Goal: Task Accomplishment & Management: Manage account settings

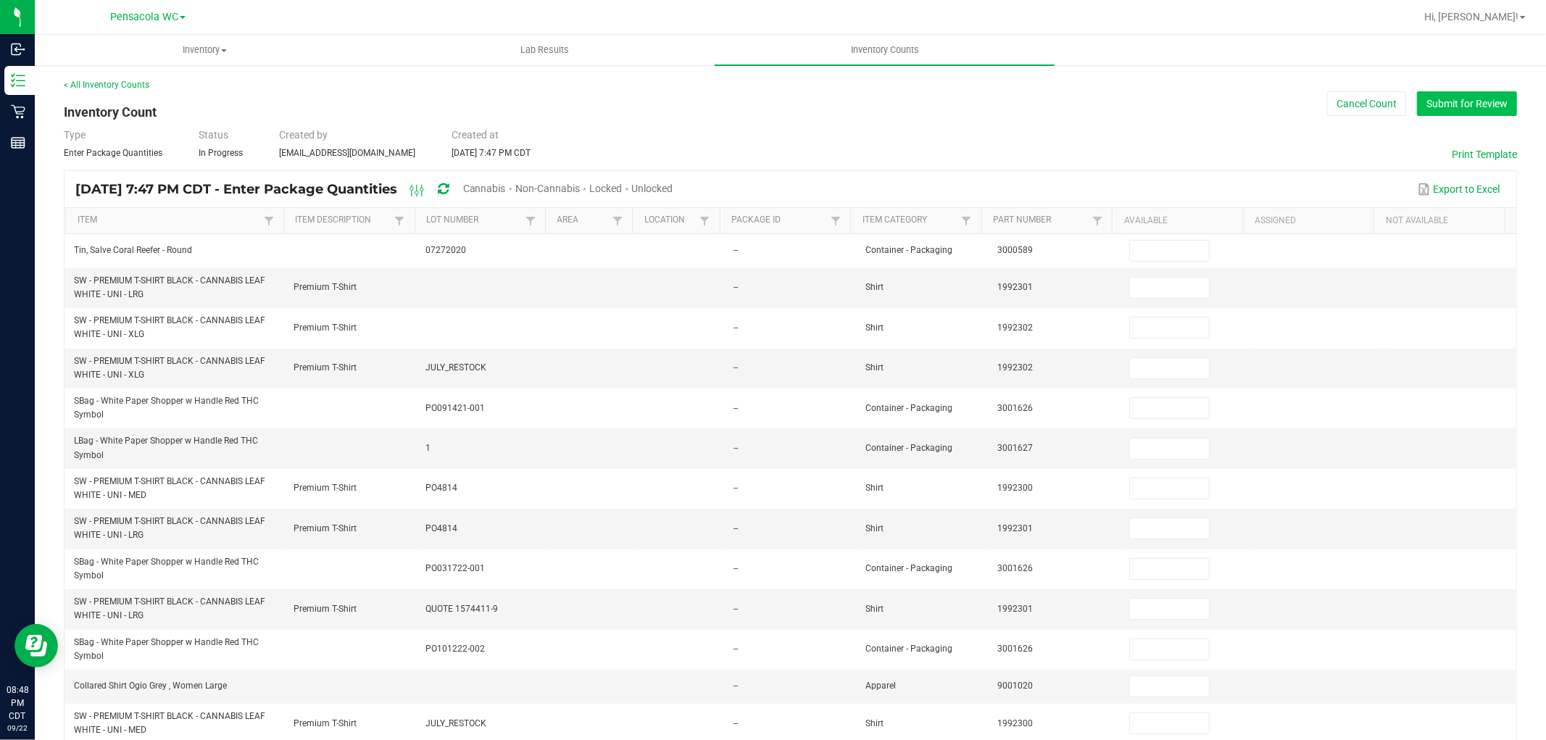
click at [1417, 104] on button "Submit for Review" at bounding box center [1467, 103] width 100 height 25
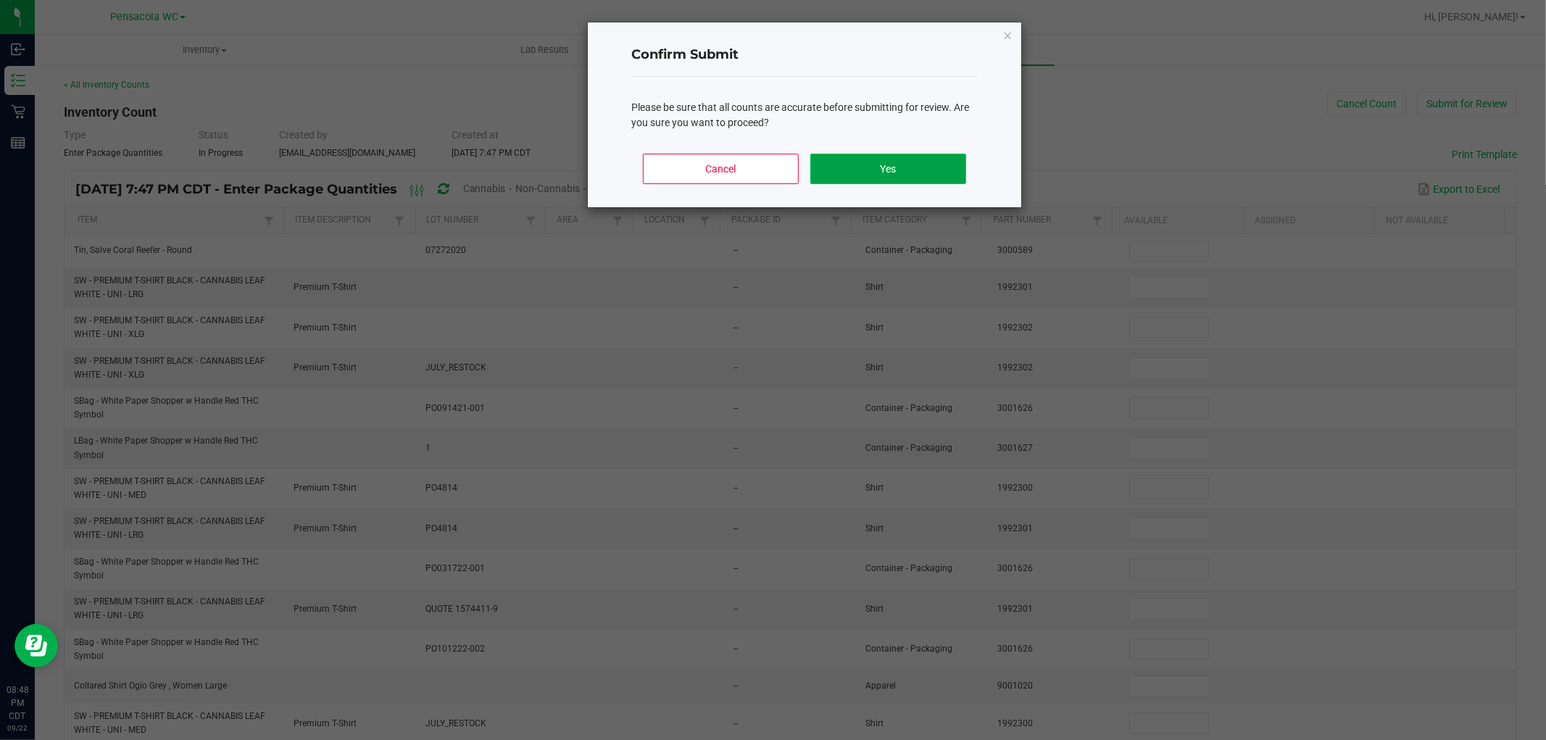
click at [832, 154] on button "Yes" at bounding box center [889, 169] width 156 height 30
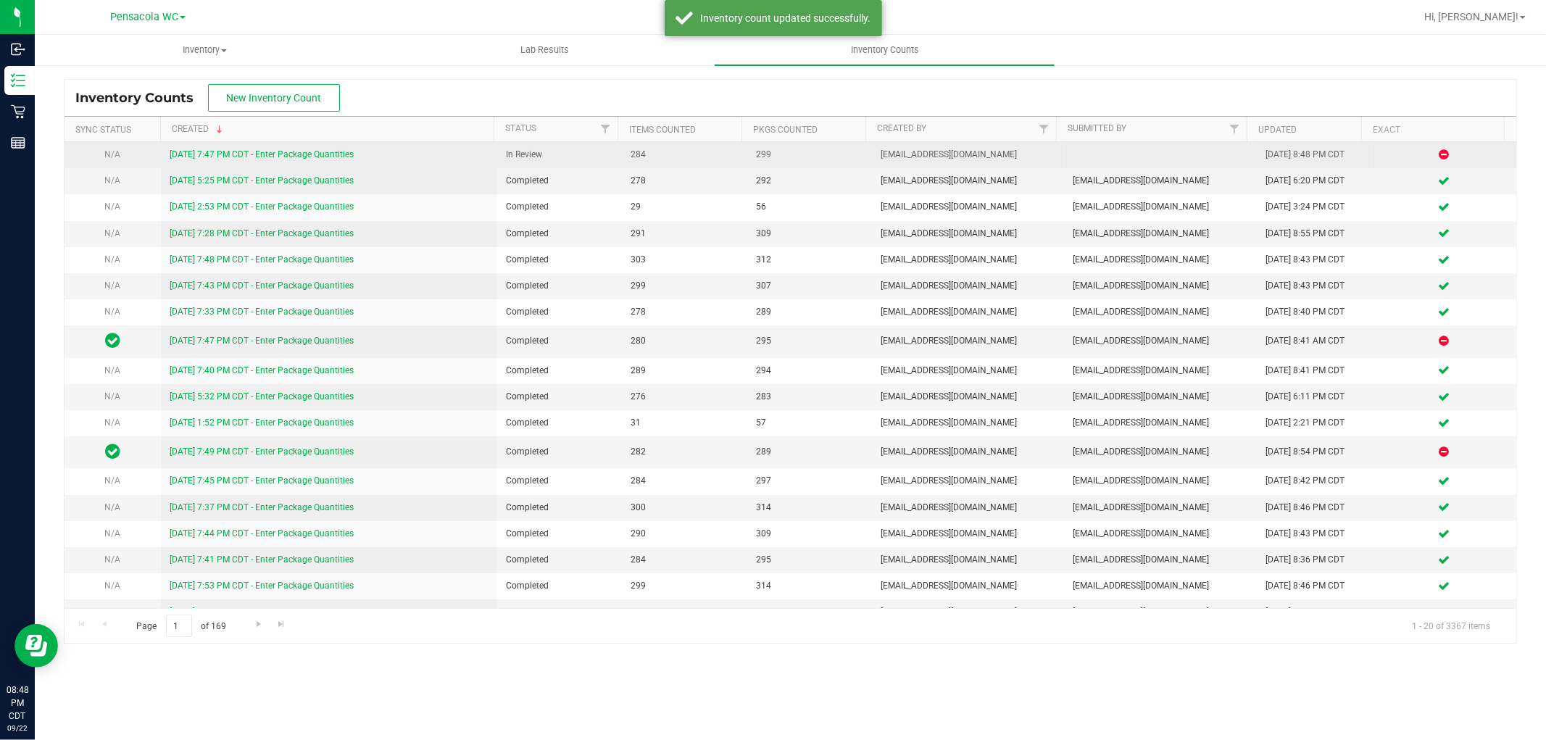
click at [294, 153] on link "[DATE] 7:47 PM CDT - Enter Package Quantities" at bounding box center [262, 154] width 184 height 10
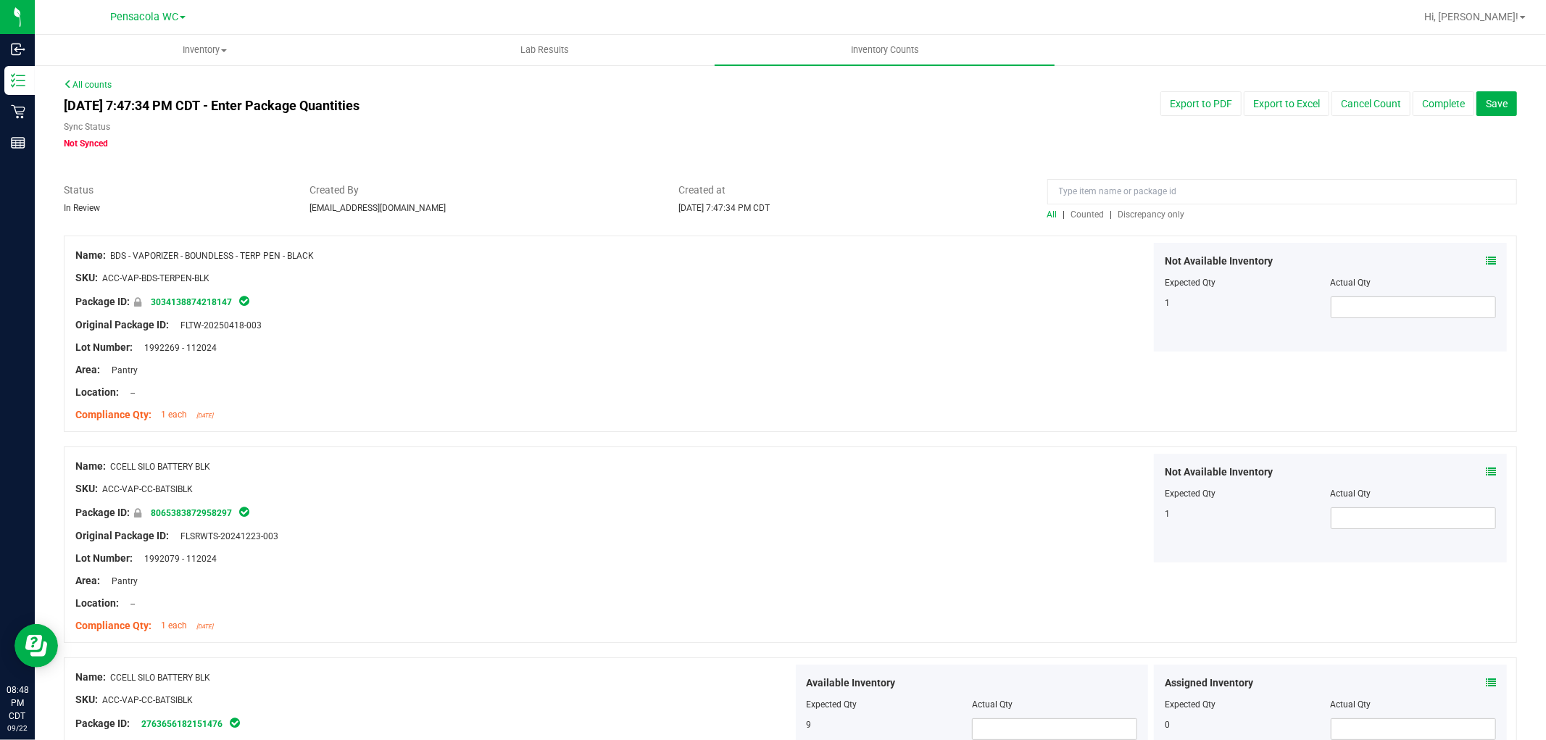
click at [1127, 215] on span "Discrepancy only" at bounding box center [1152, 215] width 67 height 10
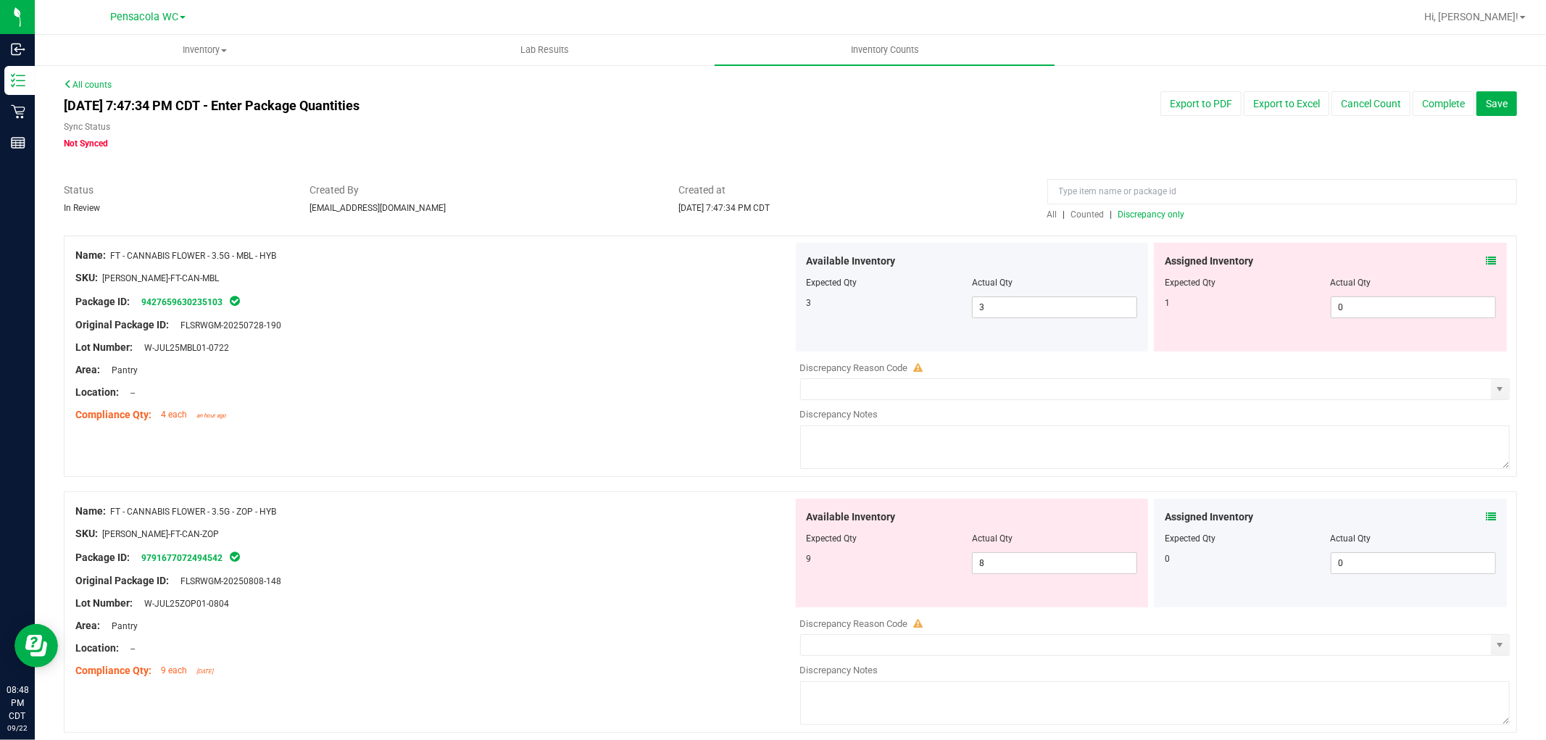
click at [1486, 257] on icon at bounding box center [1491, 261] width 10 height 10
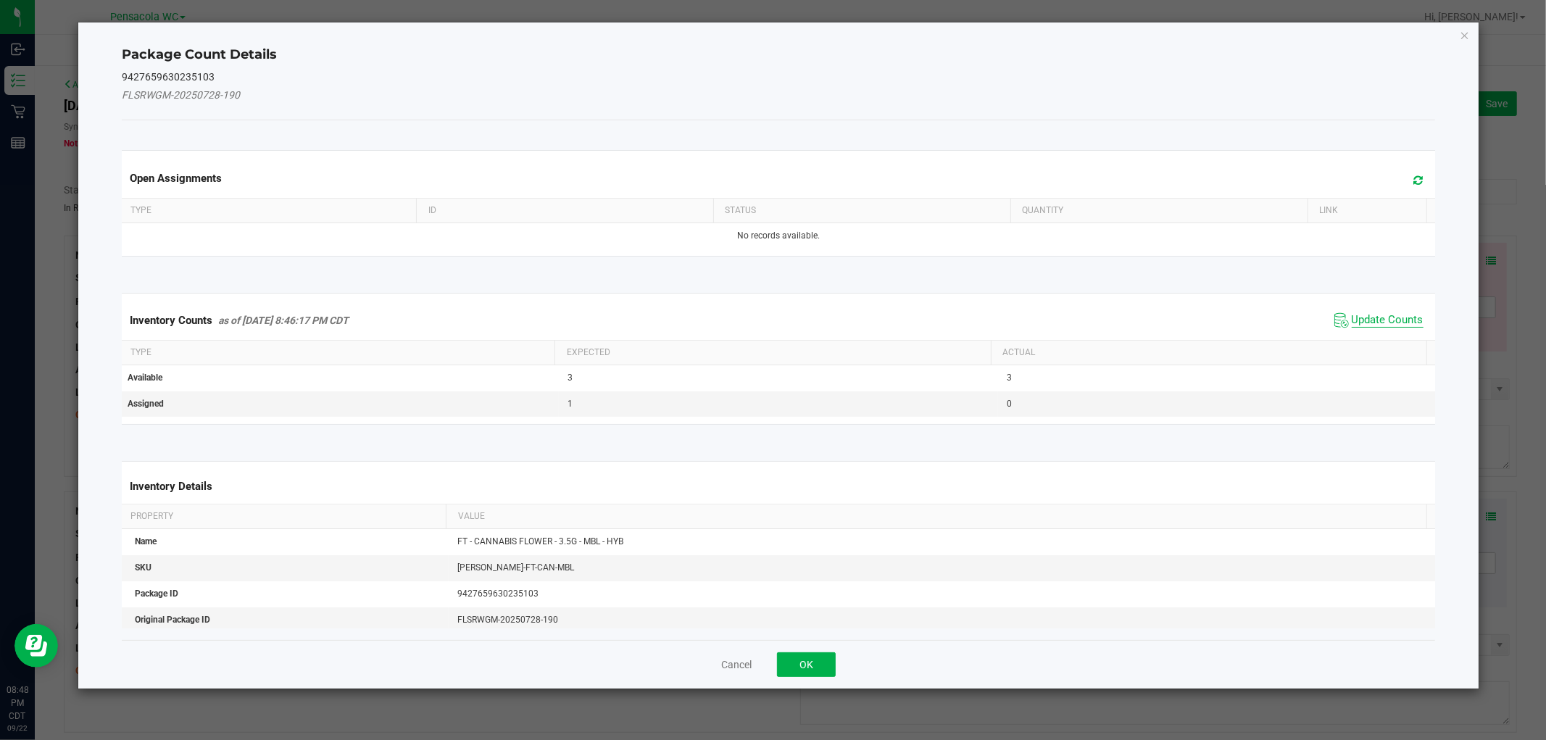
click at [1380, 324] on span "Update Counts" at bounding box center [1388, 320] width 72 height 14
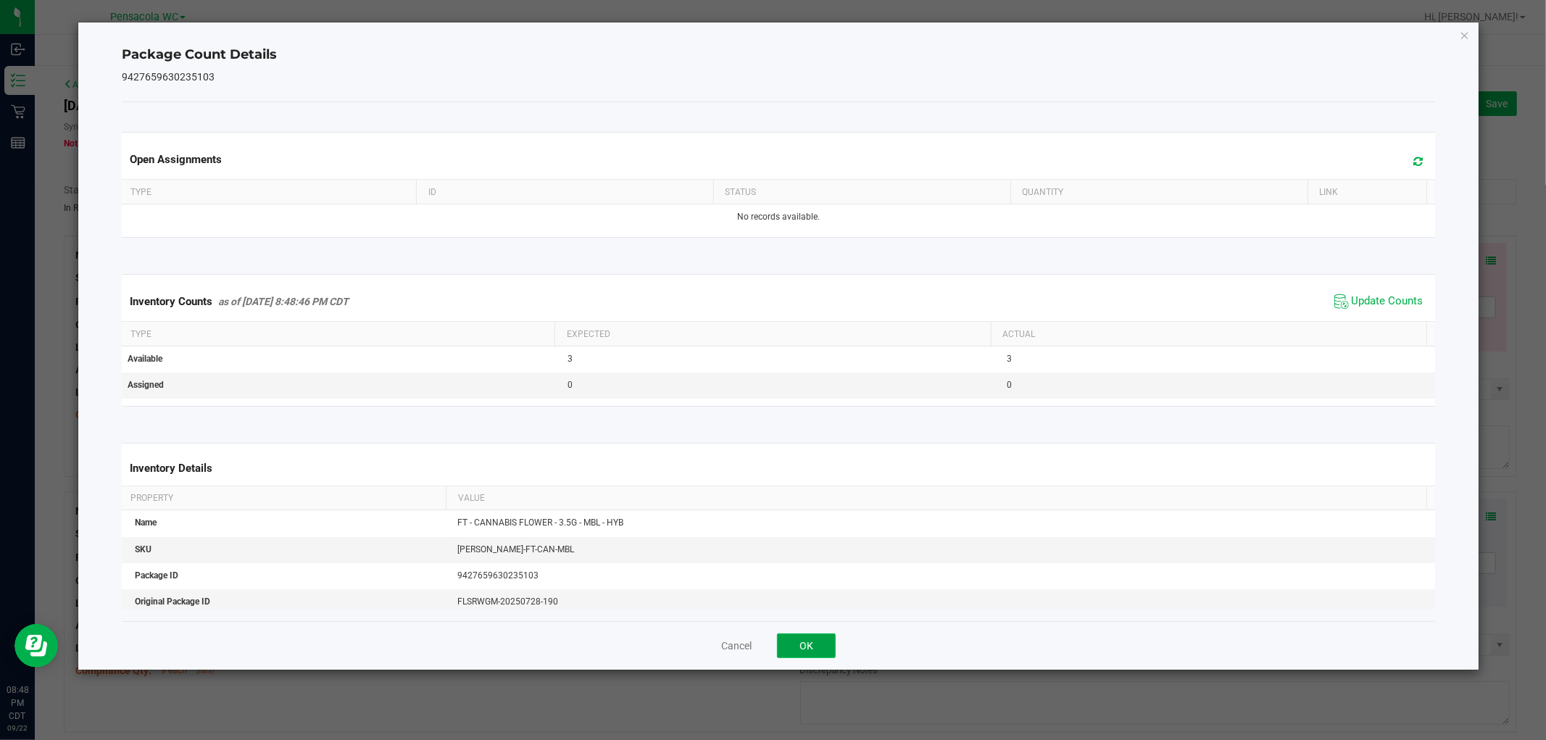
click at [800, 651] on button "OK" at bounding box center [806, 646] width 59 height 25
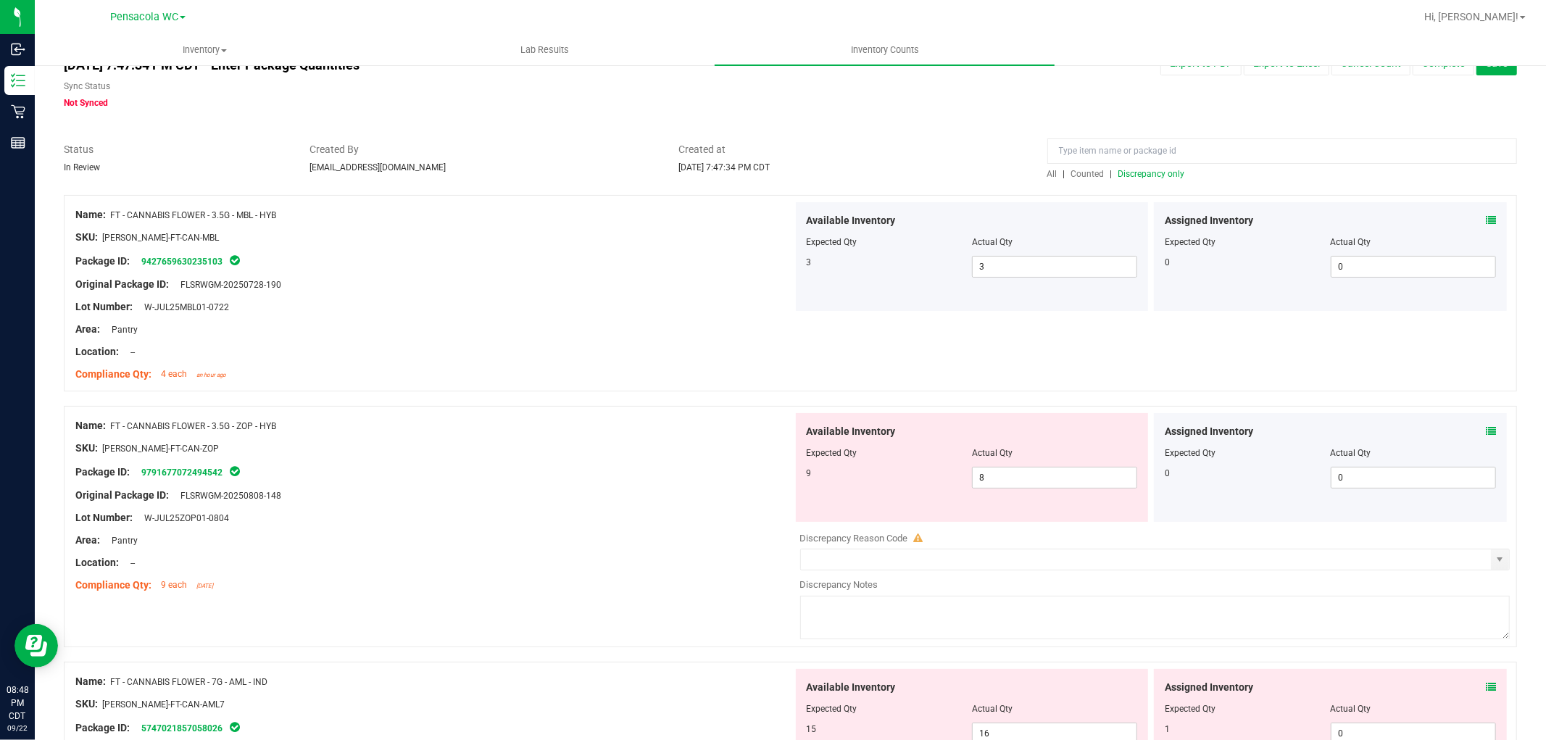
scroll to position [80, 0]
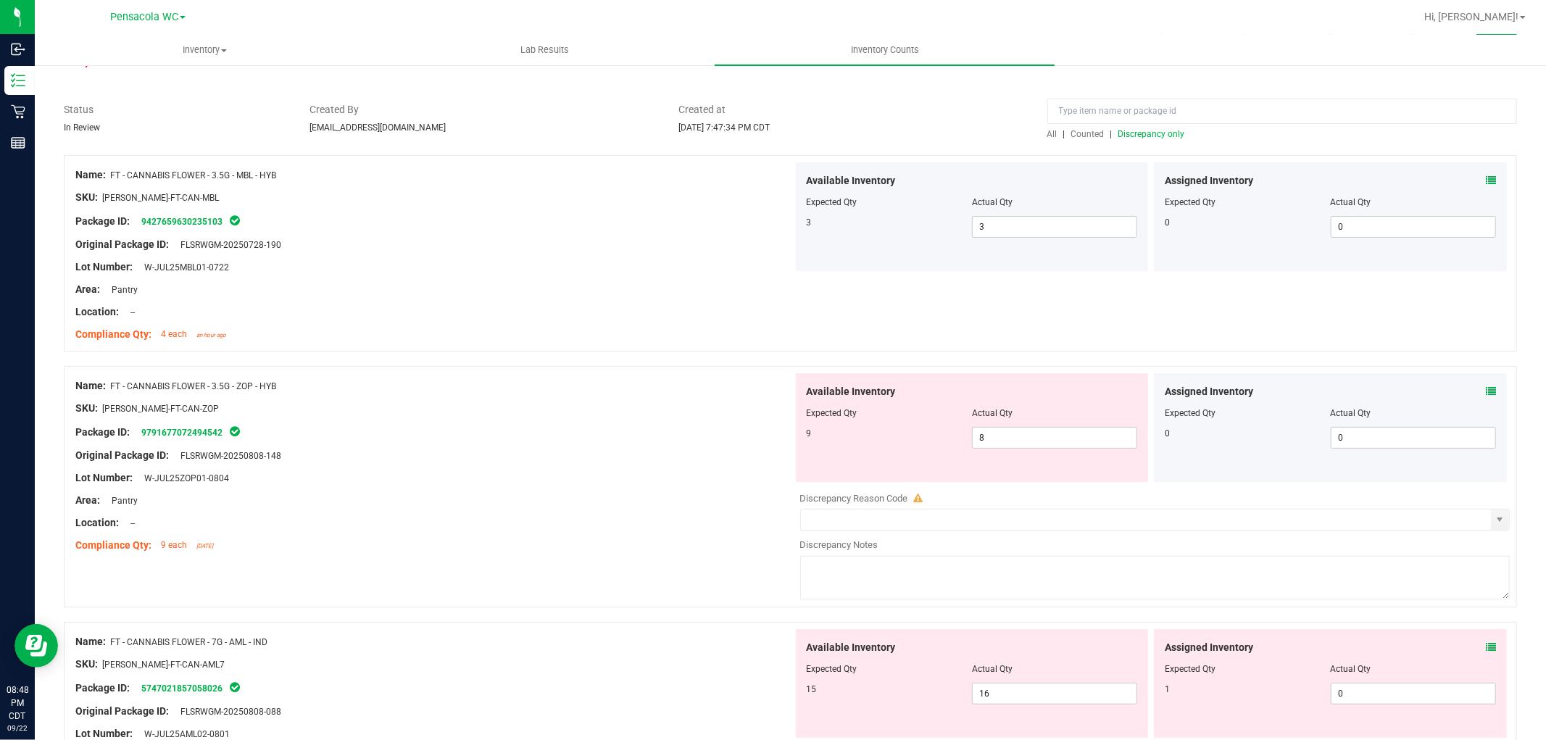
click at [1485, 388] on div "Assigned Inventory Expected Qty Actual Qty 0 0 0" at bounding box center [1330, 427] width 353 height 109
click at [1486, 392] on icon at bounding box center [1491, 391] width 10 height 10
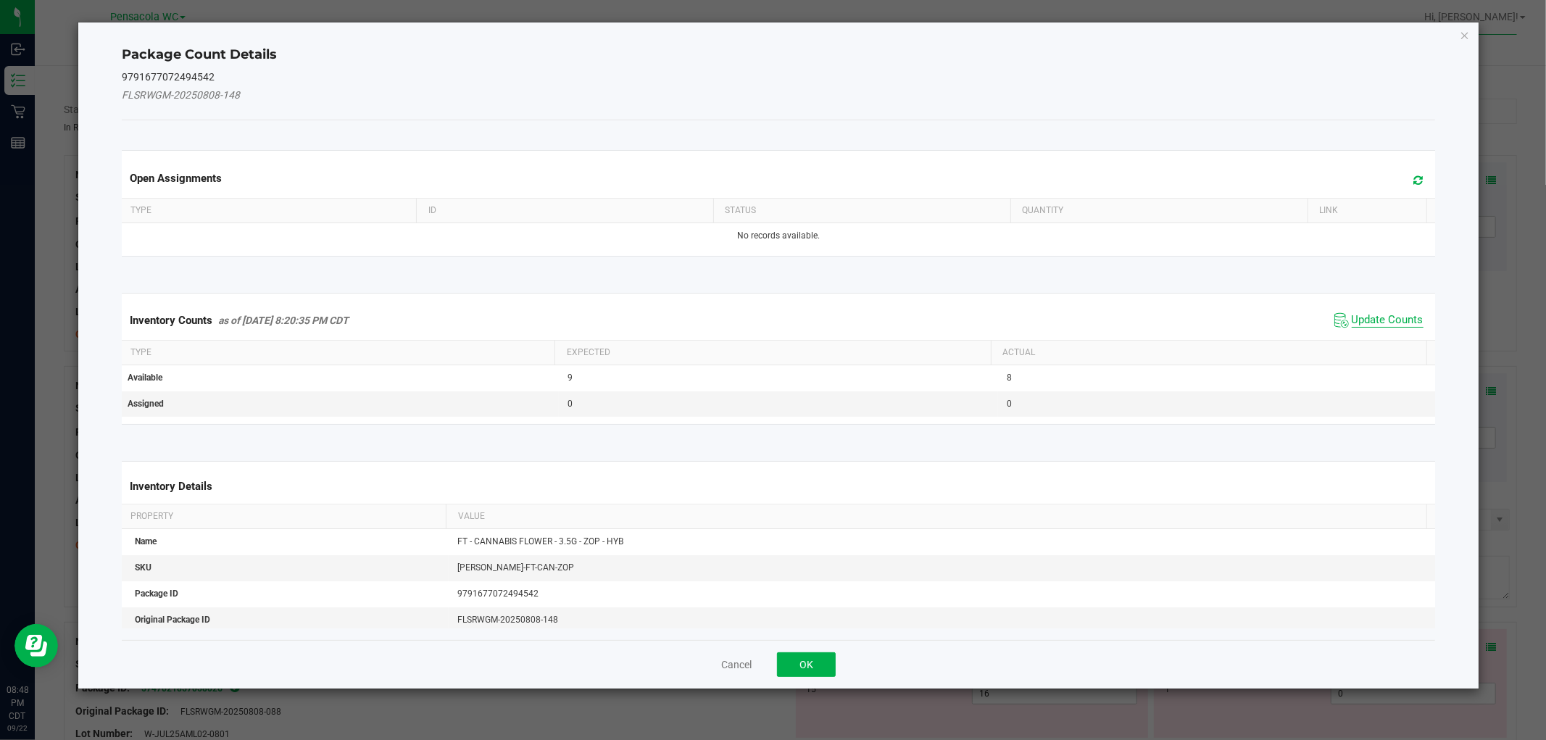
click at [1376, 323] on span "Update Counts" at bounding box center [1388, 320] width 72 height 14
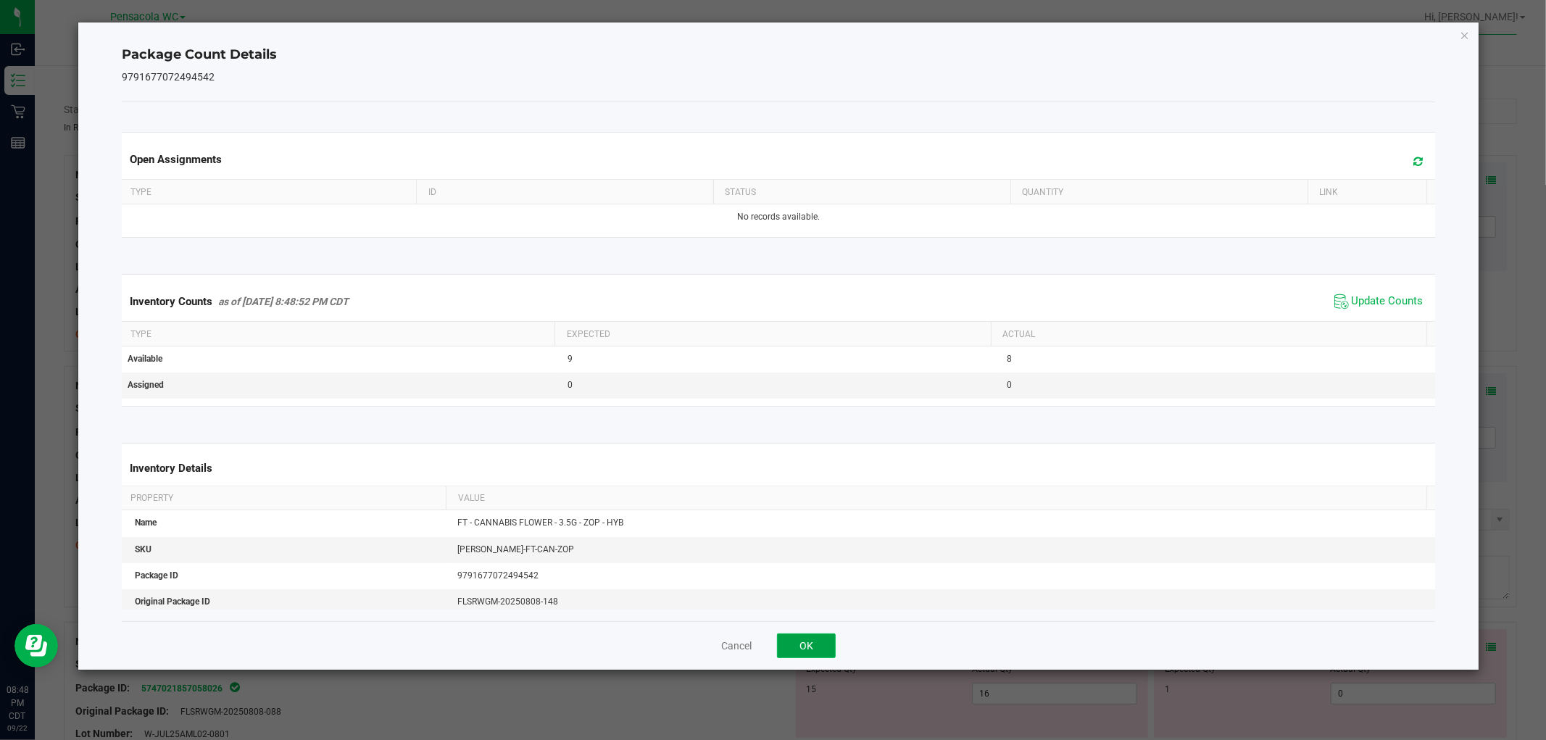
click at [820, 639] on button "OK" at bounding box center [806, 646] width 59 height 25
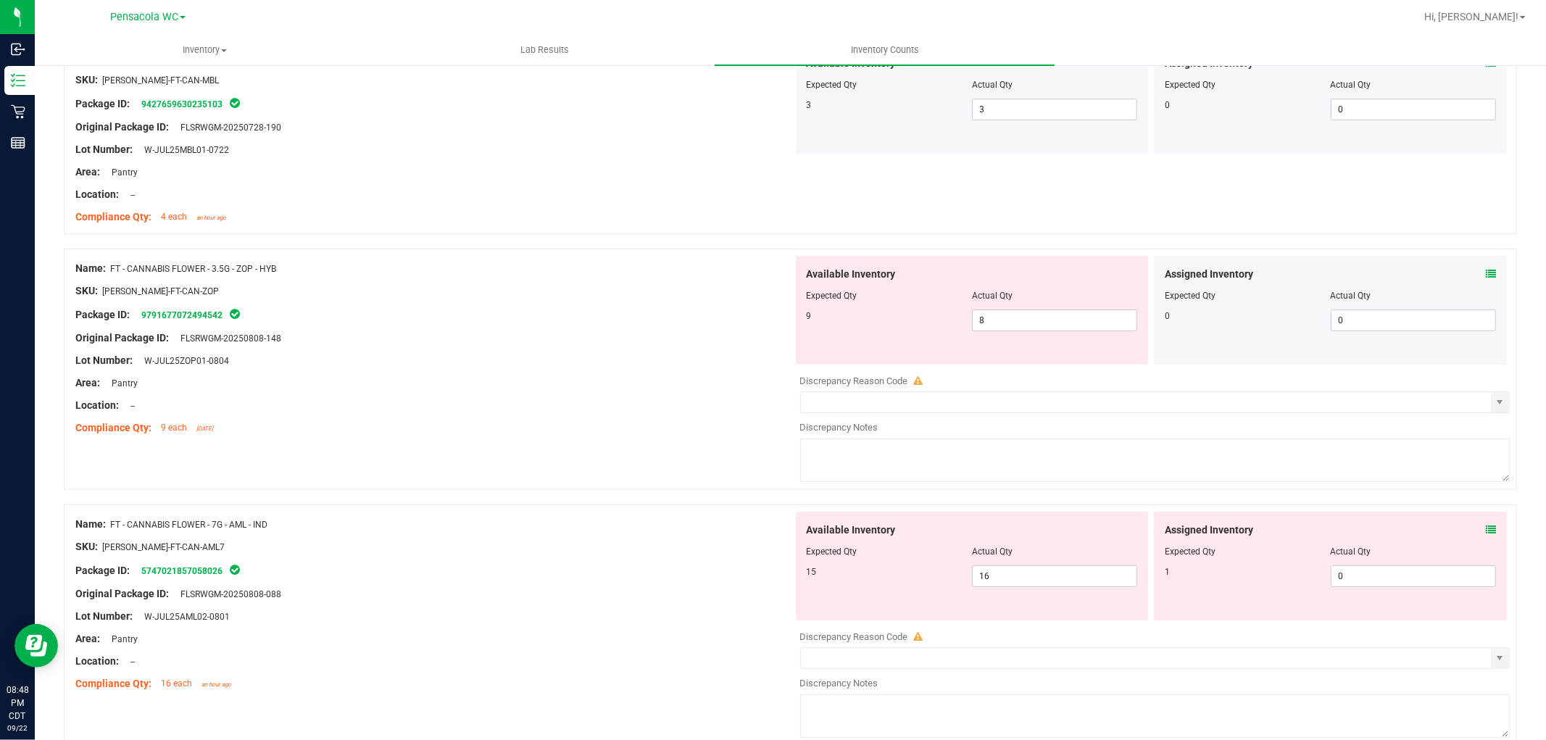
scroll to position [322, 0]
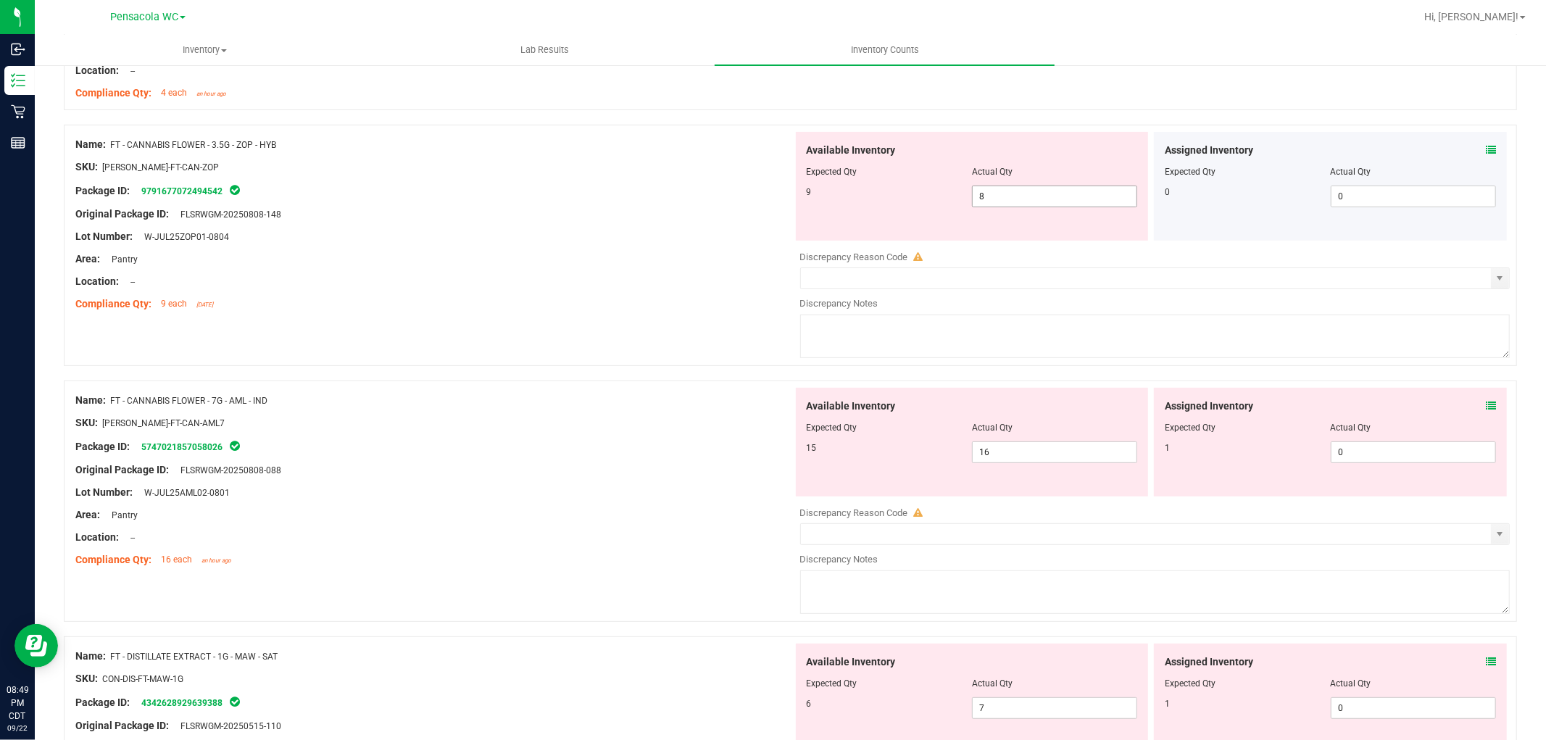
click at [1022, 196] on span "8 8" at bounding box center [1054, 197] width 165 height 22
type input "9"
click at [707, 258] on div "Area: Pantry" at bounding box center [434, 259] width 718 height 15
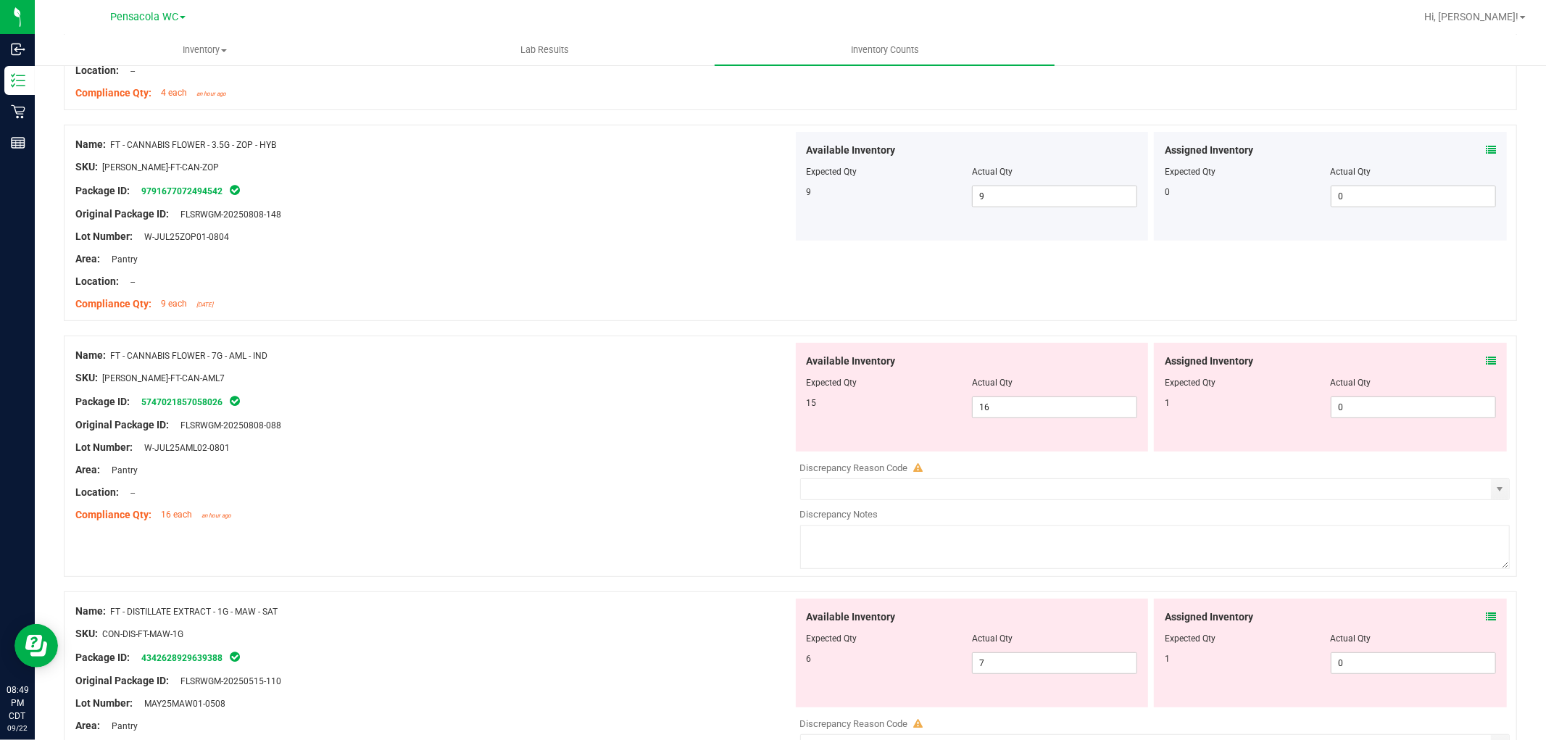
click at [1486, 356] on icon at bounding box center [1491, 361] width 10 height 10
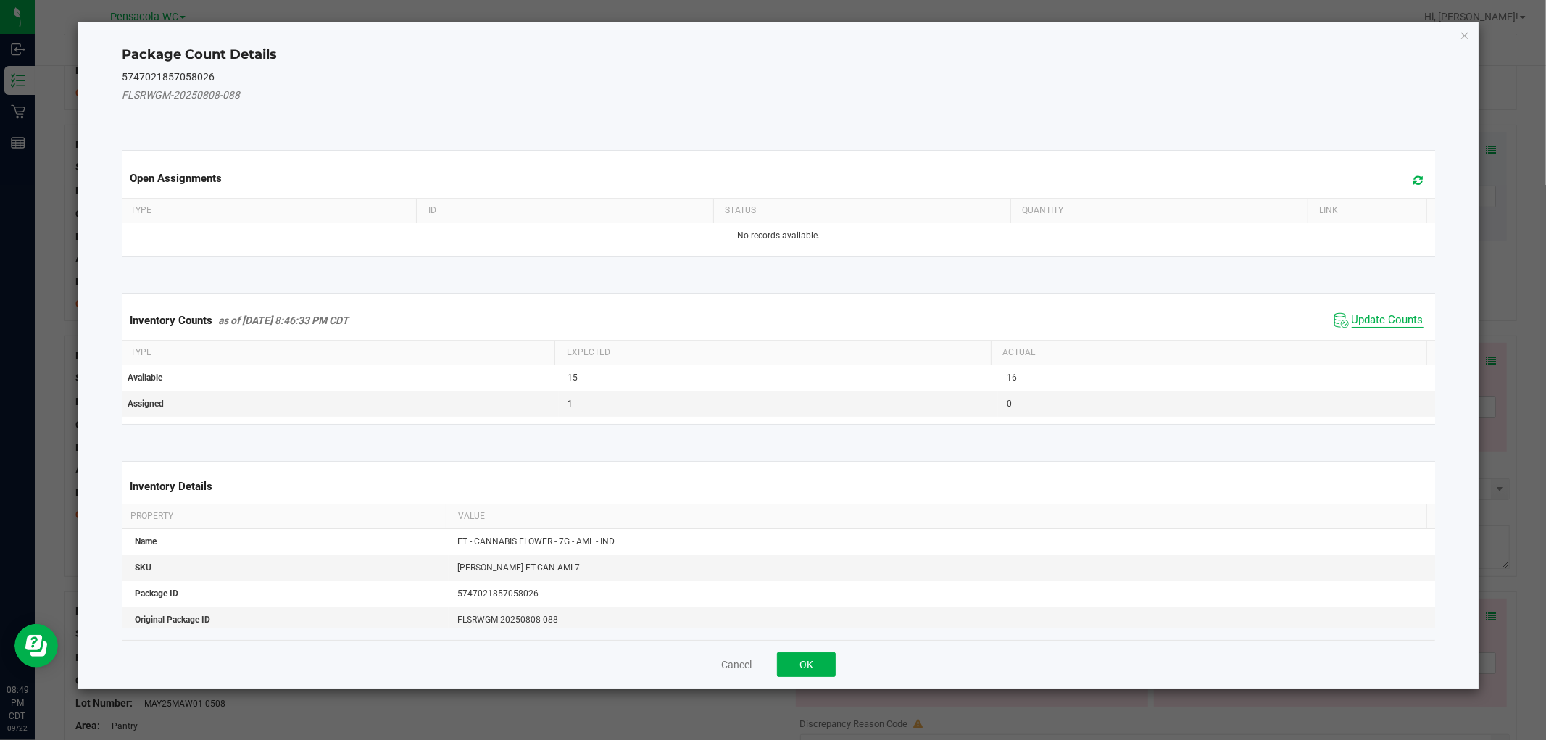
click at [1372, 316] on span "Update Counts" at bounding box center [1388, 320] width 72 height 14
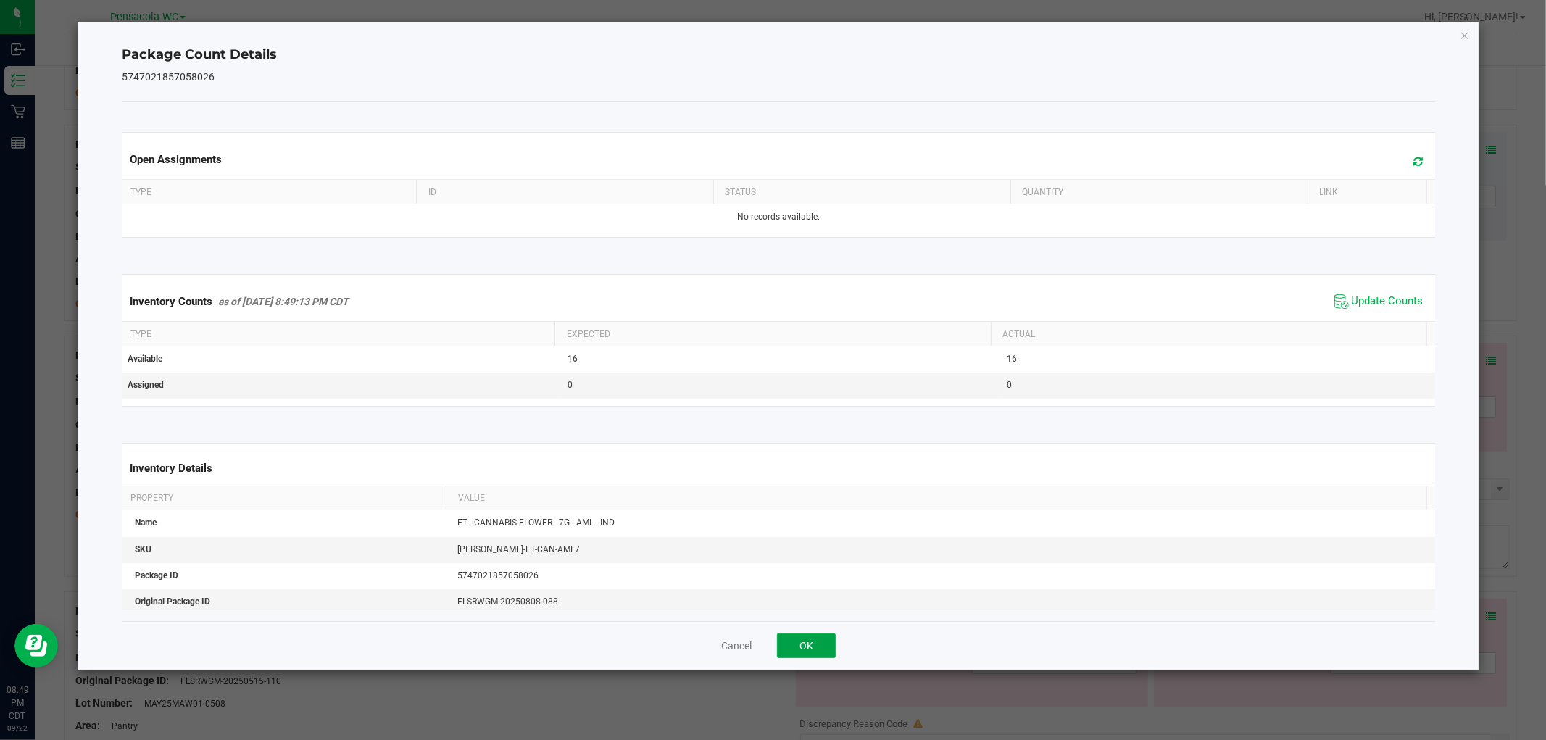
click at [802, 640] on button "OK" at bounding box center [806, 646] width 59 height 25
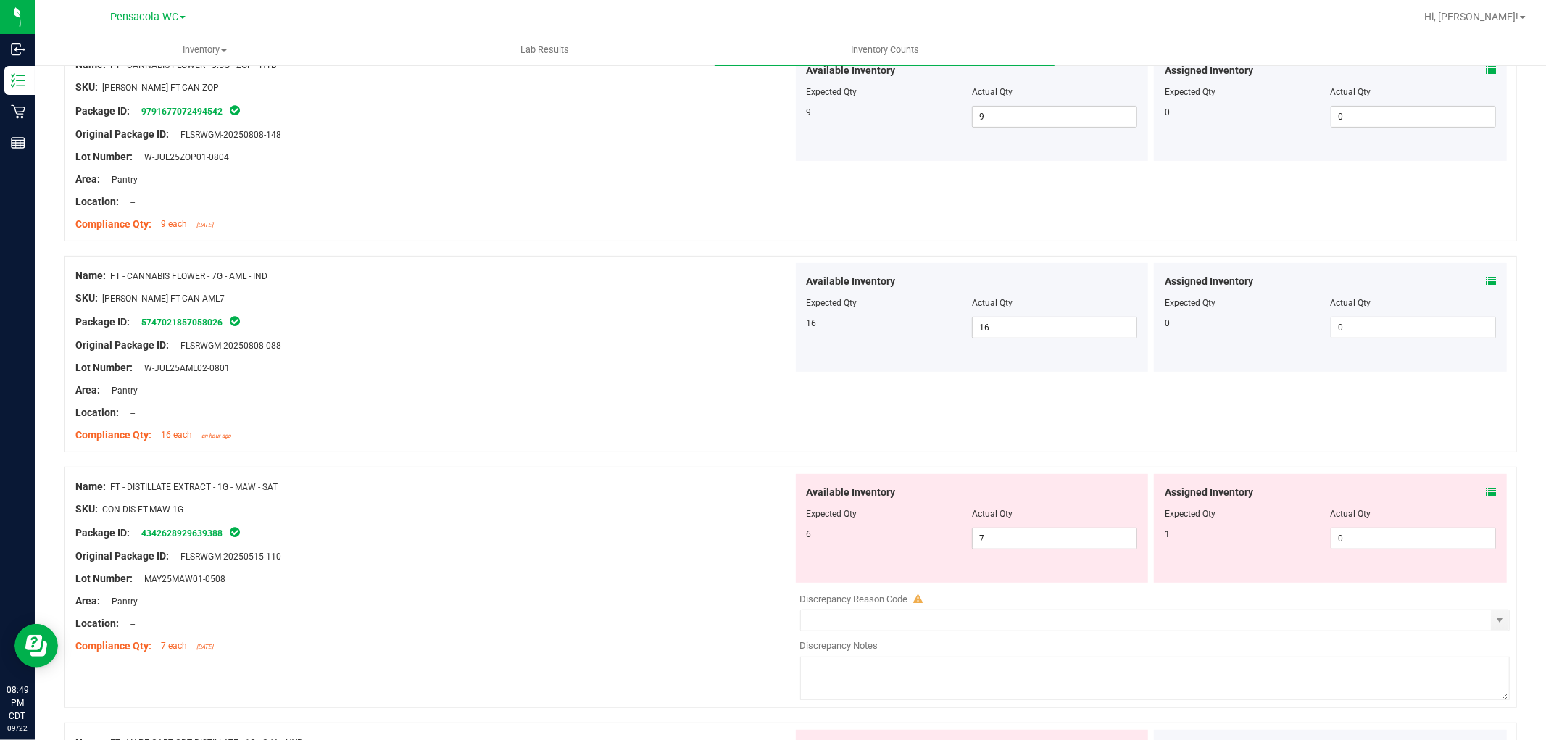
scroll to position [402, 0]
click at [1486, 489] on icon at bounding box center [1491, 491] width 10 height 10
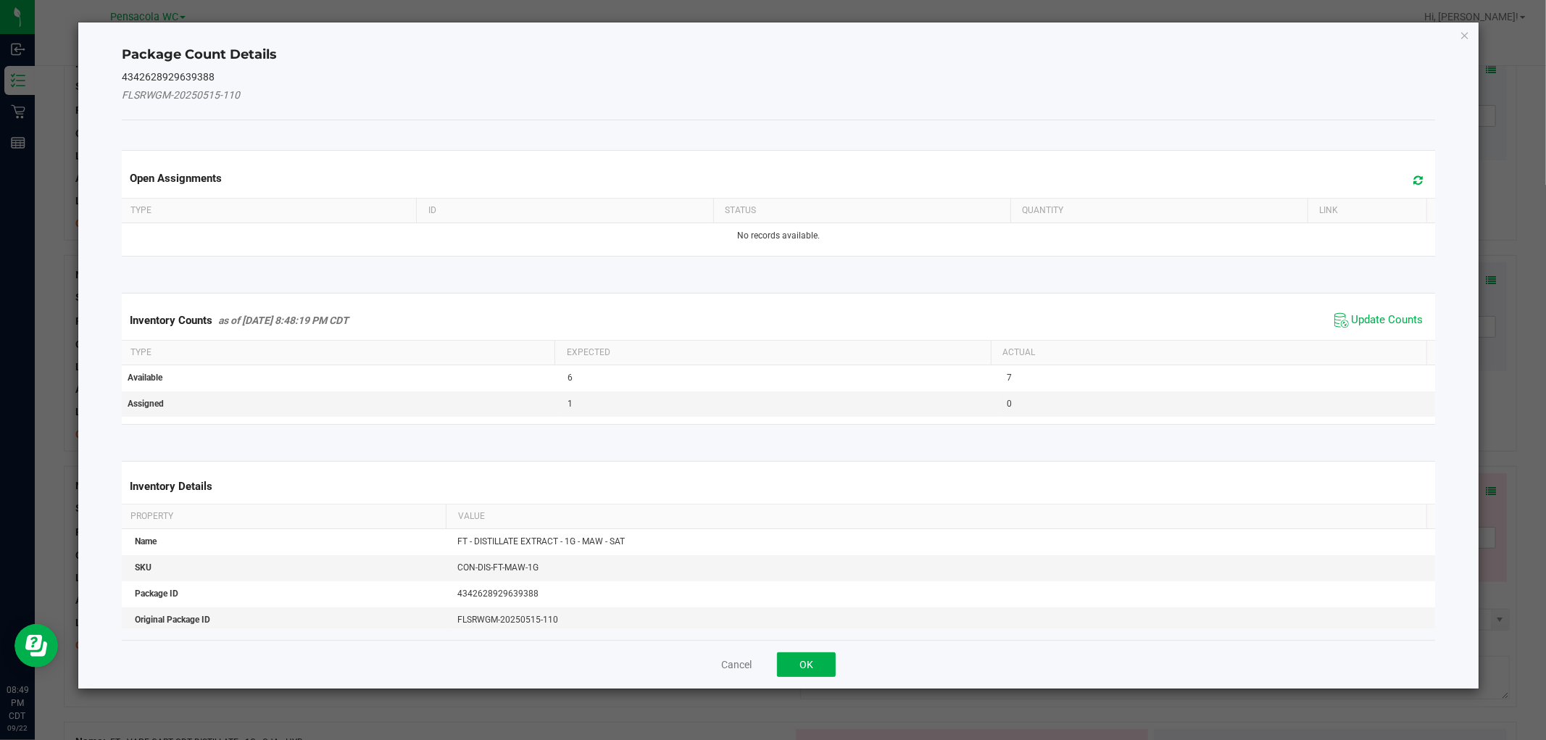
click at [1393, 310] on span "Update Counts" at bounding box center [1379, 321] width 96 height 22
click at [1387, 314] on div "Inventory Counts as of [DATE] 8:48:19 PM CDT Update Counts" at bounding box center [778, 320] width 1319 height 38
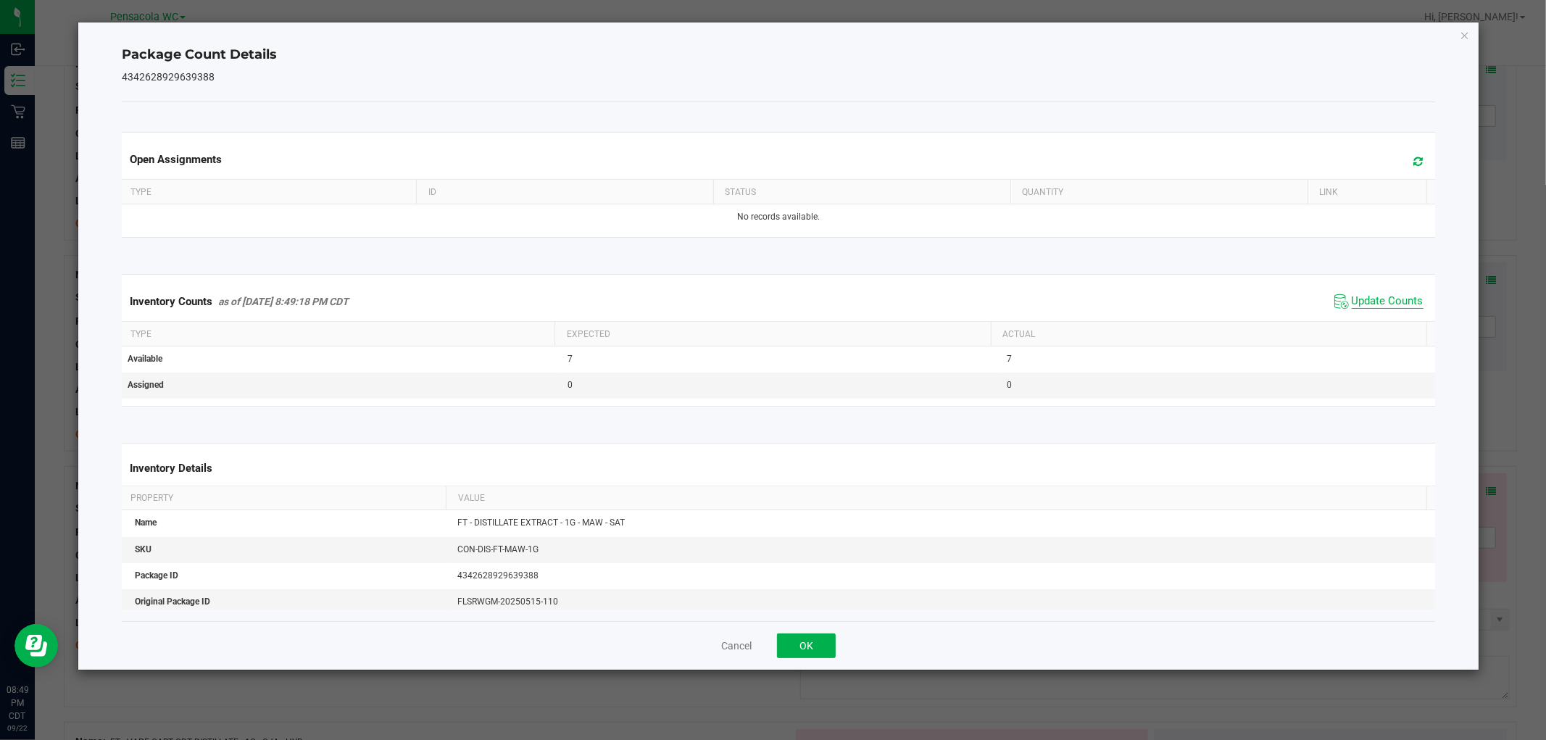
click at [1359, 305] on span "Update Counts" at bounding box center [1388, 301] width 72 height 14
click at [818, 655] on button "OK" at bounding box center [806, 646] width 59 height 25
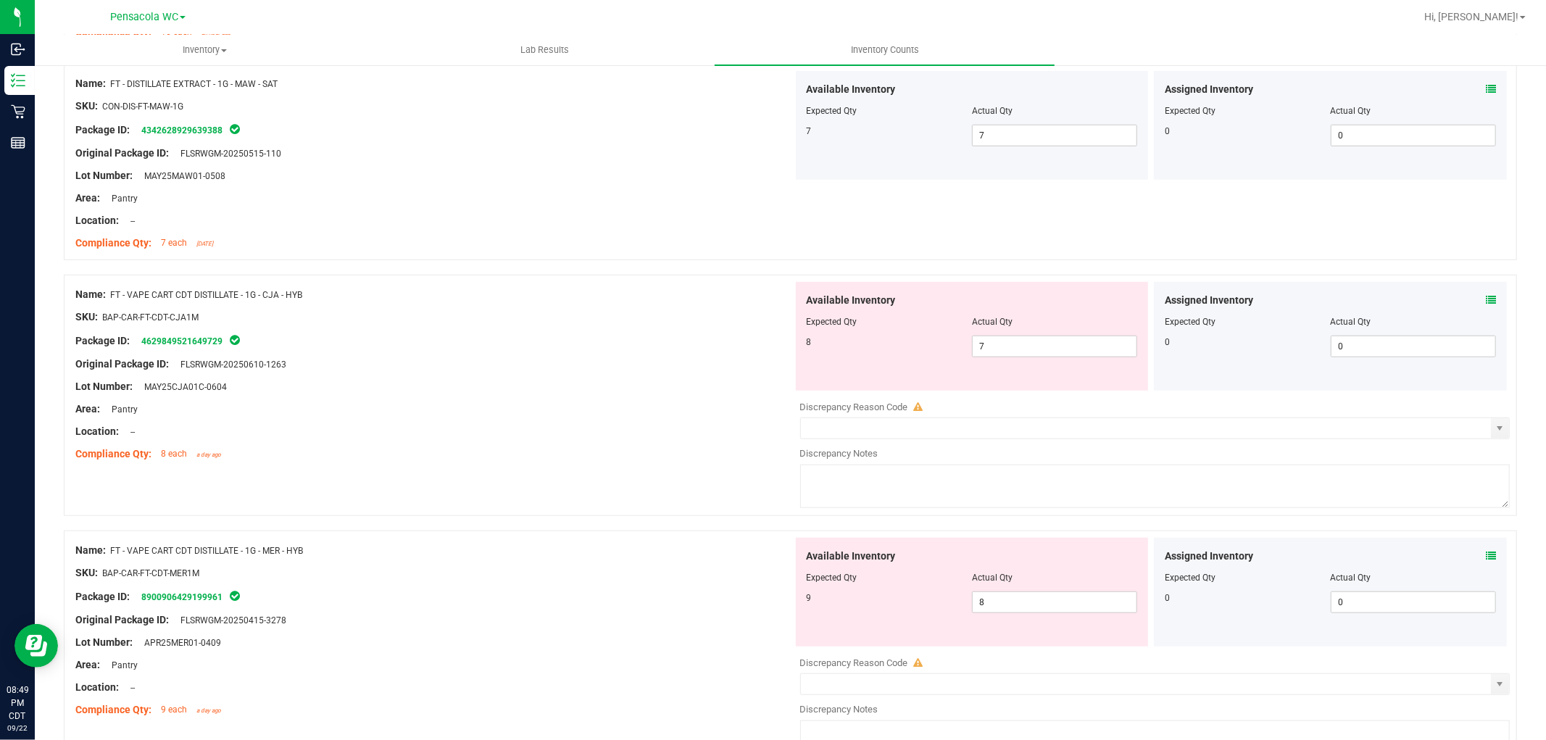
scroll to position [805, 0]
click at [1486, 299] on icon at bounding box center [1491, 299] width 10 height 10
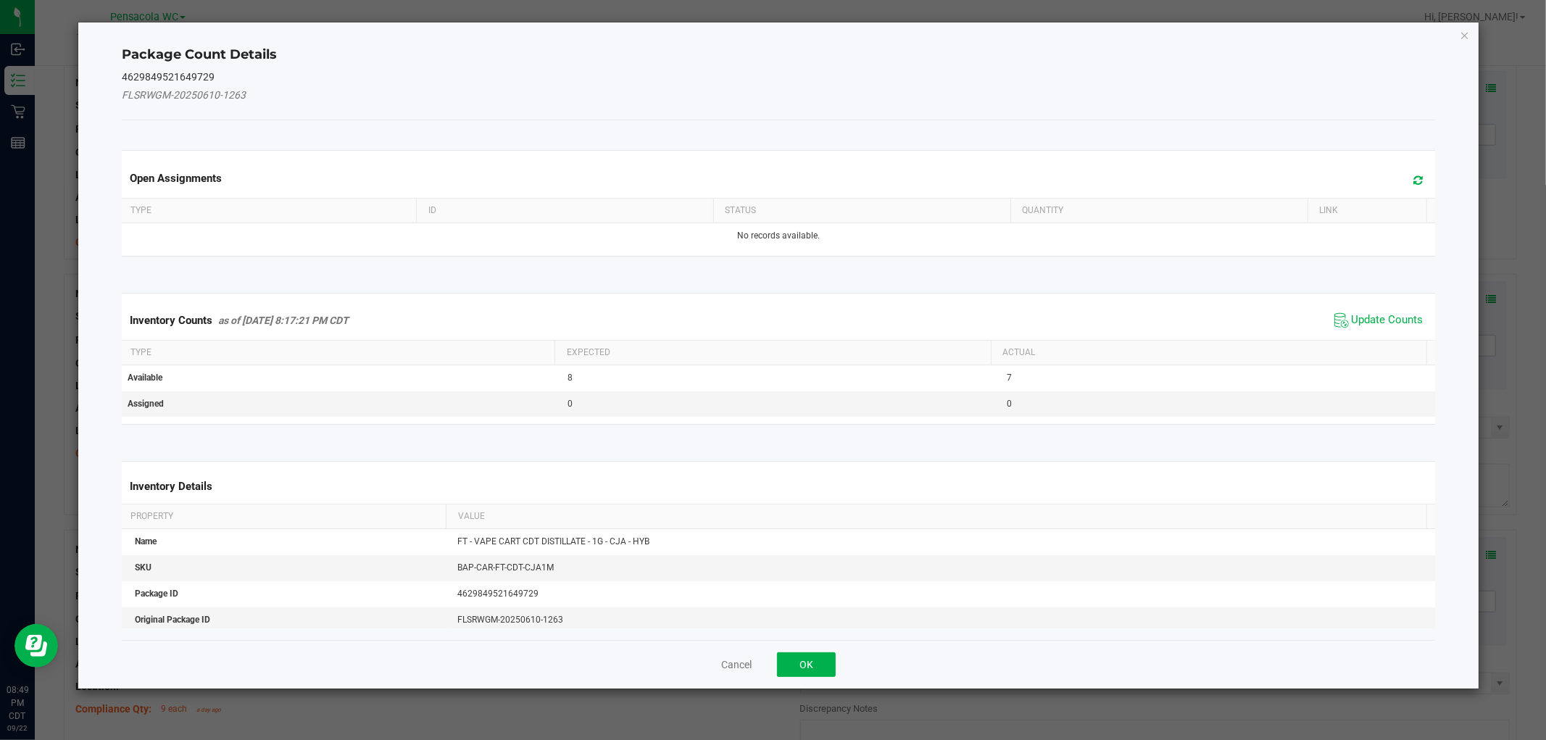
click at [1367, 310] on span "Update Counts" at bounding box center [1379, 321] width 96 height 22
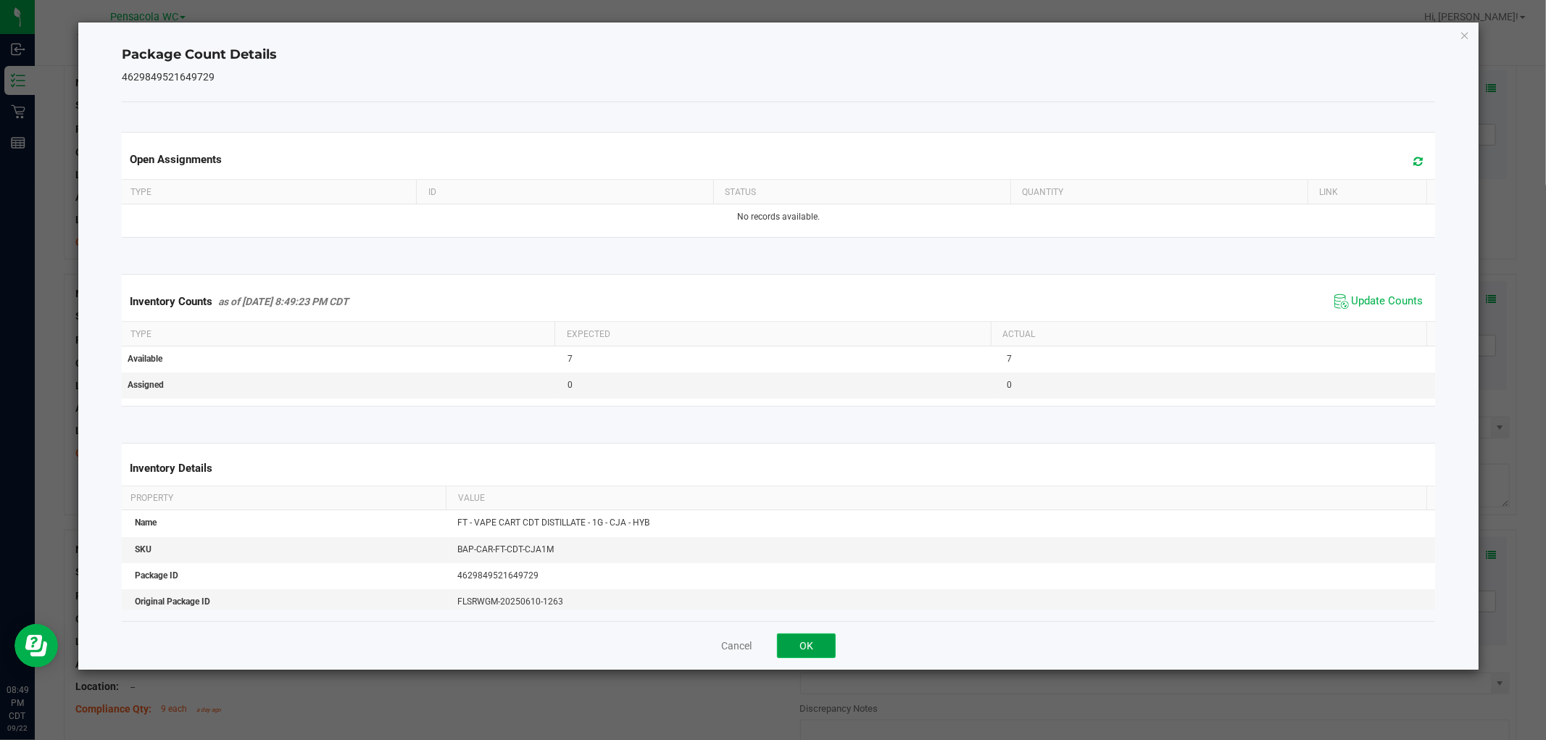
click at [799, 647] on button "OK" at bounding box center [806, 646] width 59 height 25
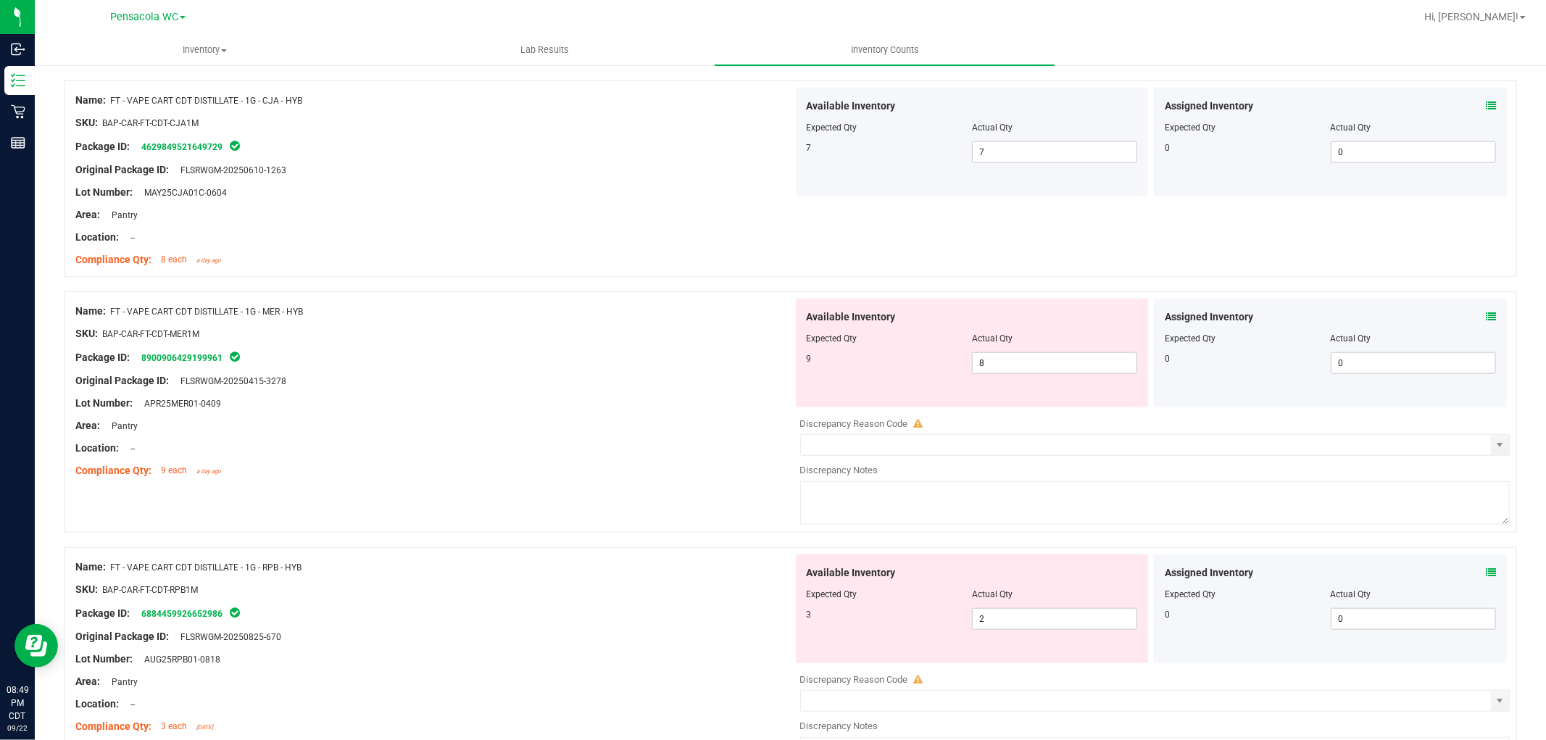
scroll to position [1047, 0]
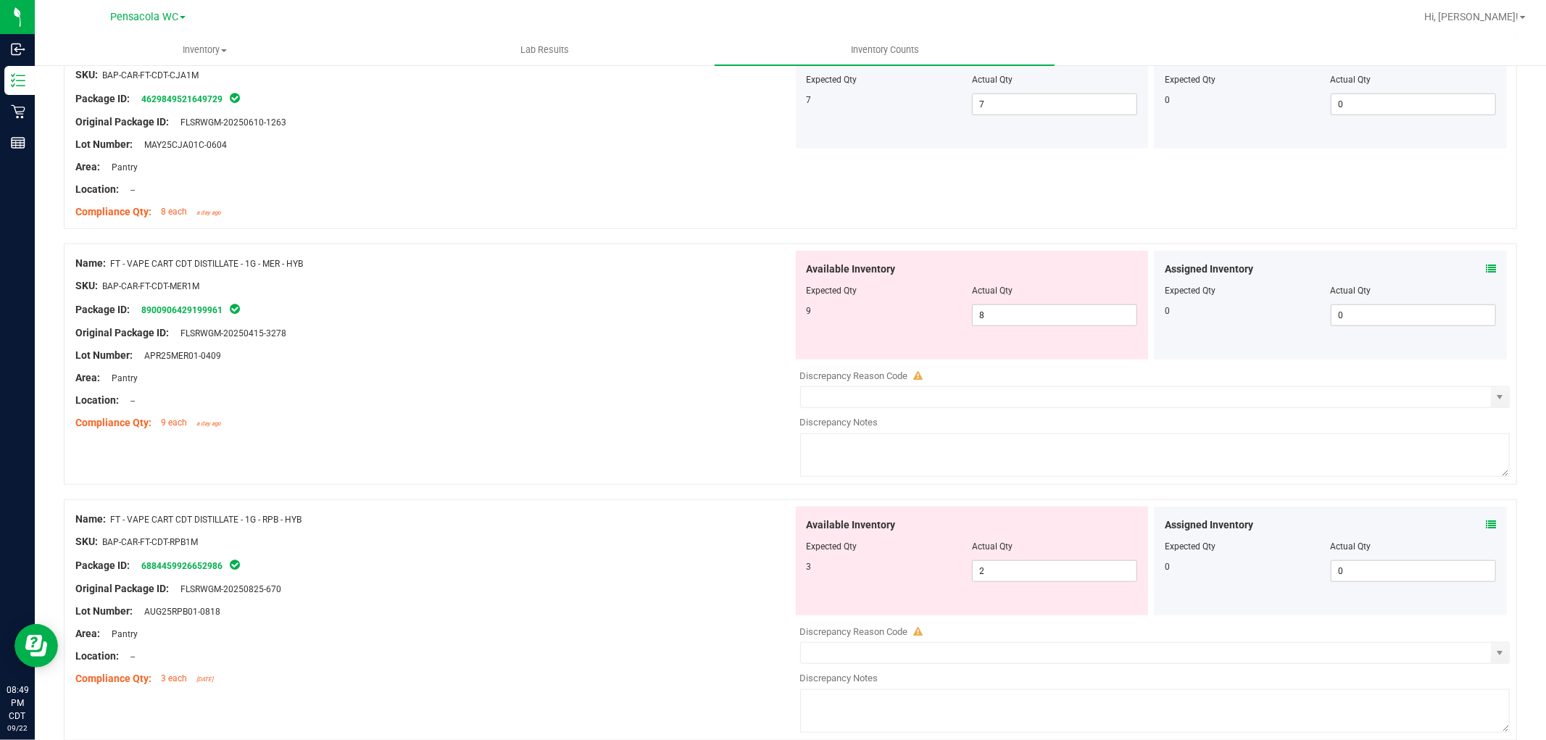
click at [1486, 267] on icon at bounding box center [1491, 269] width 10 height 10
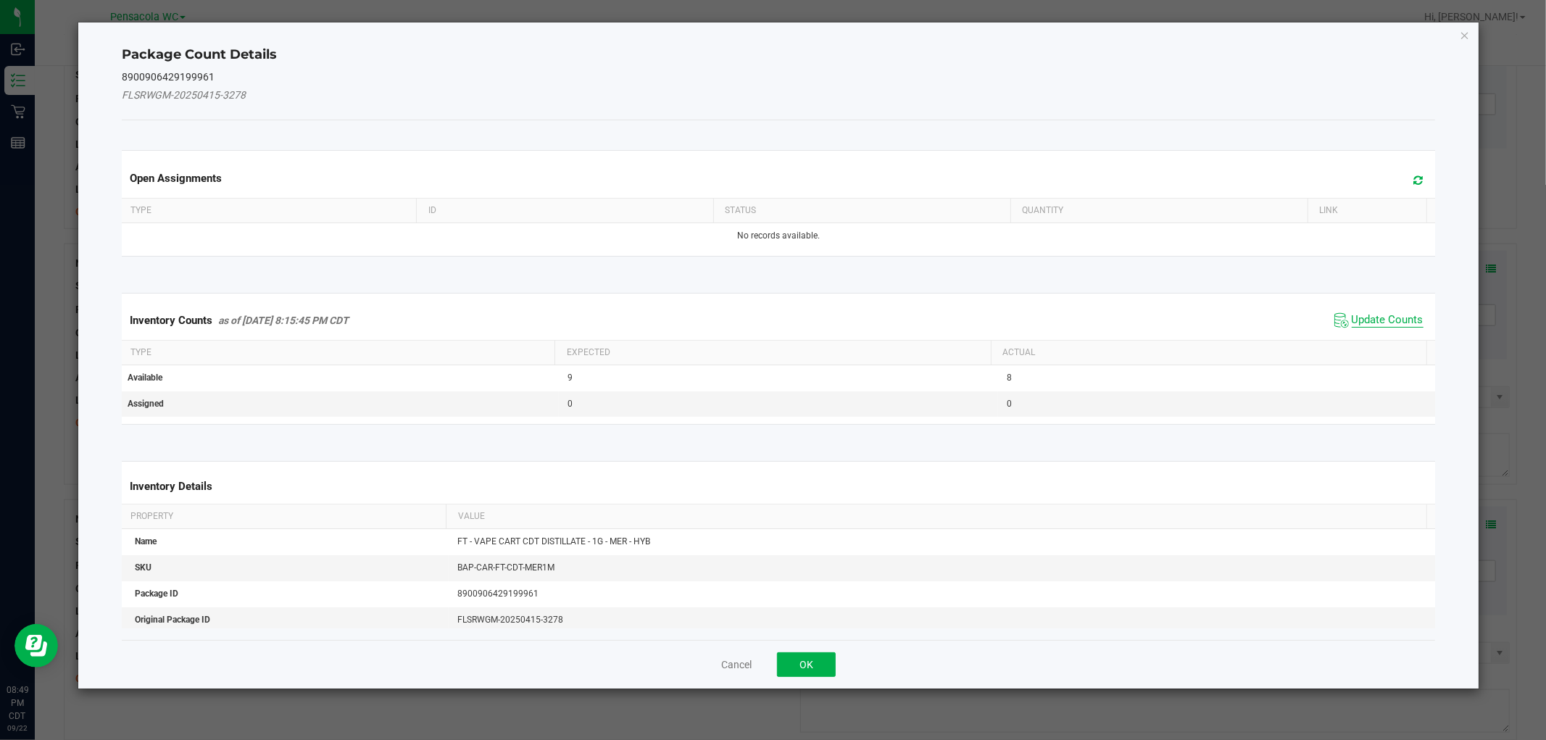
click at [1356, 317] on span "Update Counts" at bounding box center [1388, 320] width 72 height 14
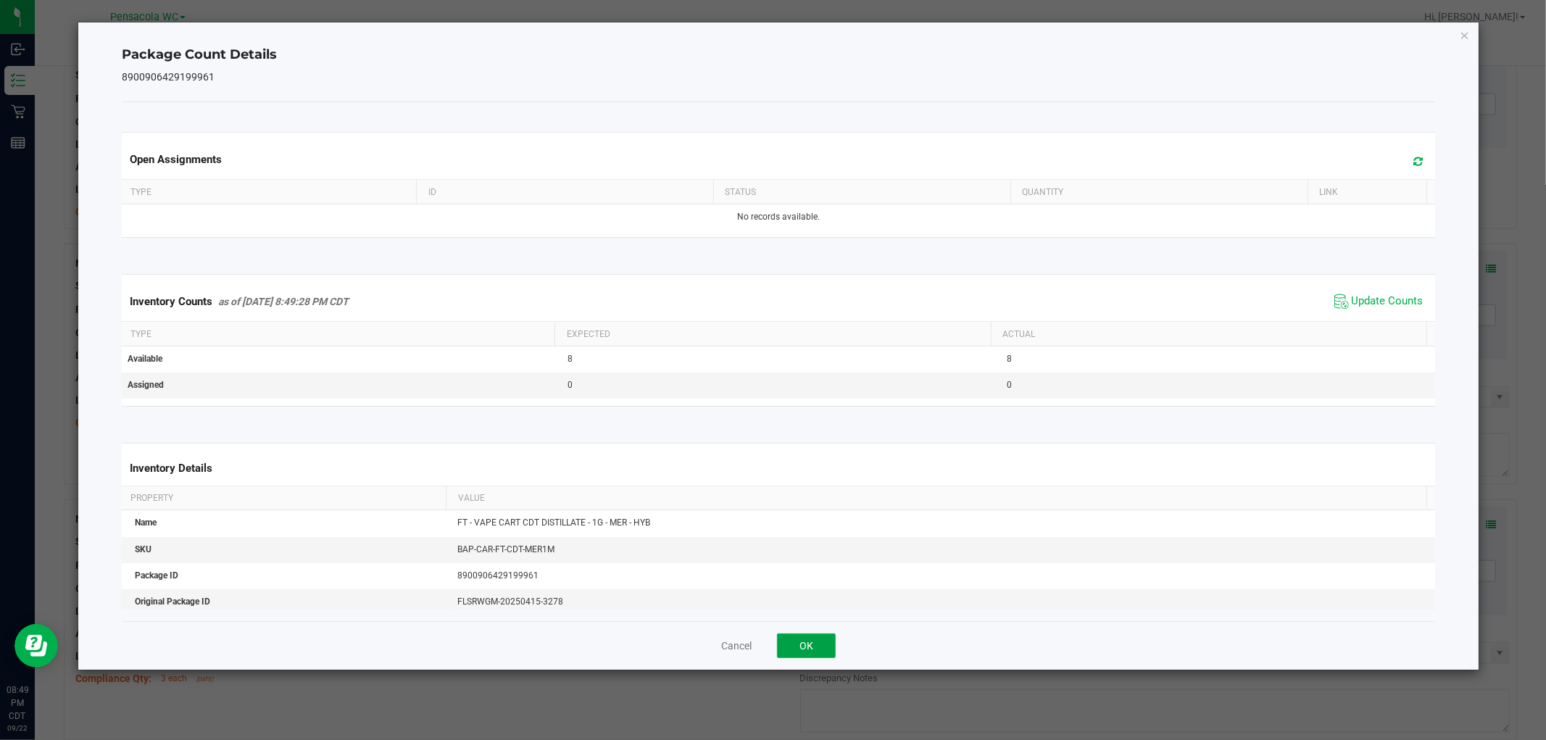
click at [812, 642] on button "OK" at bounding box center [806, 646] width 59 height 25
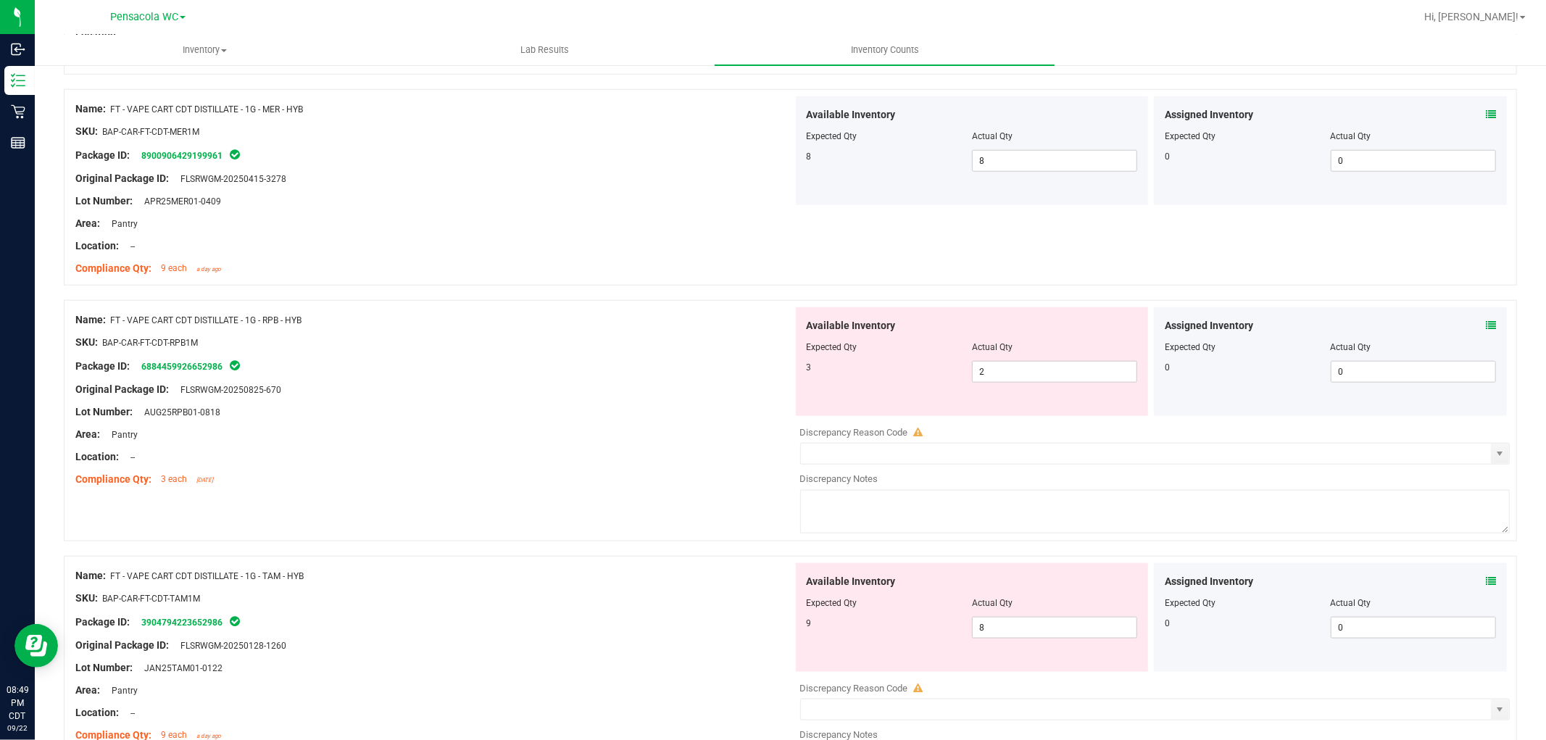
scroll to position [1208, 0]
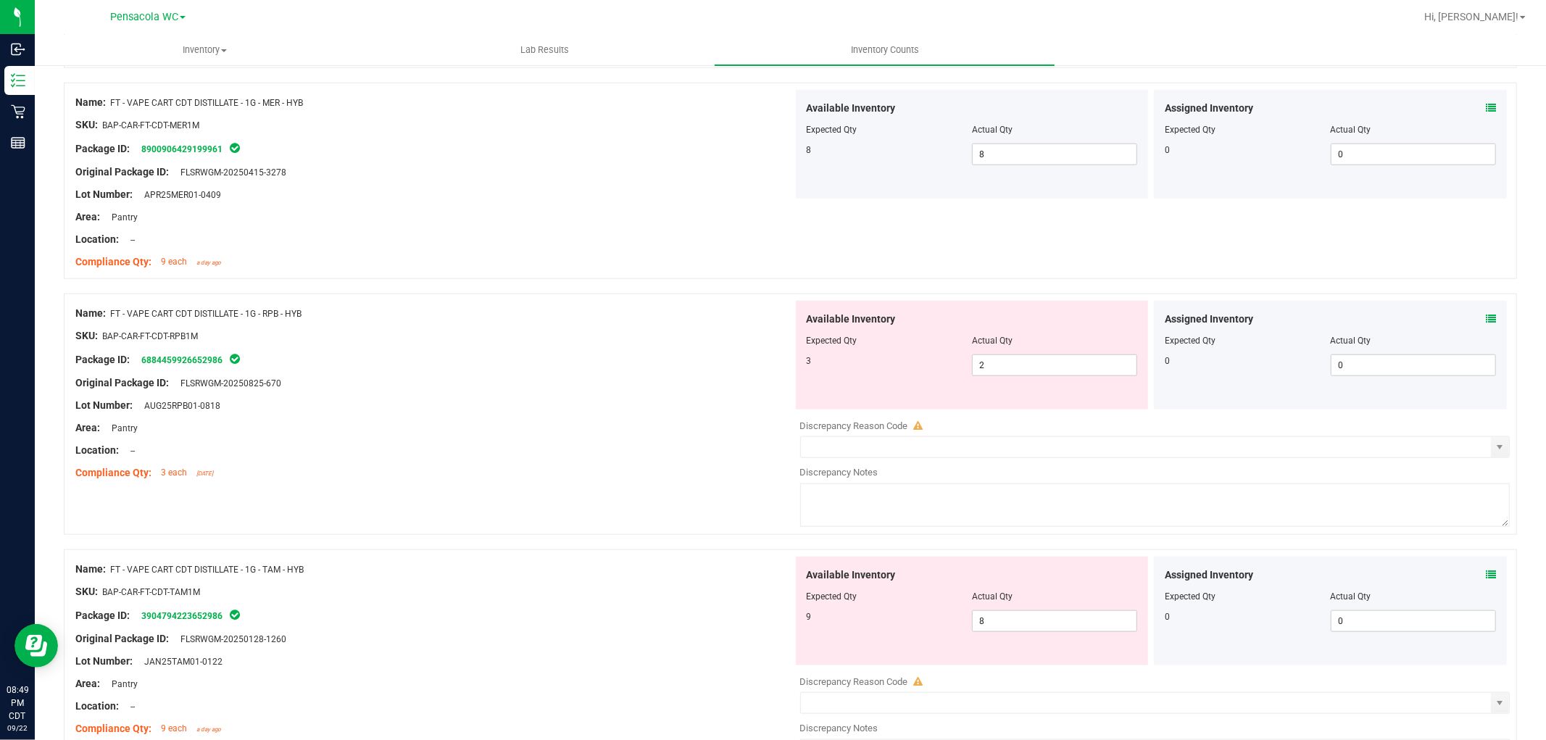
click at [1486, 320] on icon at bounding box center [1491, 319] width 10 height 10
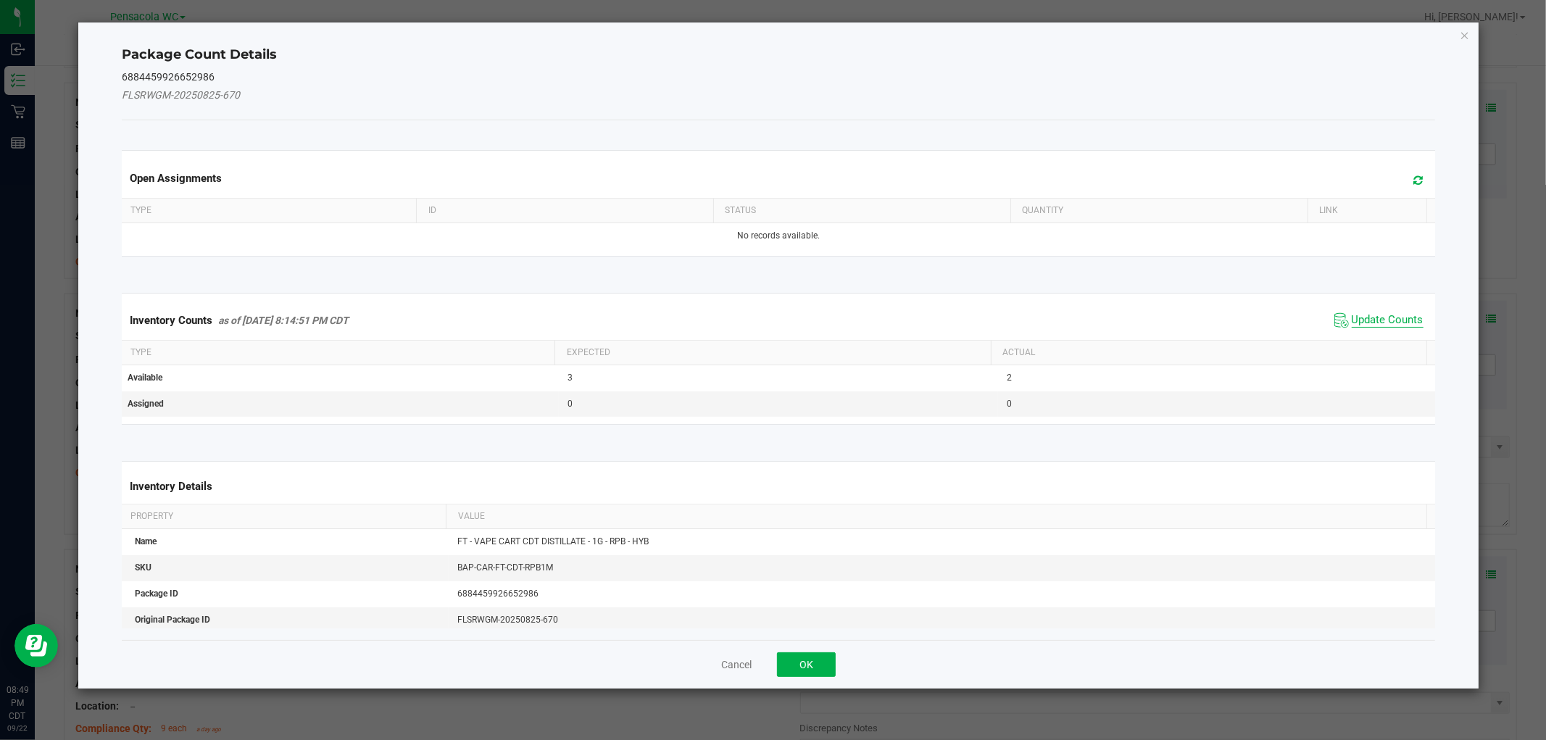
click at [1397, 324] on span "Update Counts" at bounding box center [1388, 320] width 72 height 14
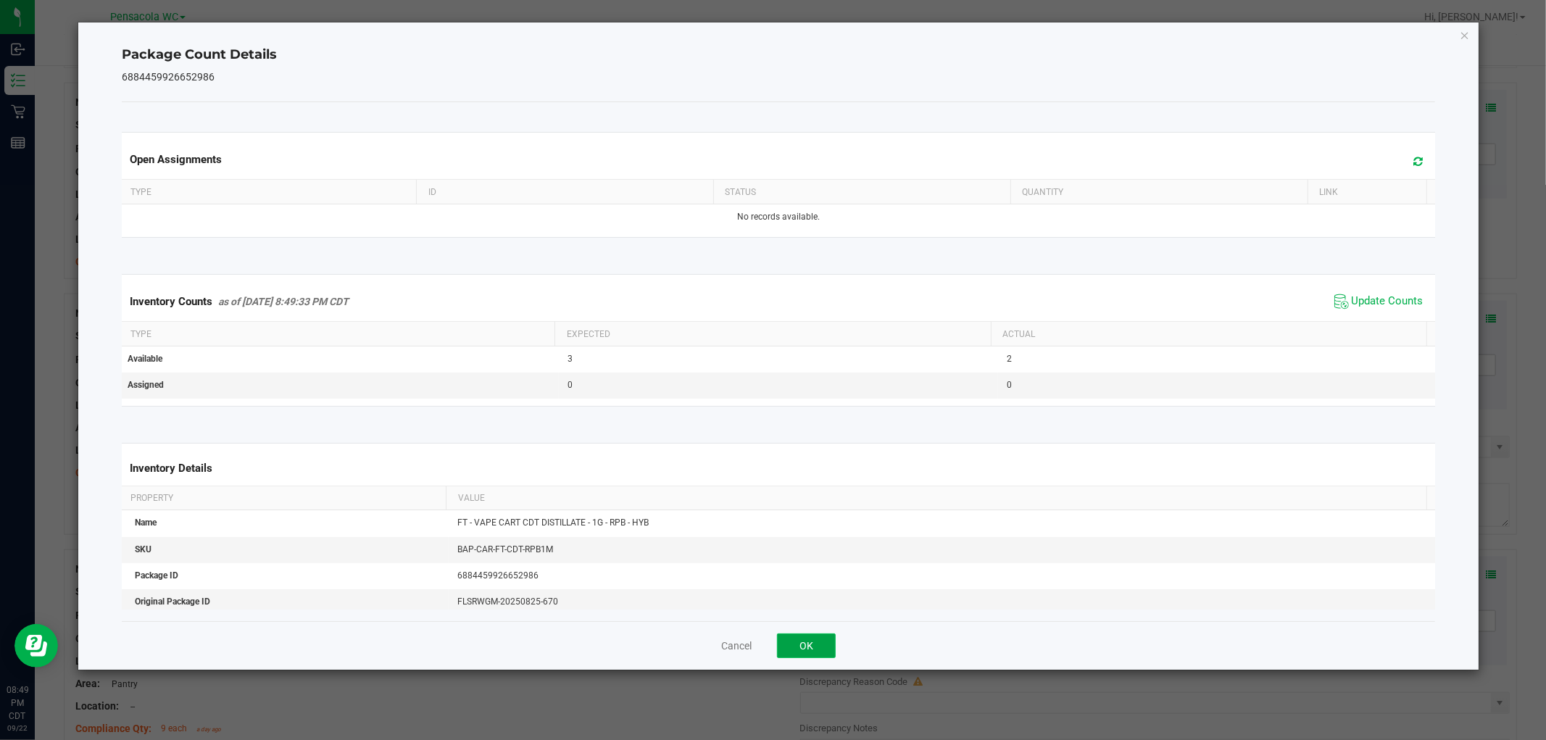
click at [792, 637] on button "OK" at bounding box center [806, 646] width 59 height 25
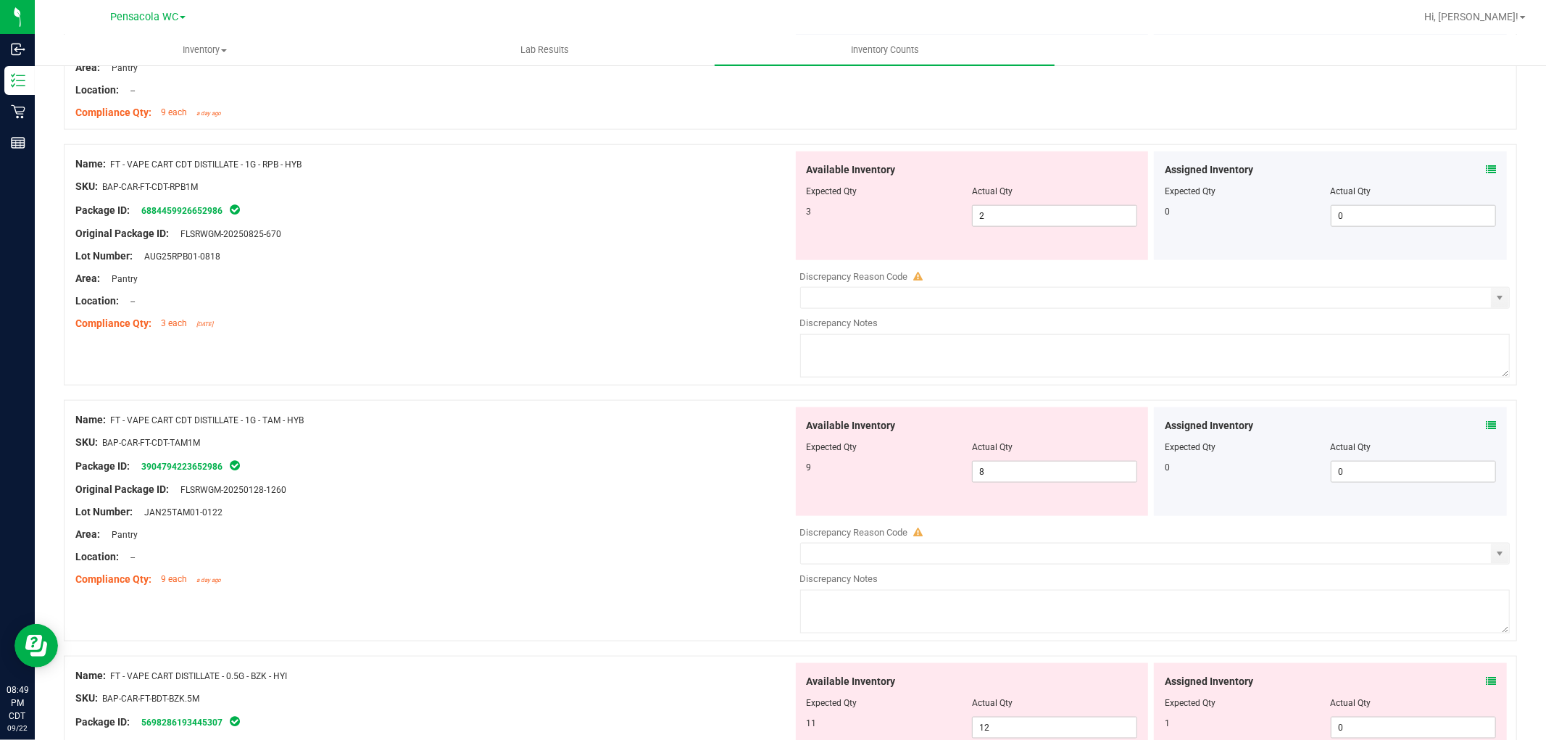
scroll to position [1369, 0]
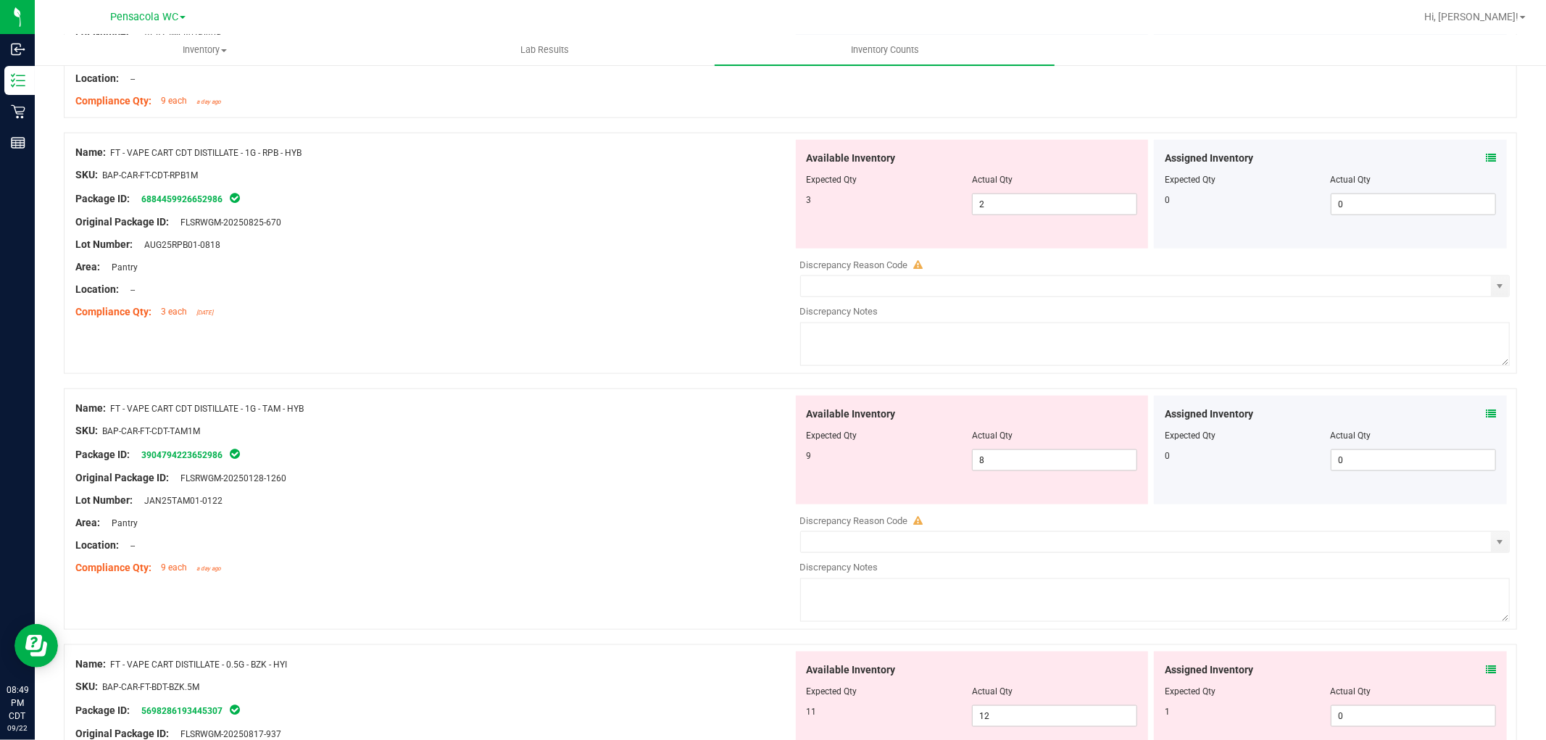
click at [1486, 411] on icon at bounding box center [1491, 414] width 10 height 10
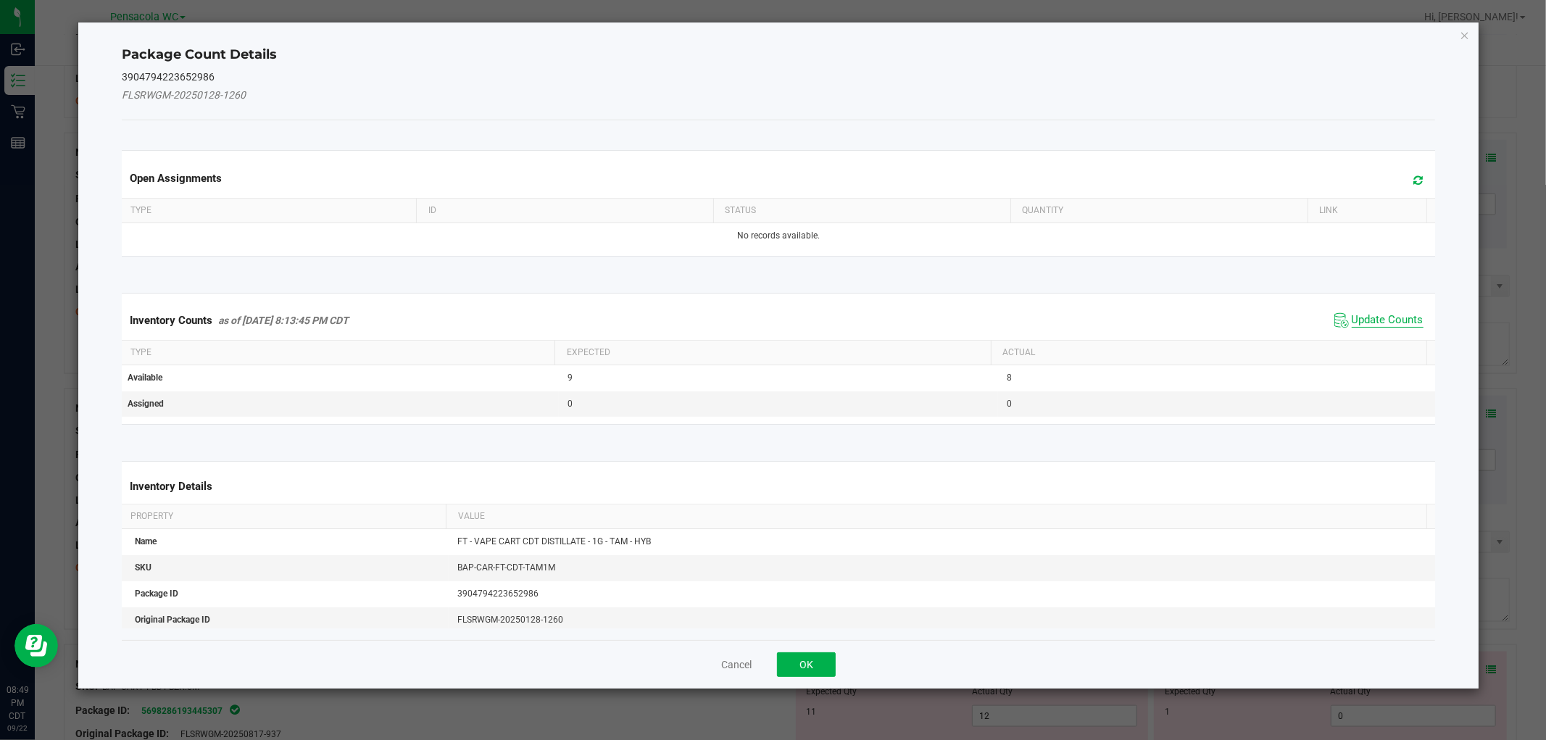
click at [1385, 313] on span "Update Counts" at bounding box center [1388, 320] width 72 height 14
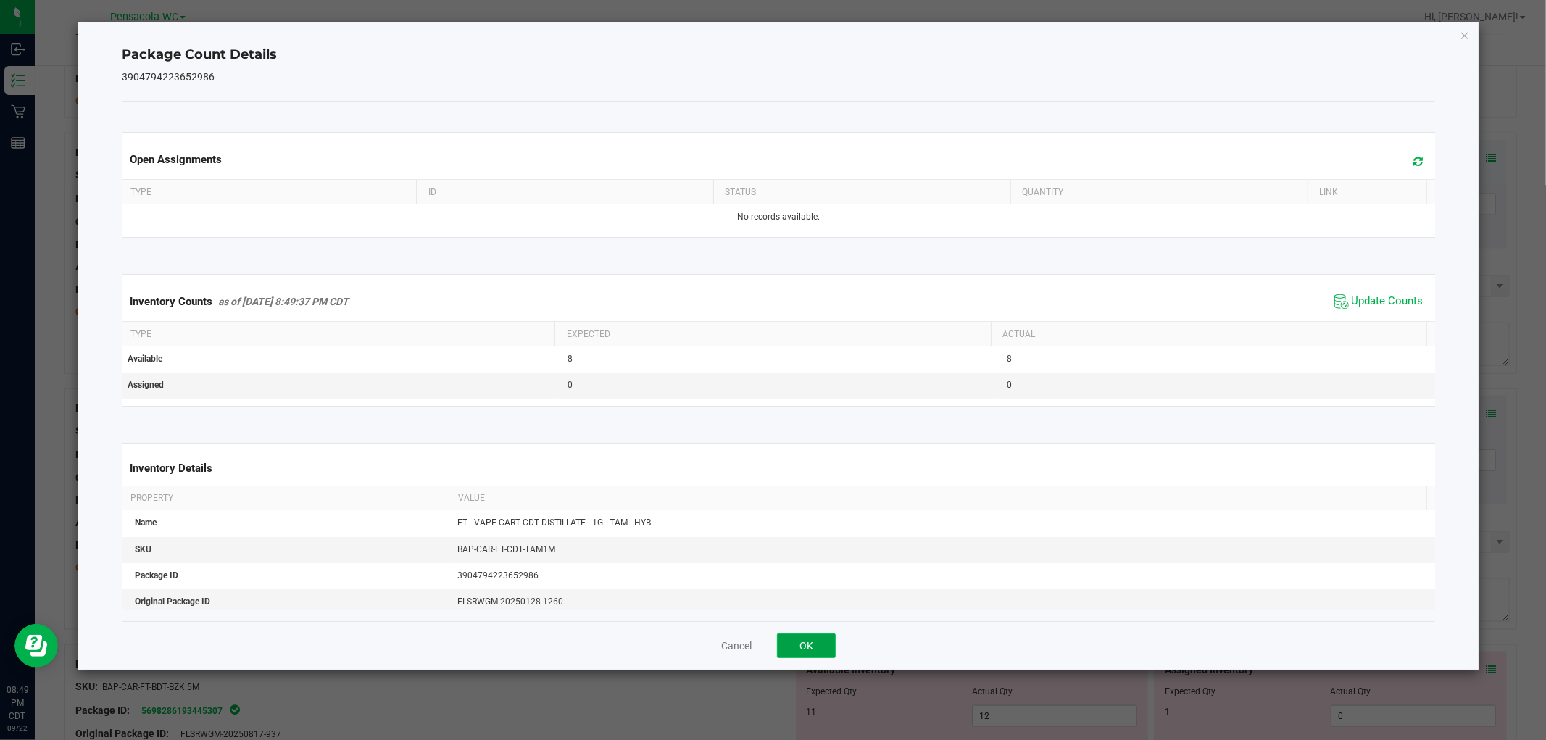
click at [794, 648] on button "OK" at bounding box center [806, 646] width 59 height 25
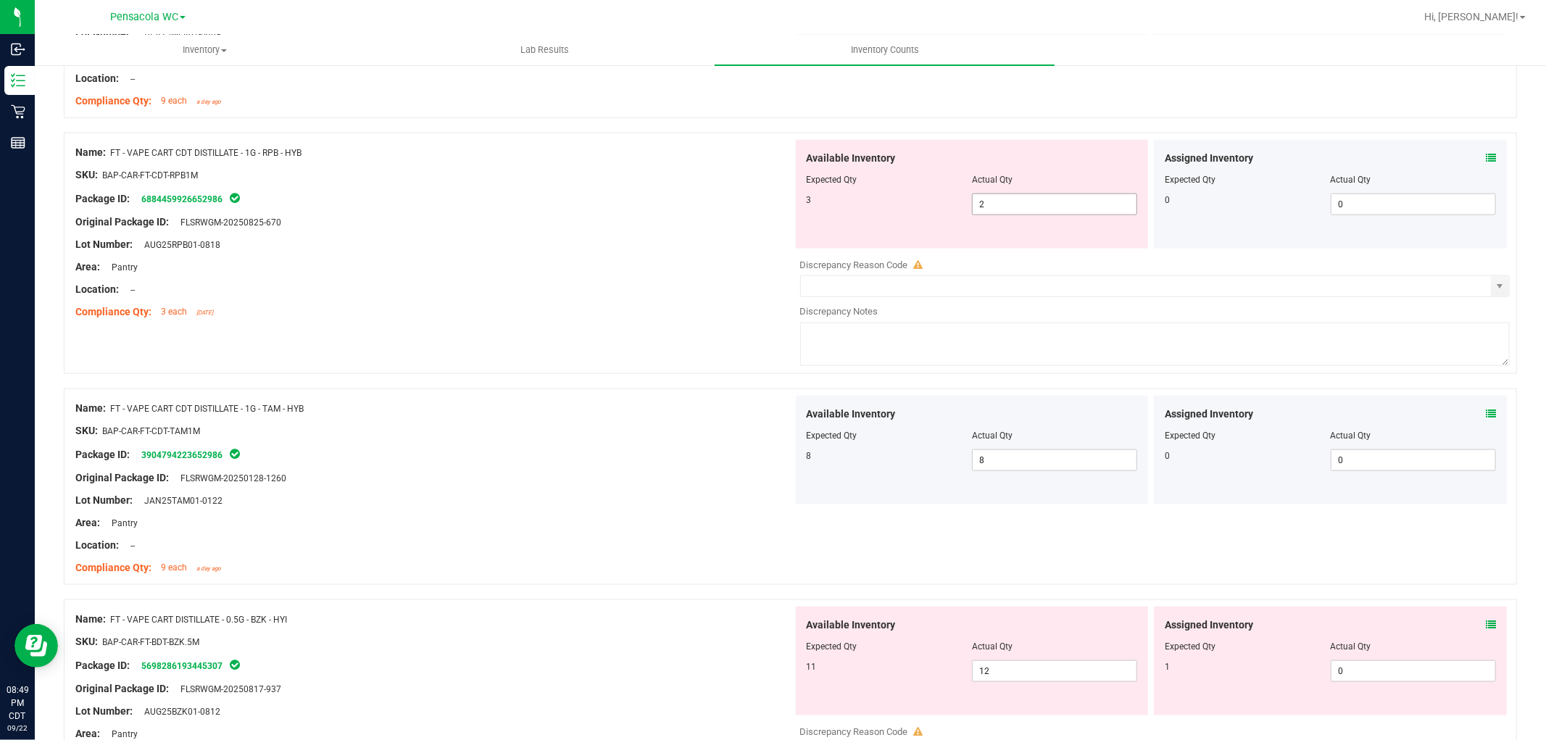
click at [999, 204] on span "2 2" at bounding box center [1054, 205] width 165 height 22
type input "3"
click at [810, 242] on div "Available Inventory Expected Qty Actual Qty 3 3 3" at bounding box center [972, 194] width 353 height 109
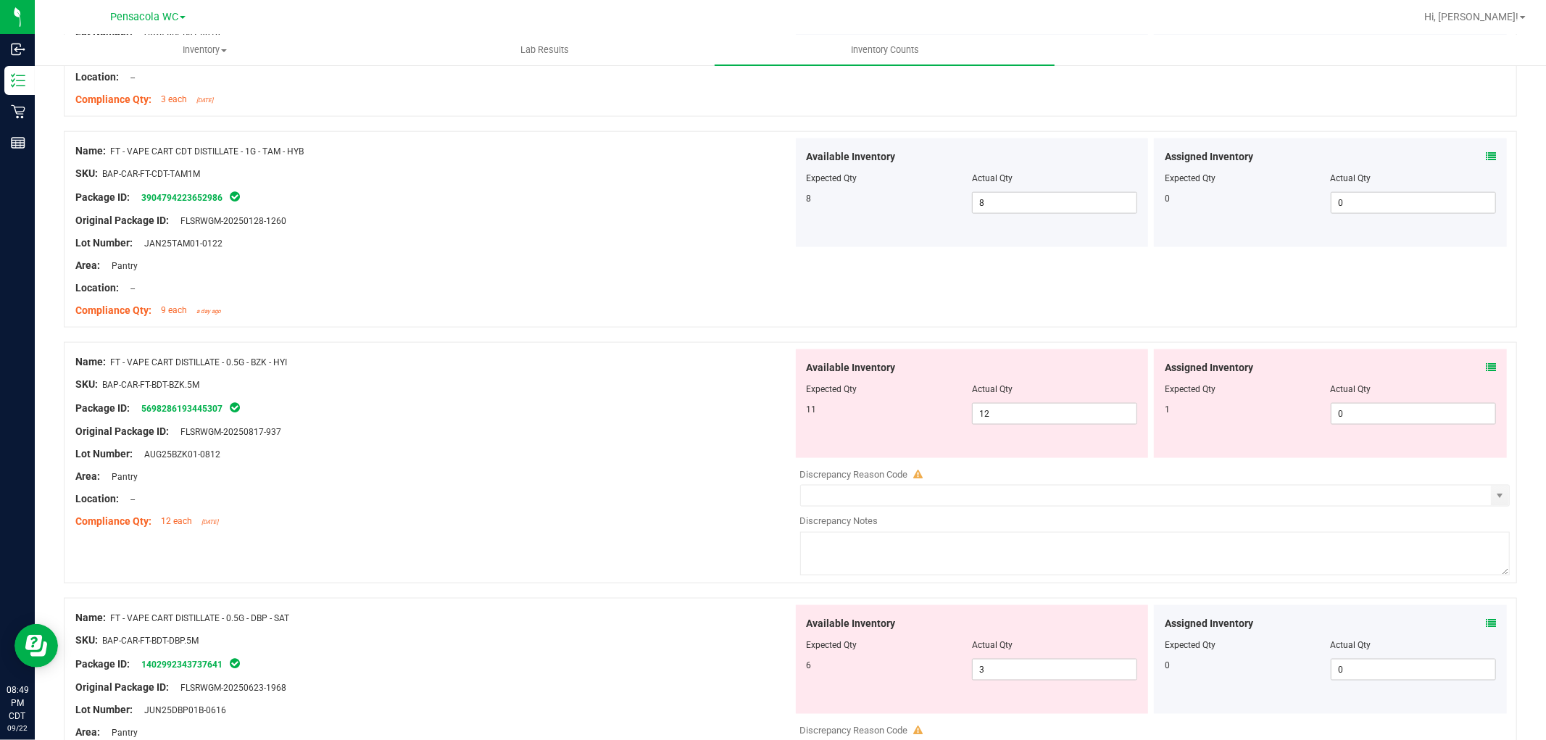
scroll to position [1611, 0]
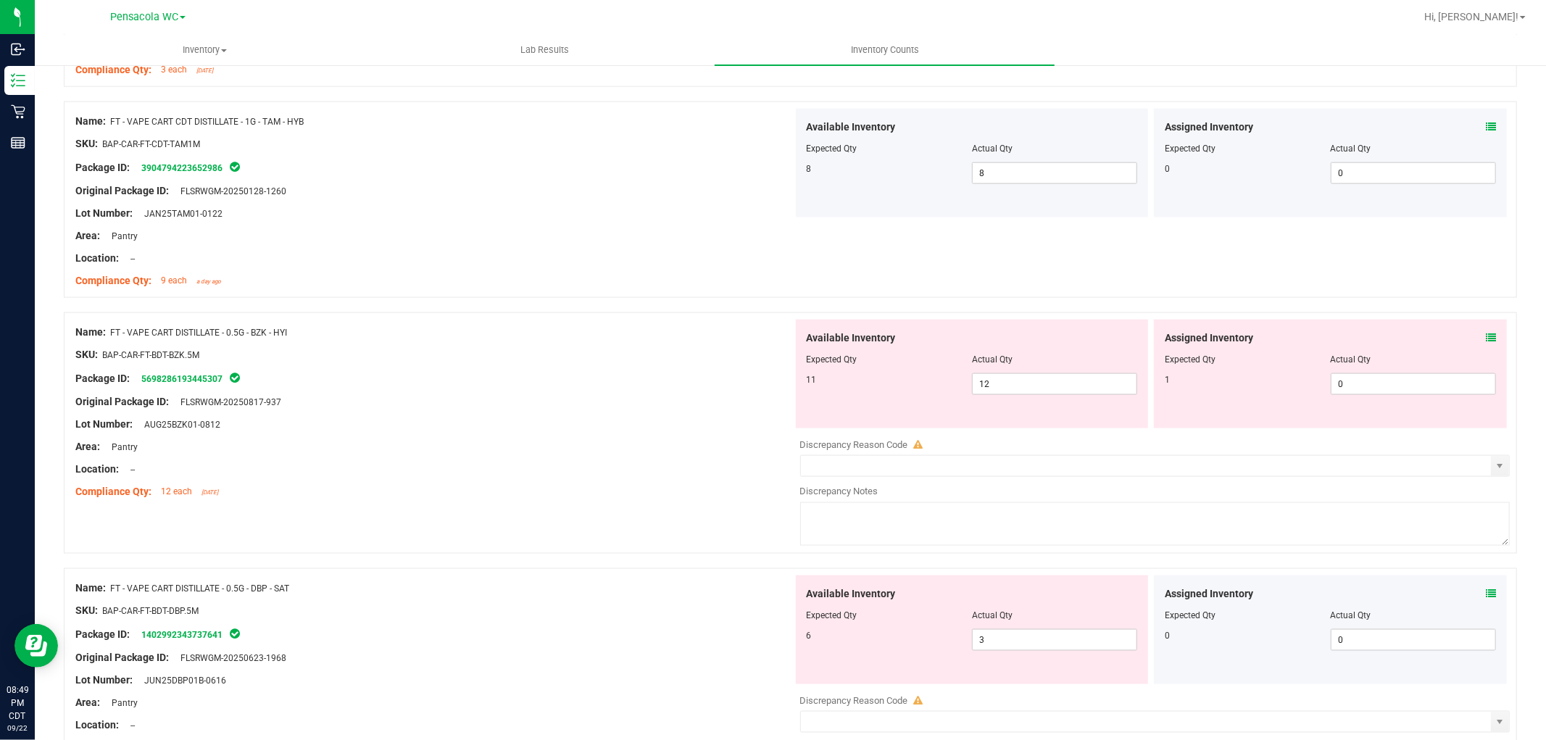
click at [1486, 336] on icon at bounding box center [1491, 338] width 10 height 10
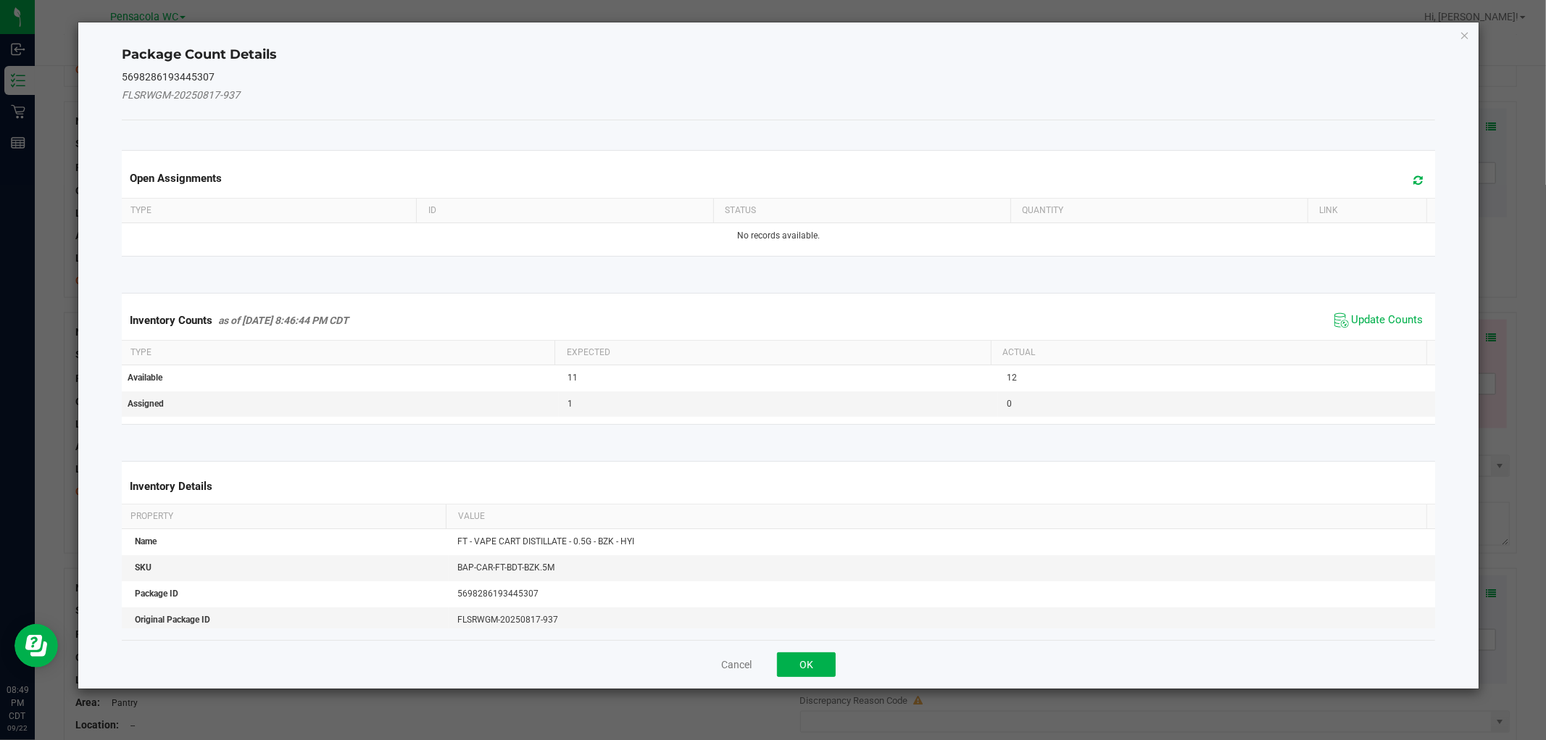
click at [1364, 310] on span "Update Counts" at bounding box center [1379, 321] width 96 height 22
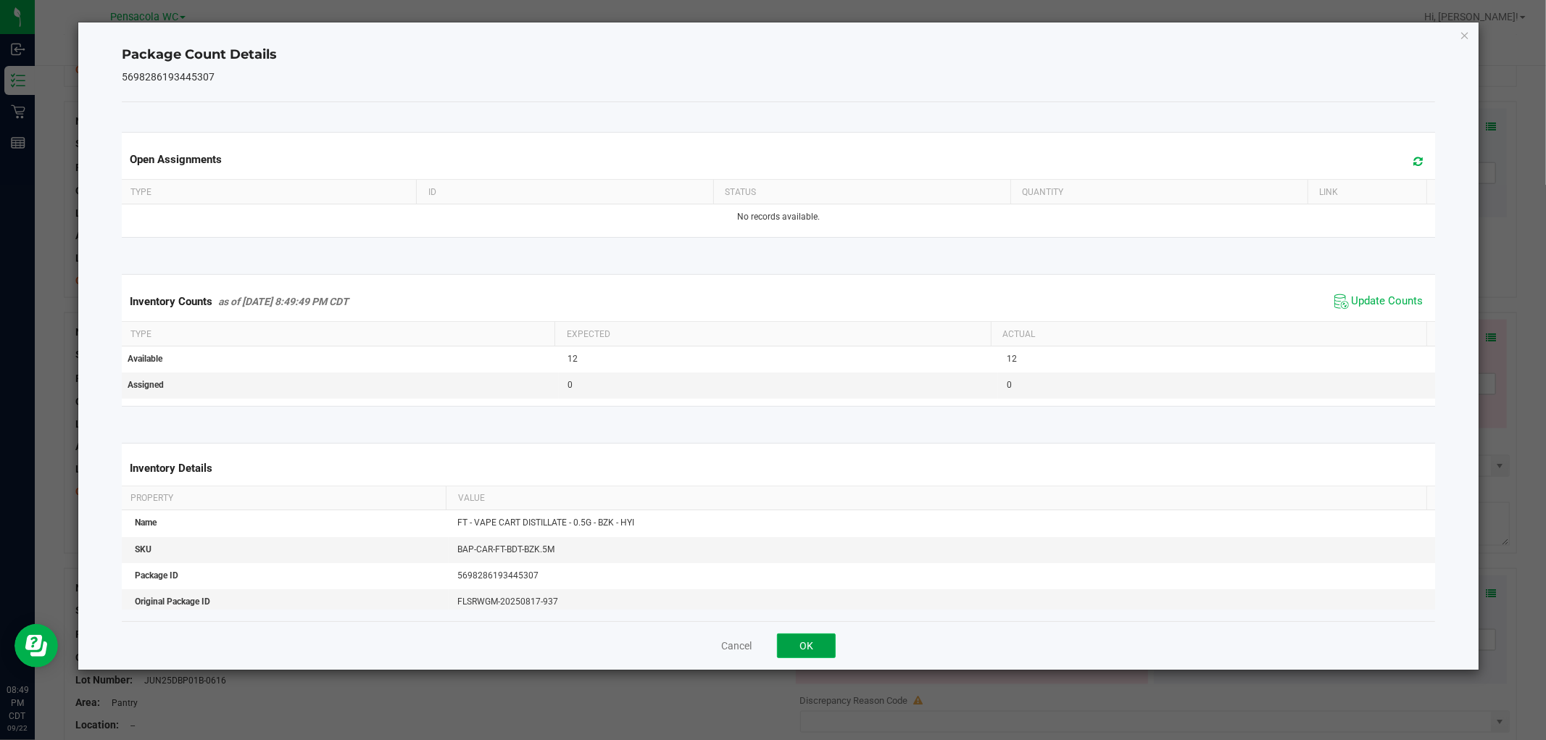
drag, startPoint x: 813, startPoint y: 657, endPoint x: 834, endPoint y: 614, distance: 47.3
click at [811, 657] on button "OK" at bounding box center [806, 646] width 59 height 25
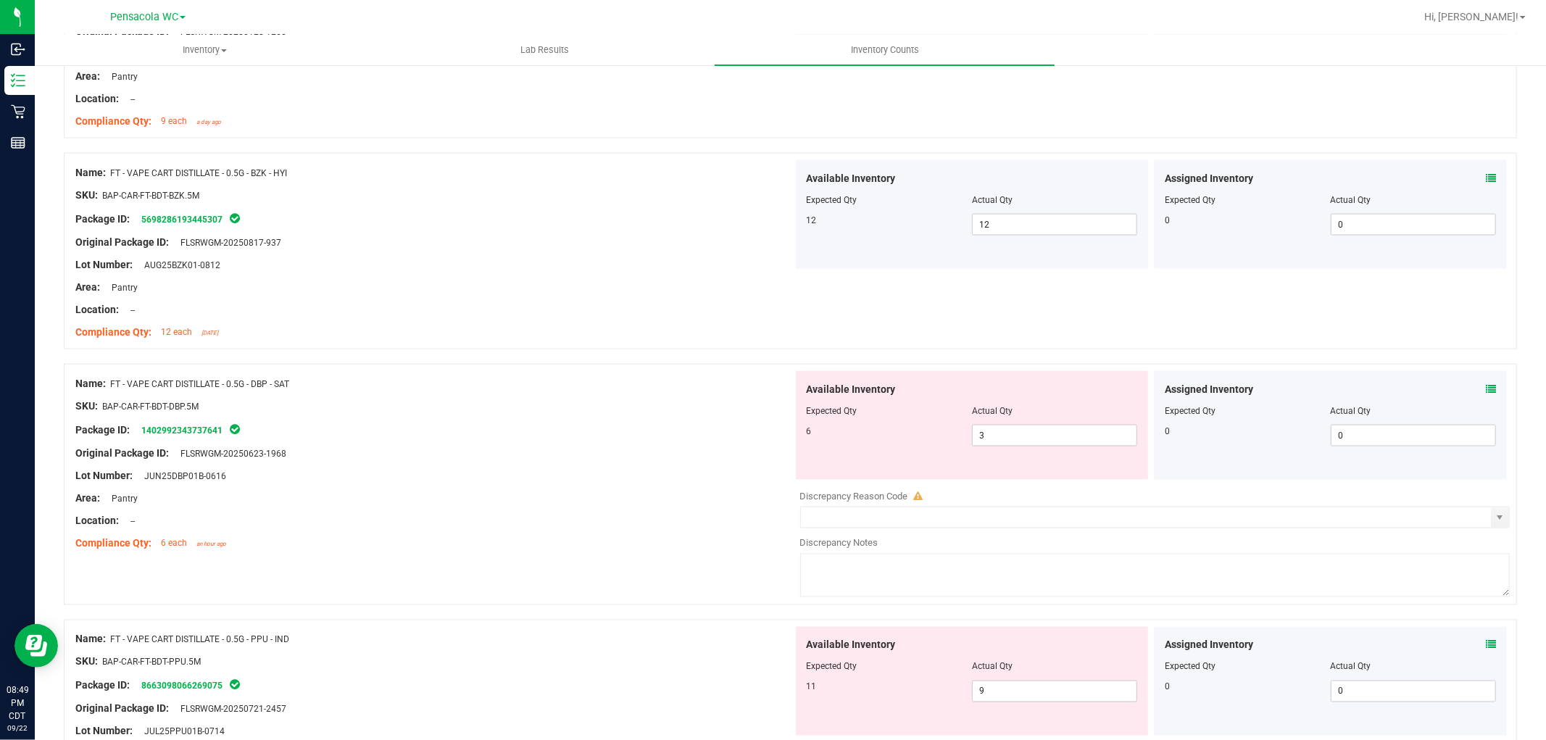
scroll to position [1772, 0]
click at [1486, 389] on icon at bounding box center [1491, 388] width 10 height 10
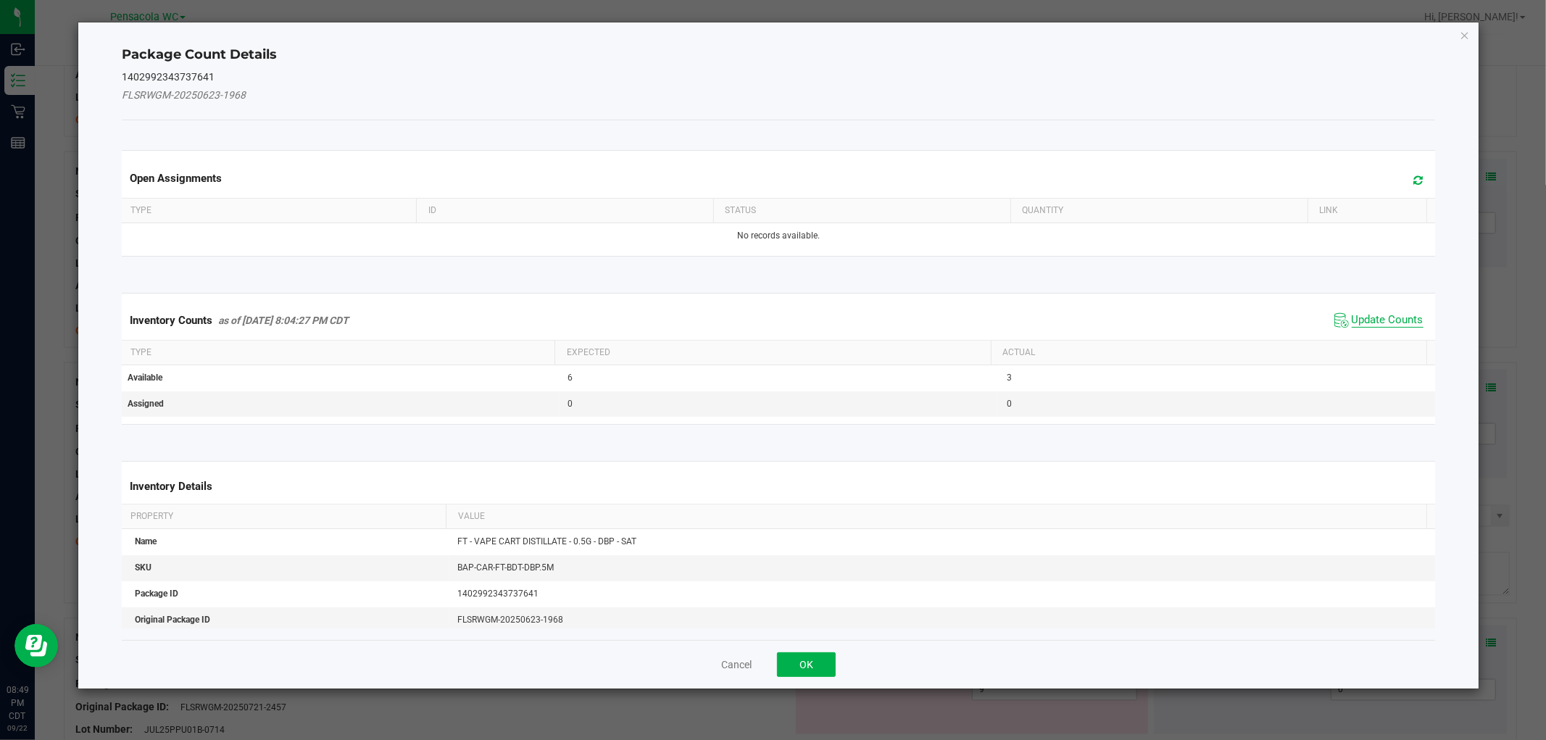
click at [1402, 318] on span "Update Counts" at bounding box center [1388, 320] width 72 height 14
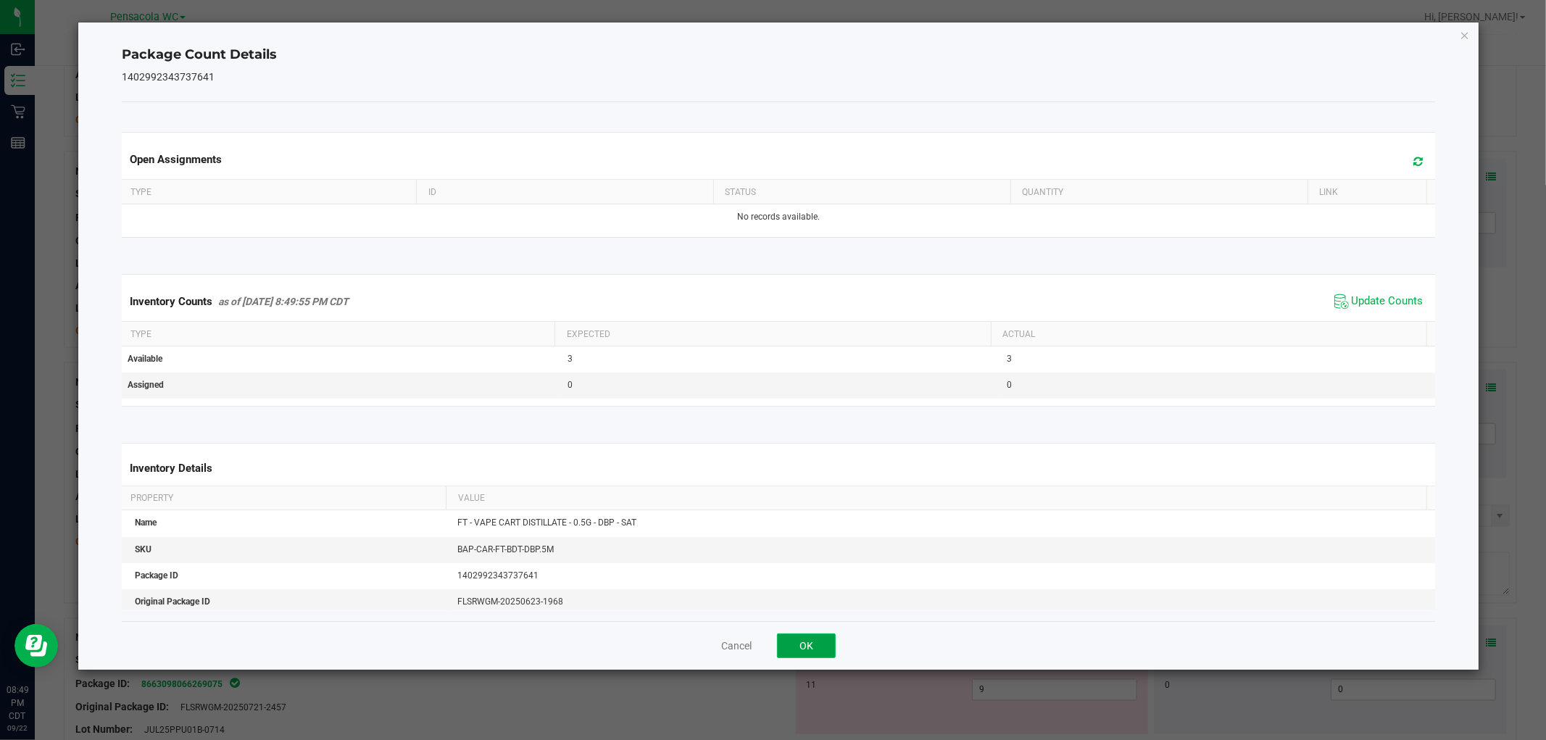
click at [812, 641] on button "OK" at bounding box center [806, 646] width 59 height 25
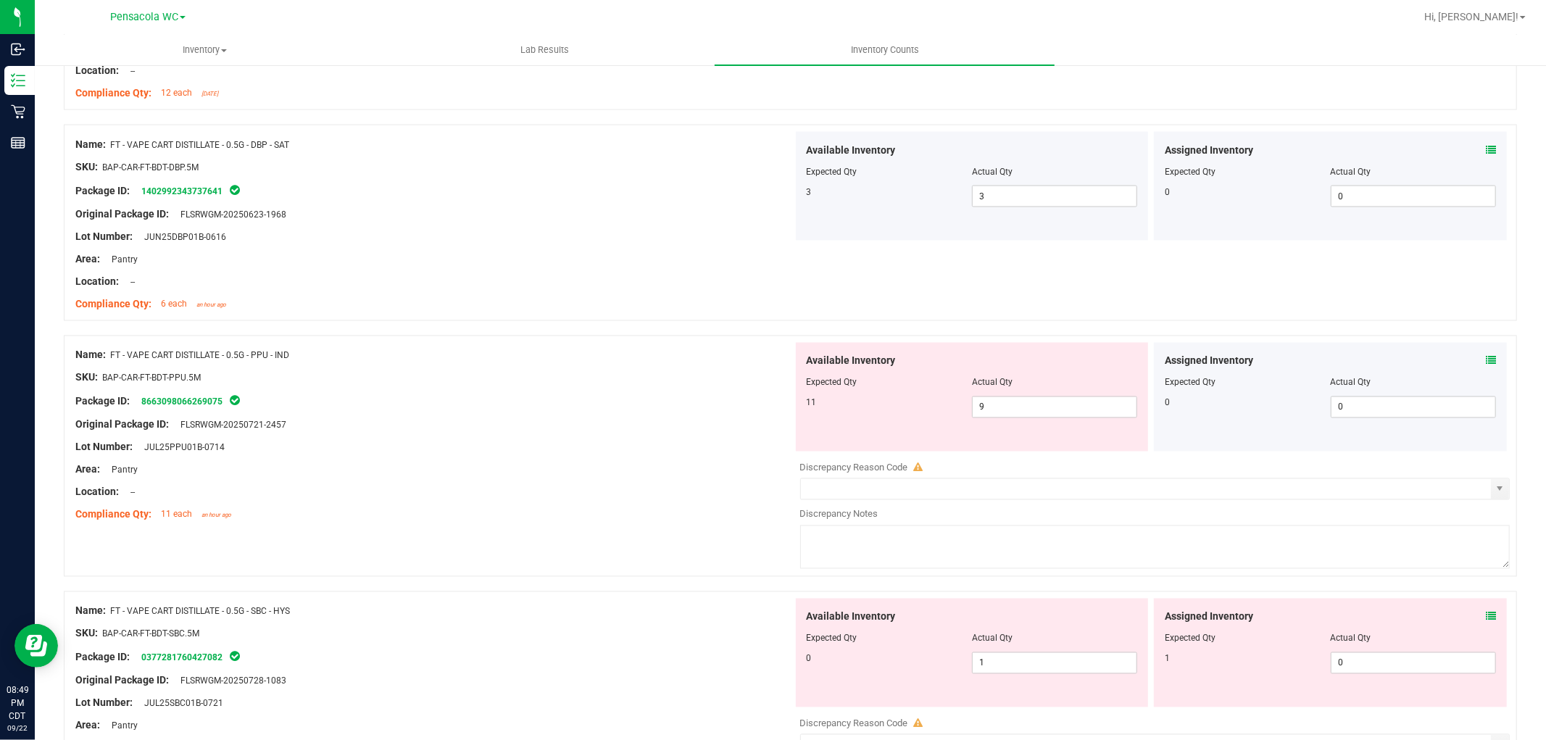
scroll to position [2013, 0]
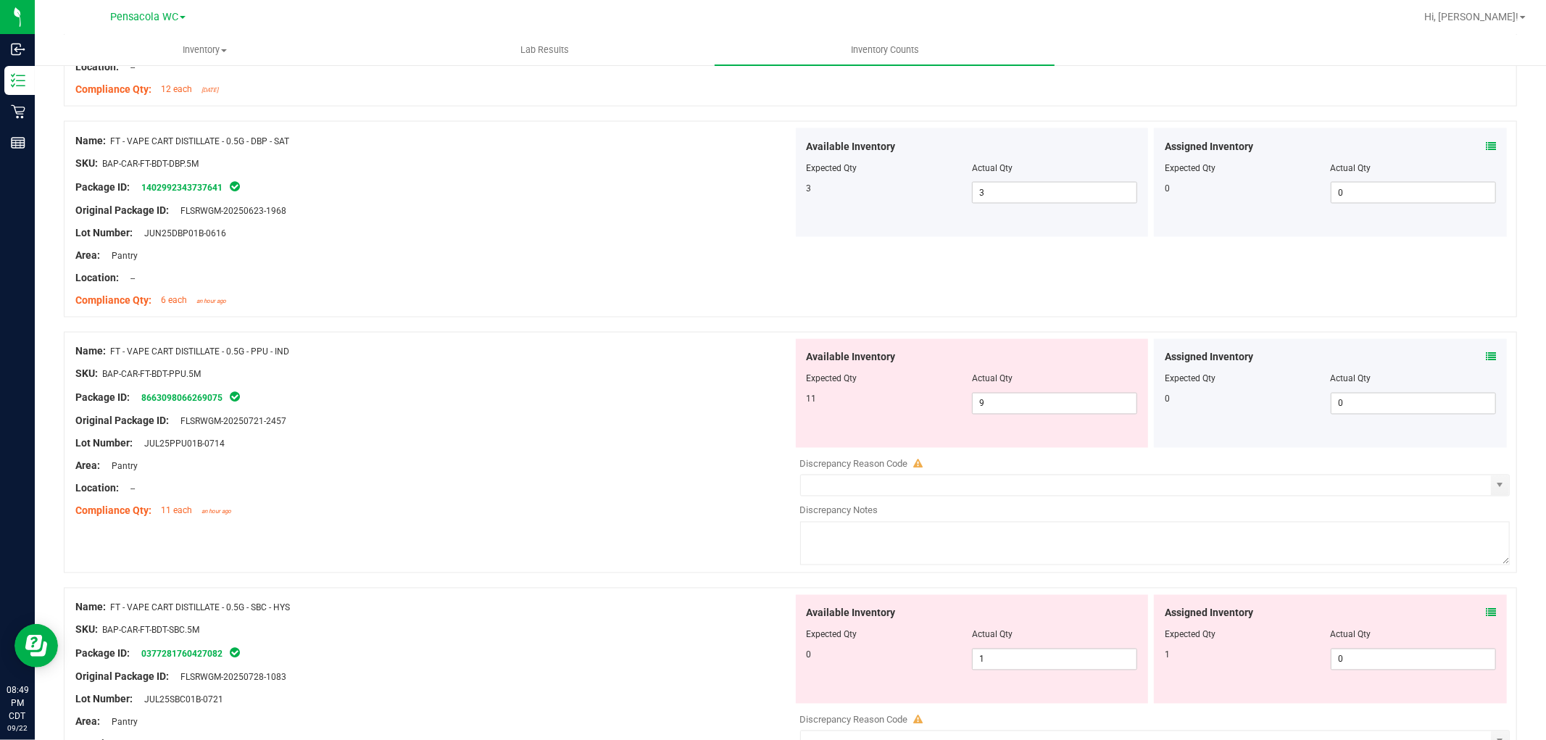
click at [1486, 349] on div "Assigned Inventory Expected Qty Actual Qty 0 0 0" at bounding box center [1330, 393] width 353 height 109
click at [1484, 350] on div "Assigned Inventory Expected Qty Actual Qty 0 0 0" at bounding box center [1330, 393] width 353 height 109
click at [1486, 355] on icon at bounding box center [1491, 357] width 10 height 10
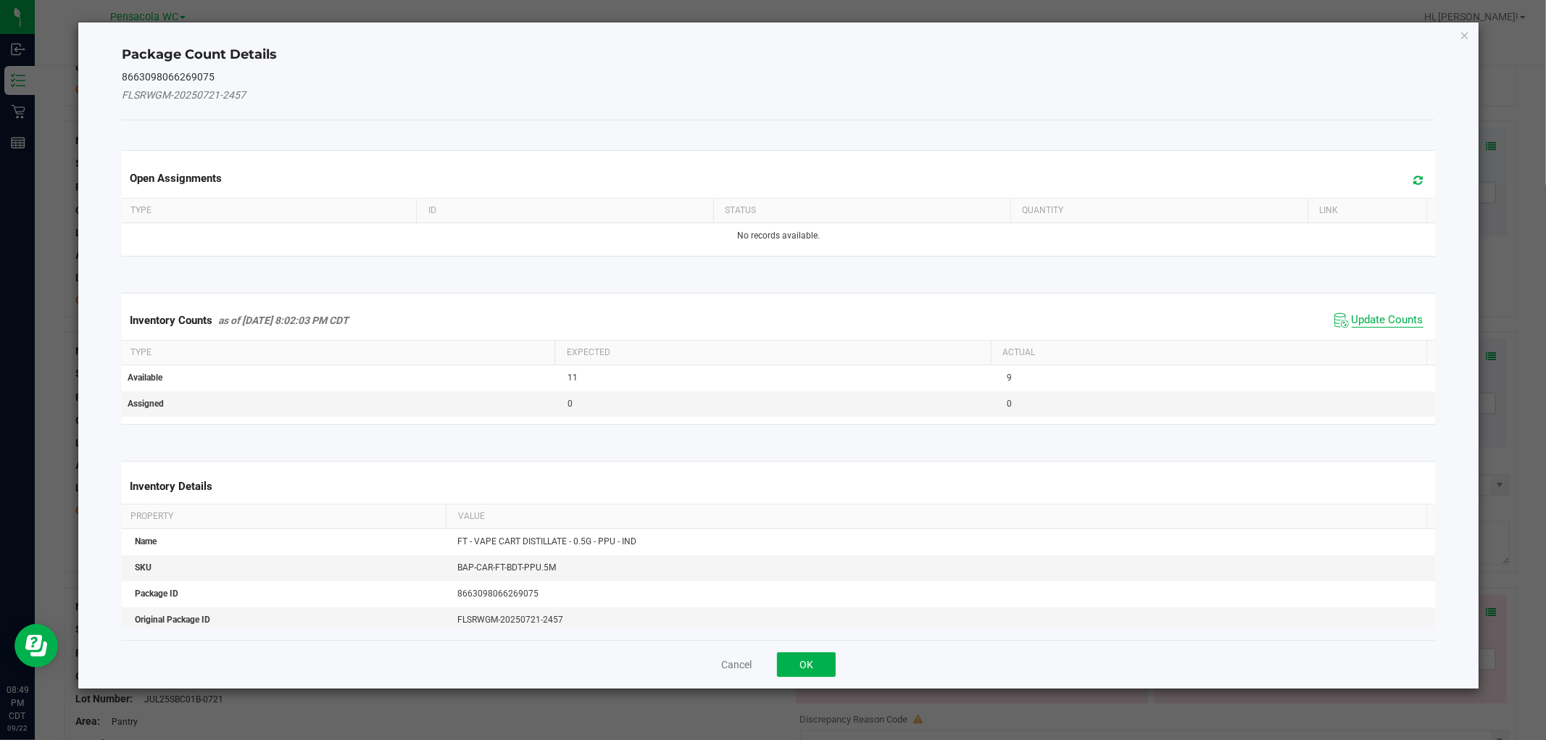
click at [1375, 314] on span "Update Counts" at bounding box center [1388, 320] width 72 height 14
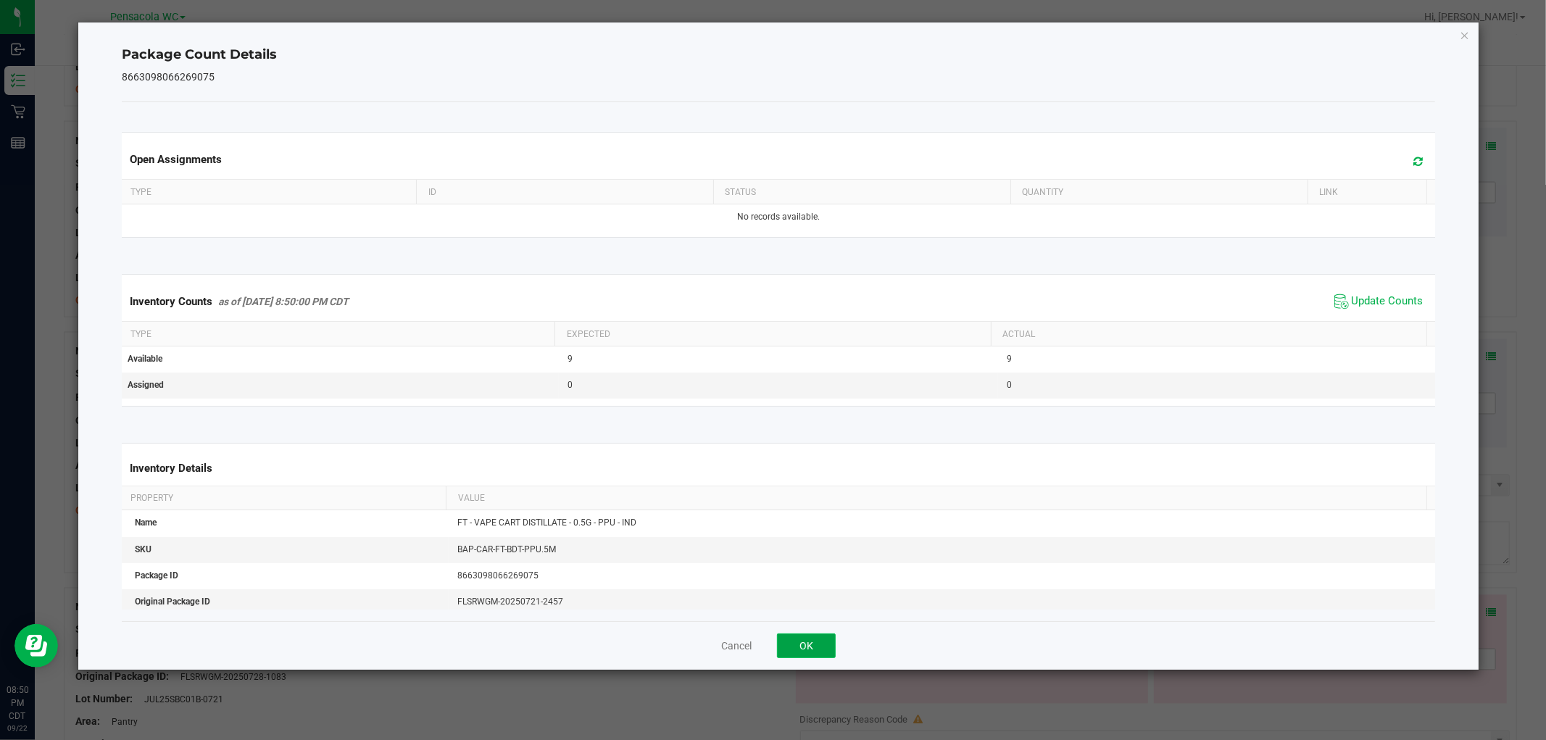
click at [800, 644] on button "OK" at bounding box center [806, 646] width 59 height 25
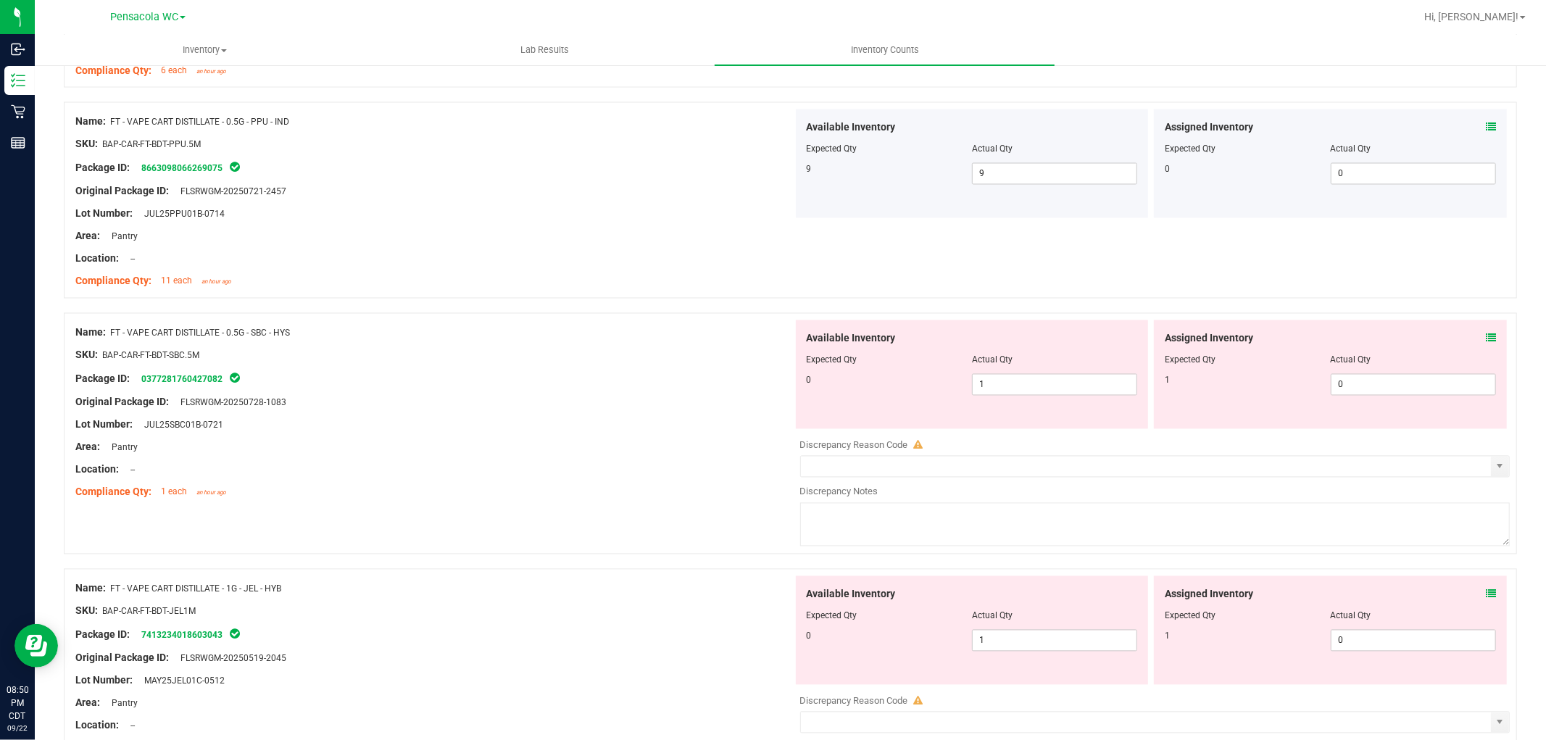
scroll to position [2255, 0]
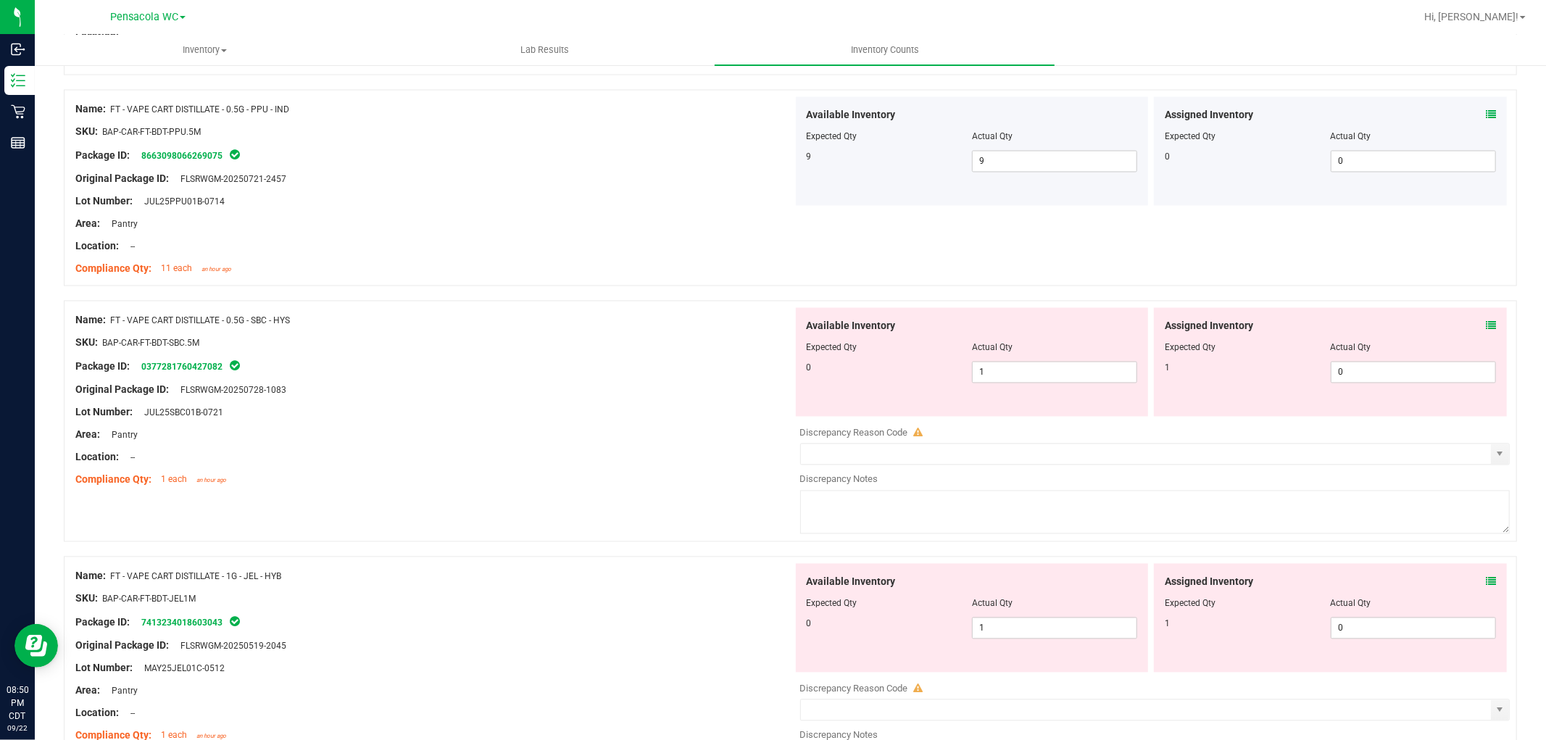
click at [1486, 323] on icon at bounding box center [1491, 326] width 10 height 10
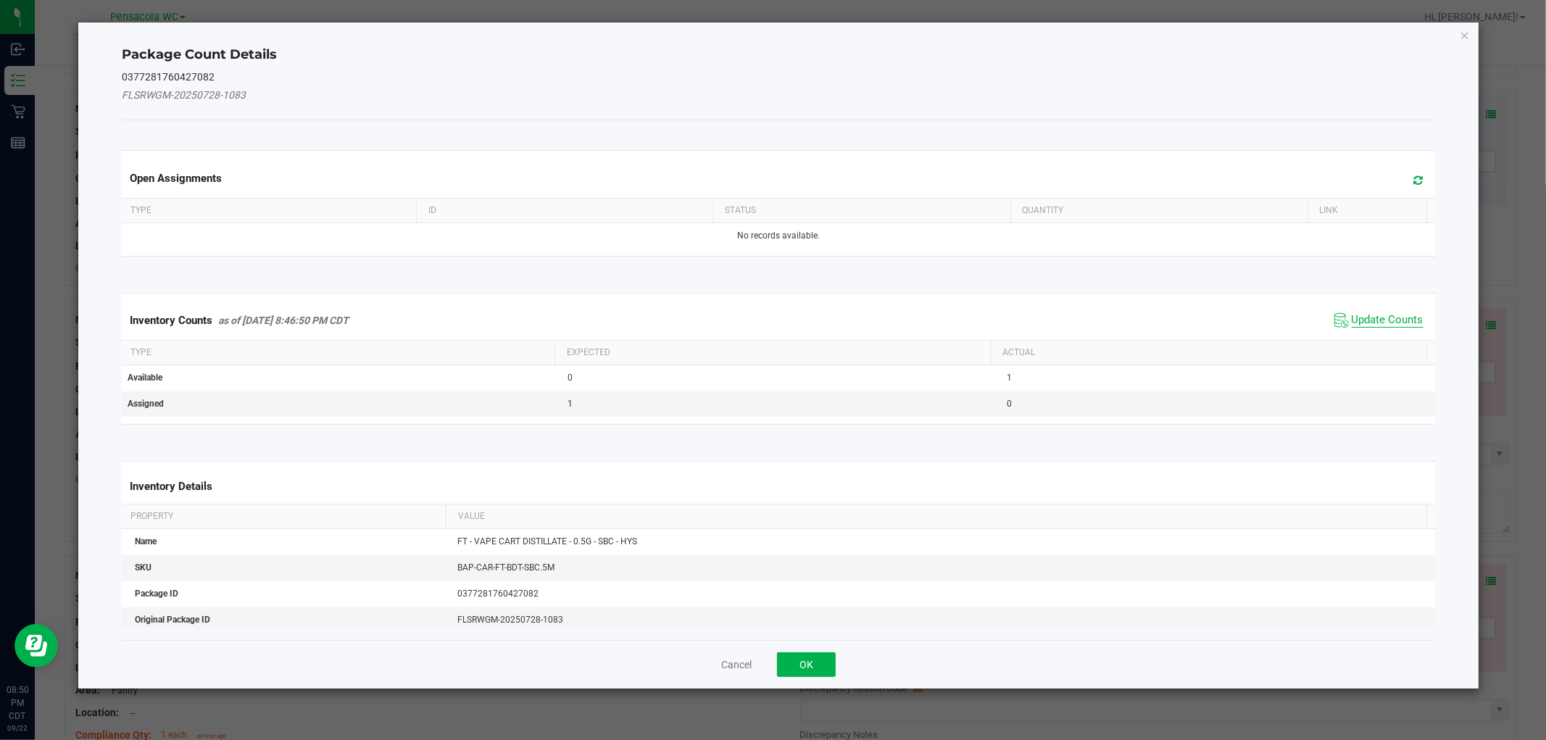
click at [1391, 313] on span "Update Counts" at bounding box center [1388, 320] width 72 height 14
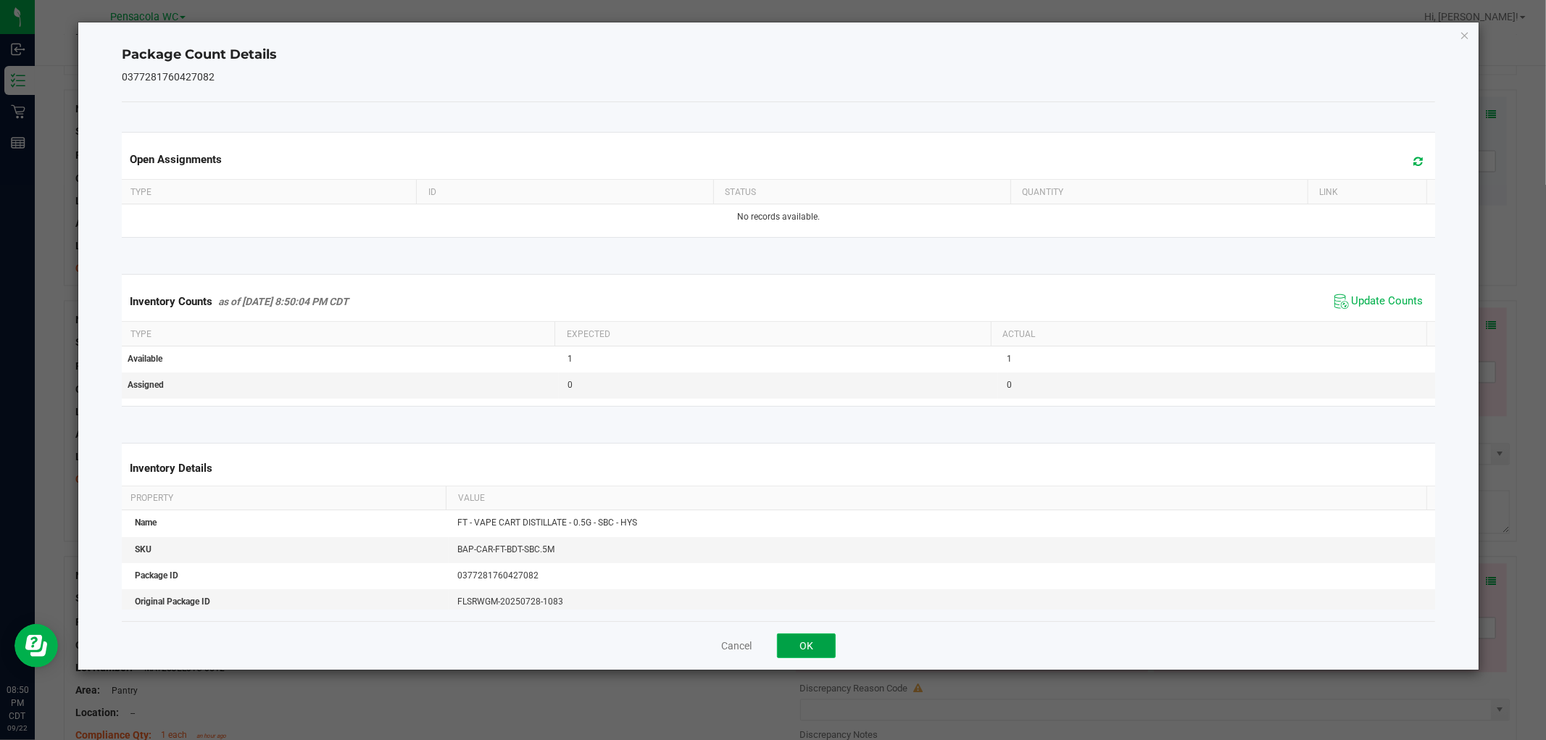
click at [785, 636] on button "OK" at bounding box center [806, 646] width 59 height 25
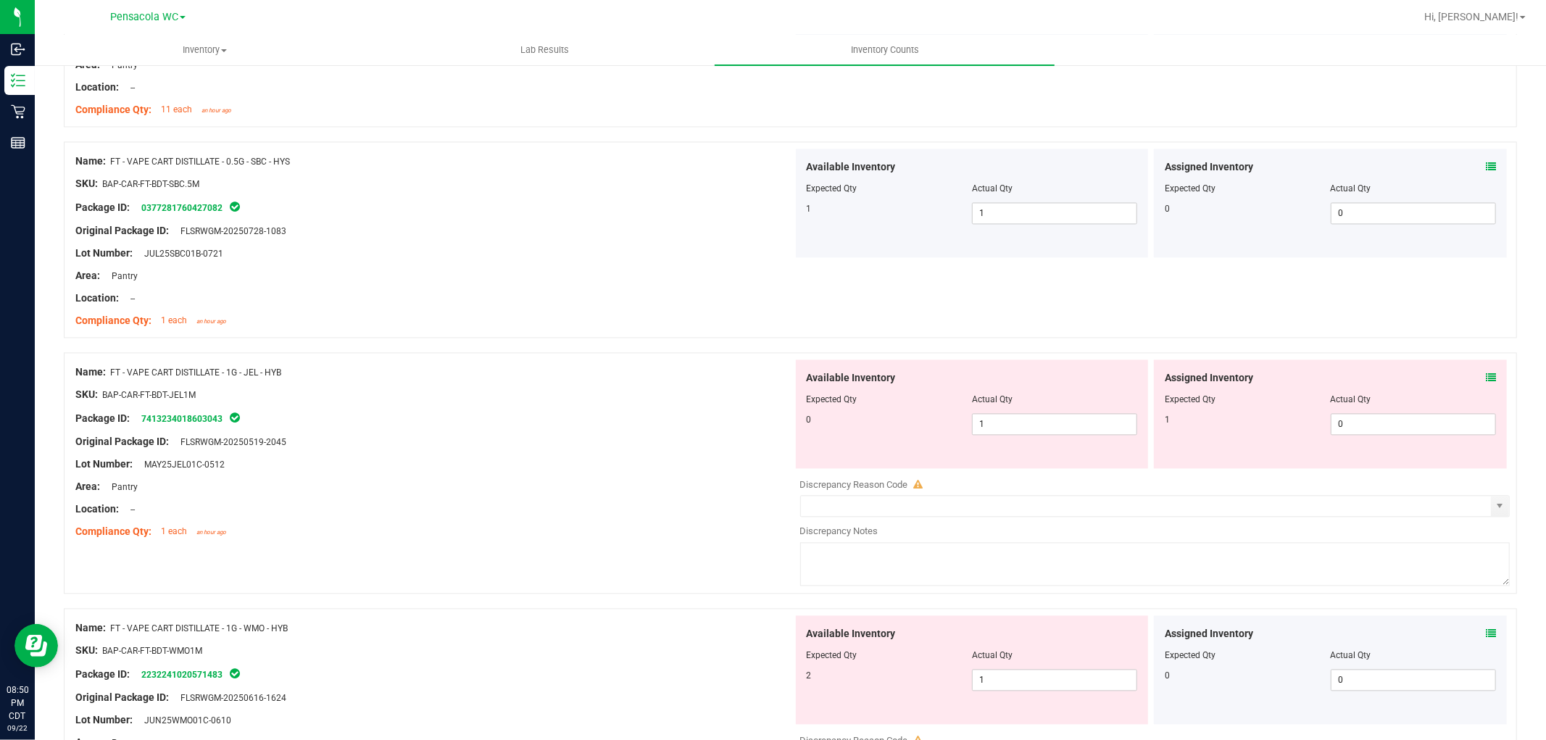
scroll to position [2416, 0]
click at [1486, 372] on icon at bounding box center [1491, 376] width 10 height 10
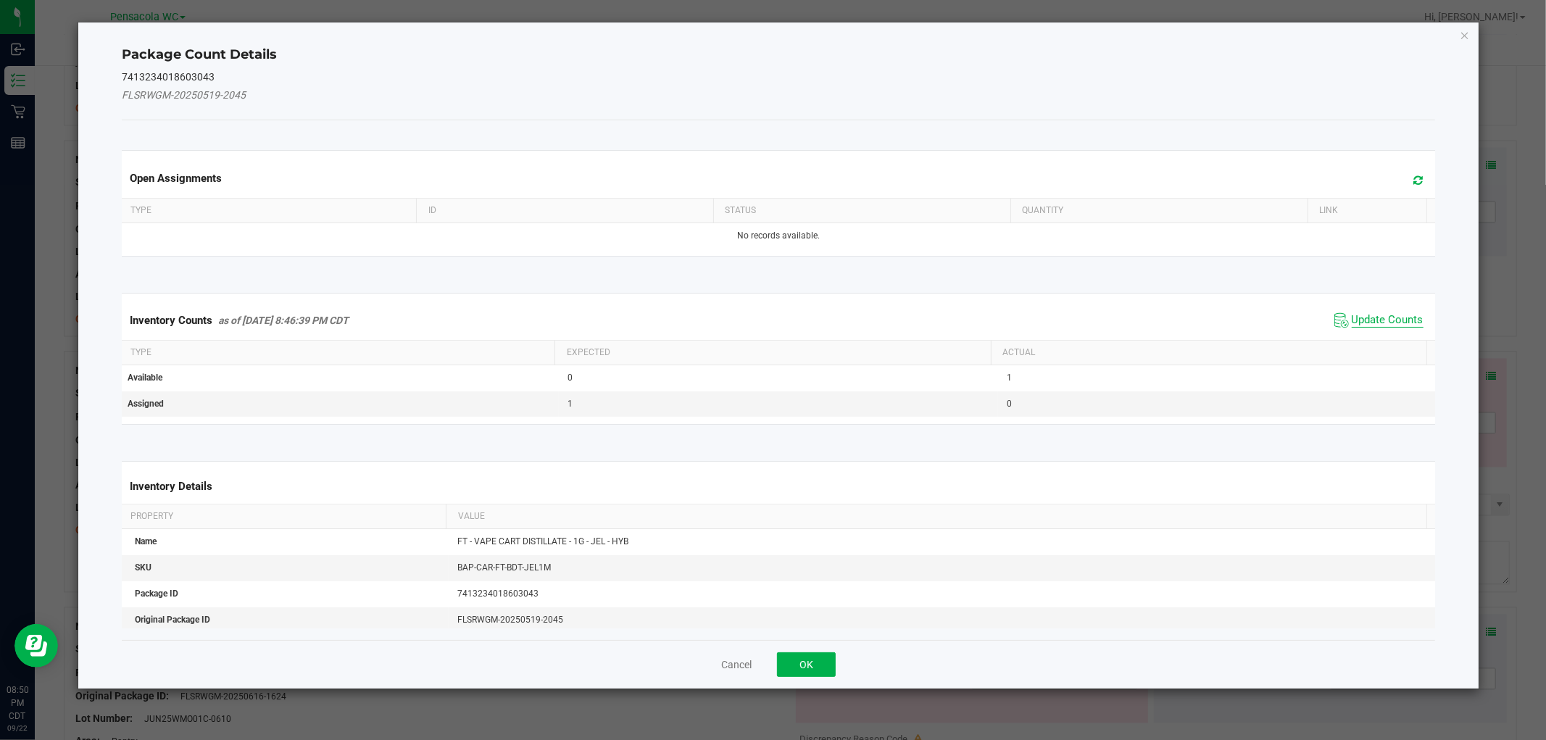
click at [1386, 320] on span "Update Counts" at bounding box center [1388, 320] width 72 height 14
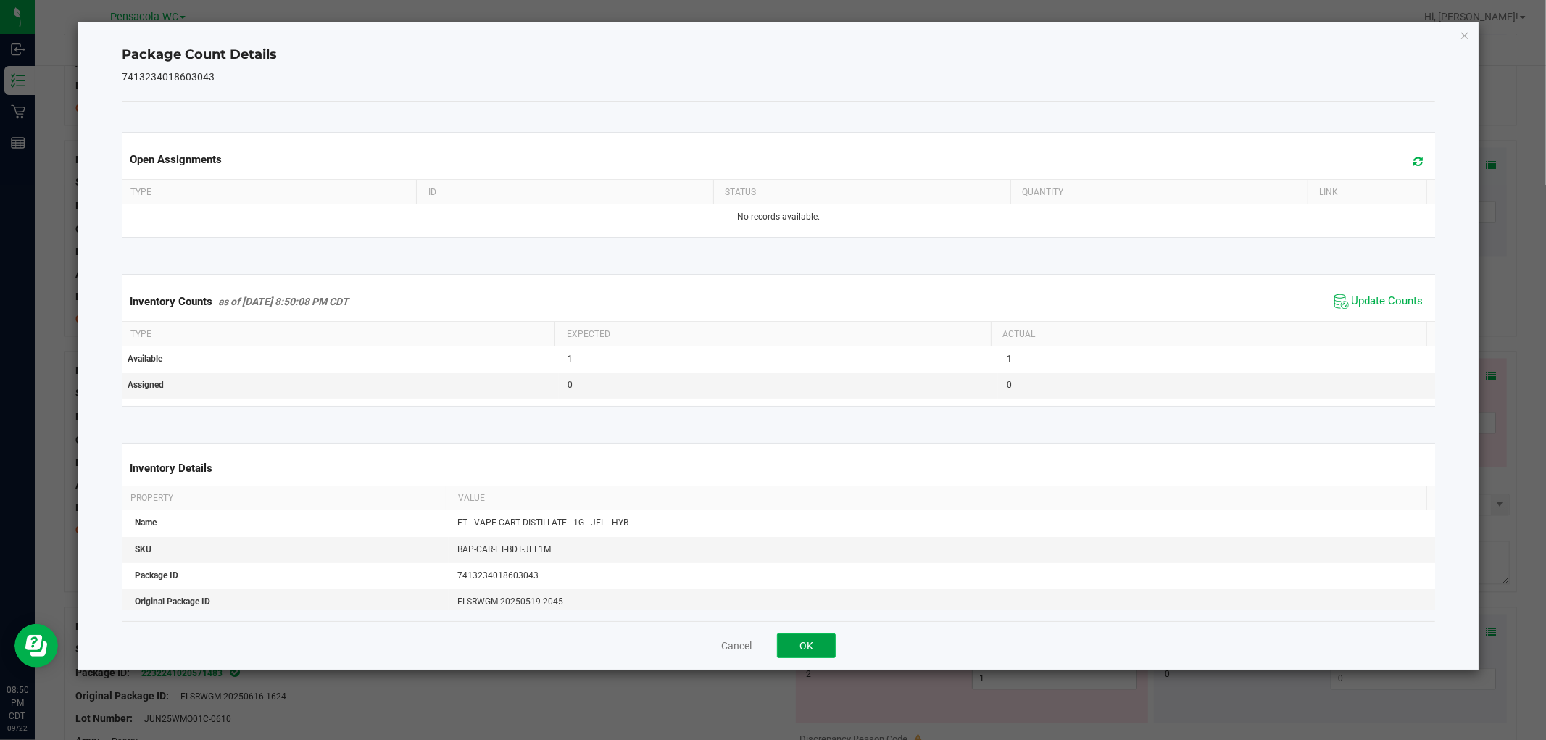
click at [816, 637] on button "OK" at bounding box center [806, 646] width 59 height 25
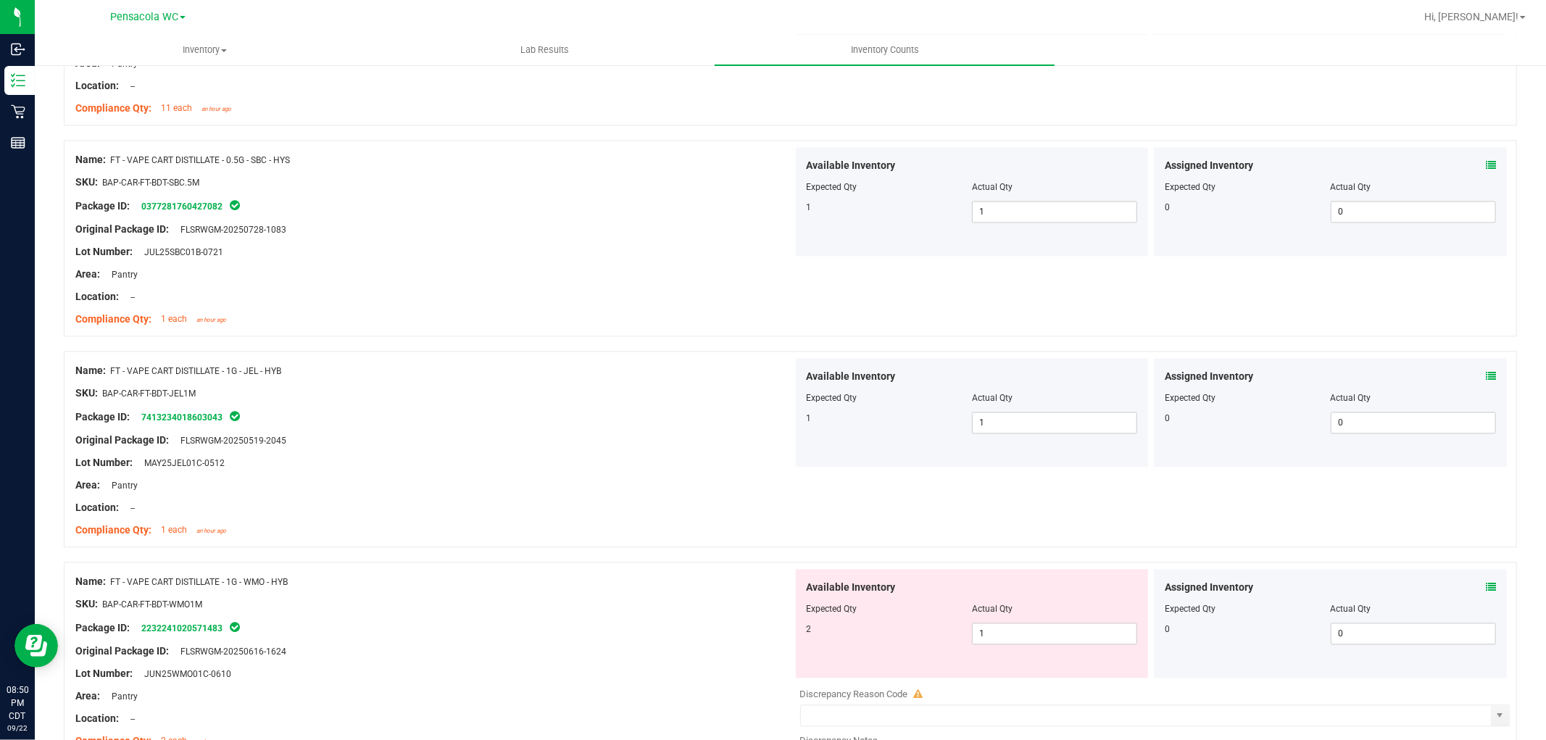
click at [1470, 581] on div "Assigned Inventory" at bounding box center [1330, 587] width 331 height 15
click at [1484, 586] on div "Assigned Inventory Expected Qty Actual Qty 0 0 0" at bounding box center [1330, 623] width 353 height 109
click at [1486, 586] on icon at bounding box center [1491, 587] width 10 height 10
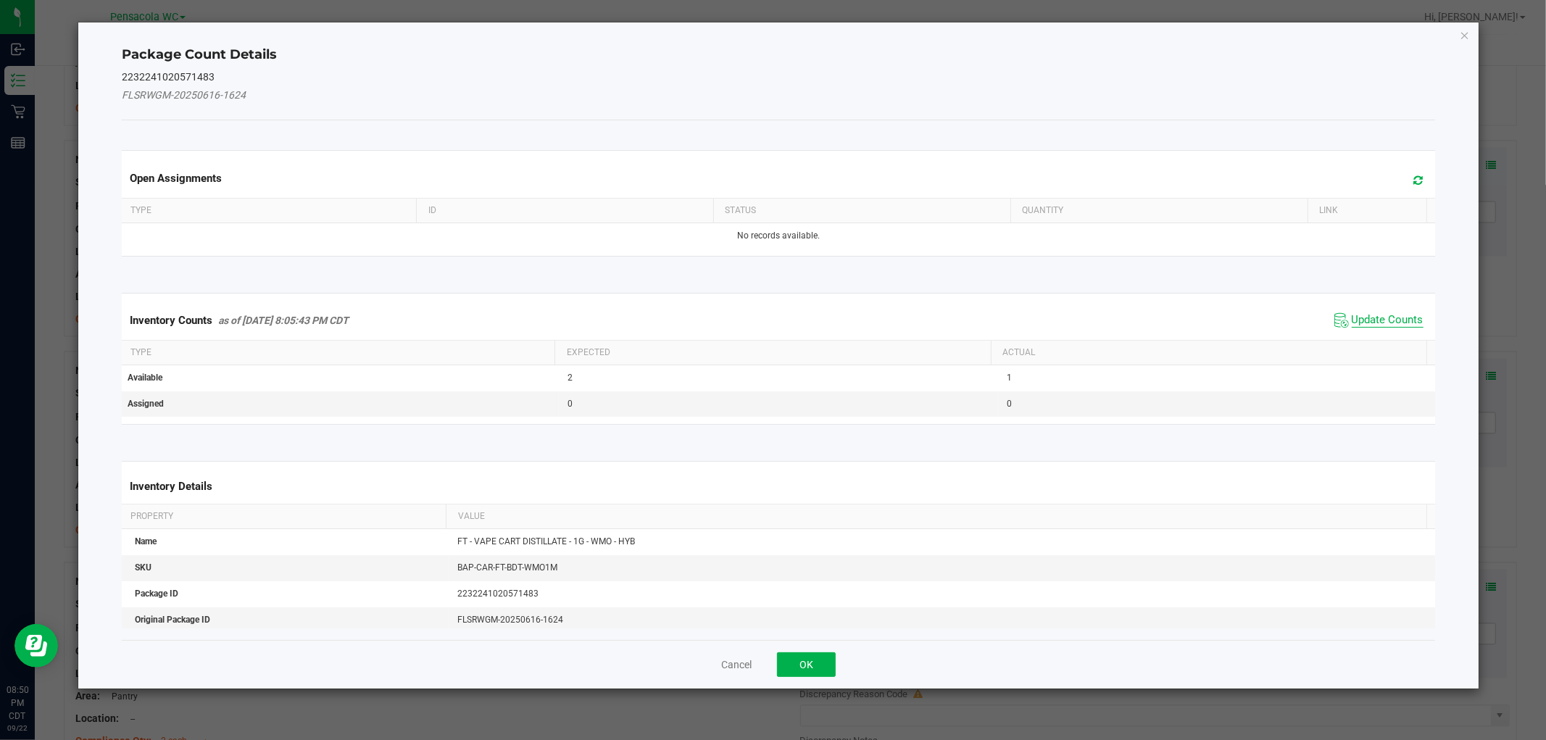
click at [1367, 315] on span "Update Counts" at bounding box center [1388, 320] width 72 height 14
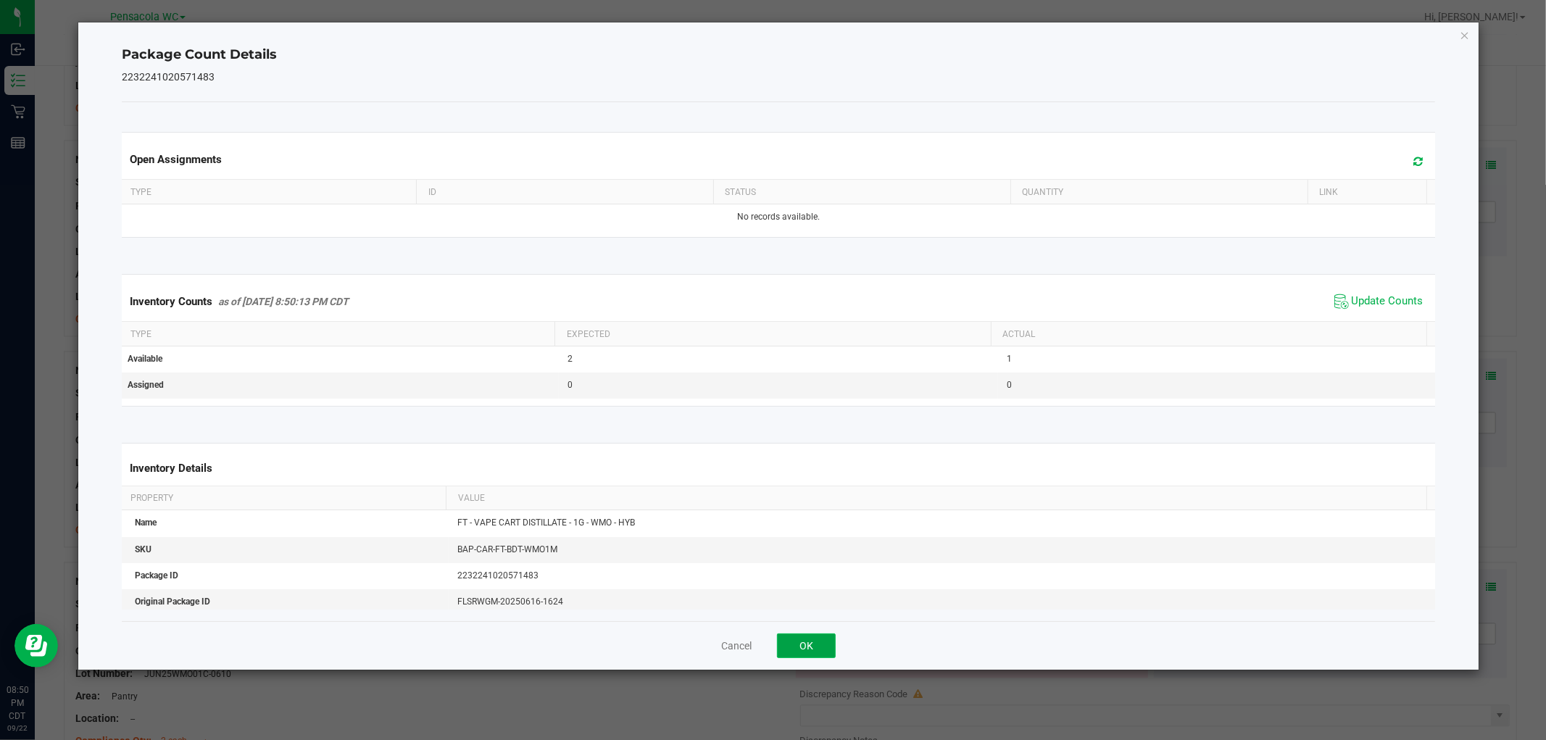
click at [790, 651] on button "OK" at bounding box center [806, 646] width 59 height 25
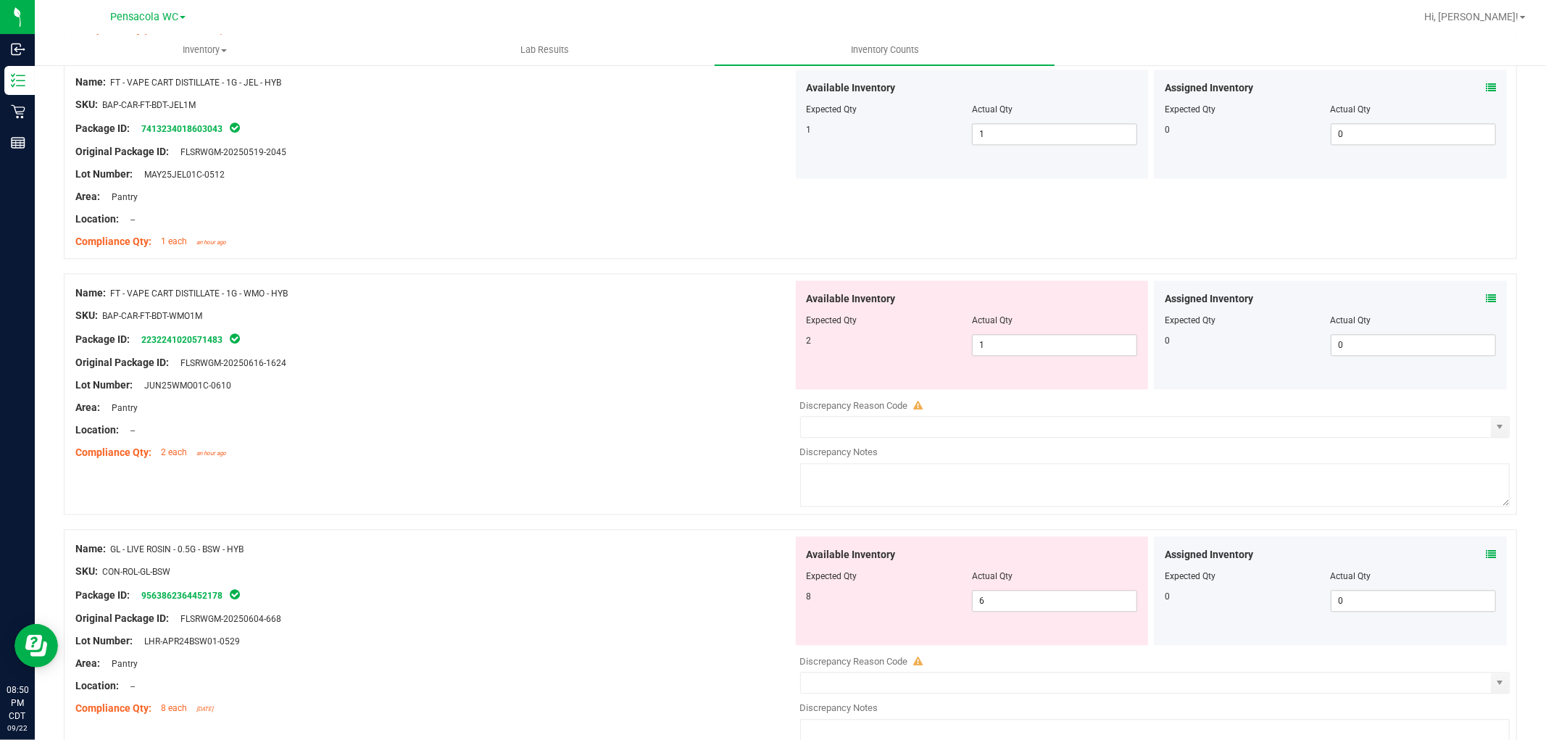
scroll to position [2738, 0]
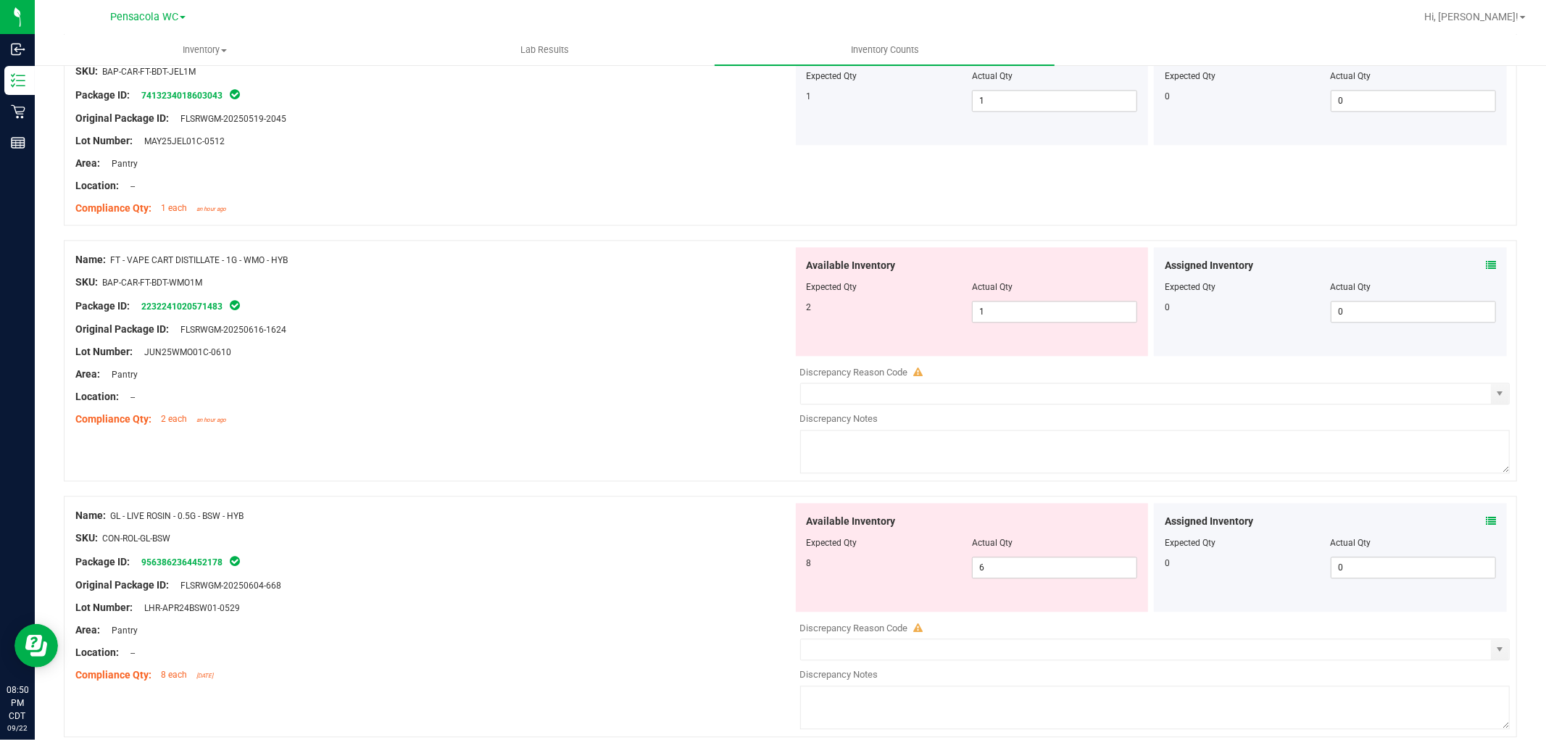
click at [1486, 270] on icon at bounding box center [1491, 265] width 10 height 10
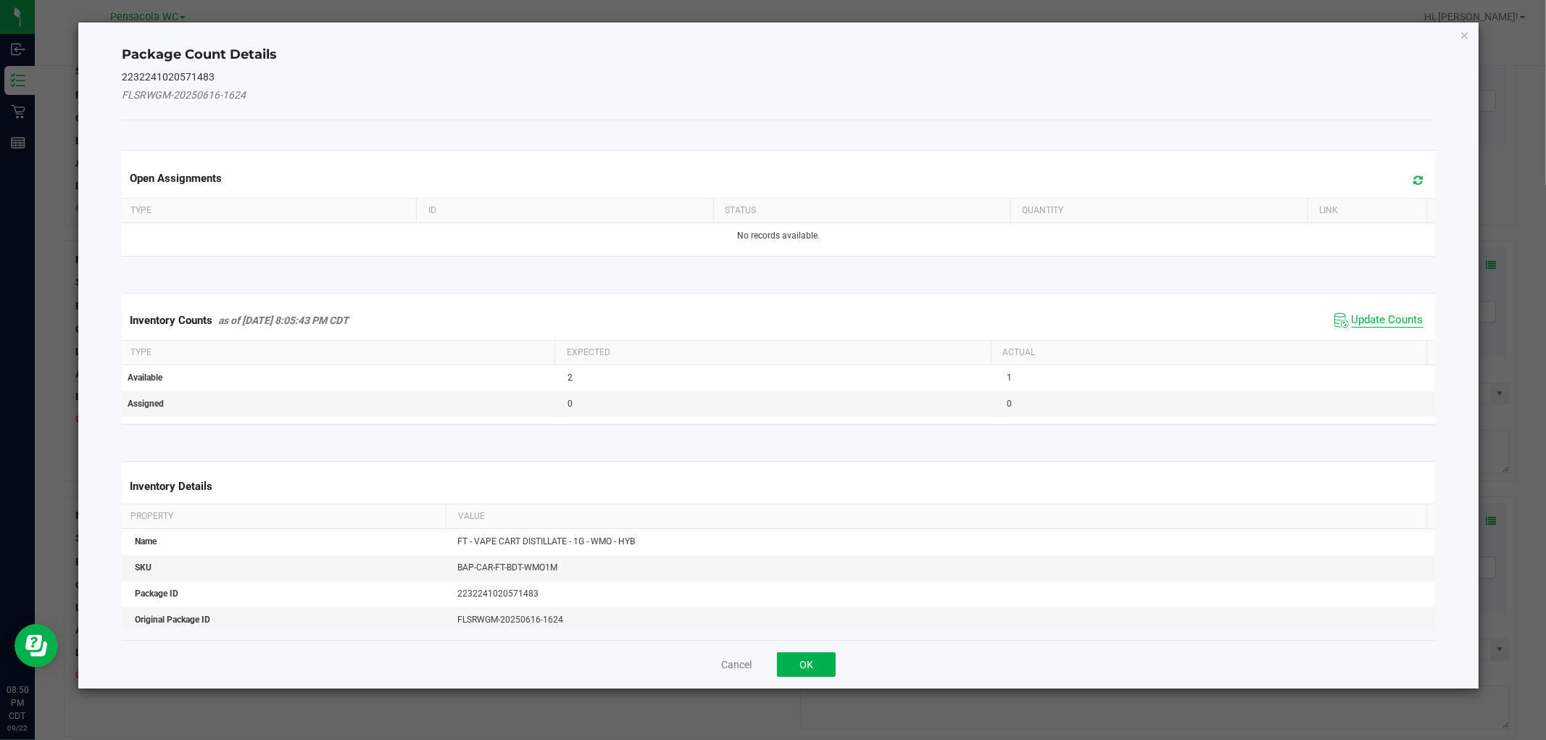
click at [1383, 313] on span "Update Counts" at bounding box center [1388, 320] width 72 height 14
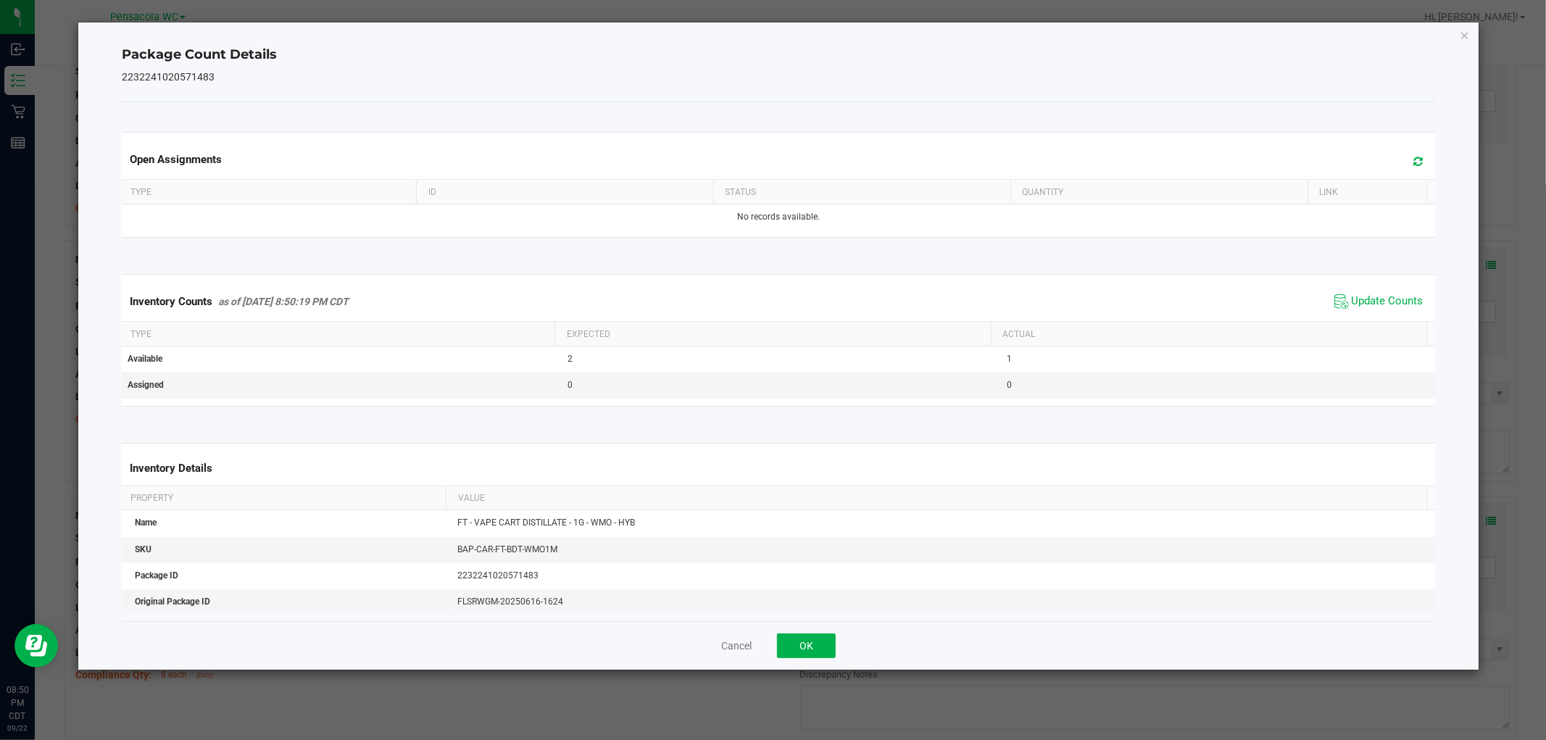
click at [807, 660] on div "Cancel OK" at bounding box center [778, 645] width 1313 height 49
click at [805, 642] on button "OK" at bounding box center [806, 646] width 59 height 25
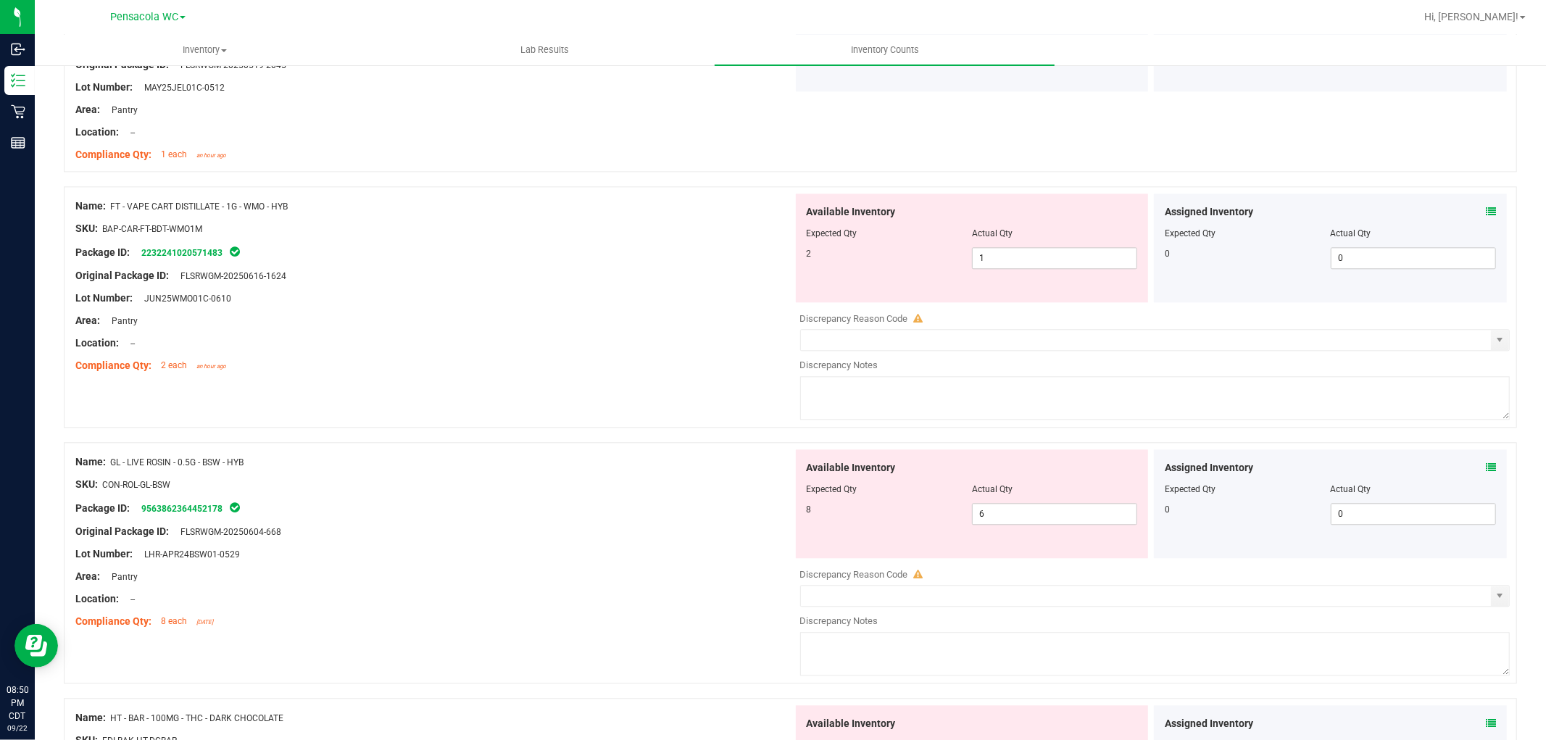
scroll to position [2900, 0]
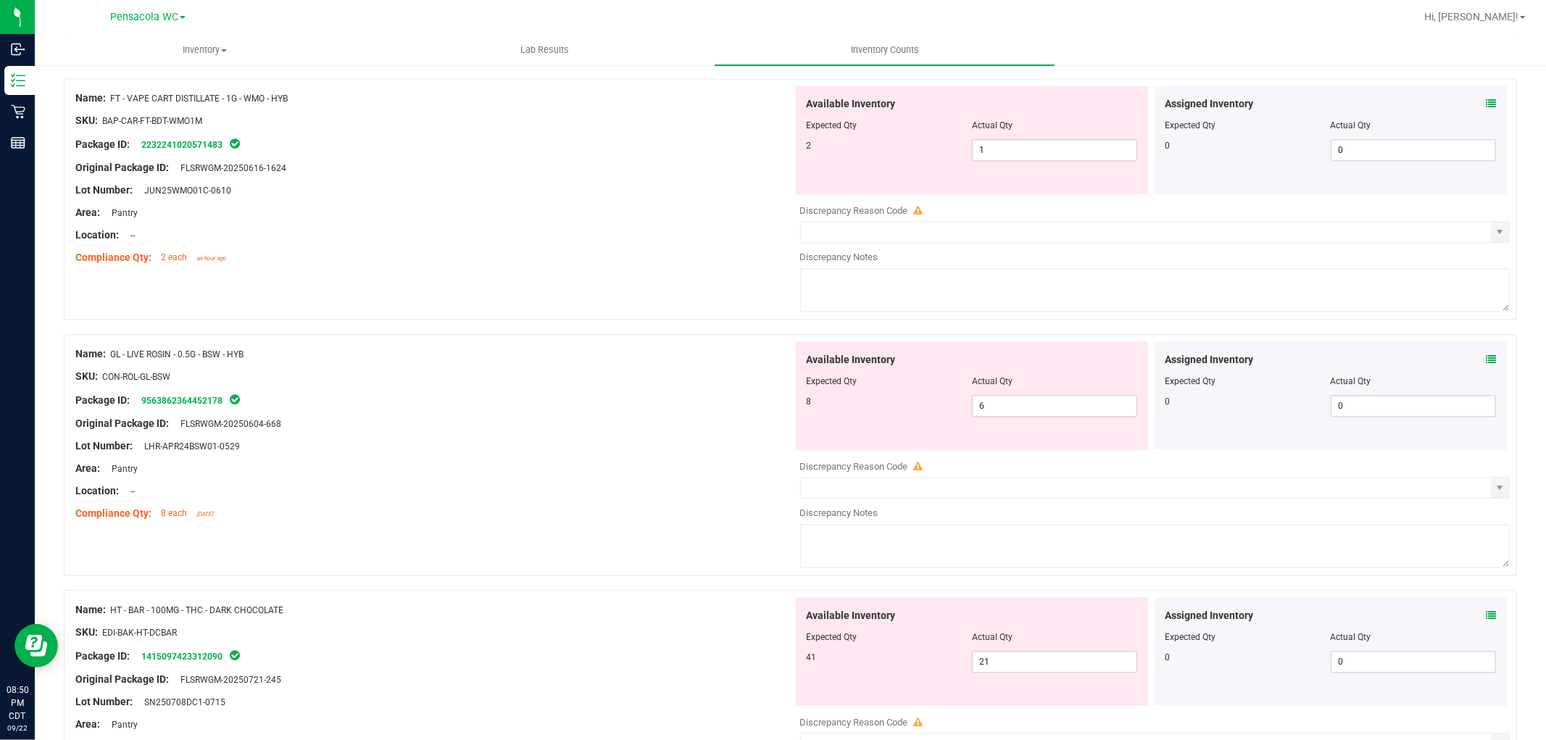
click at [1485, 109] on div "Assigned Inventory Expected Qty Actual Qty 0 0 0" at bounding box center [1330, 140] width 353 height 109
click at [1486, 107] on icon at bounding box center [1491, 104] width 10 height 10
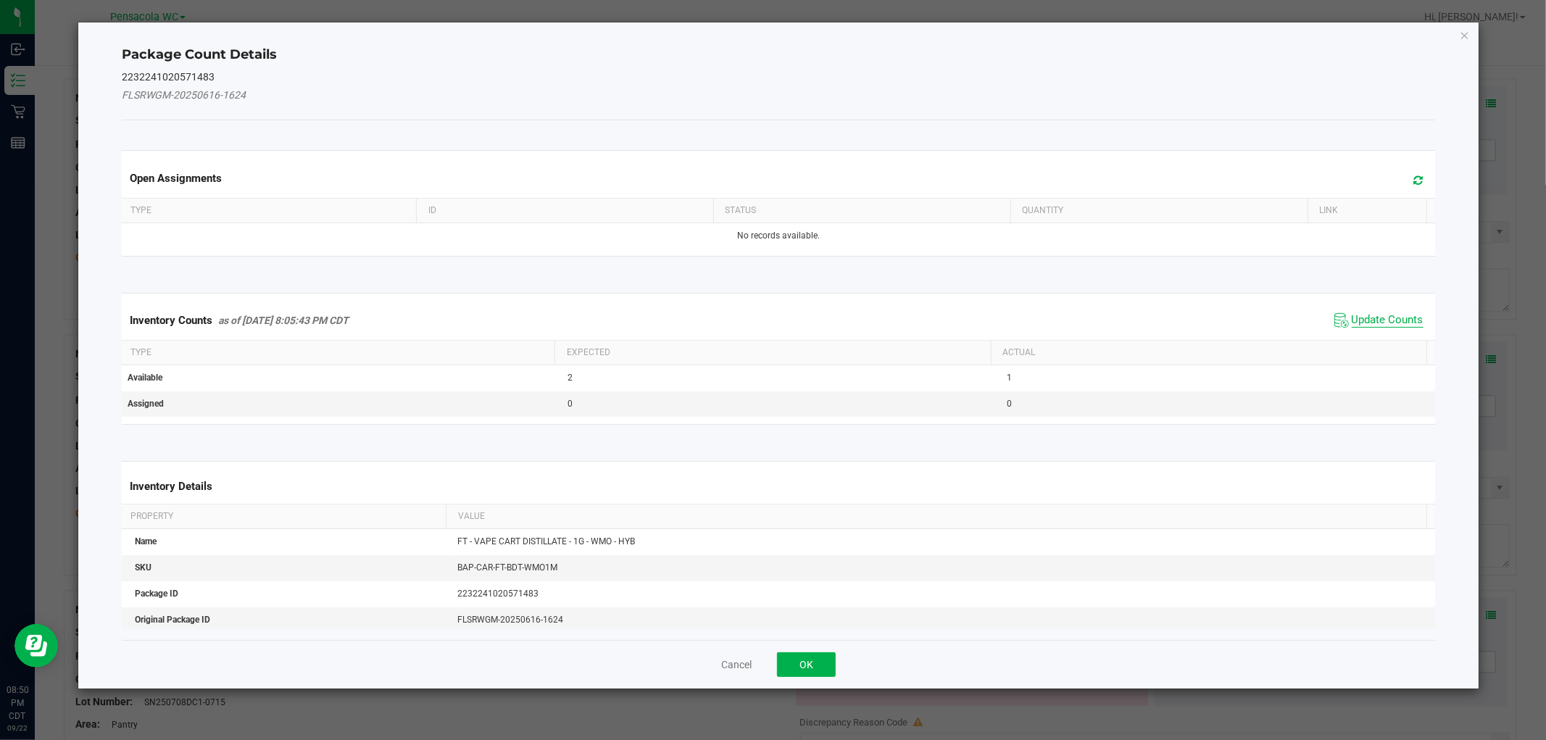
click at [1392, 316] on span "Update Counts" at bounding box center [1388, 320] width 72 height 14
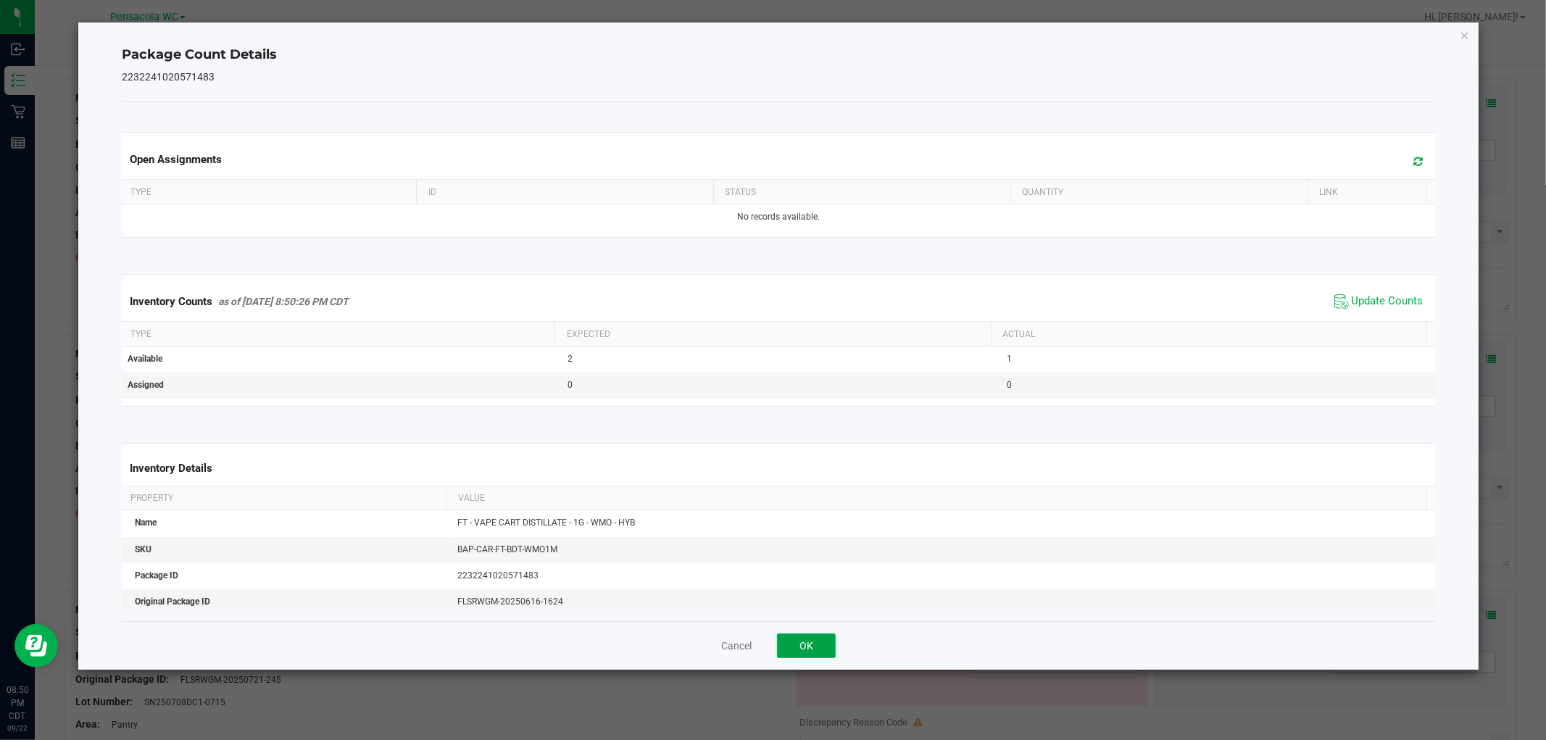
click at [824, 649] on button "OK" at bounding box center [806, 646] width 59 height 25
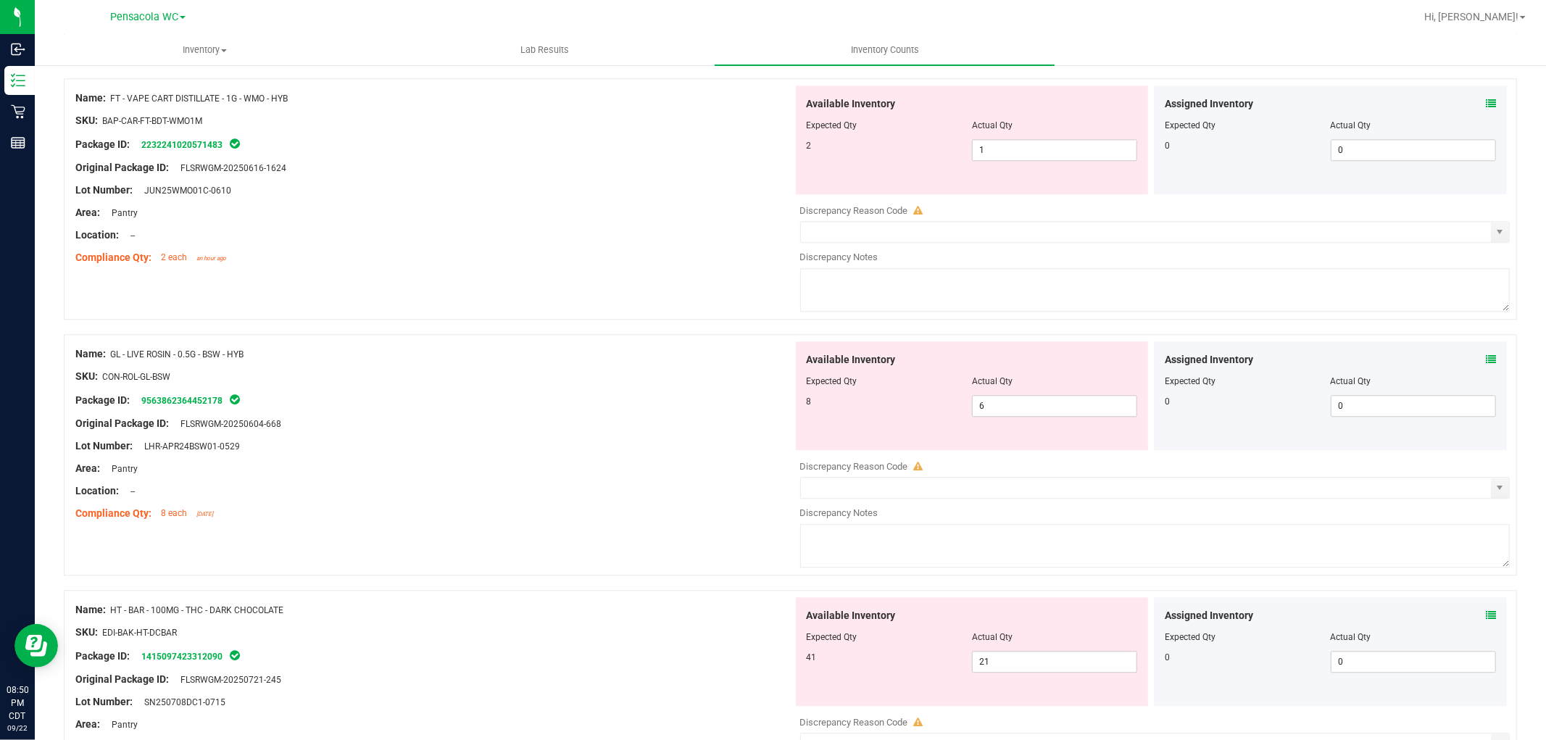
click at [1486, 358] on icon at bounding box center [1491, 360] width 10 height 10
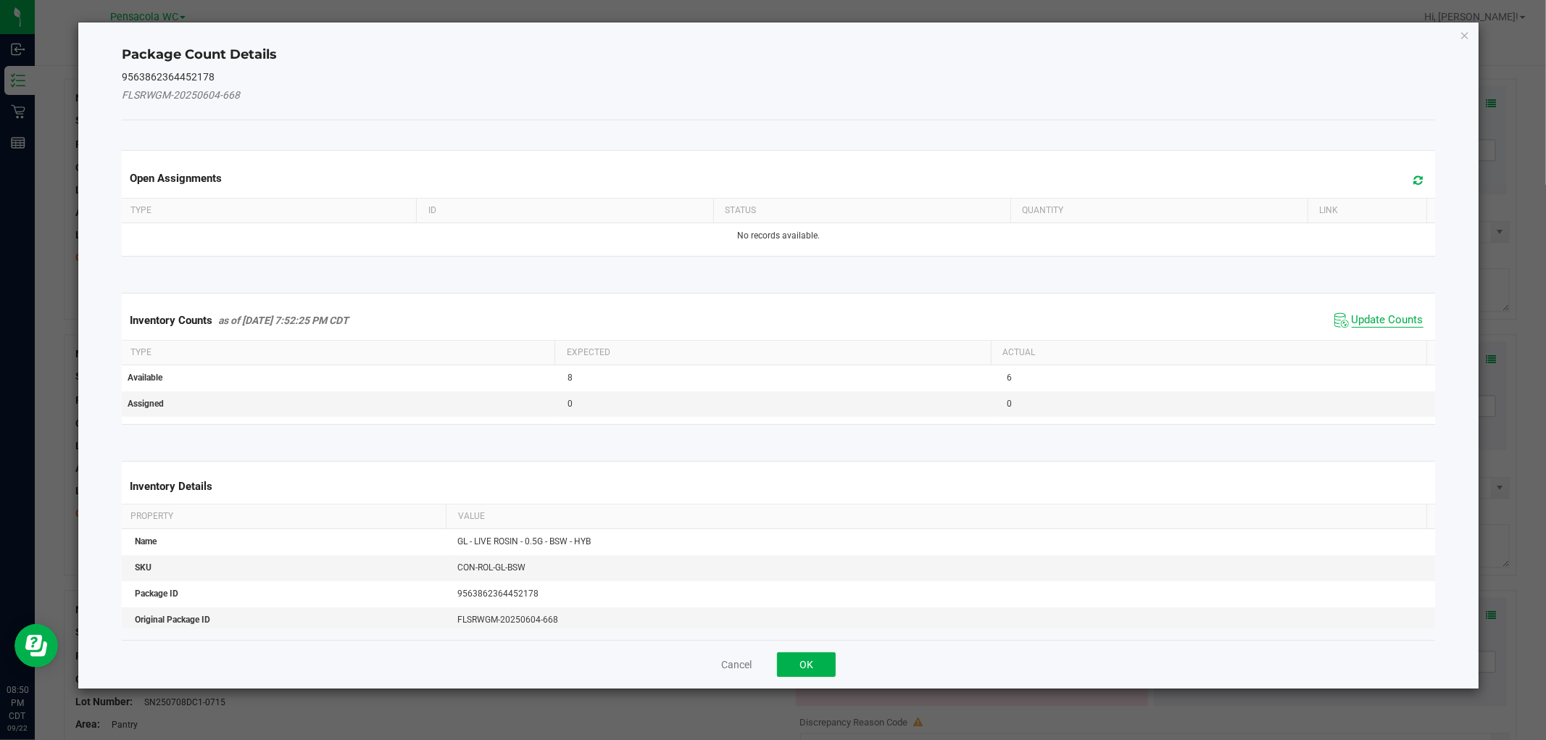
click at [1357, 314] on span "Update Counts" at bounding box center [1388, 320] width 72 height 14
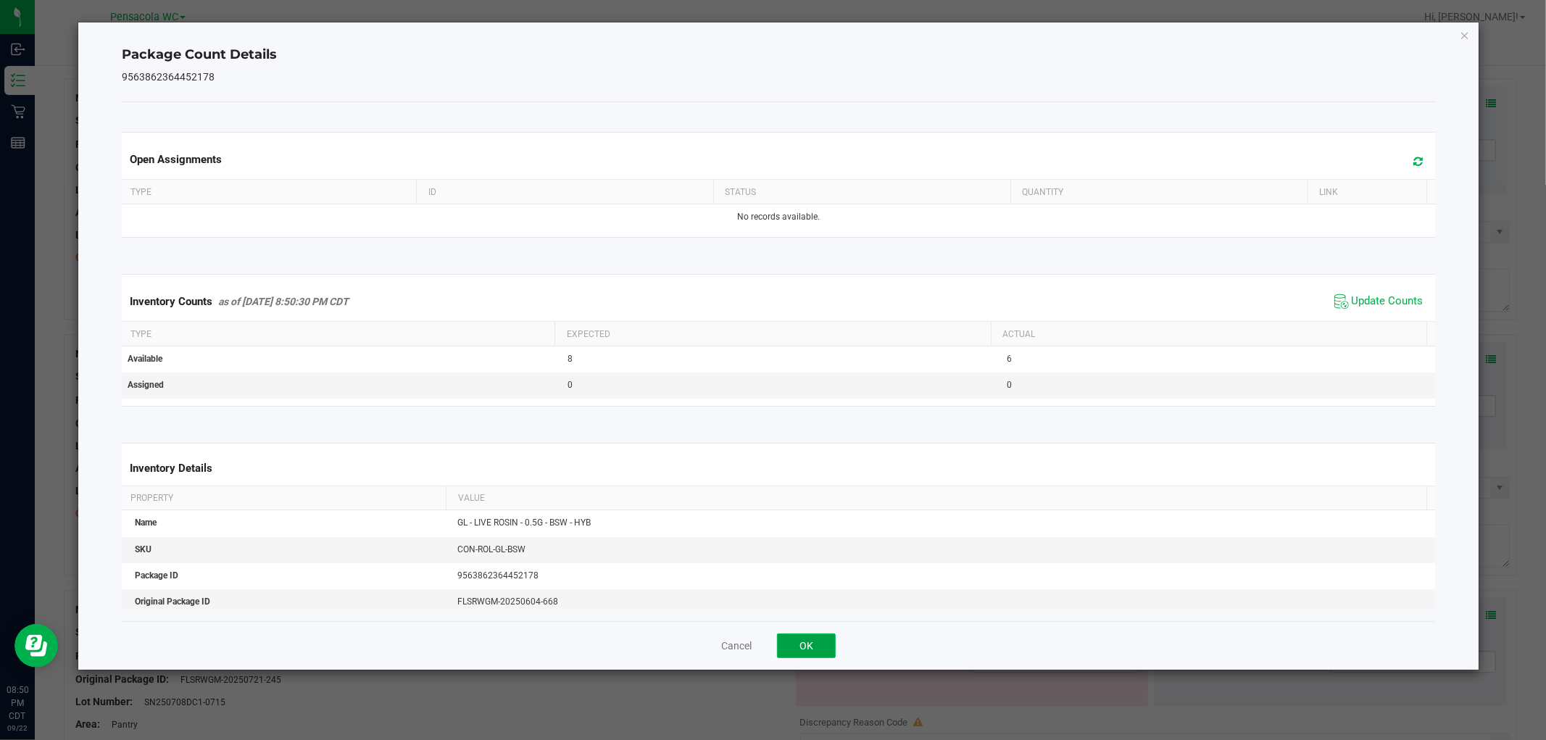
click at [806, 642] on button "OK" at bounding box center [806, 646] width 59 height 25
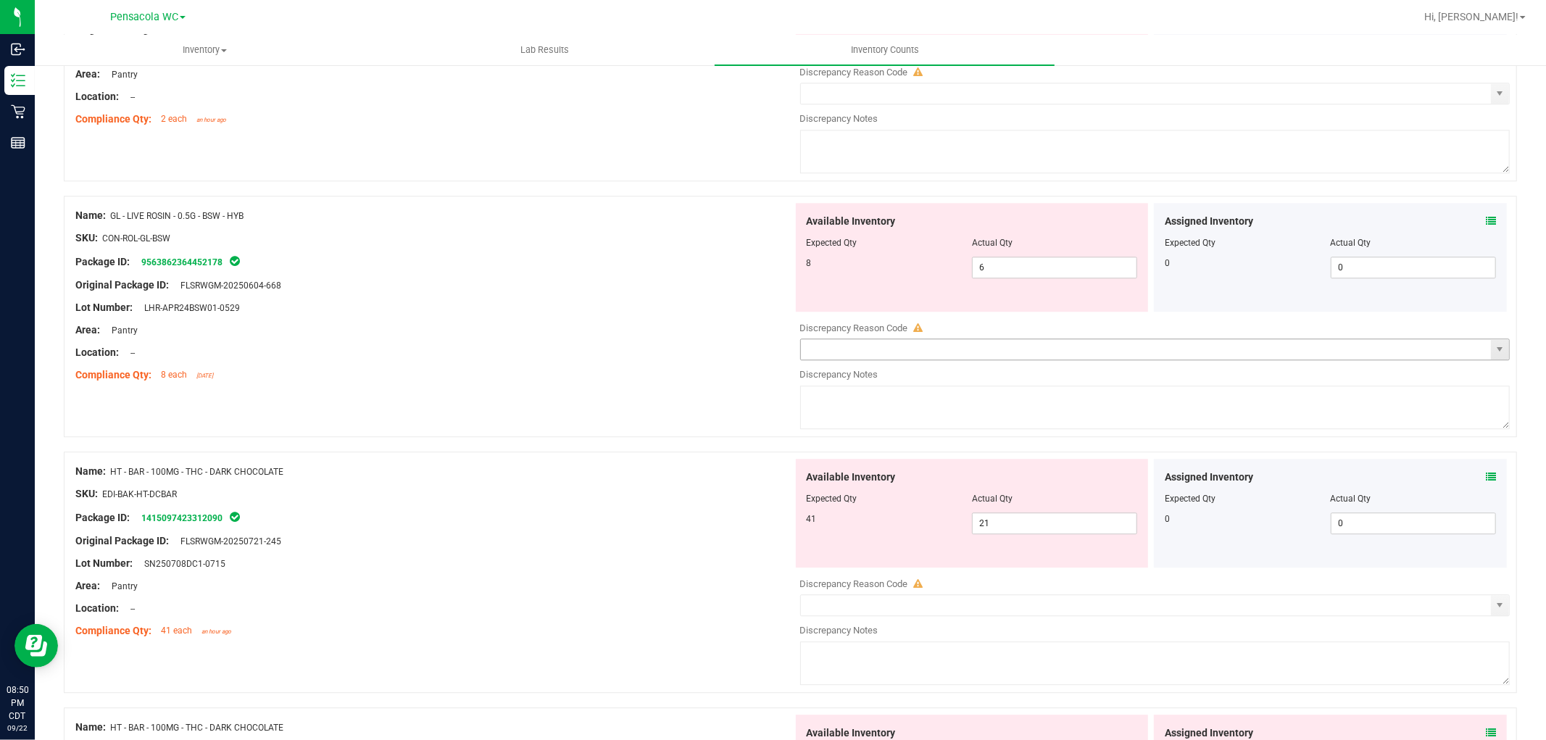
scroll to position [3061, 0]
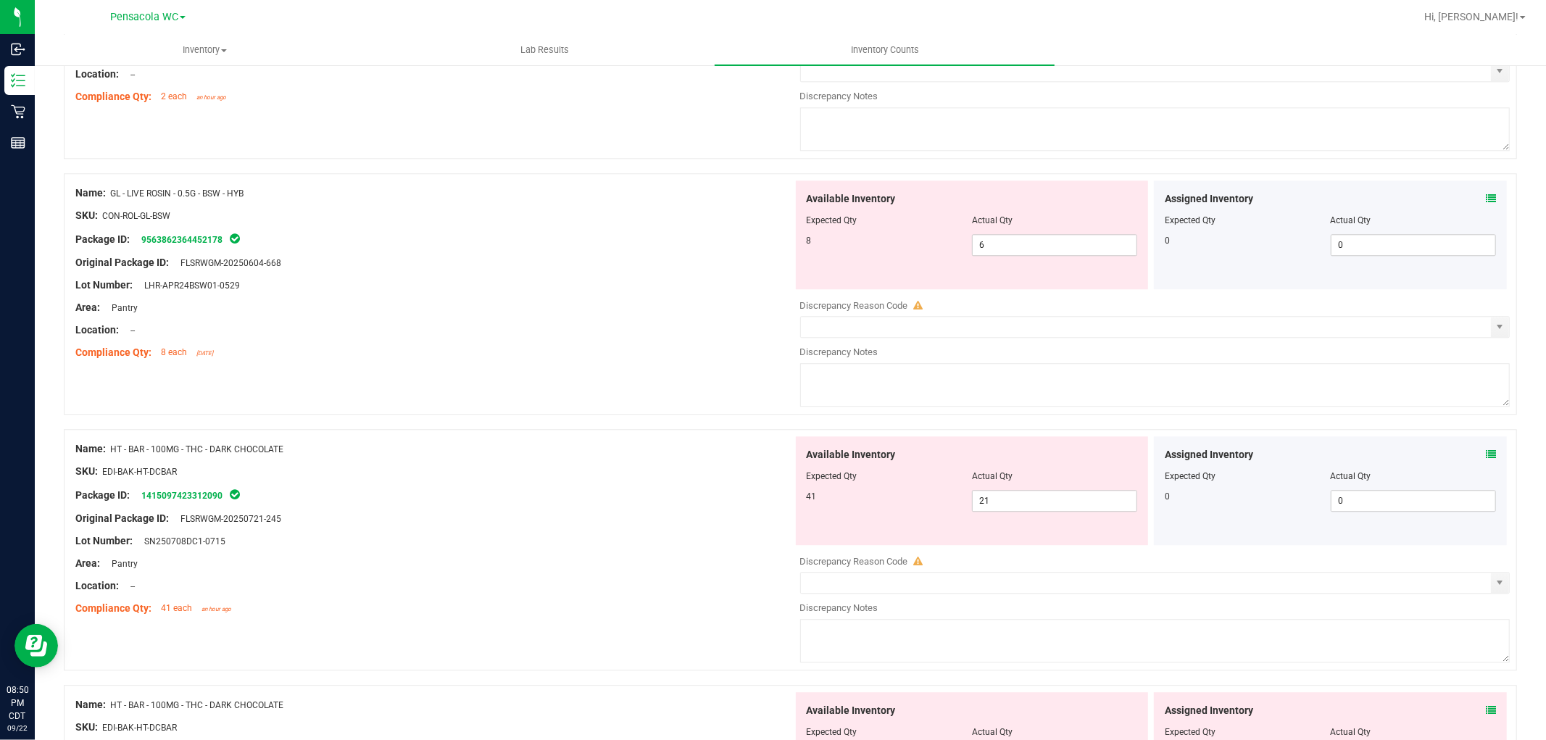
click at [1486, 454] on icon at bounding box center [1491, 454] width 10 height 10
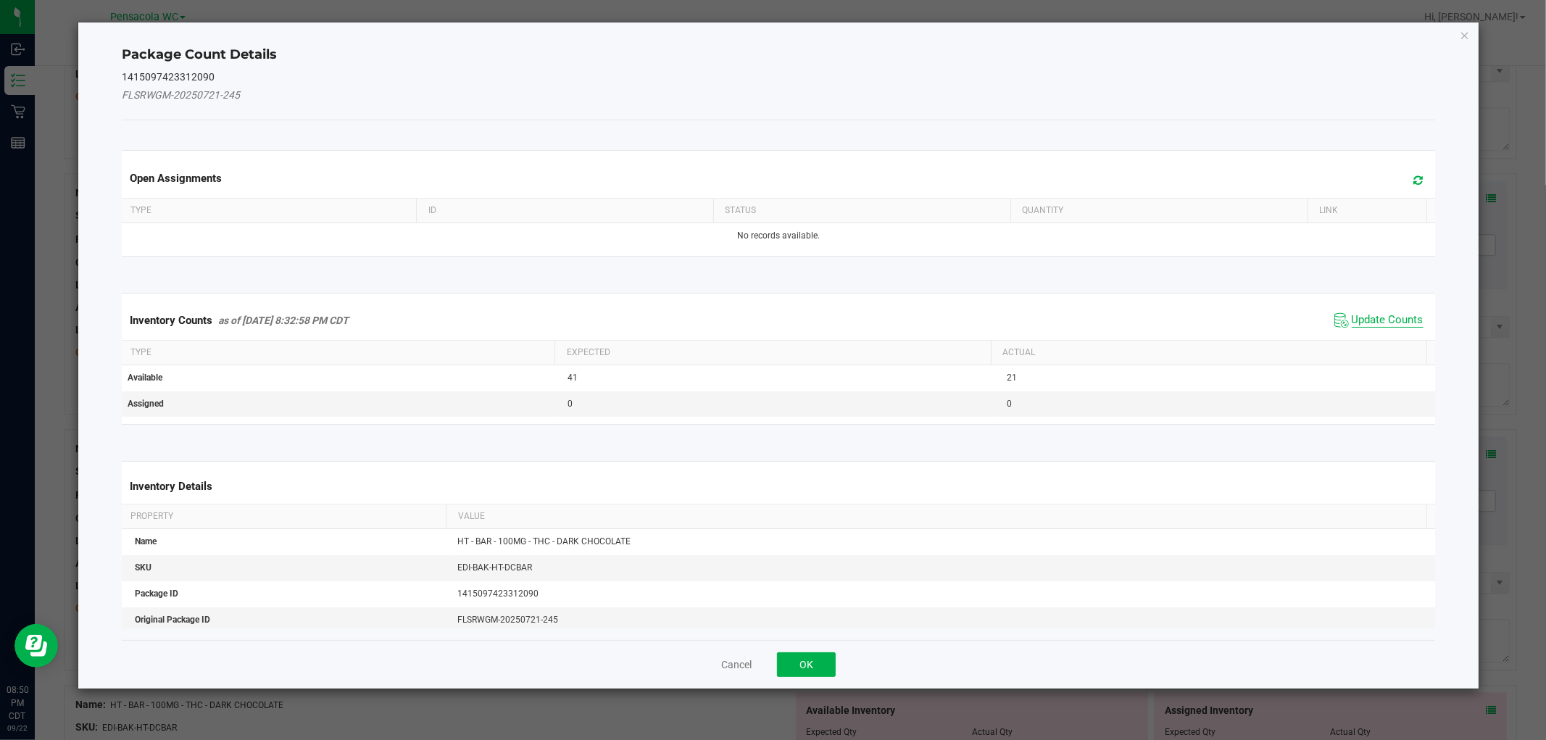
click at [1353, 318] on span "Update Counts" at bounding box center [1388, 320] width 72 height 14
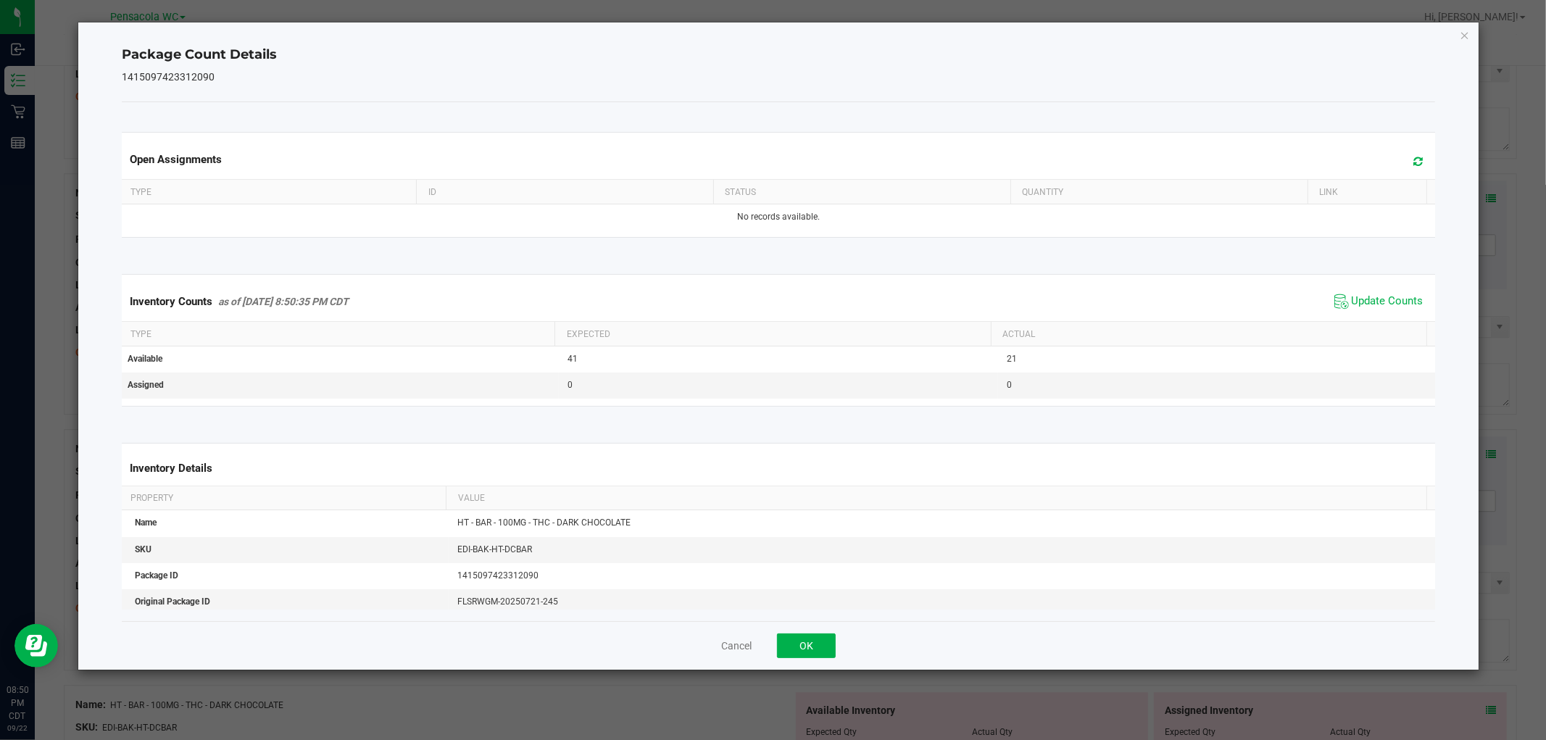
click at [817, 631] on div "Cancel OK" at bounding box center [778, 645] width 1313 height 49
click at [825, 638] on button "OK" at bounding box center [806, 646] width 59 height 25
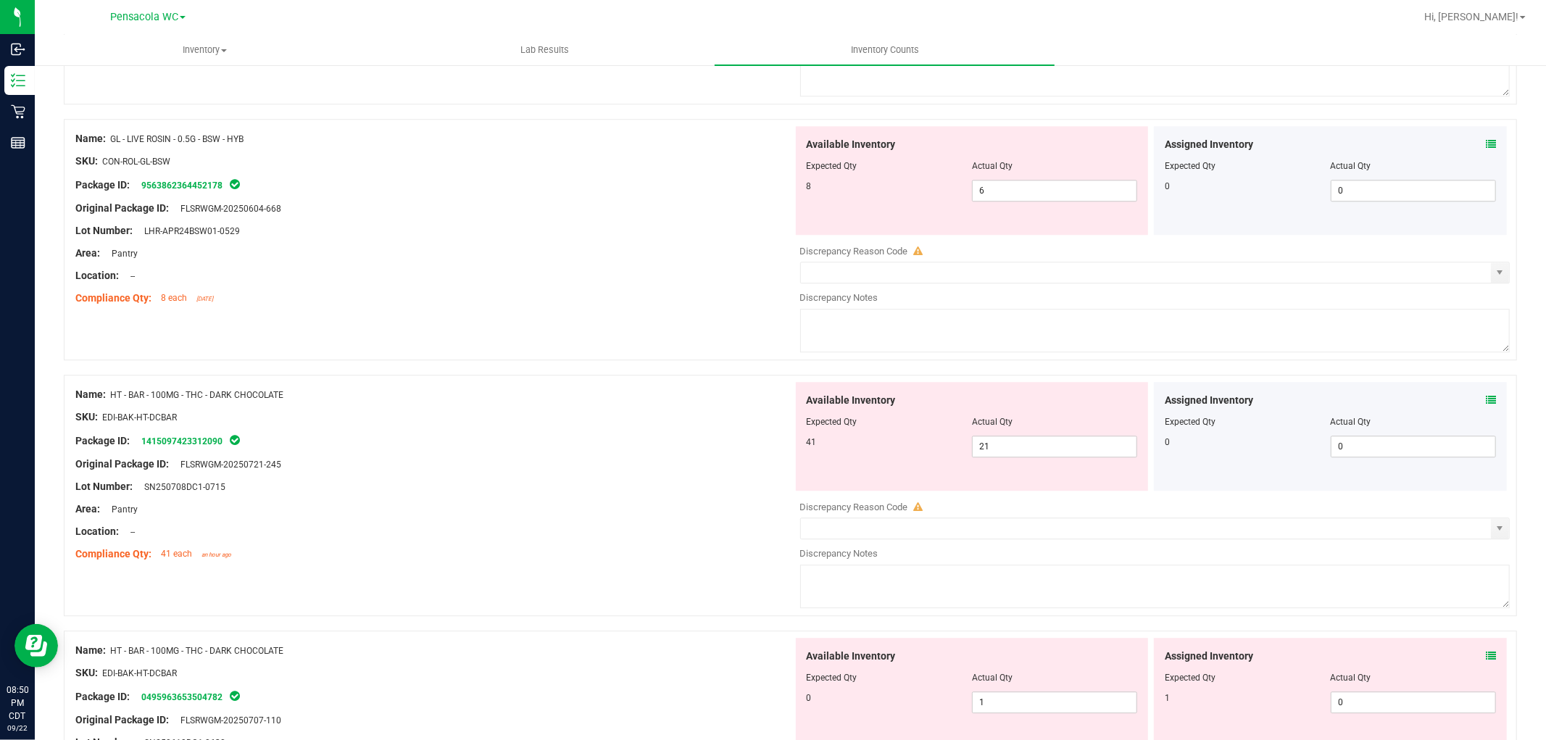
scroll to position [3141, 0]
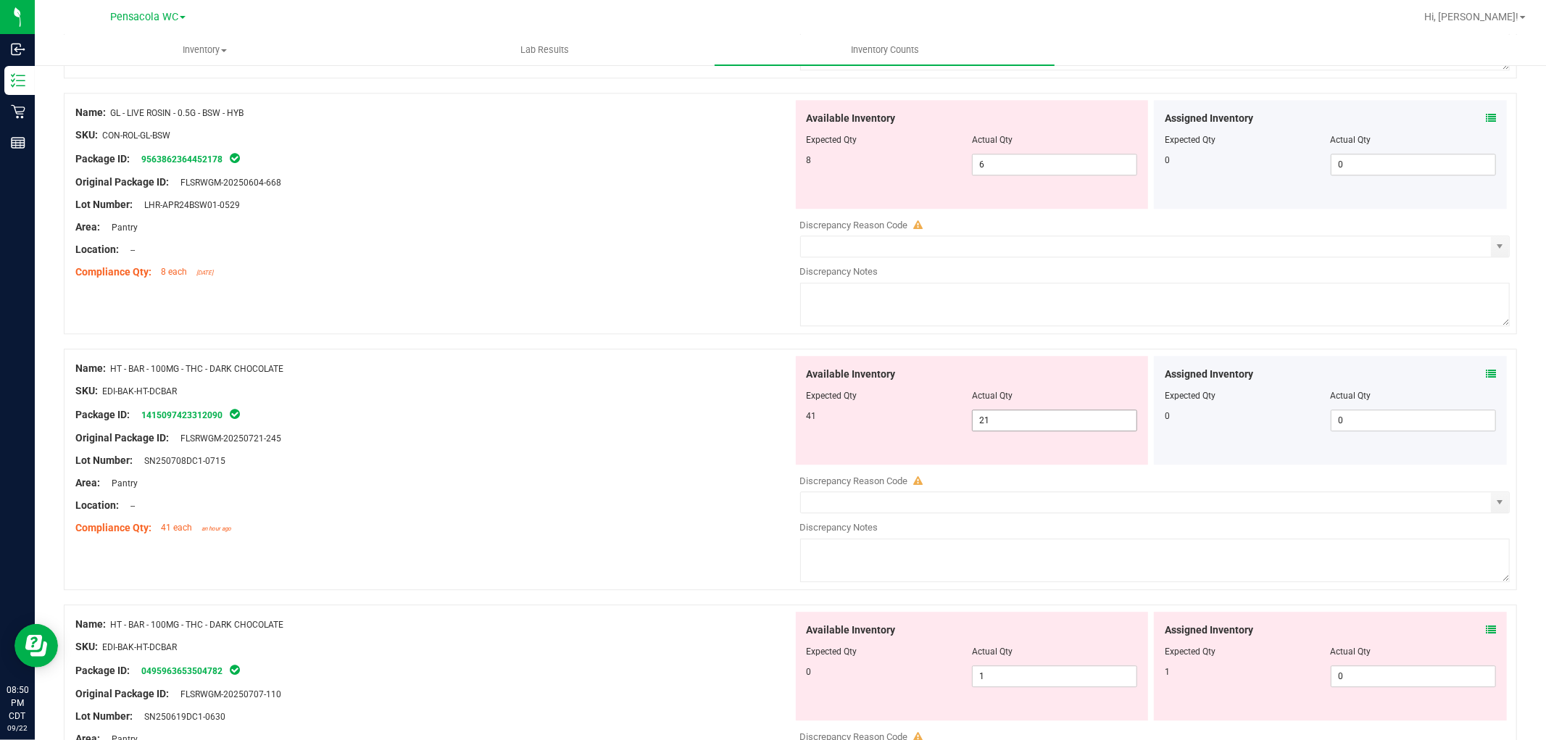
click at [1062, 420] on span "21 21" at bounding box center [1054, 421] width 165 height 22
type input "2"
type input "41"
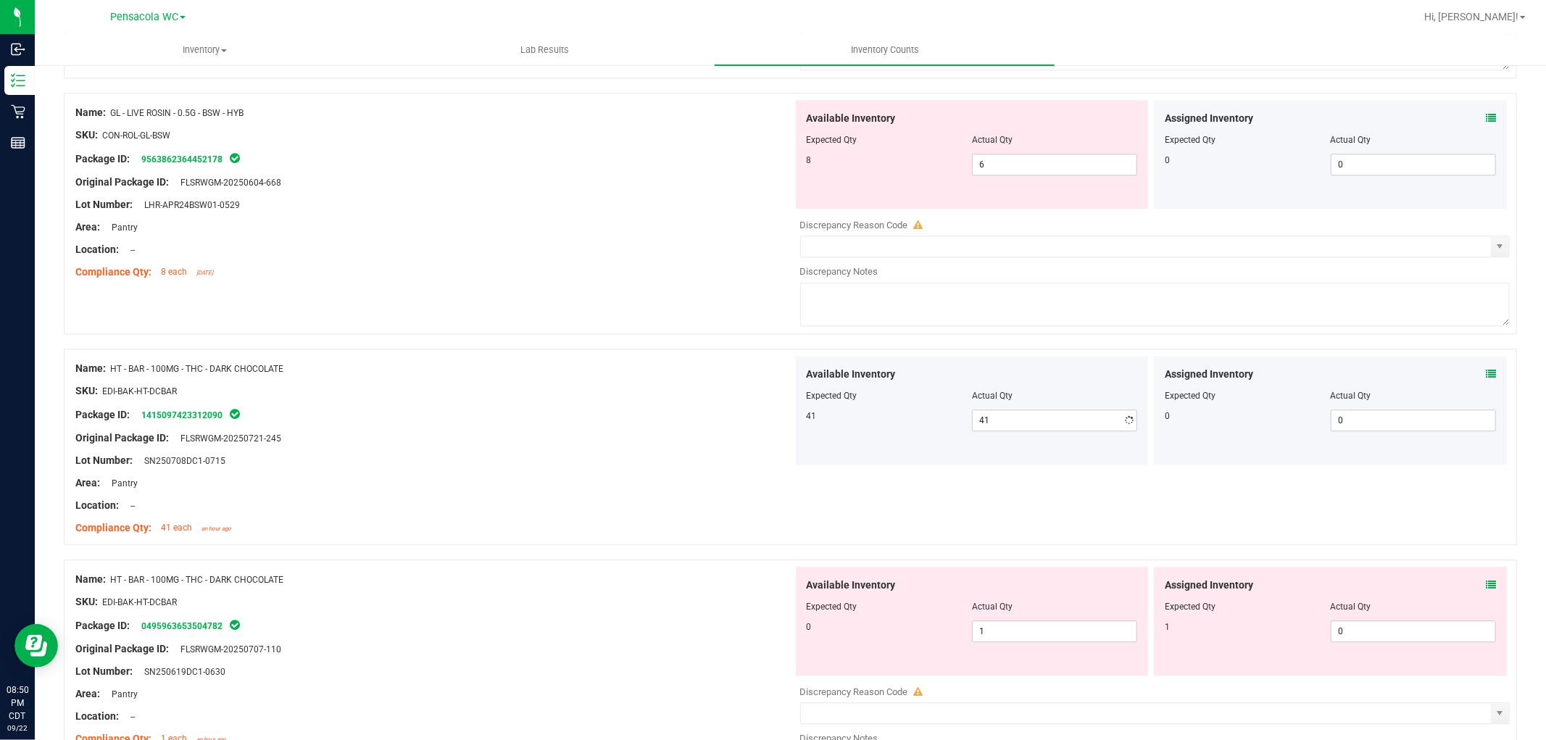
click at [762, 481] on div "Area: Pantry" at bounding box center [434, 483] width 718 height 15
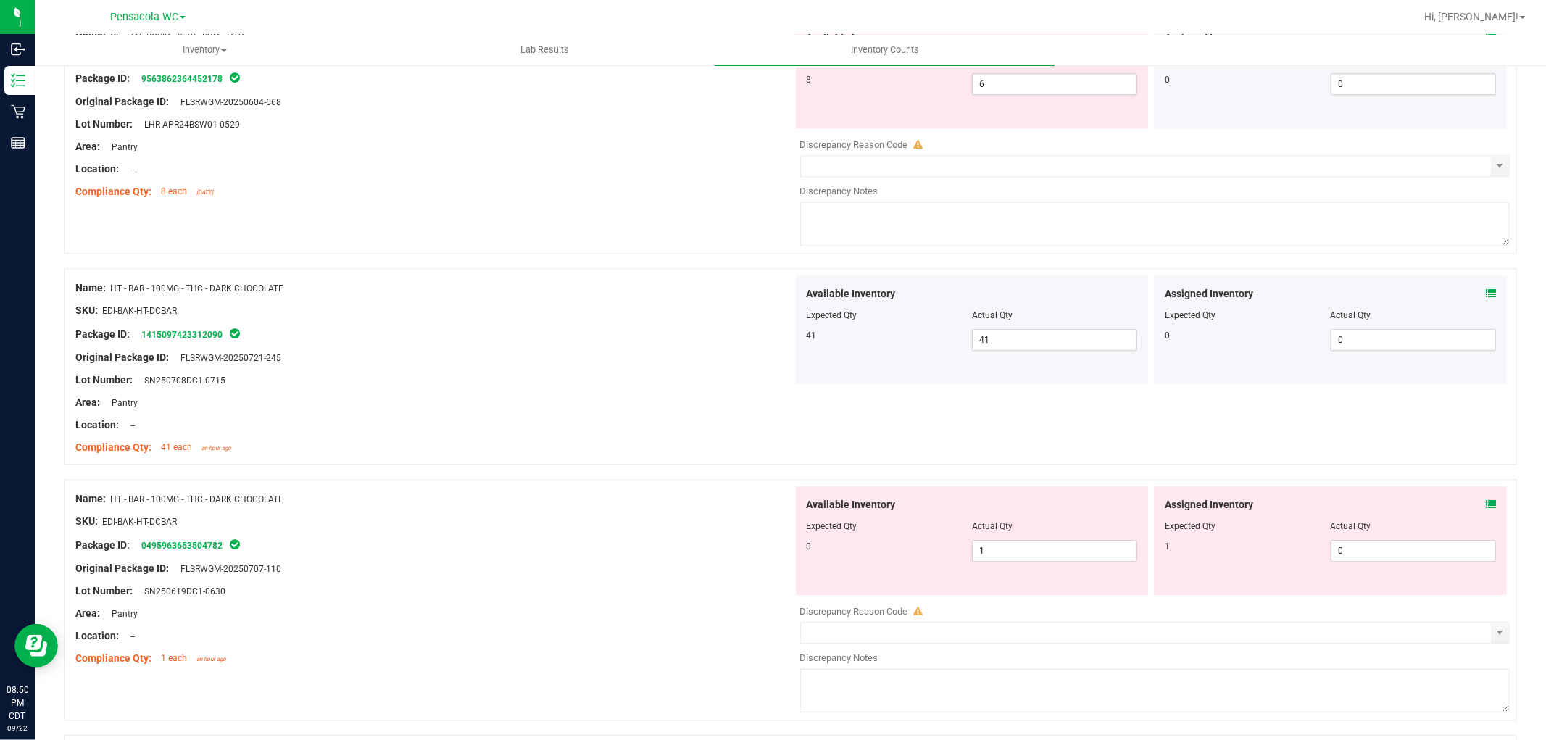
click at [1487, 505] on div "Assigned Inventory Expected Qty Actual Qty 1 0 0" at bounding box center [1330, 540] width 353 height 109
click at [1486, 505] on icon at bounding box center [1491, 505] width 10 height 10
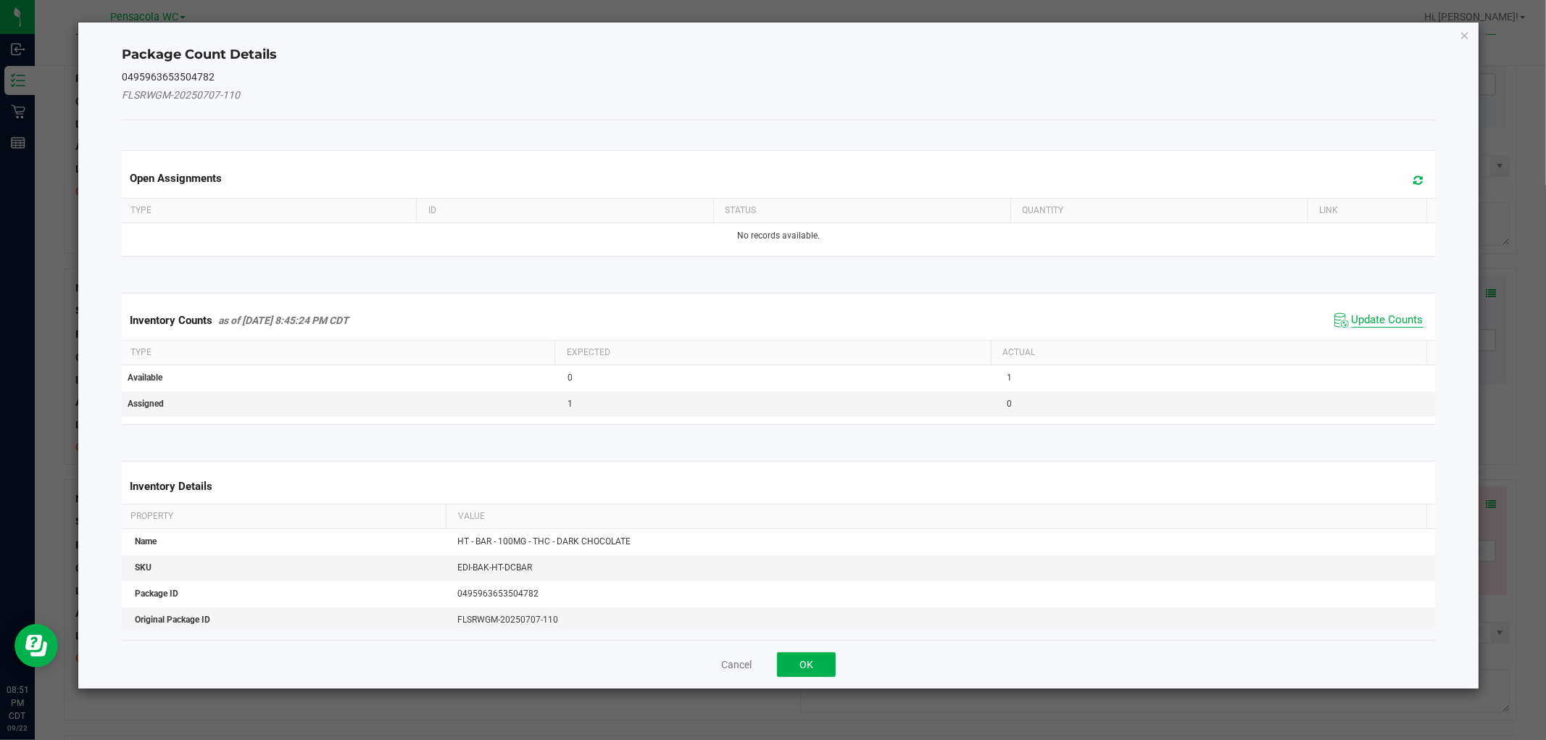
click at [1401, 315] on span "Update Counts" at bounding box center [1388, 320] width 72 height 14
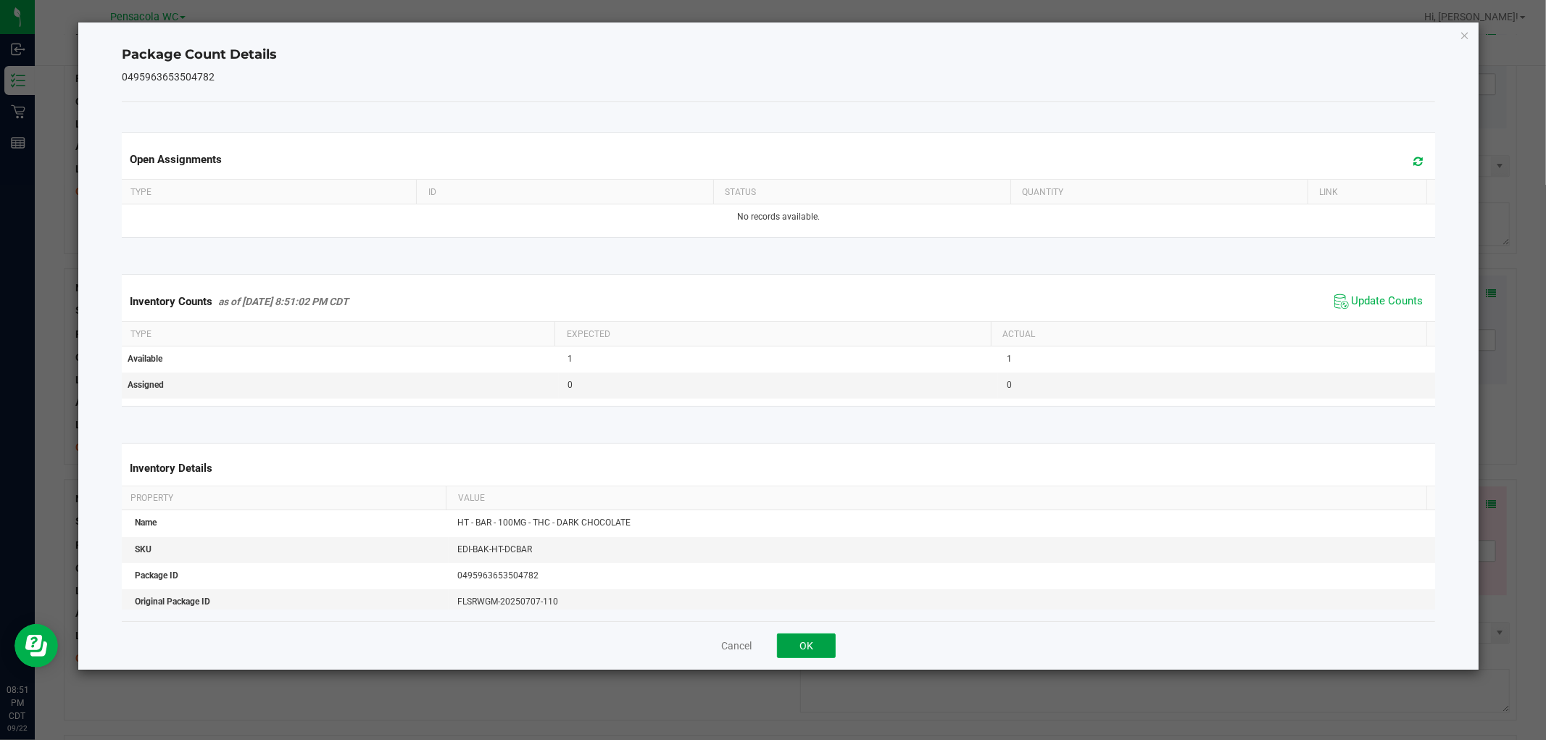
click at [790, 645] on button "OK" at bounding box center [806, 646] width 59 height 25
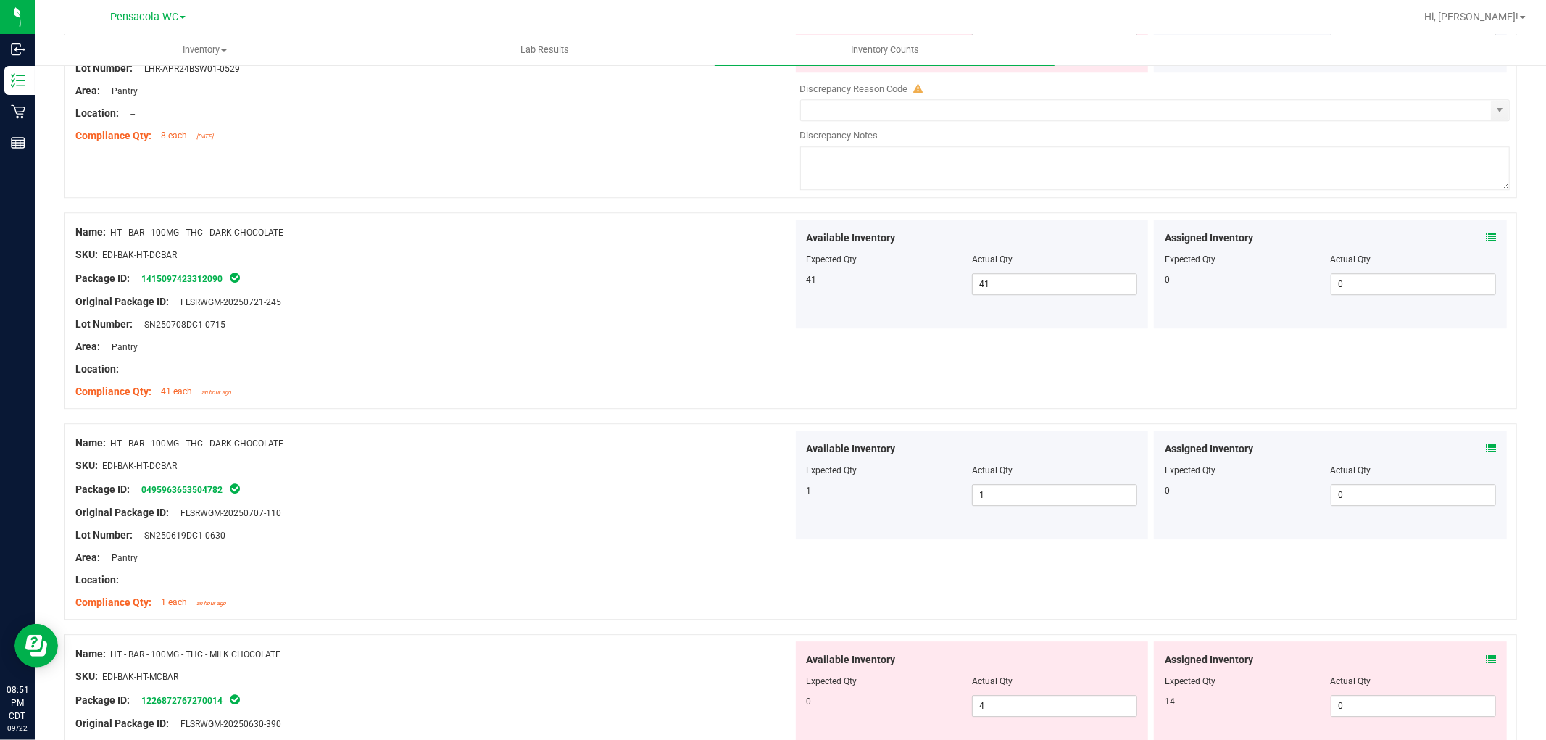
scroll to position [3463, 0]
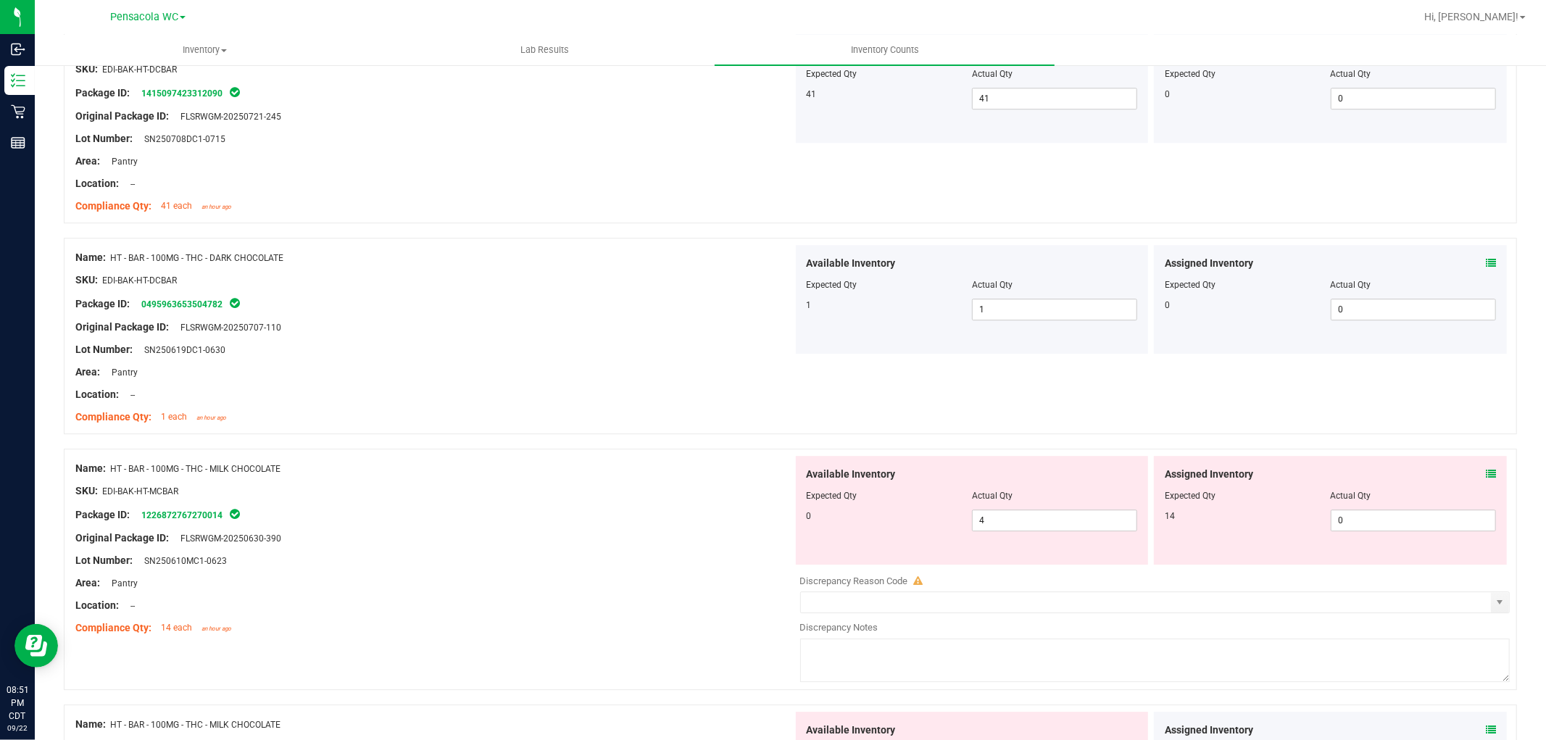
click at [1472, 479] on div "Assigned Inventory" at bounding box center [1330, 474] width 331 height 15
click at [1486, 477] on icon at bounding box center [1491, 474] width 10 height 10
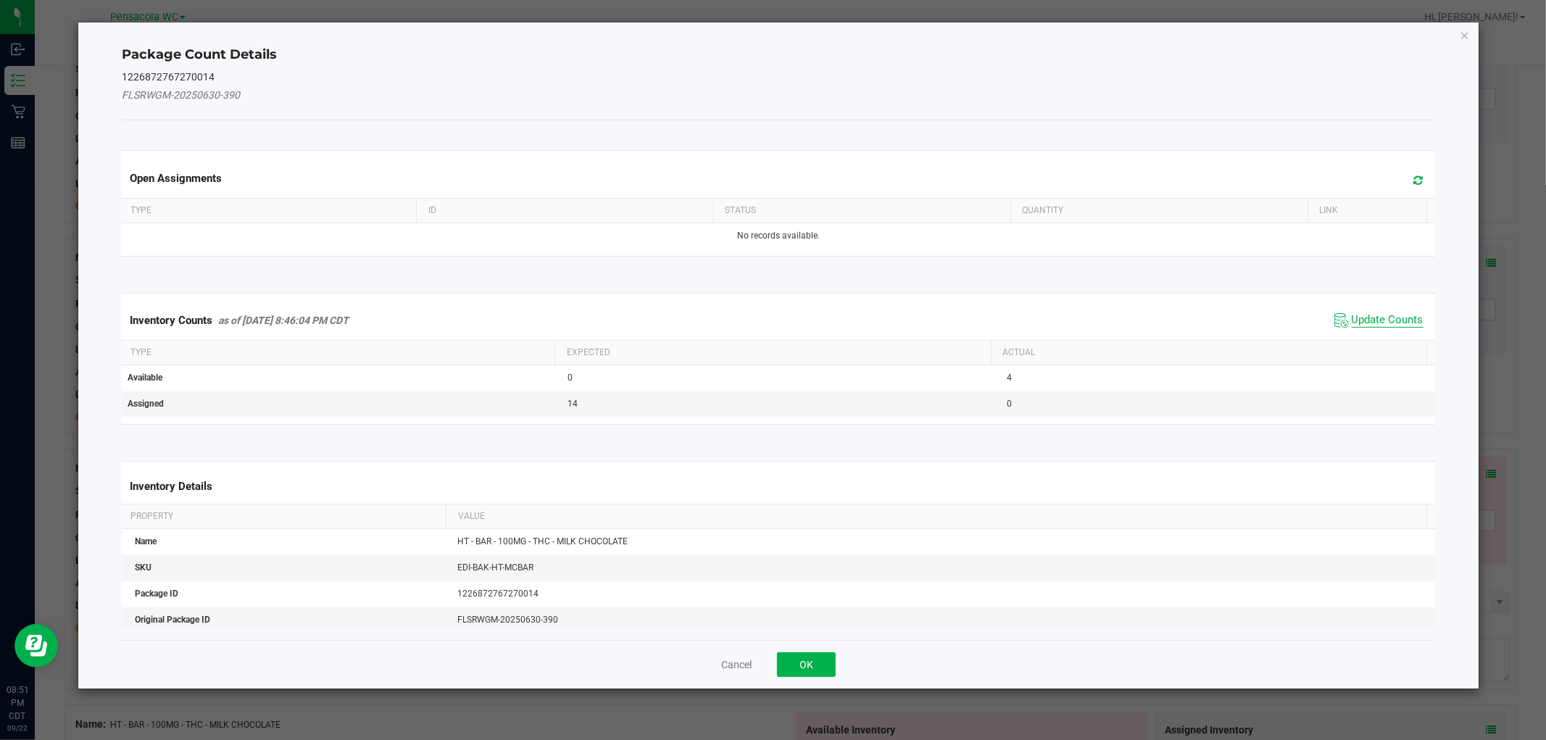
click at [1385, 313] on span "Update Counts" at bounding box center [1388, 320] width 72 height 14
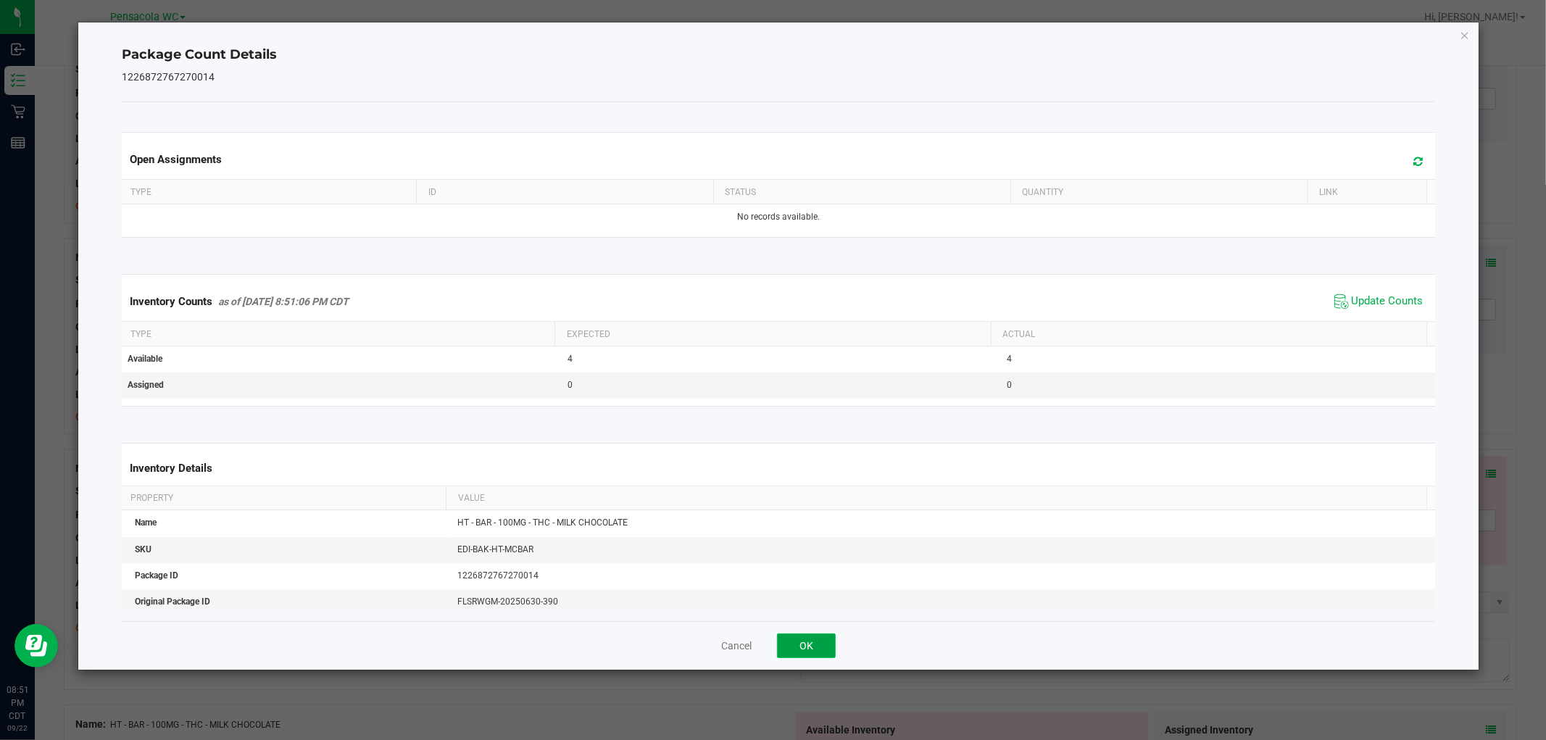
click at [829, 643] on button "OK" at bounding box center [806, 646] width 59 height 25
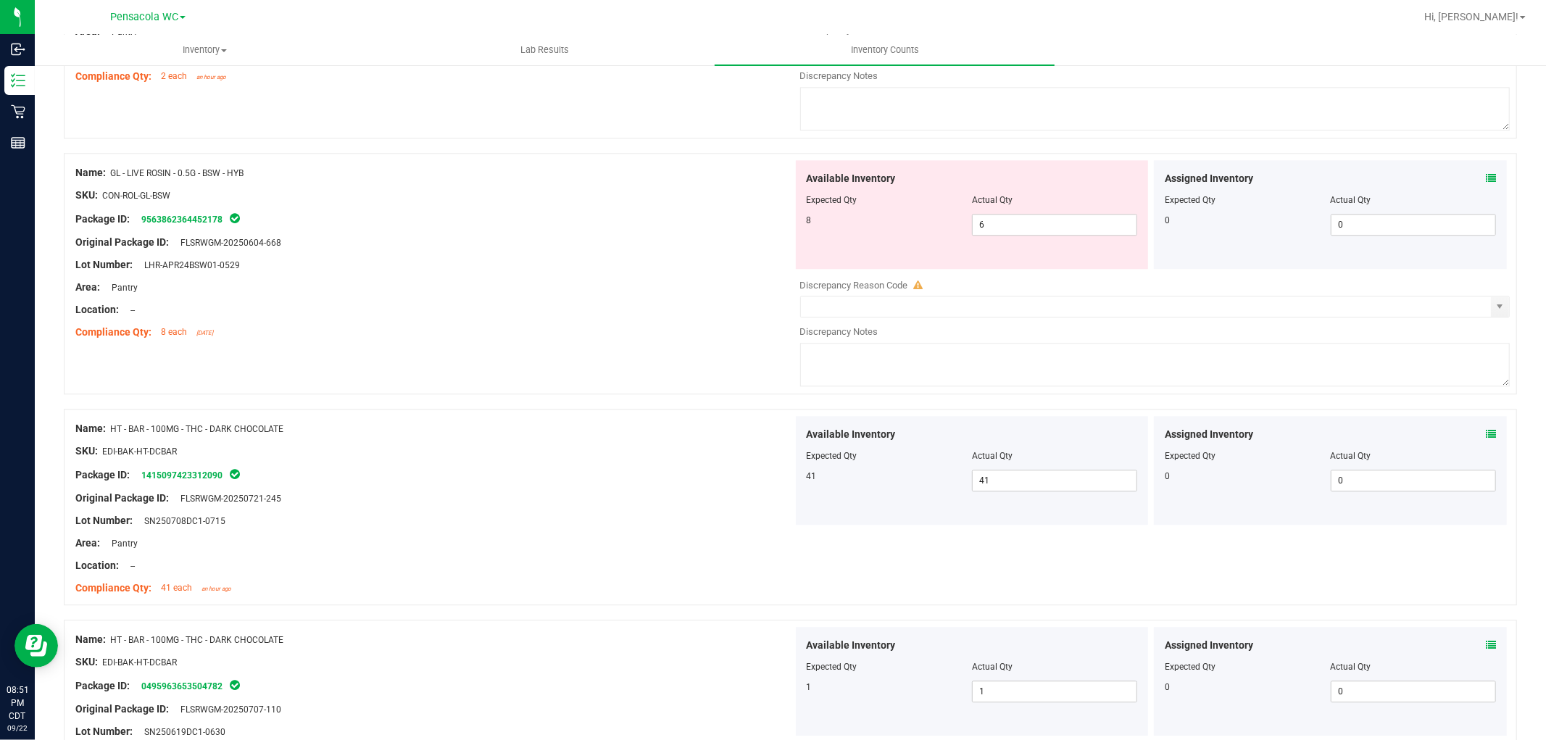
scroll to position [2980, 0]
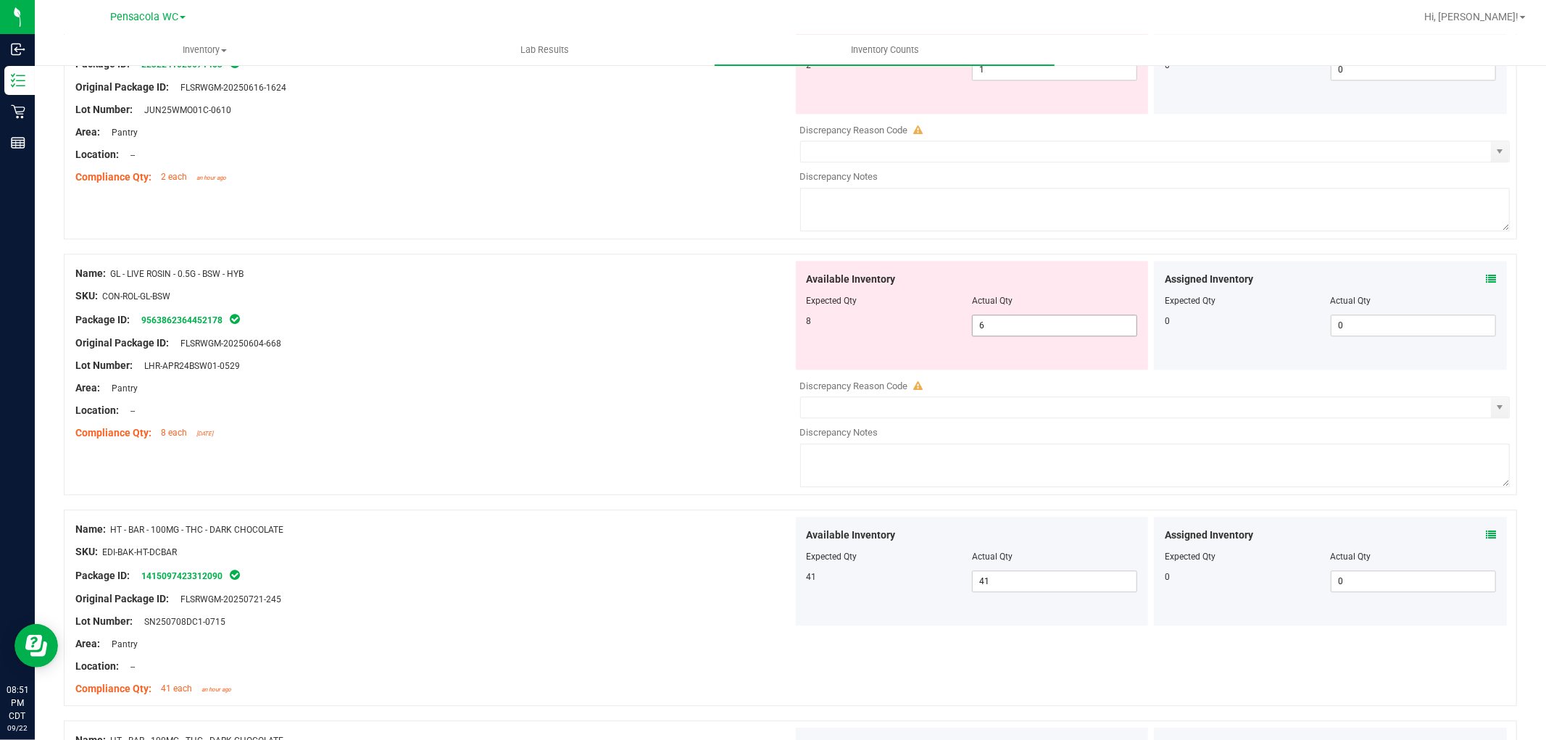
click at [1018, 328] on span "6 6" at bounding box center [1054, 326] width 165 height 22
type input "8"
click at [613, 392] on div "Area: Pantry" at bounding box center [434, 388] width 718 height 15
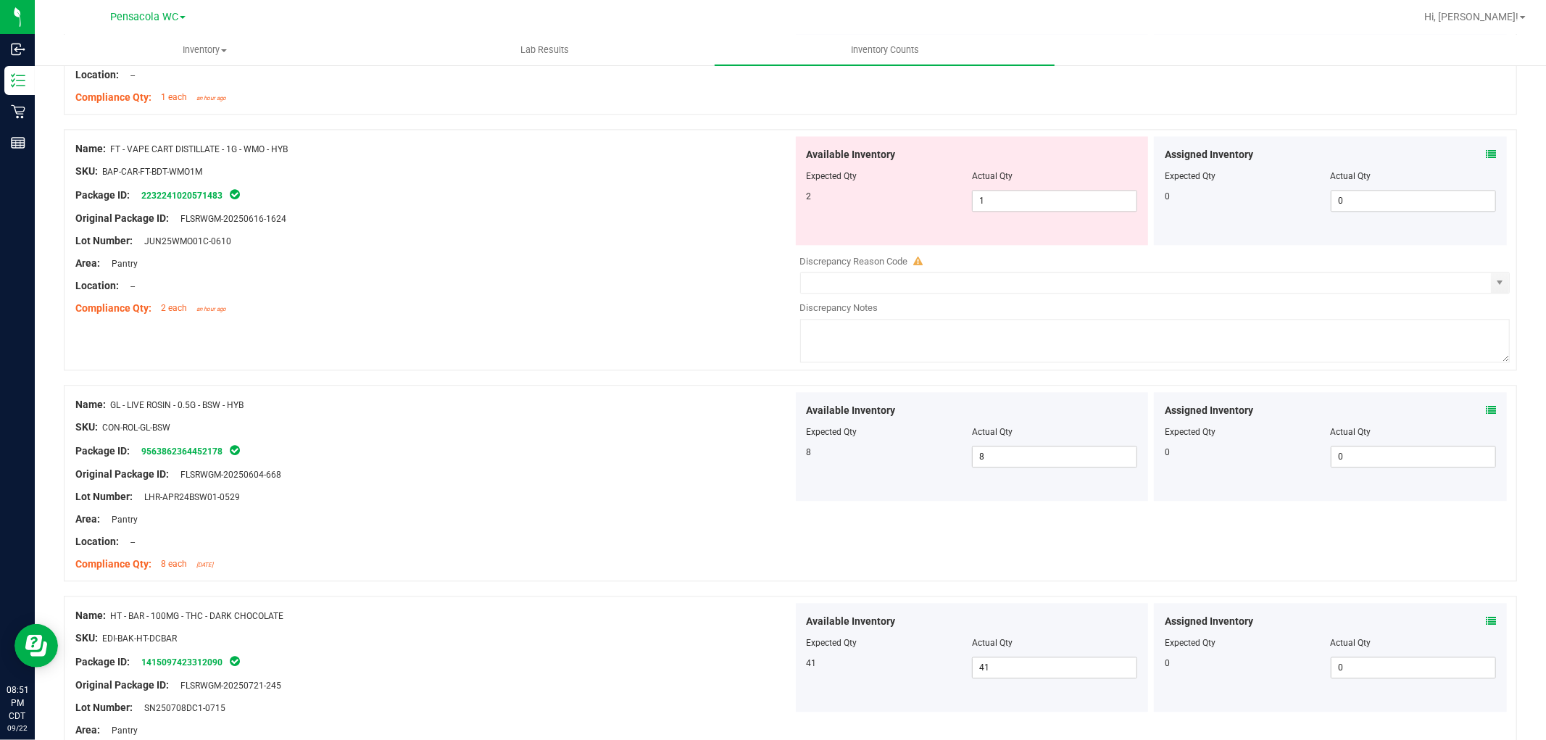
scroll to position [2738, 0]
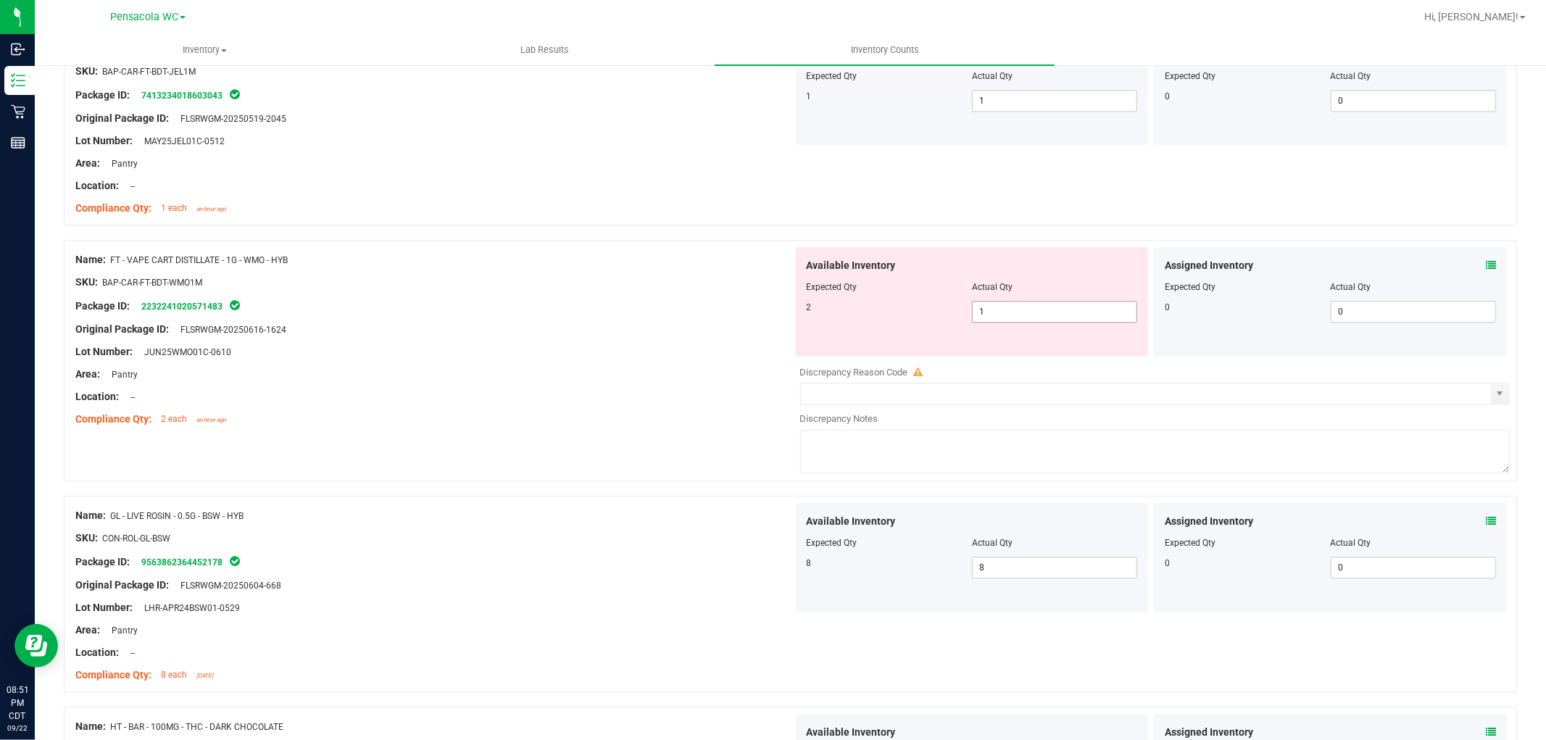
click at [1016, 320] on span "1 1" at bounding box center [1054, 312] width 165 height 22
type input "2"
click at [509, 387] on div at bounding box center [434, 385] width 718 height 7
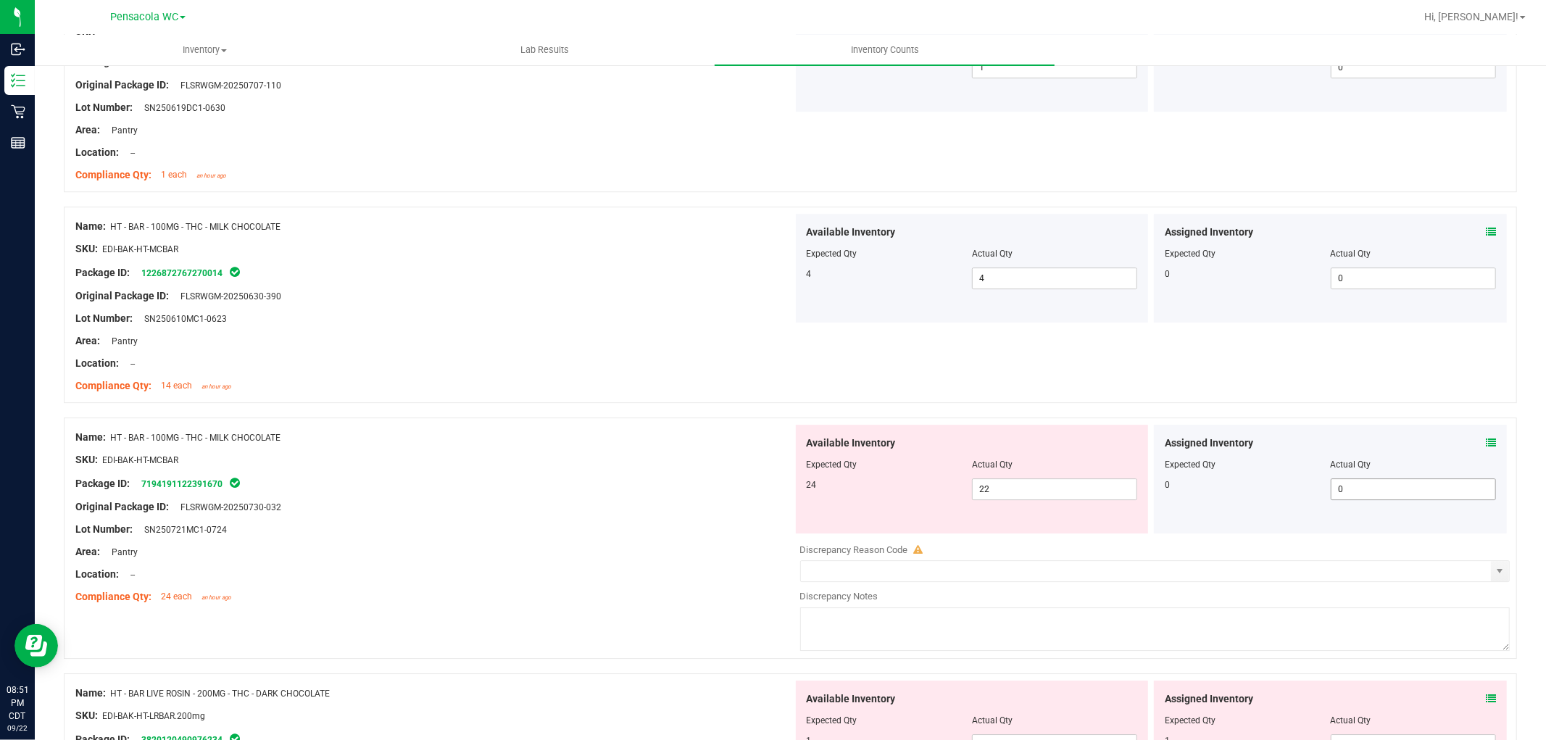
scroll to position [3625, 0]
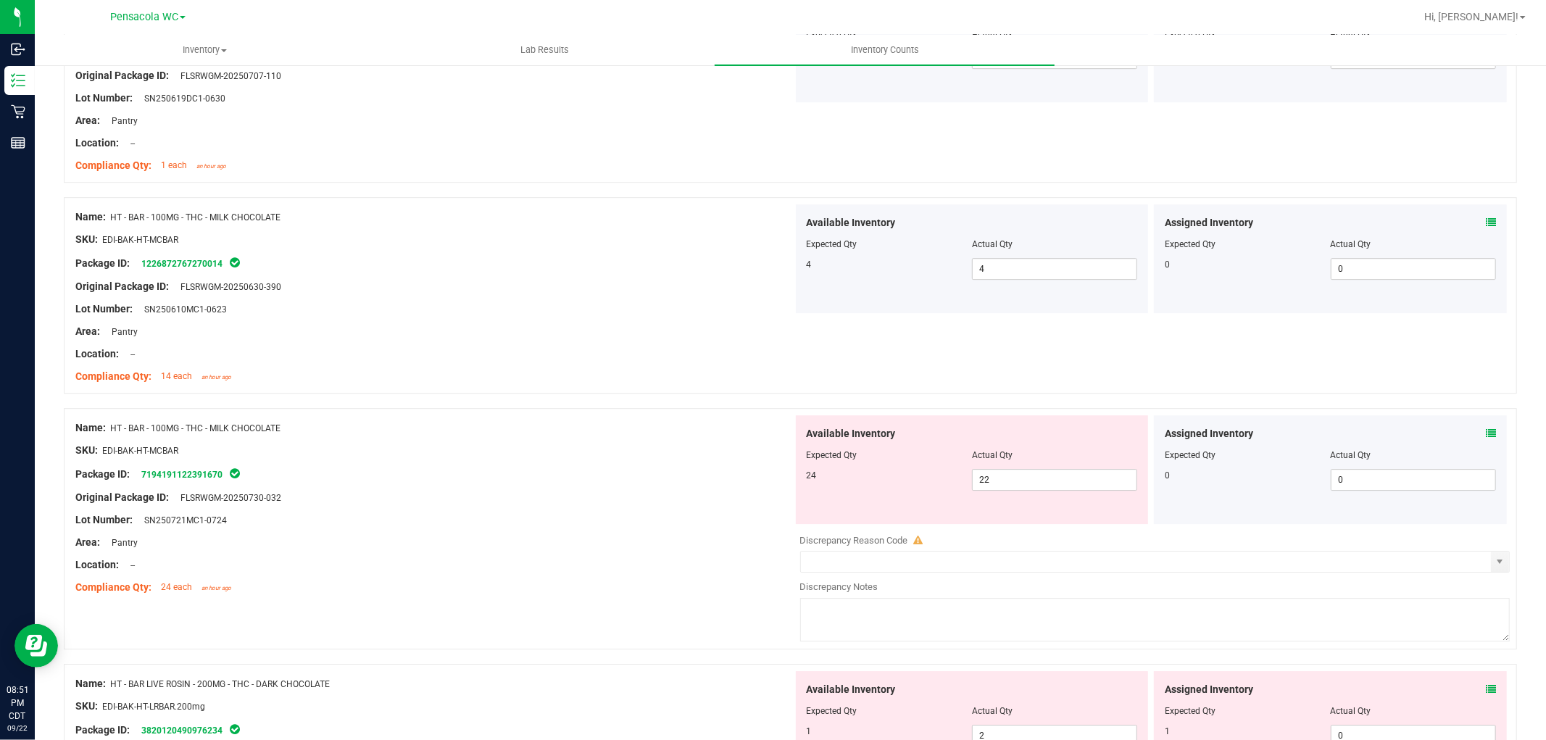
click at [1486, 433] on icon at bounding box center [1491, 433] width 10 height 10
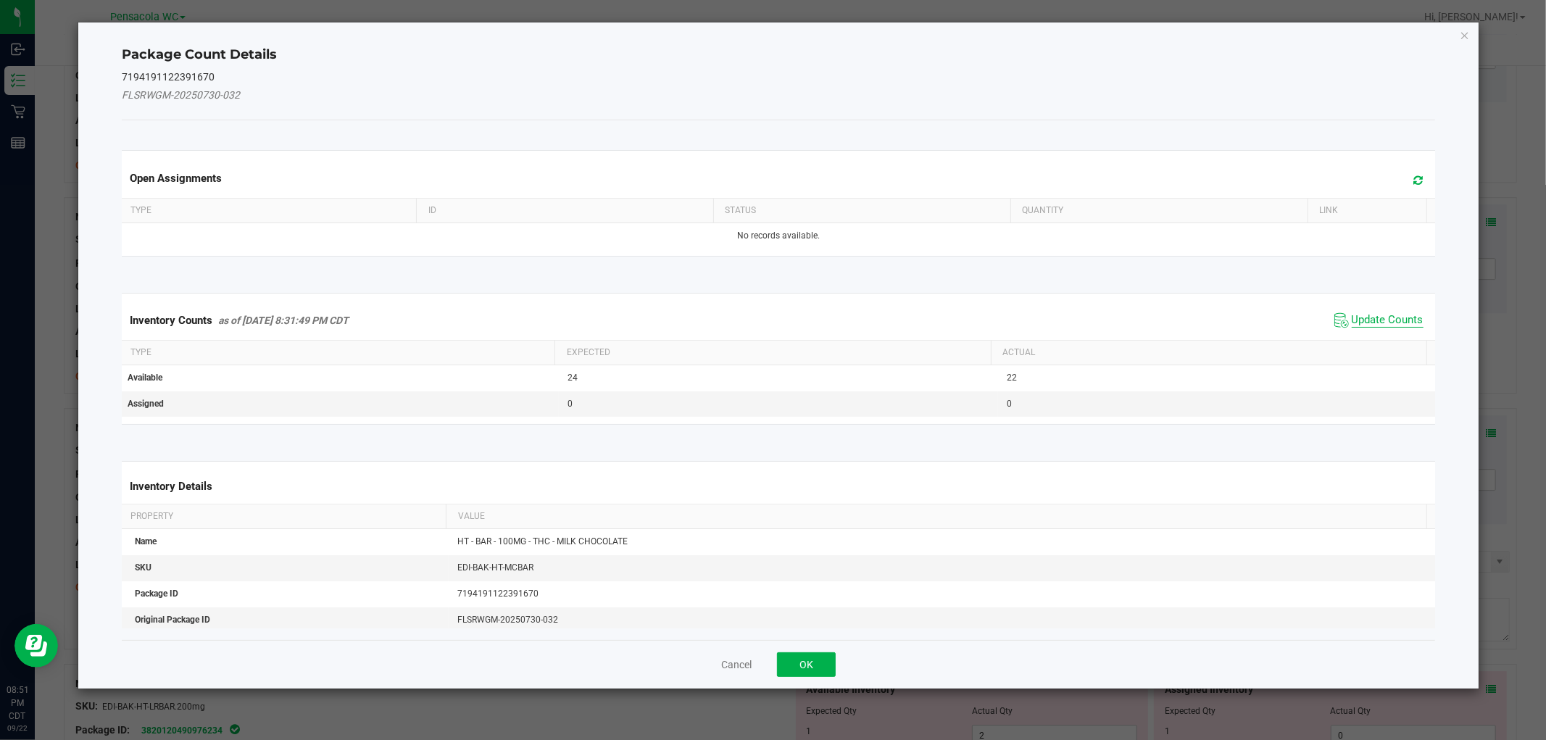
click at [1364, 313] on span "Update Counts" at bounding box center [1388, 320] width 72 height 14
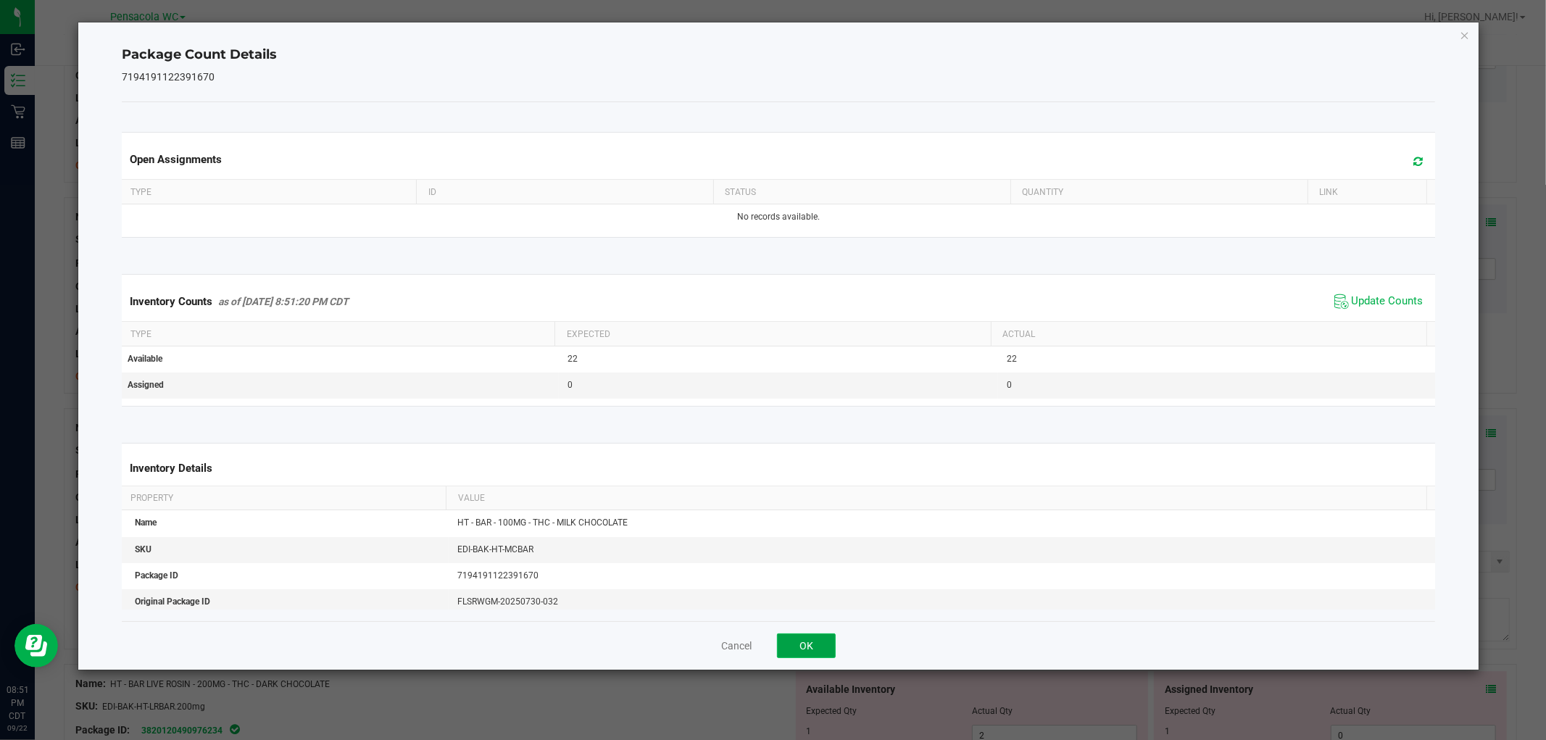
click at [812, 651] on button "OK" at bounding box center [806, 646] width 59 height 25
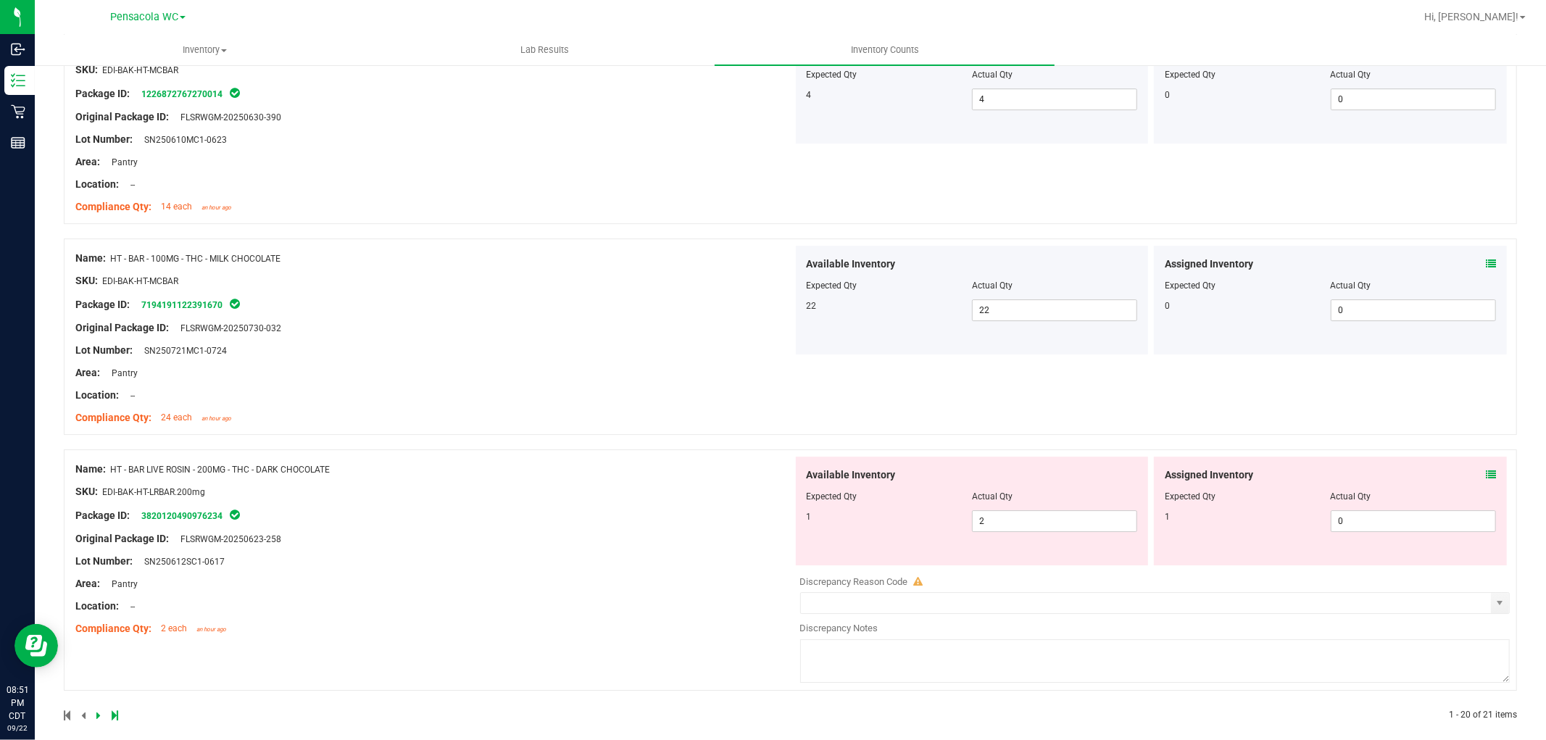
scroll to position [3811, 0]
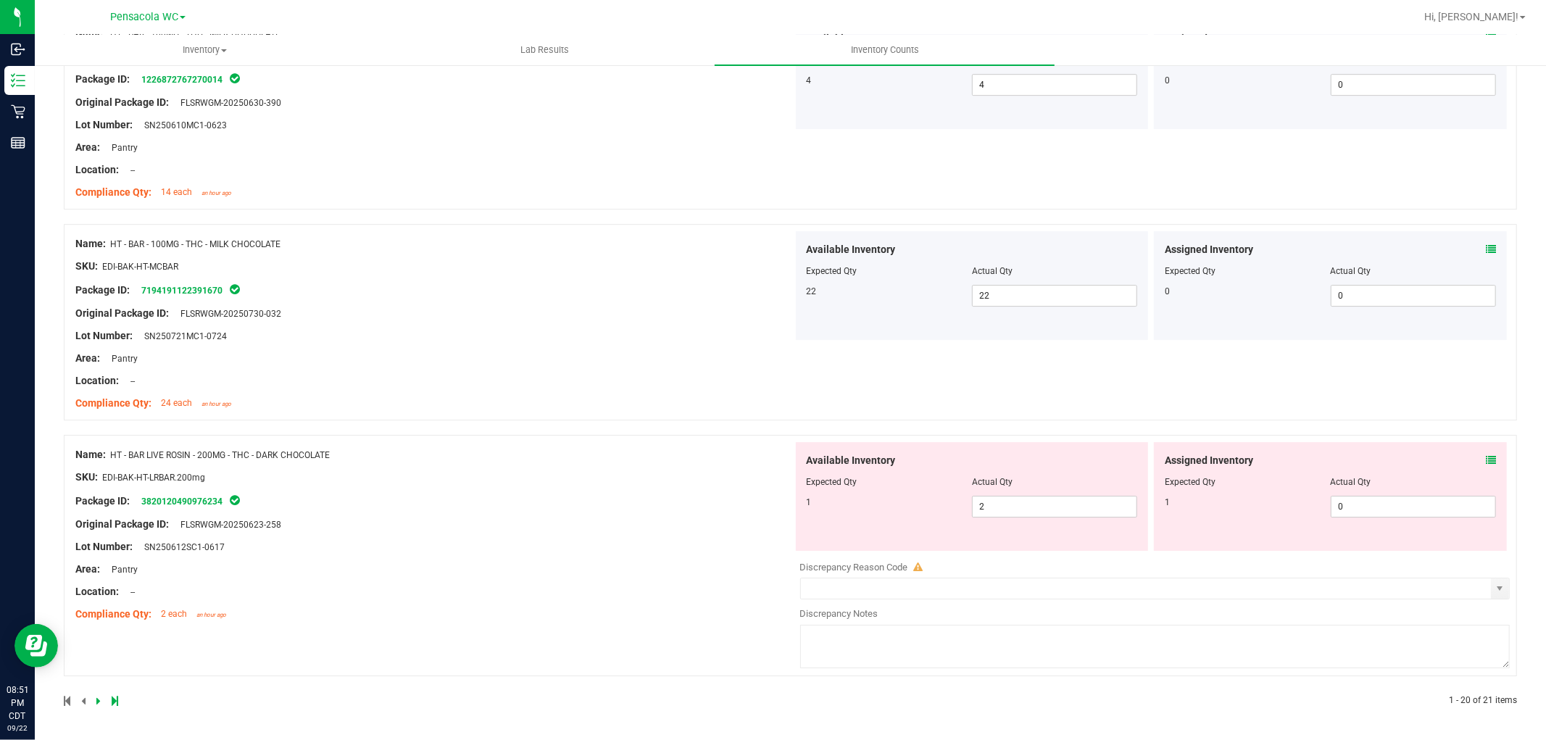
click at [1486, 455] on icon at bounding box center [1491, 460] width 10 height 10
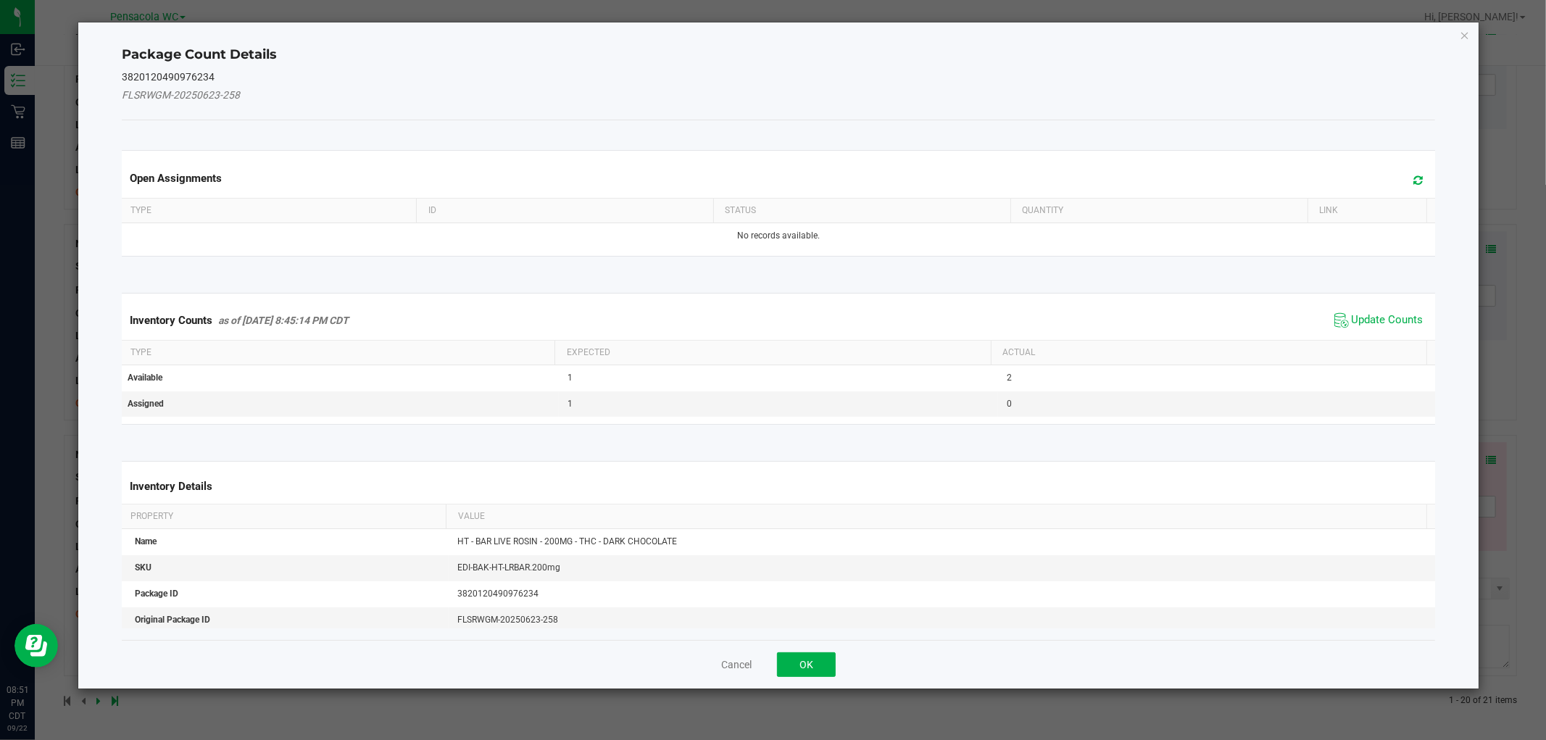
click at [1374, 328] on span "Update Counts" at bounding box center [1379, 321] width 96 height 22
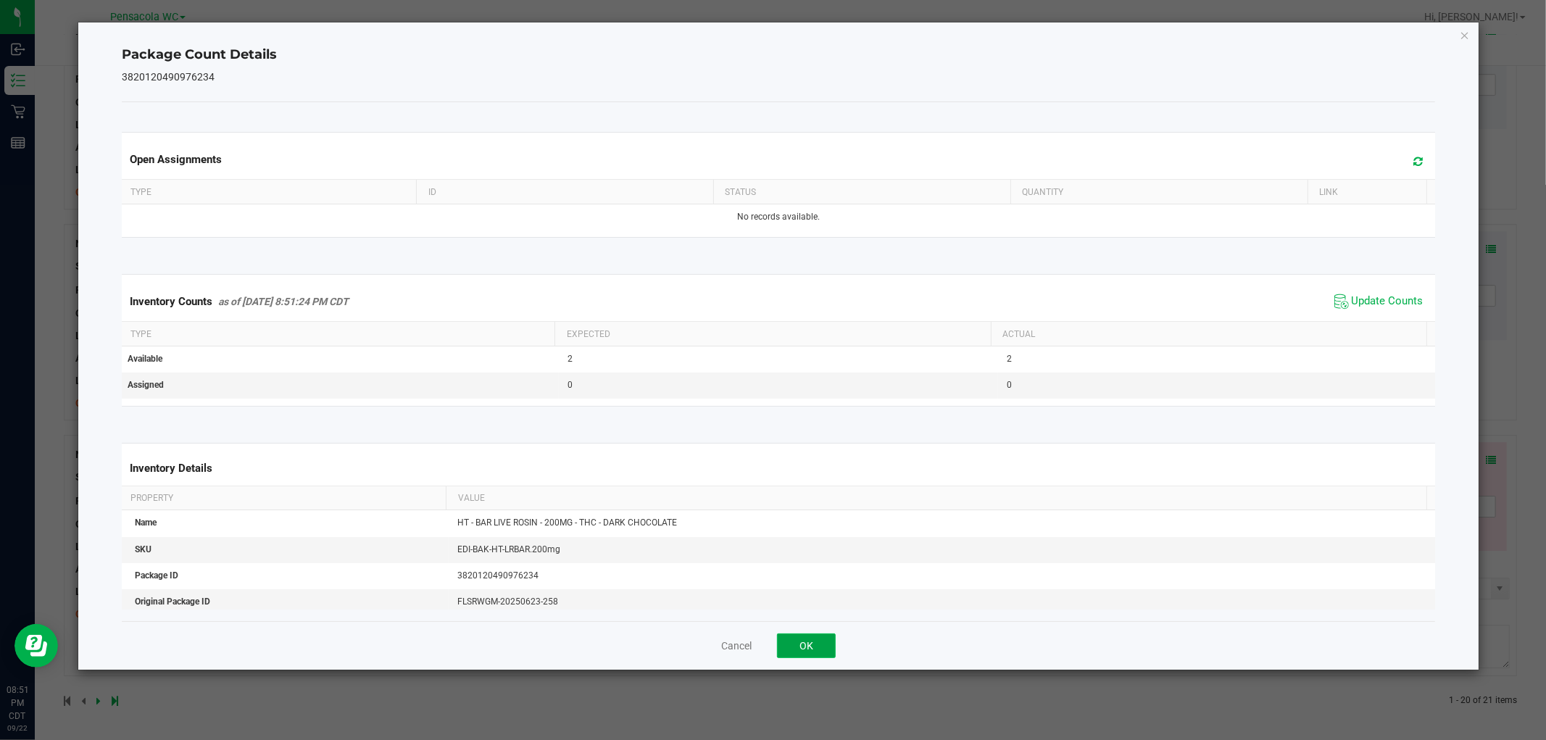
click at [792, 638] on button "OK" at bounding box center [806, 646] width 59 height 25
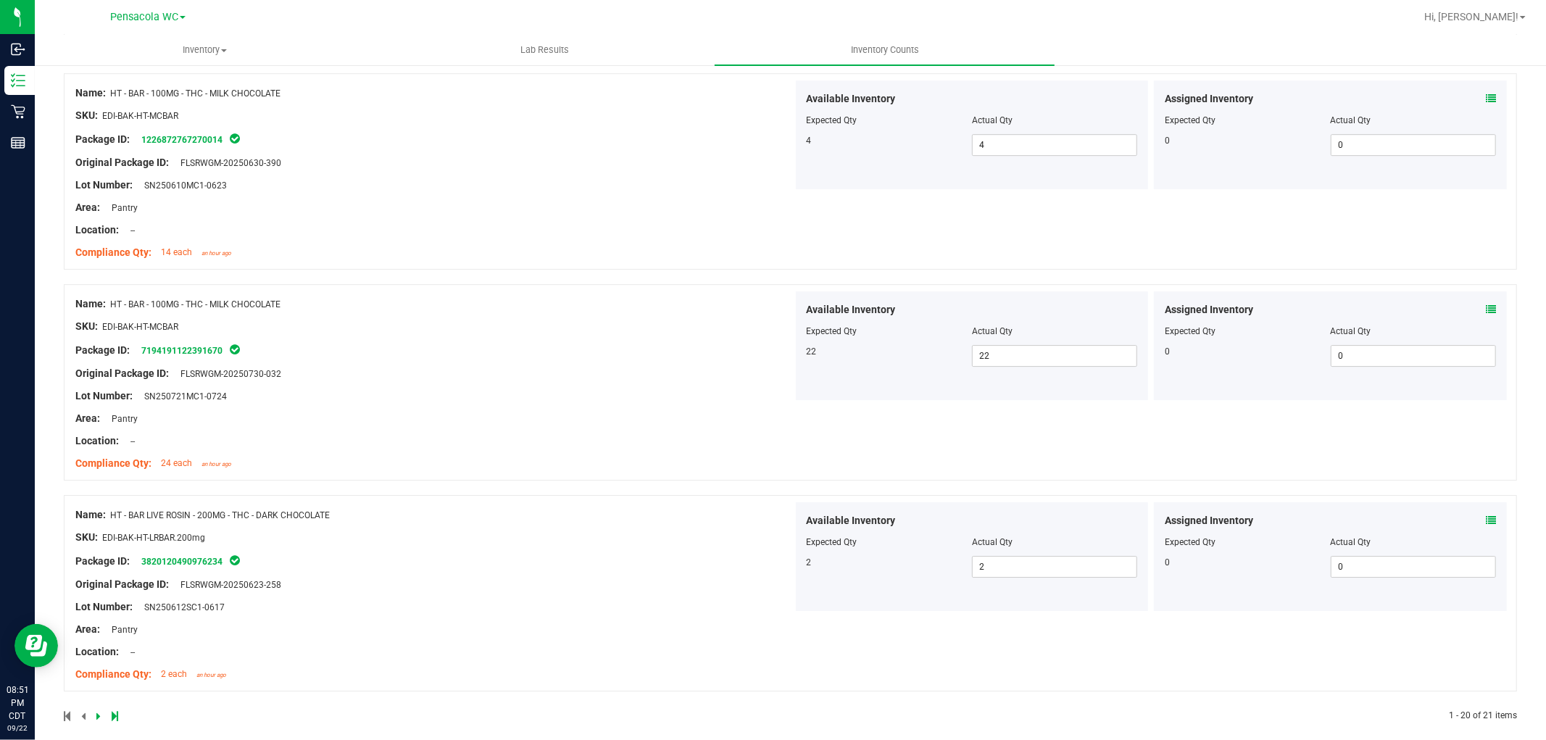
scroll to position [3766, 0]
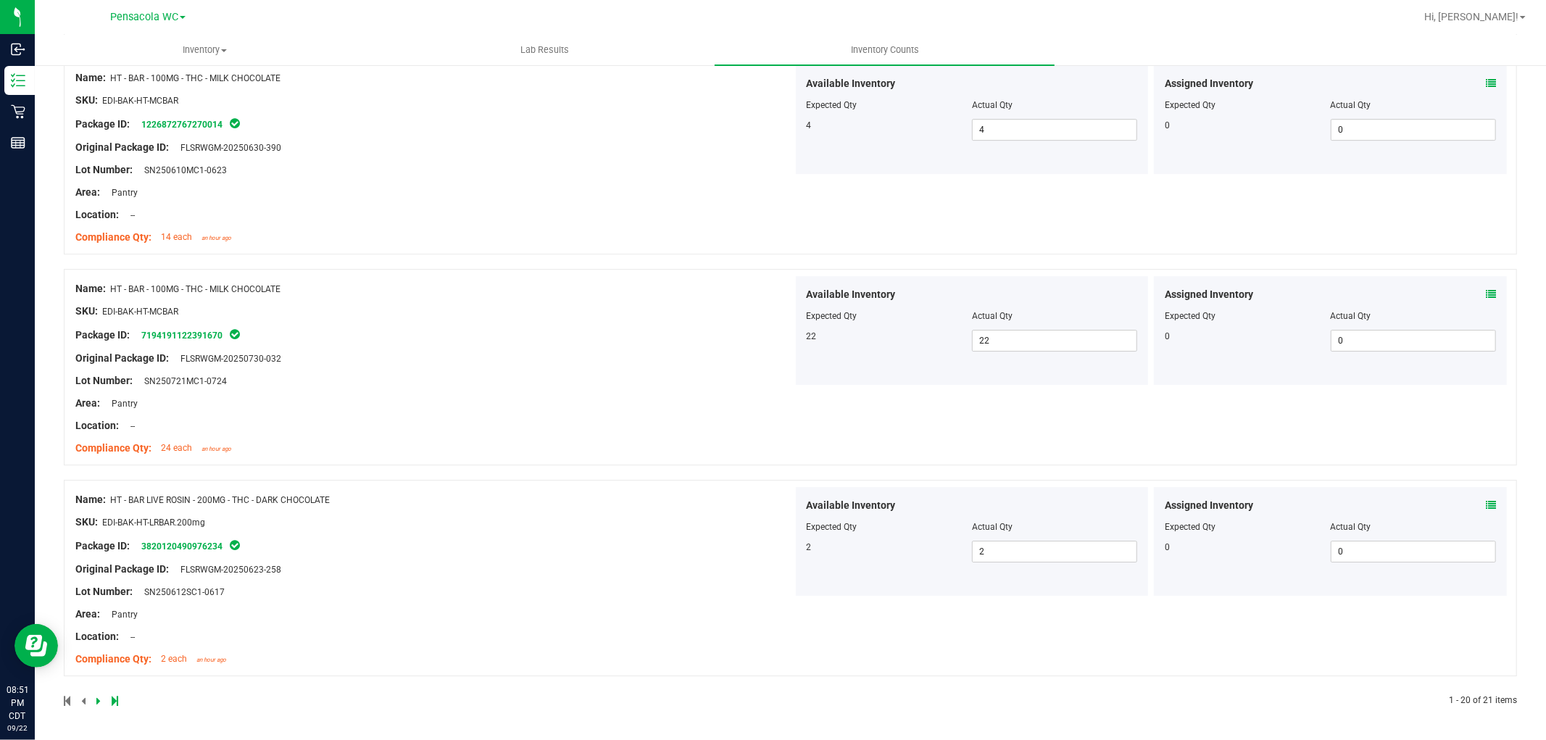
click at [113, 700] on icon at bounding box center [115, 701] width 7 height 9
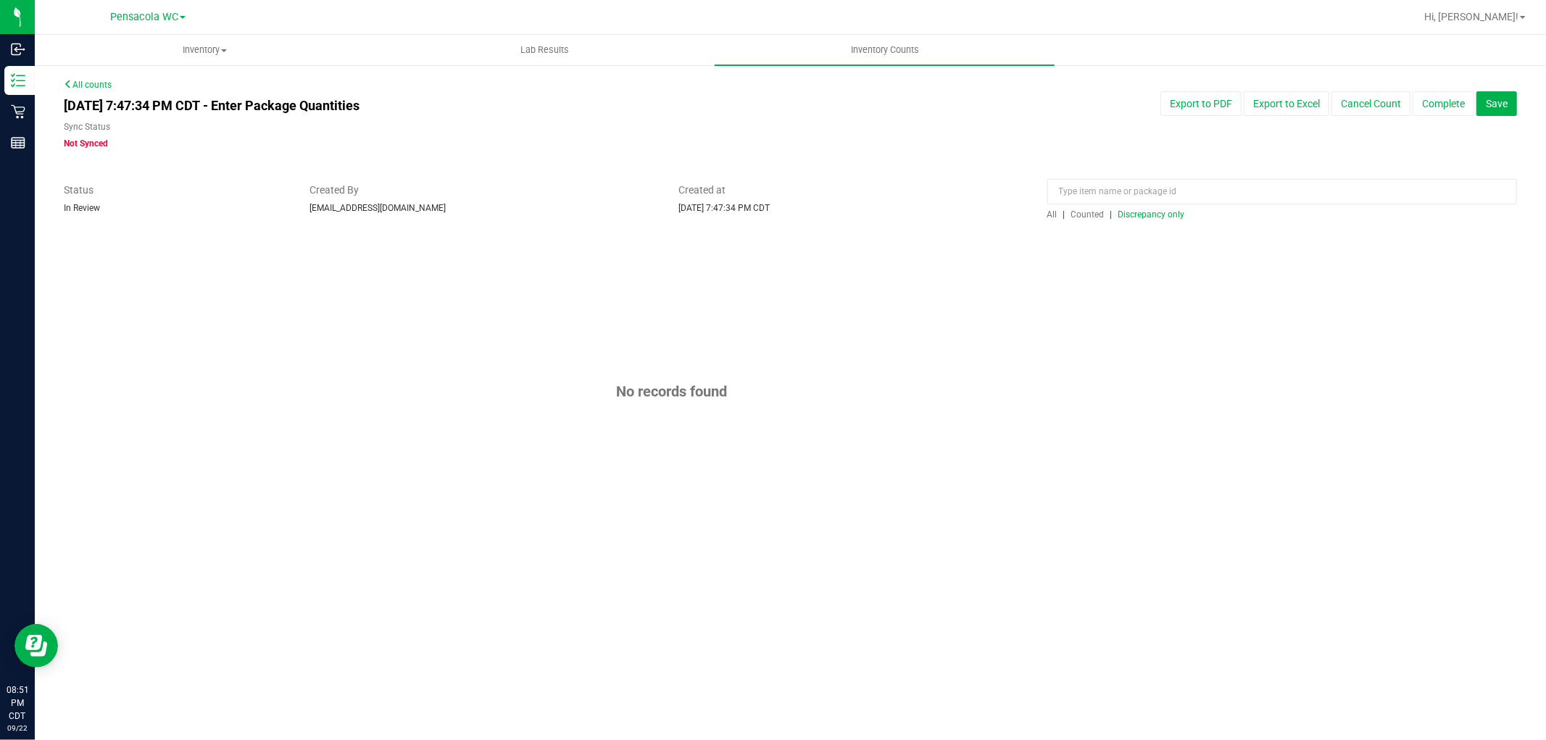
click at [1144, 217] on span "Discrepancy only" at bounding box center [1152, 215] width 67 height 10
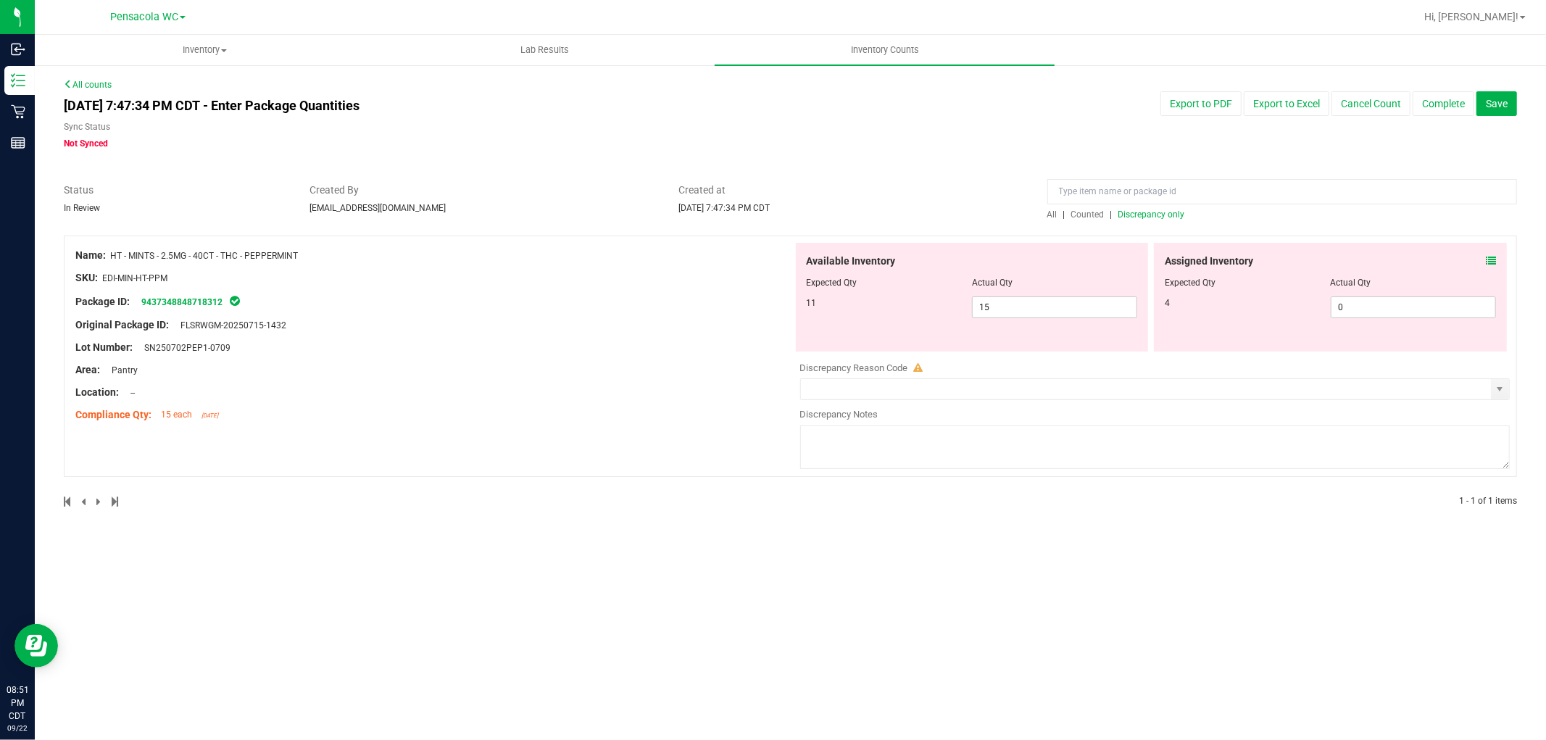
click at [1491, 258] on icon at bounding box center [1491, 261] width 10 height 10
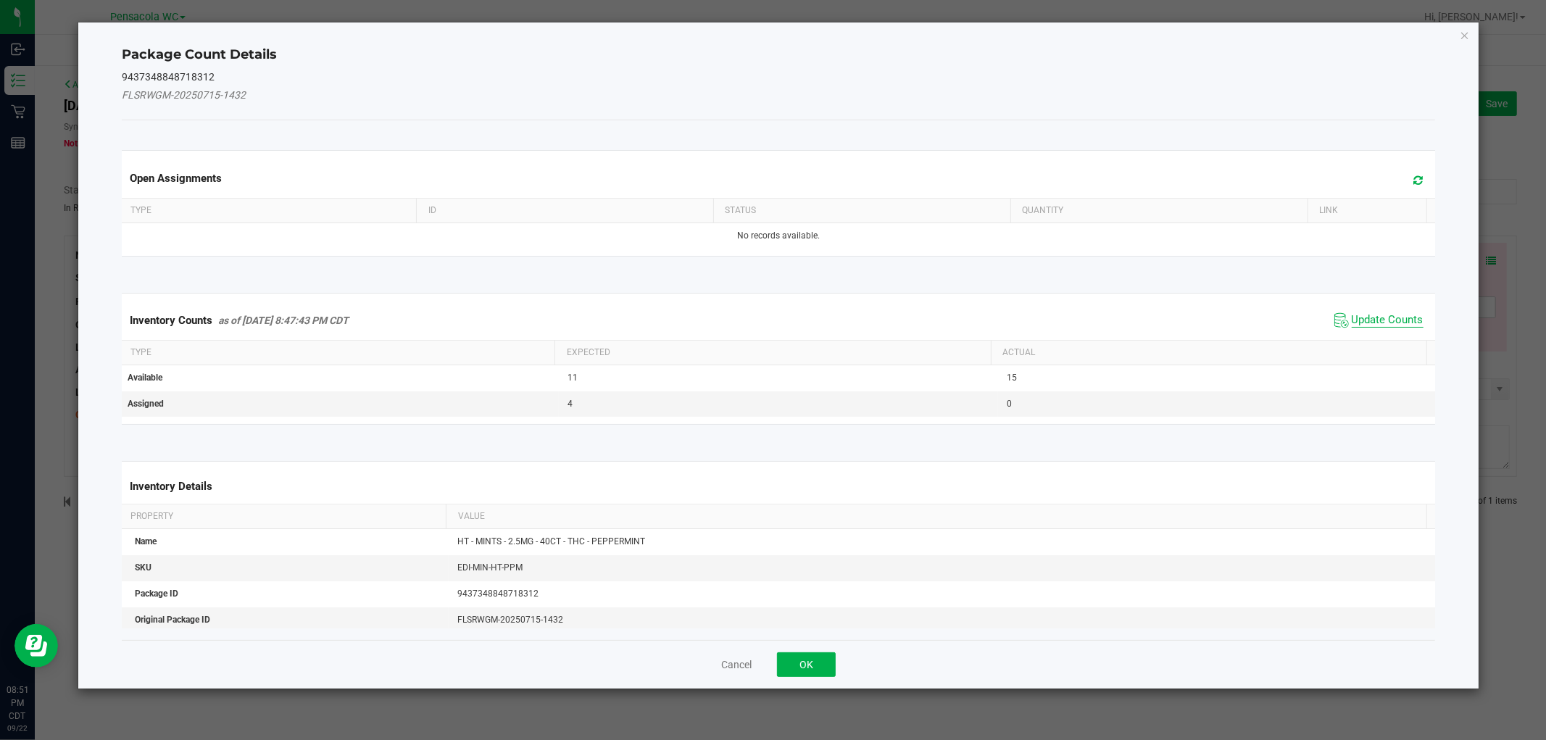
click at [1359, 319] on span "Update Counts" at bounding box center [1388, 320] width 72 height 14
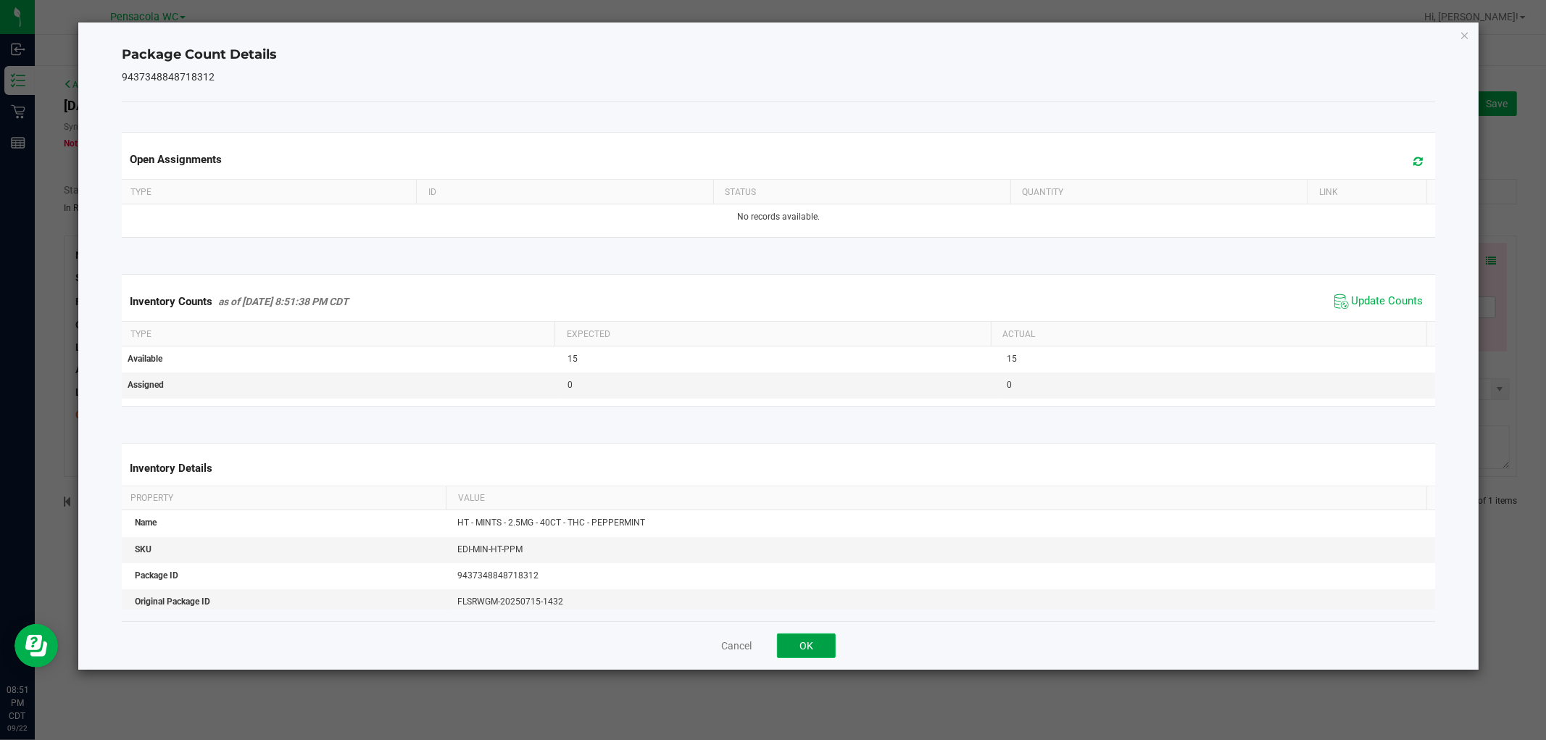
click at [808, 647] on button "OK" at bounding box center [806, 646] width 59 height 25
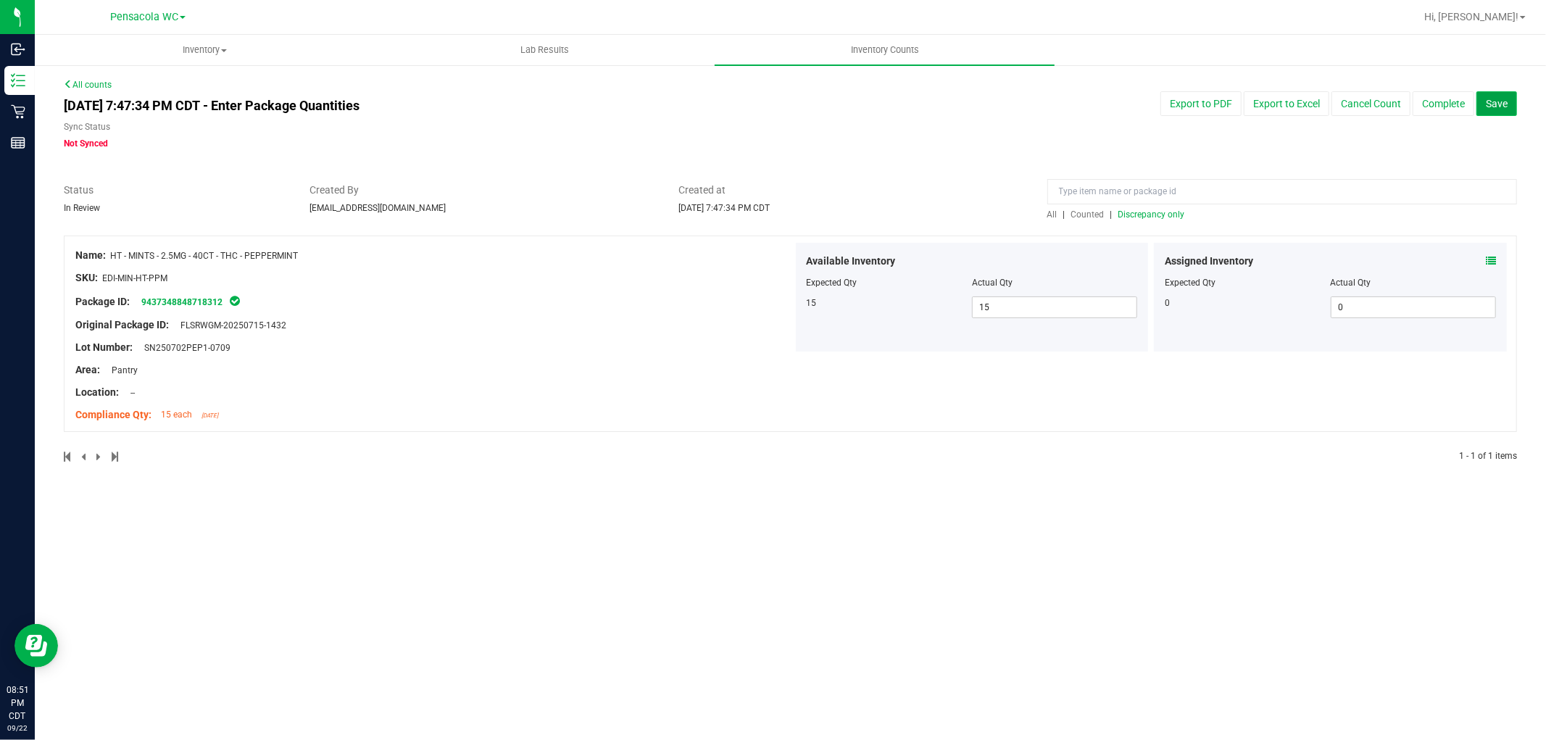
click at [1481, 104] on button "Save" at bounding box center [1497, 103] width 41 height 25
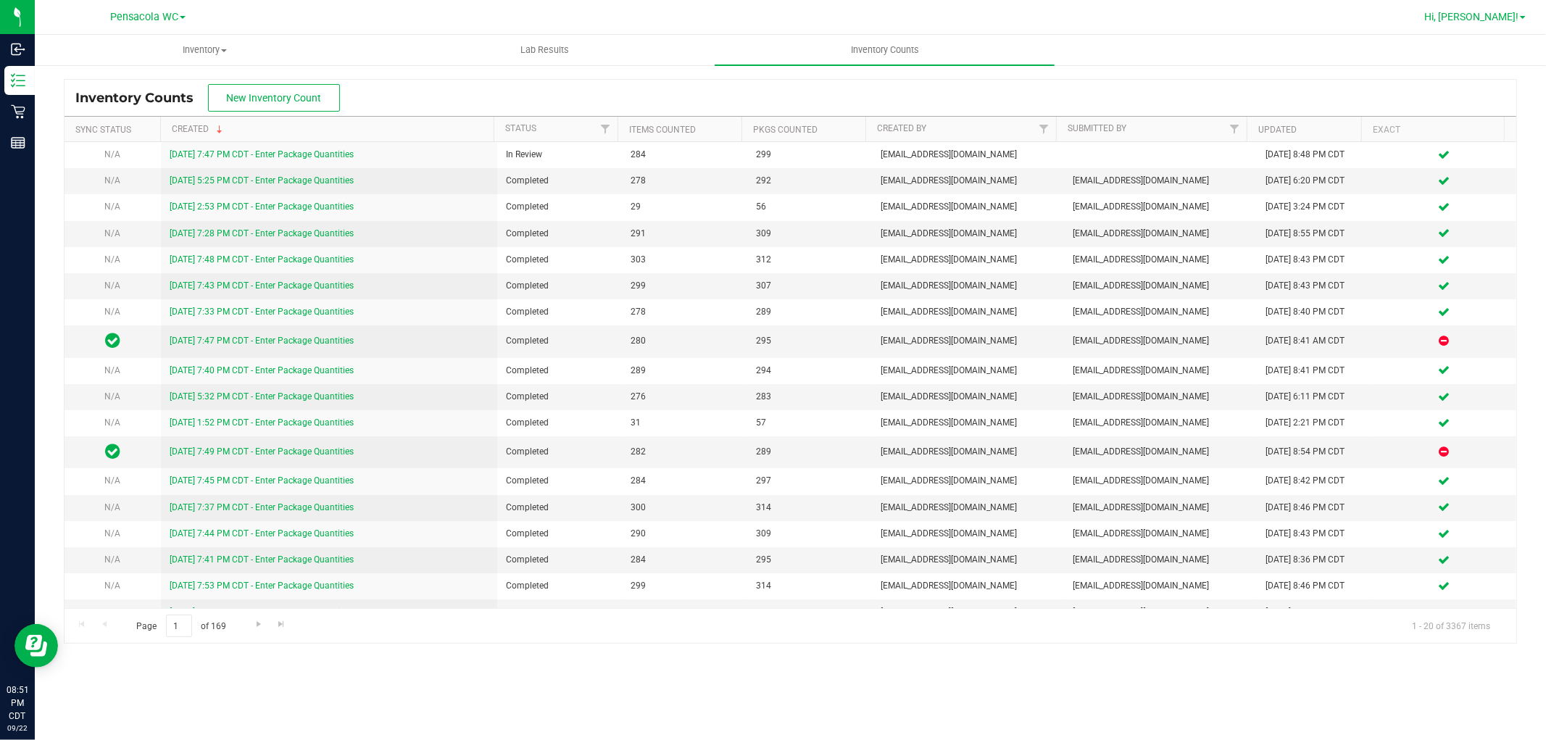
click at [1522, 19] on link "Hi, [PERSON_NAME]!" at bounding box center [1475, 16] width 113 height 15
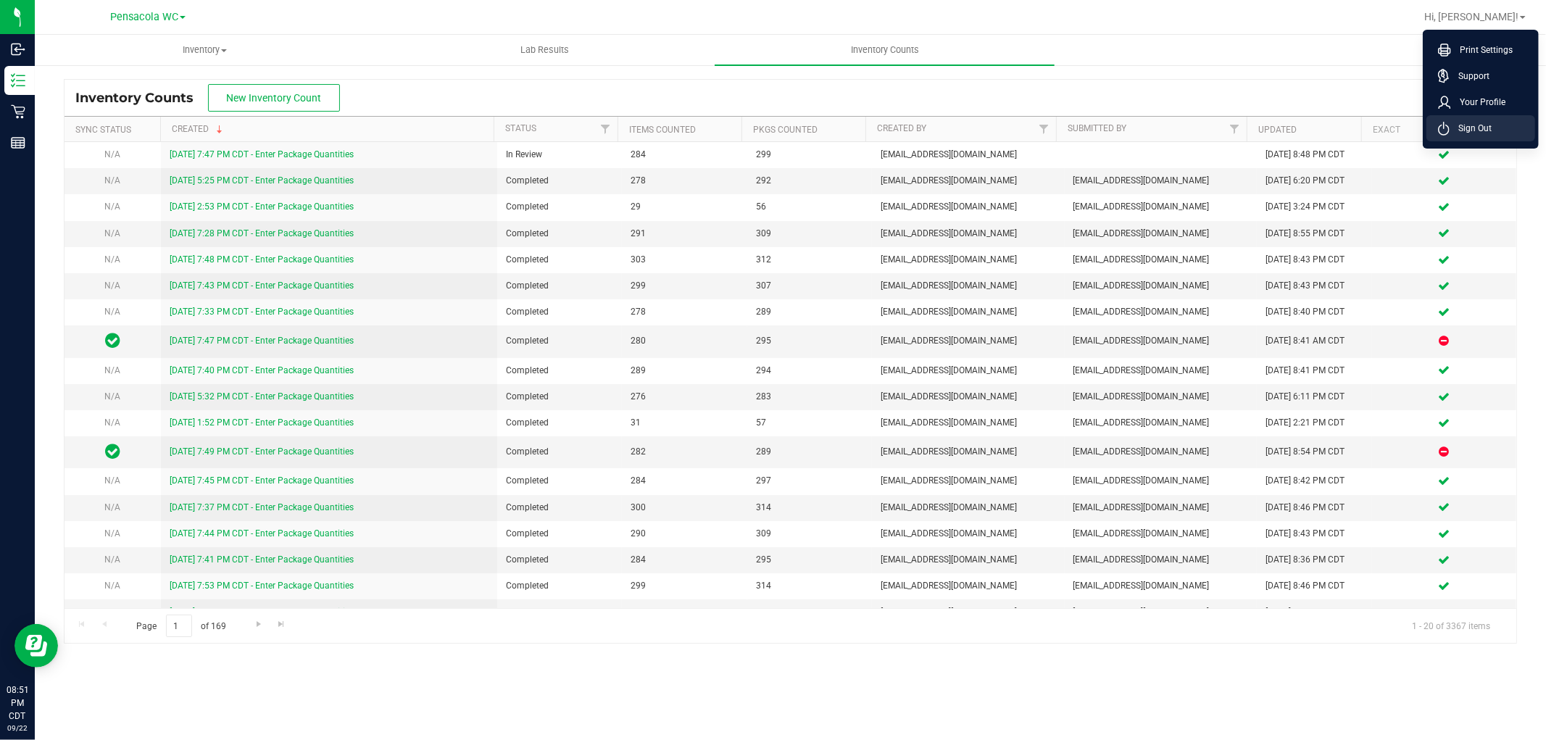
click at [1476, 117] on li "Sign Out" at bounding box center [1481, 128] width 109 height 26
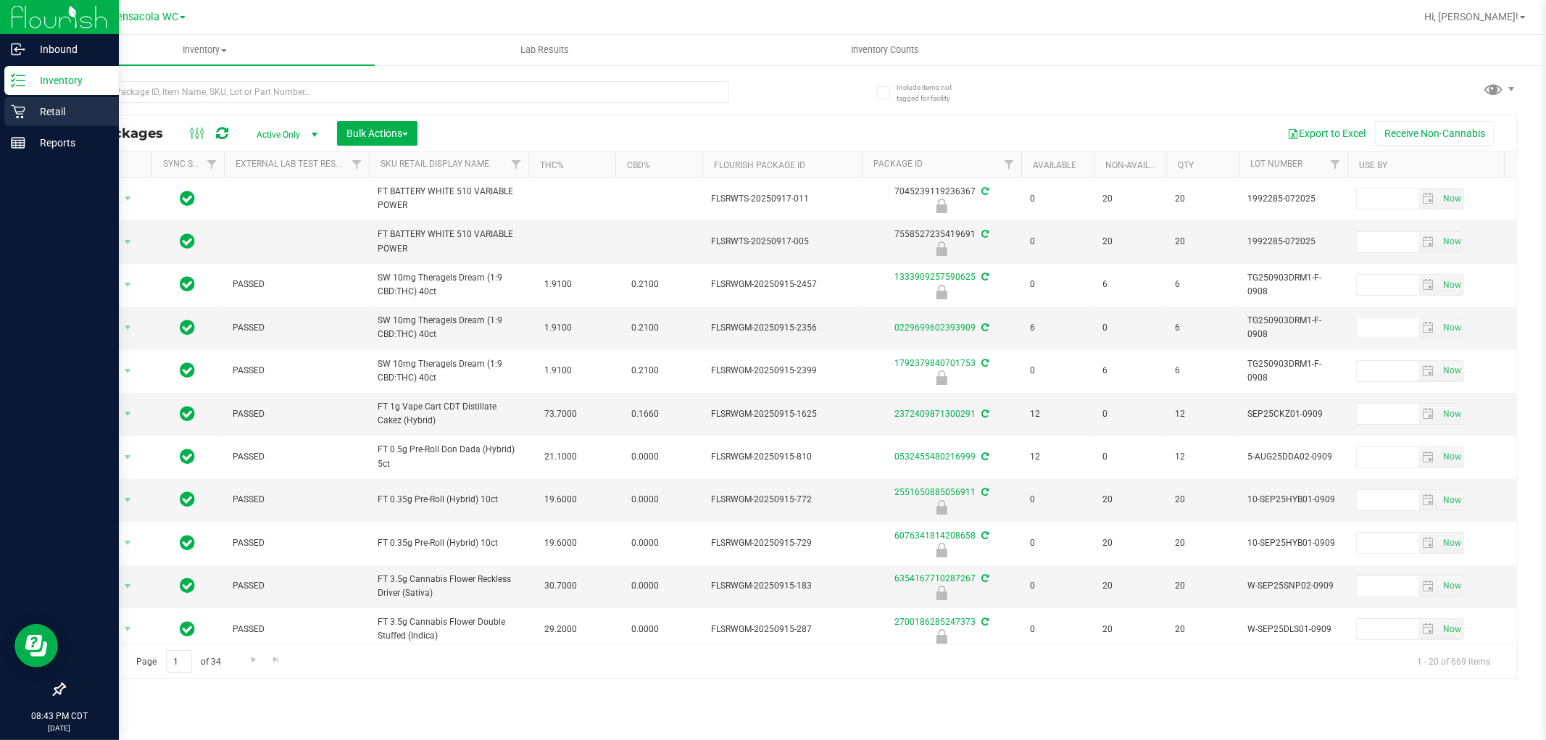
click at [59, 109] on p "Retail" at bounding box center [68, 111] width 87 height 17
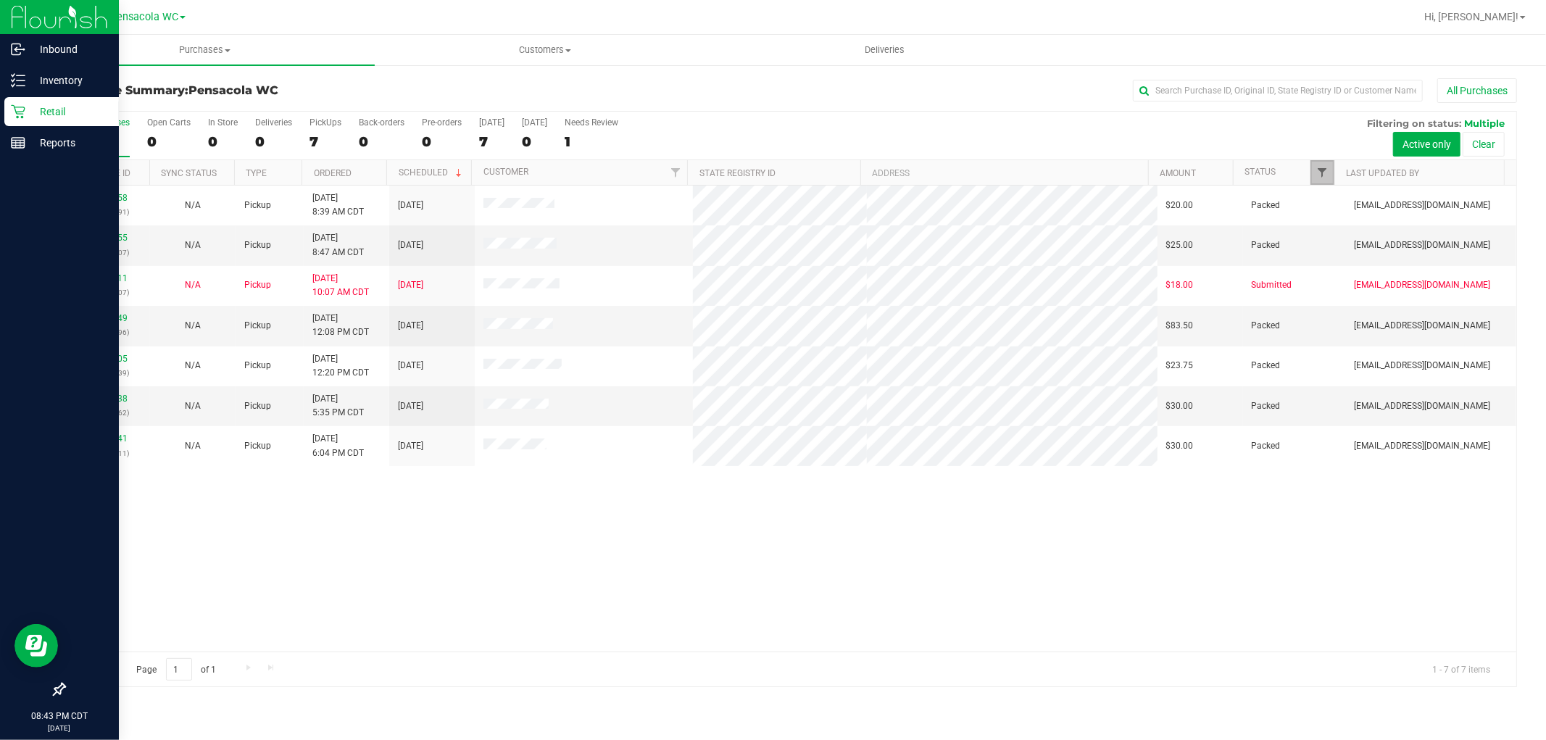
click at [1321, 174] on span "Filter" at bounding box center [1323, 173] width 12 height 12
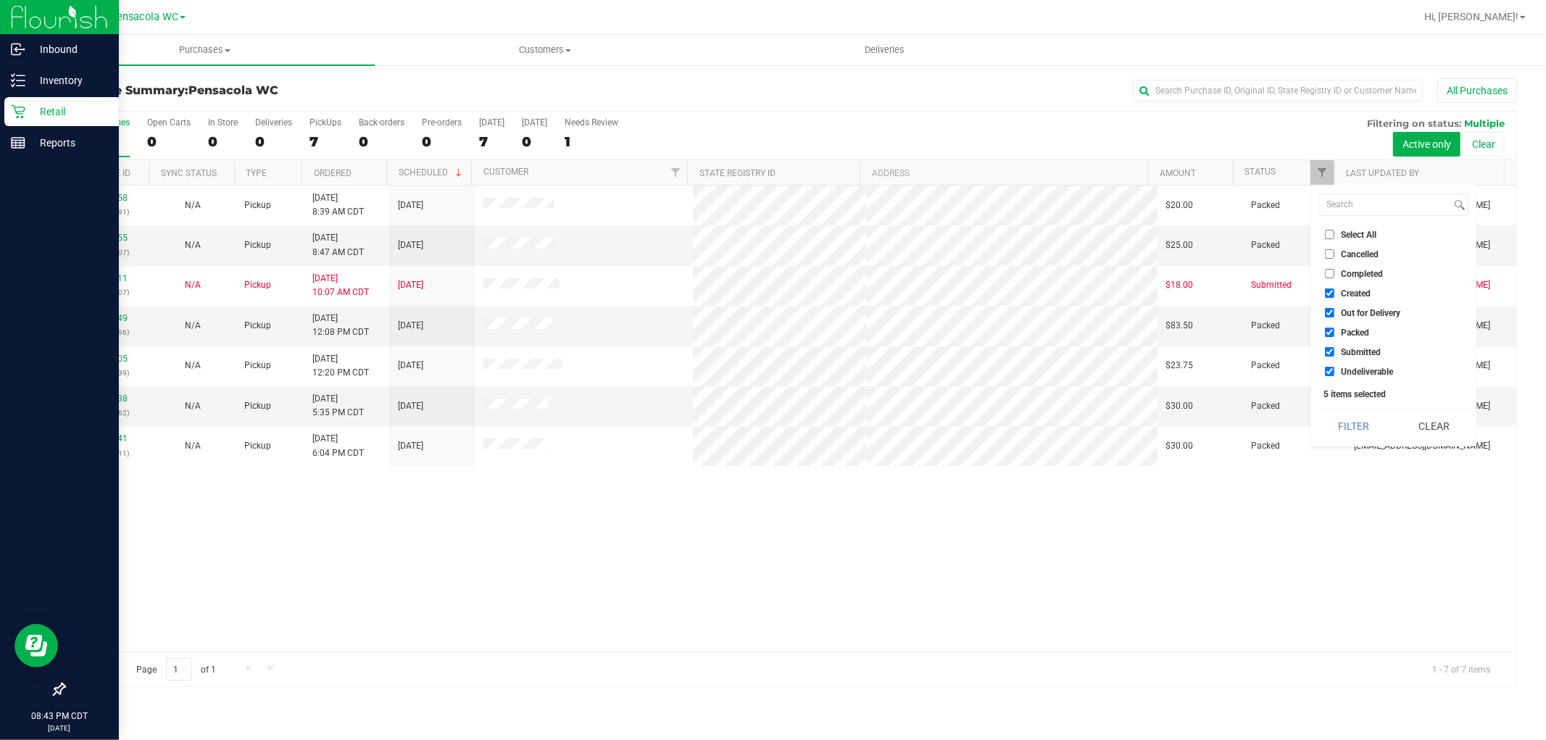
click at [1331, 233] on input "Select All" at bounding box center [1329, 234] width 9 height 9
checkbox input "true"
click at [1328, 231] on input "Select All" at bounding box center [1329, 234] width 9 height 9
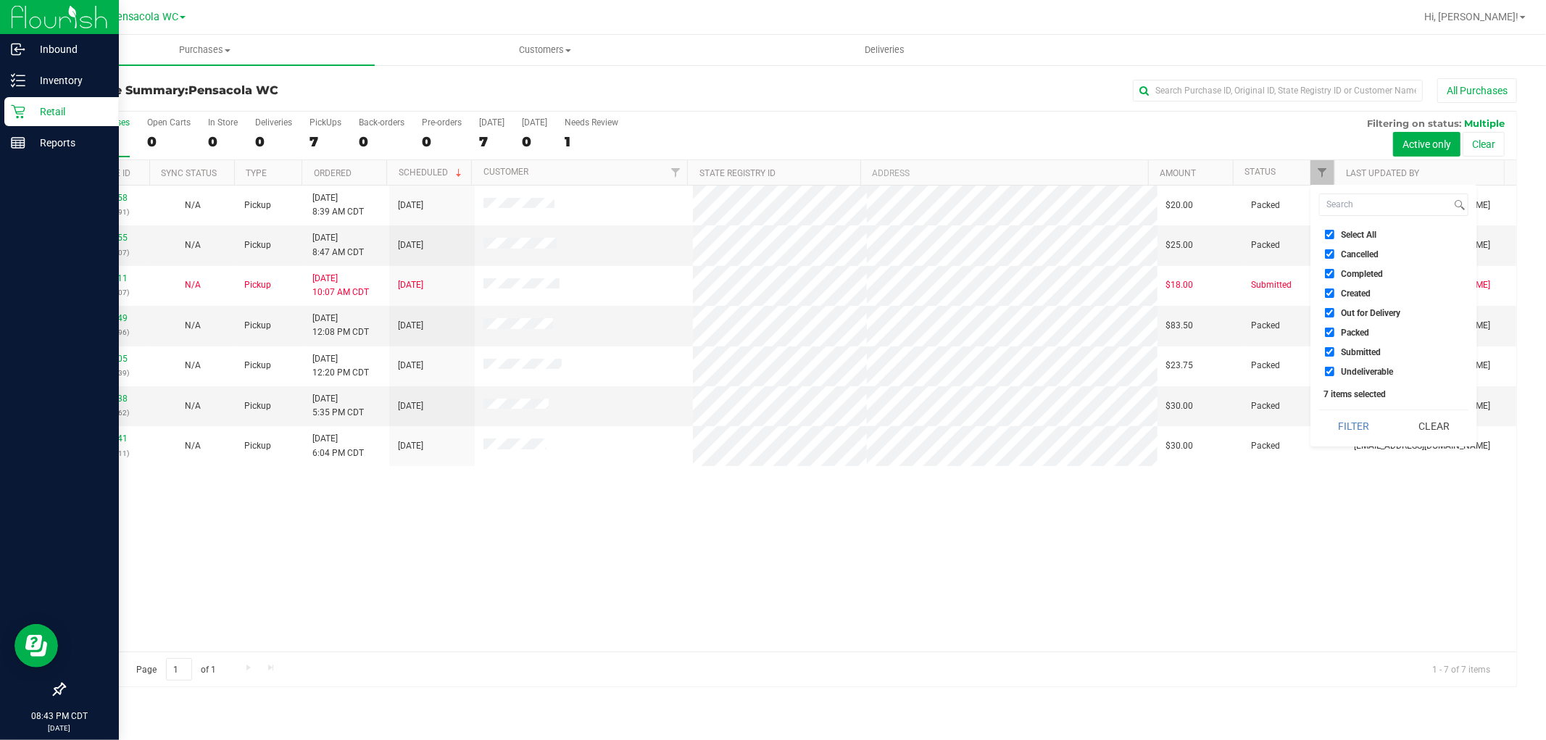
checkbox input "false"
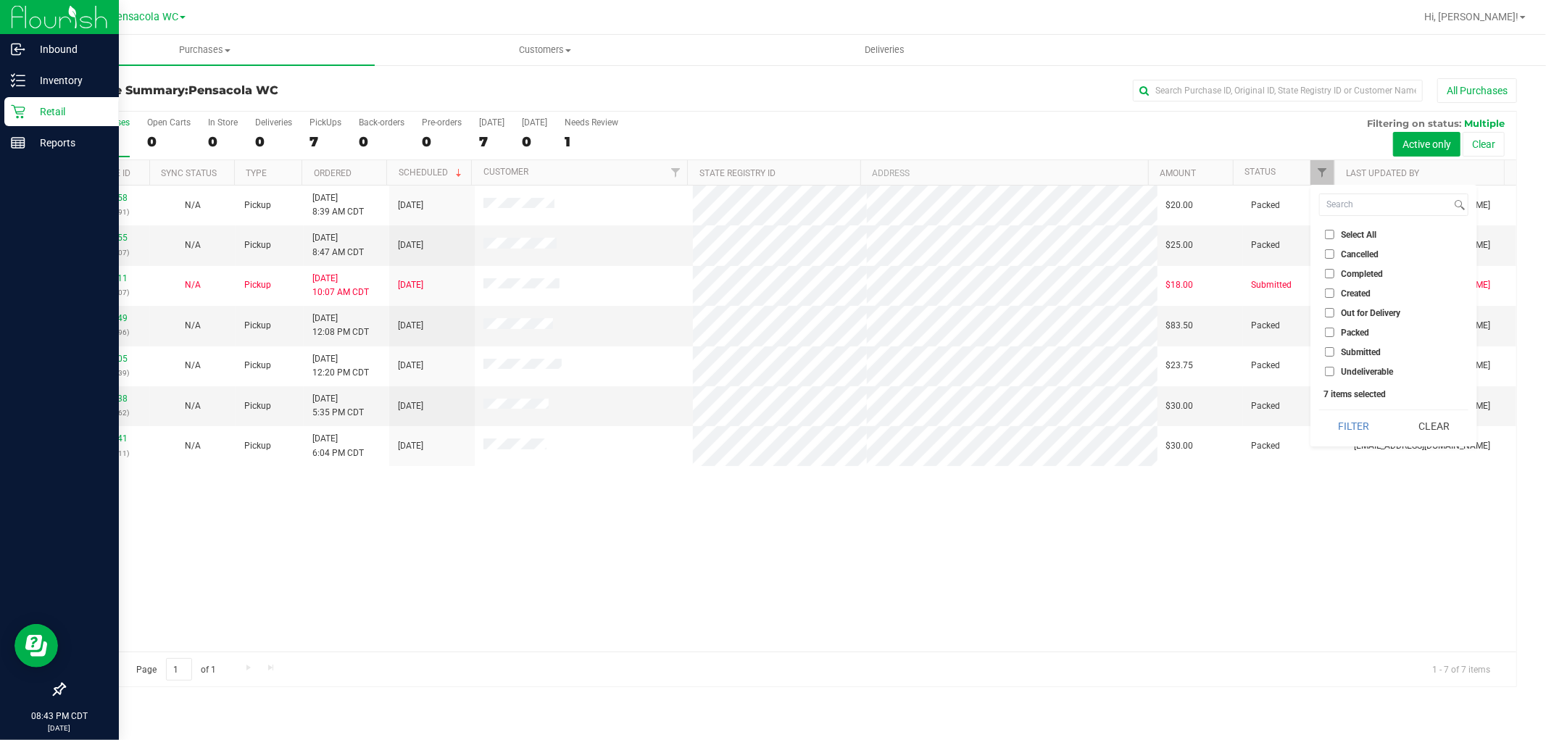
checkbox input "false"
click at [1328, 349] on input "Submitted" at bounding box center [1329, 351] width 9 height 9
checkbox input "true"
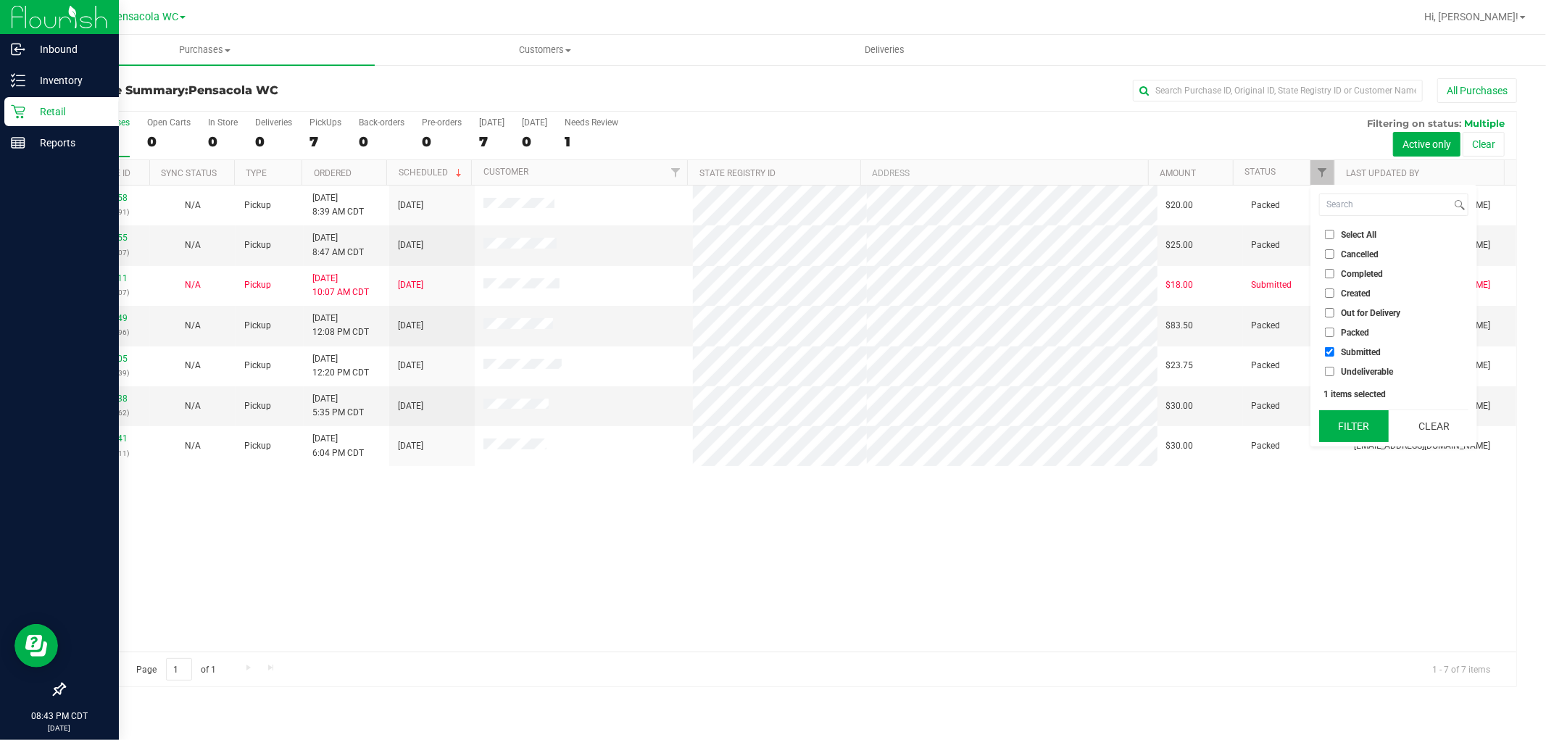
click at [1346, 422] on button "Filter" at bounding box center [1354, 426] width 70 height 32
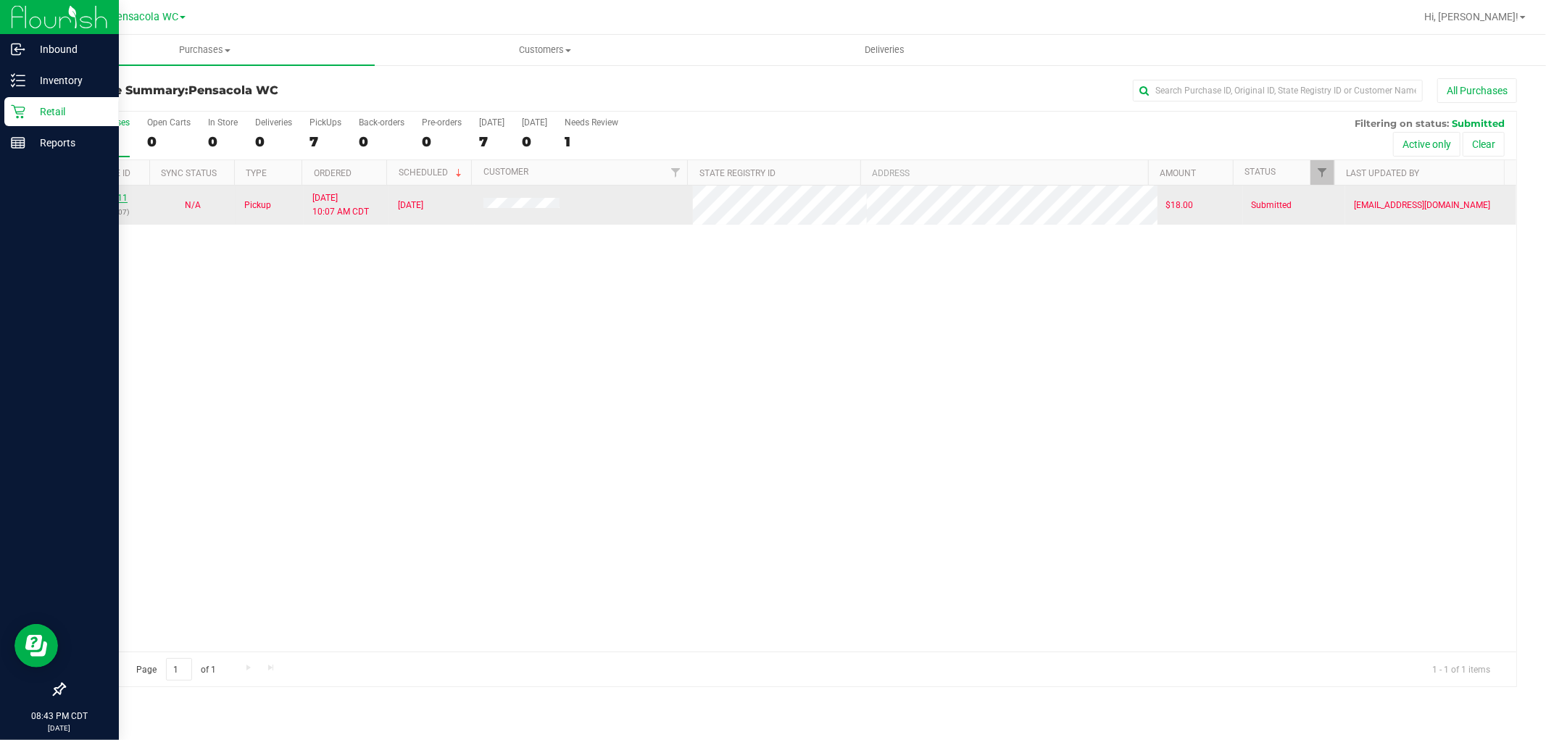
click at [101, 196] on link "11987611" at bounding box center [107, 198] width 41 height 10
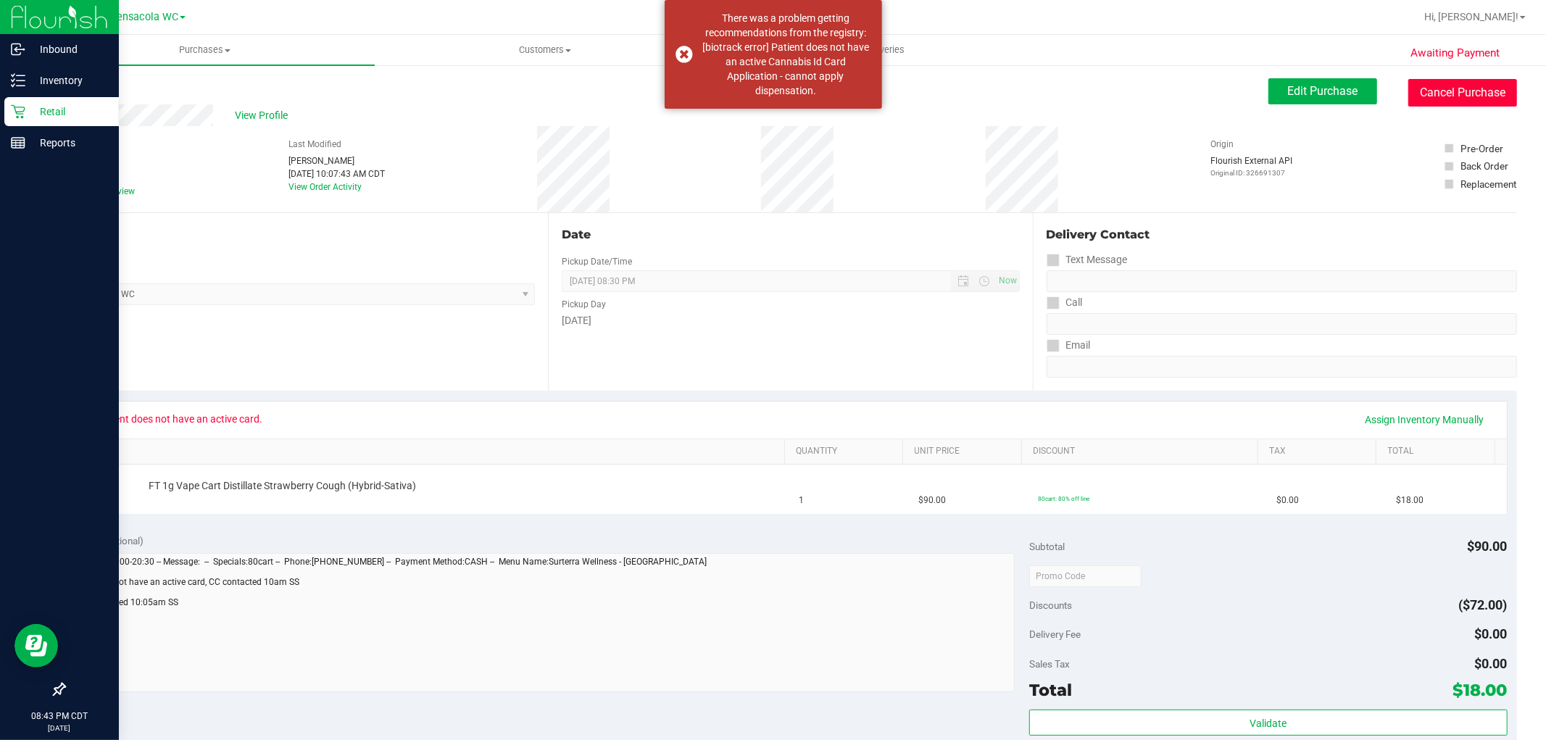
click at [1420, 94] on button "Cancel Purchase" at bounding box center [1463, 93] width 109 height 28
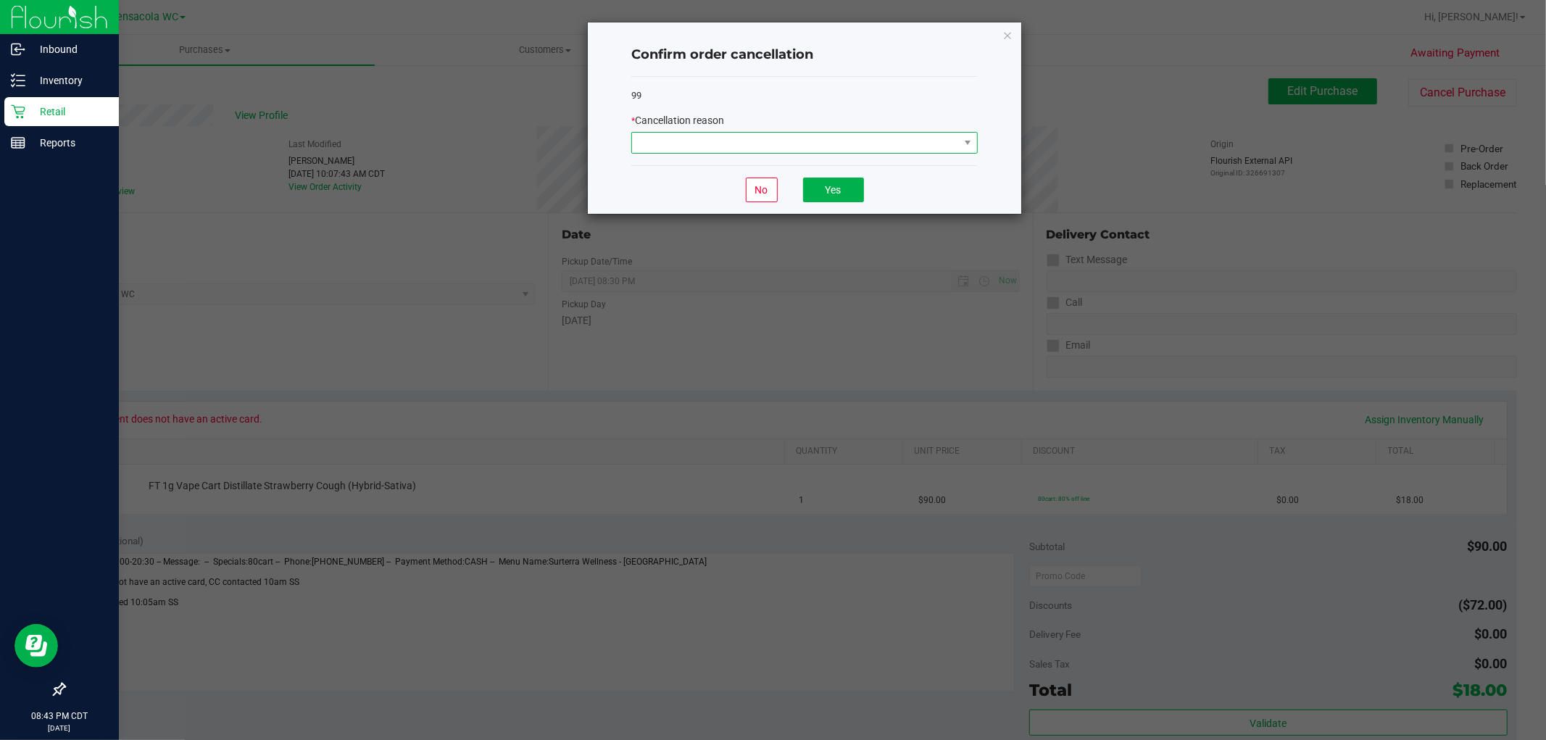
click at [676, 149] on span at bounding box center [795, 143] width 327 height 20
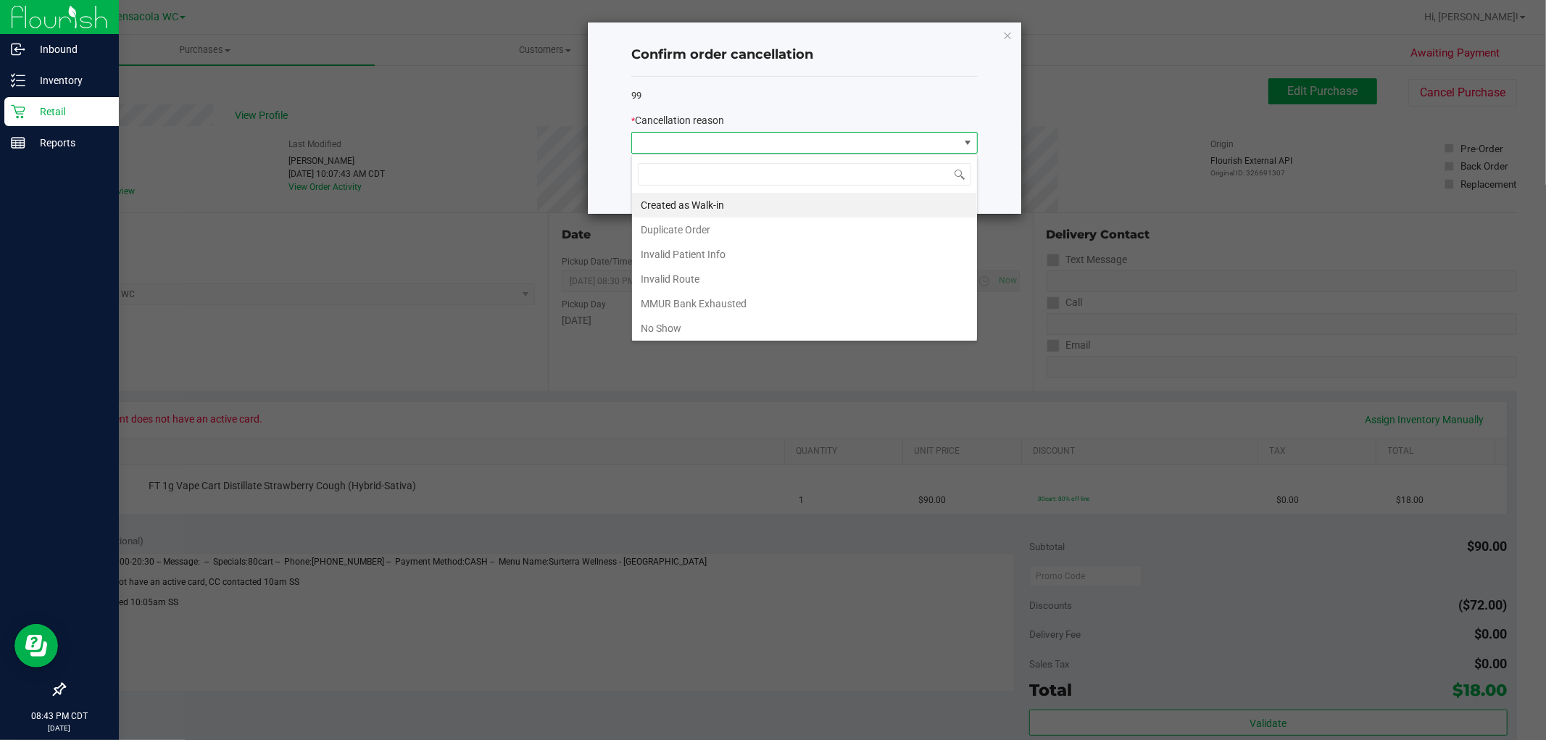
scroll to position [22, 346]
click at [686, 333] on li "No Show" at bounding box center [804, 328] width 345 height 25
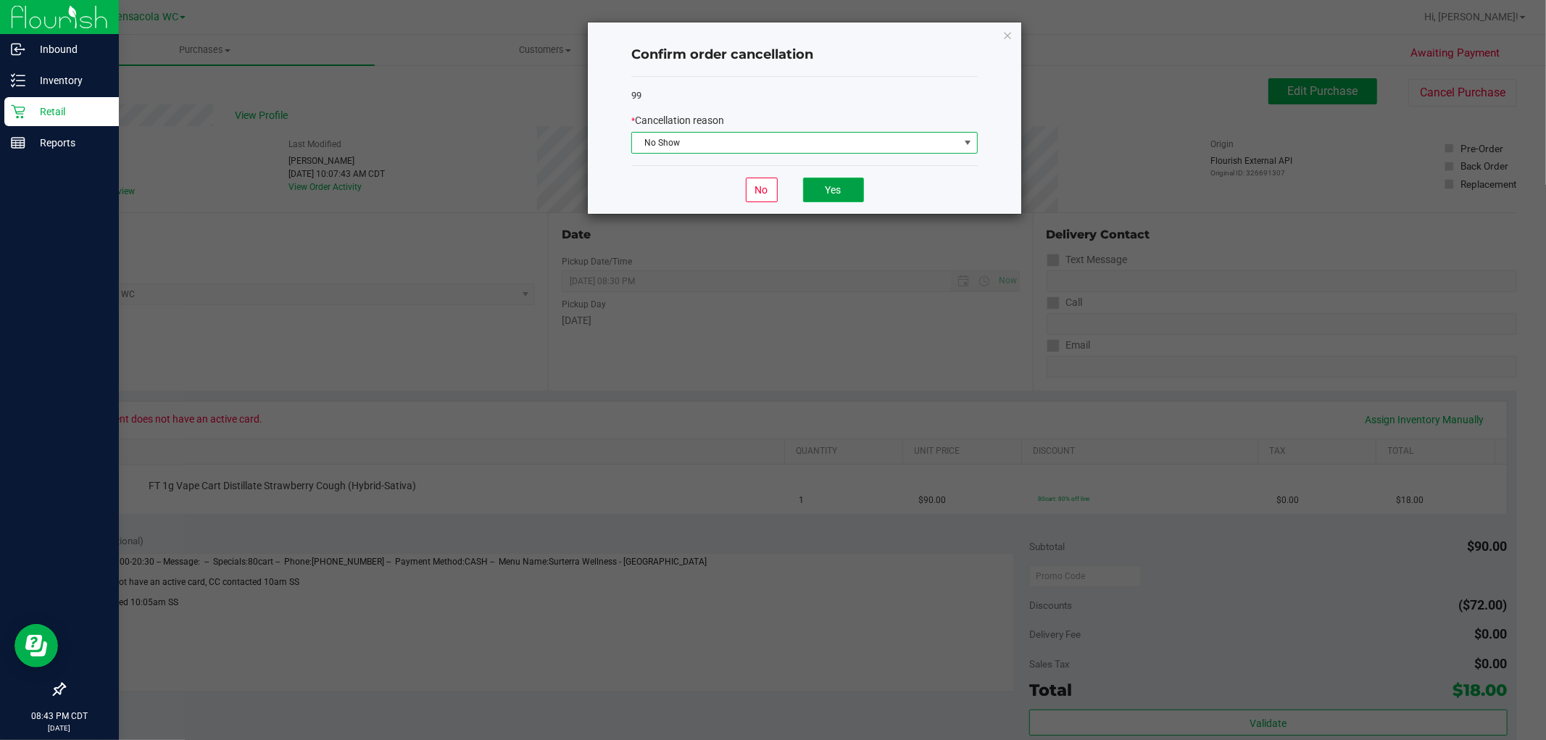
click at [832, 187] on button "Yes" at bounding box center [833, 190] width 61 height 25
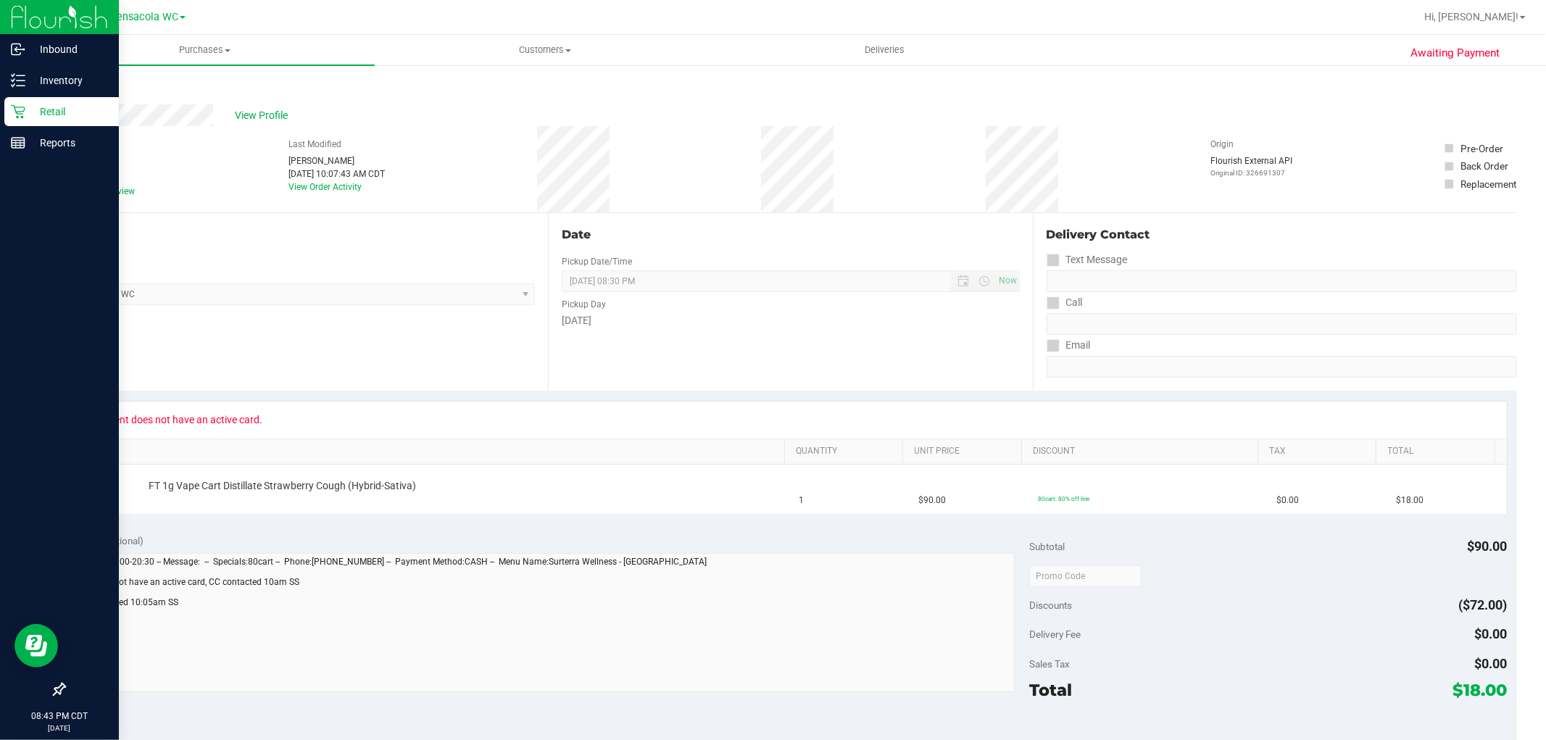
click at [58, 112] on p "Retail" at bounding box center [68, 111] width 87 height 17
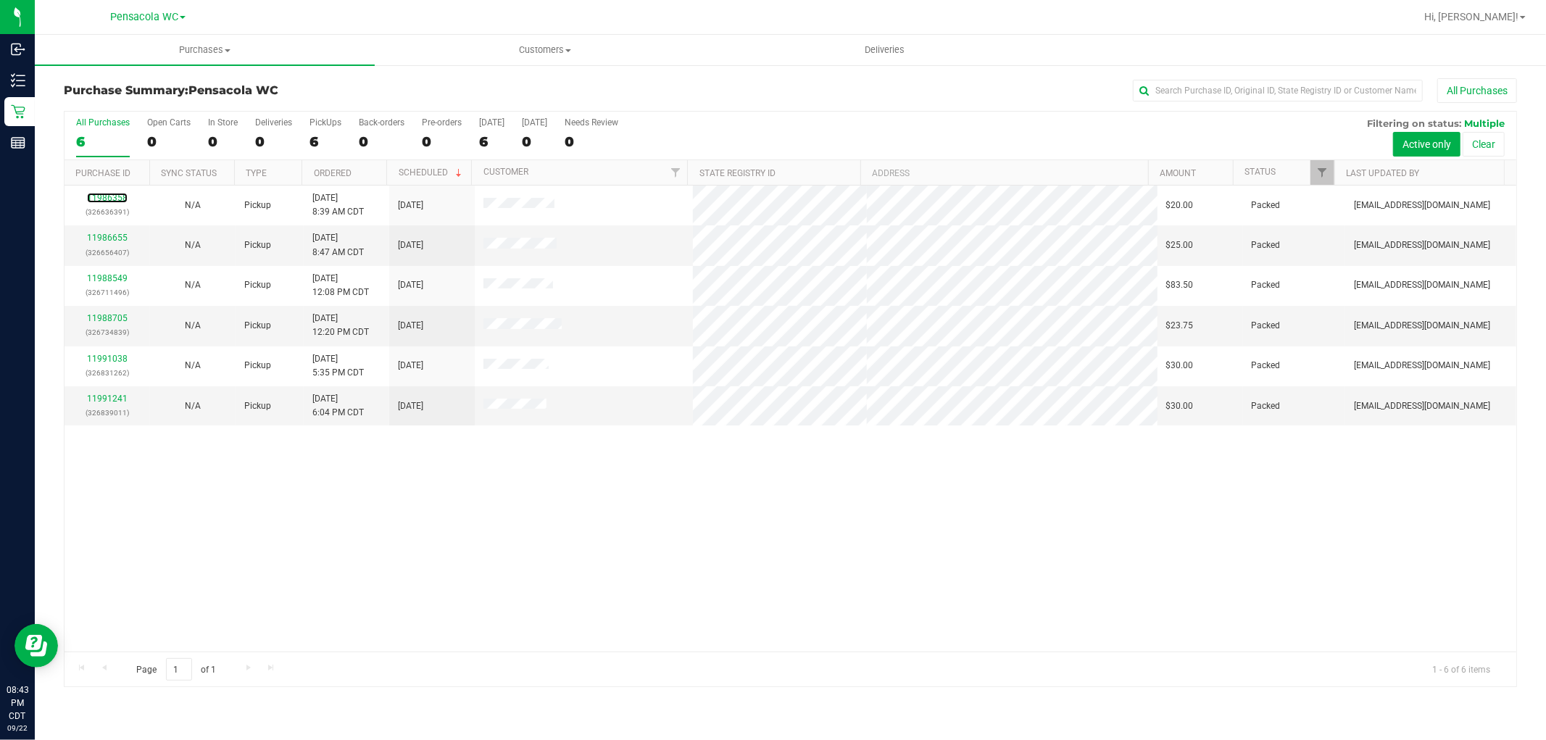
click at [106, 201] on link "11986358" at bounding box center [107, 198] width 41 height 10
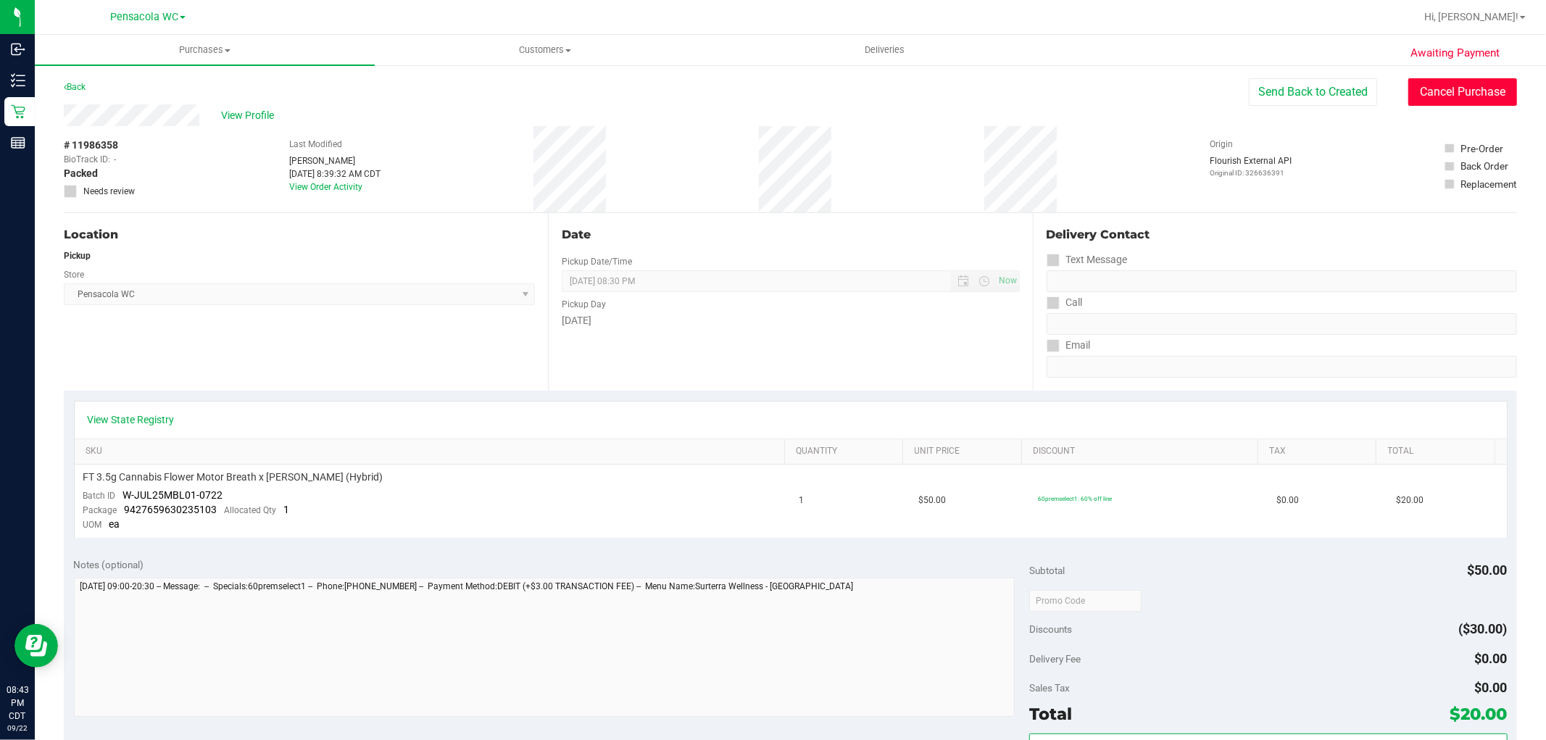
click at [1429, 90] on button "Cancel Purchase" at bounding box center [1463, 92] width 109 height 28
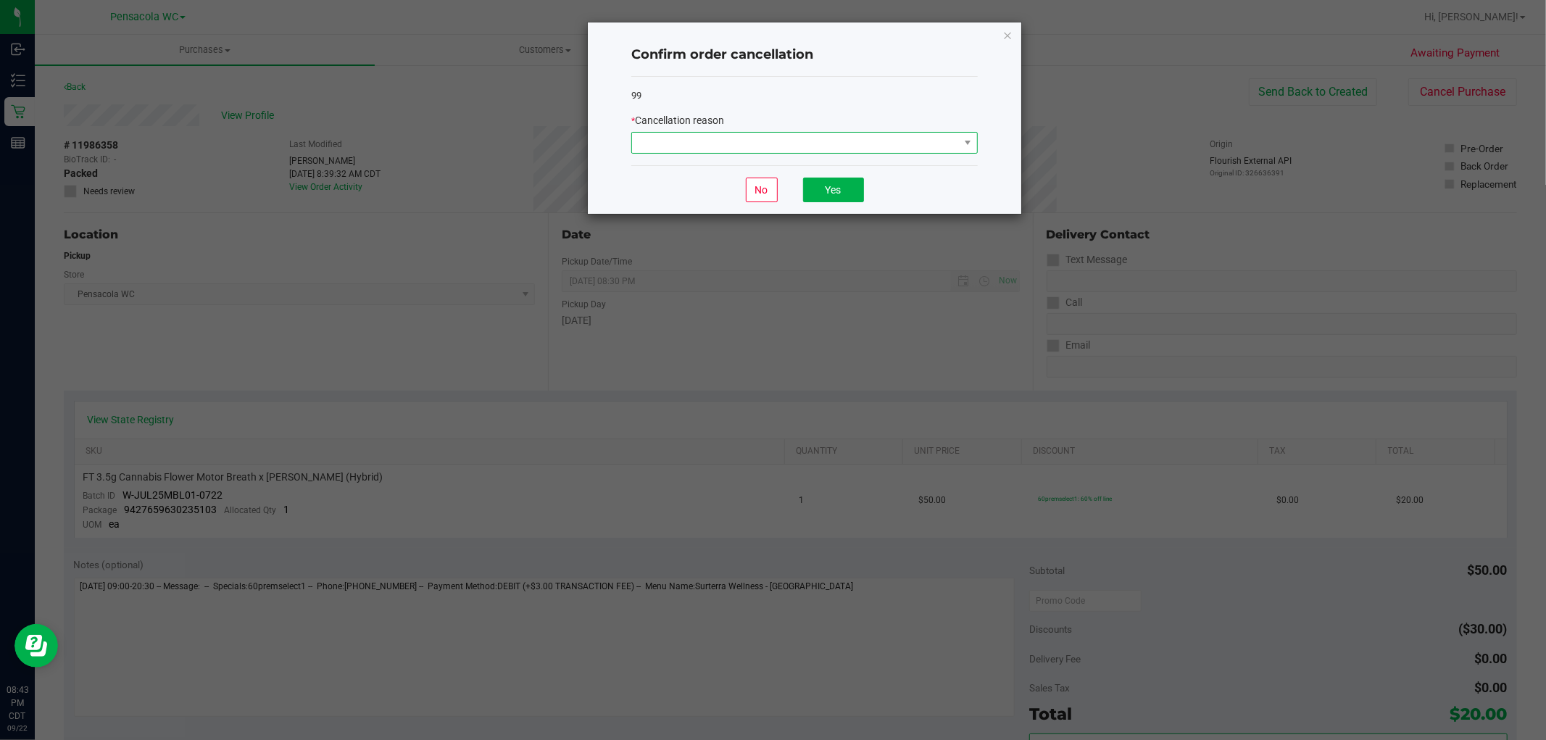
click at [888, 154] on span at bounding box center [804, 143] width 347 height 22
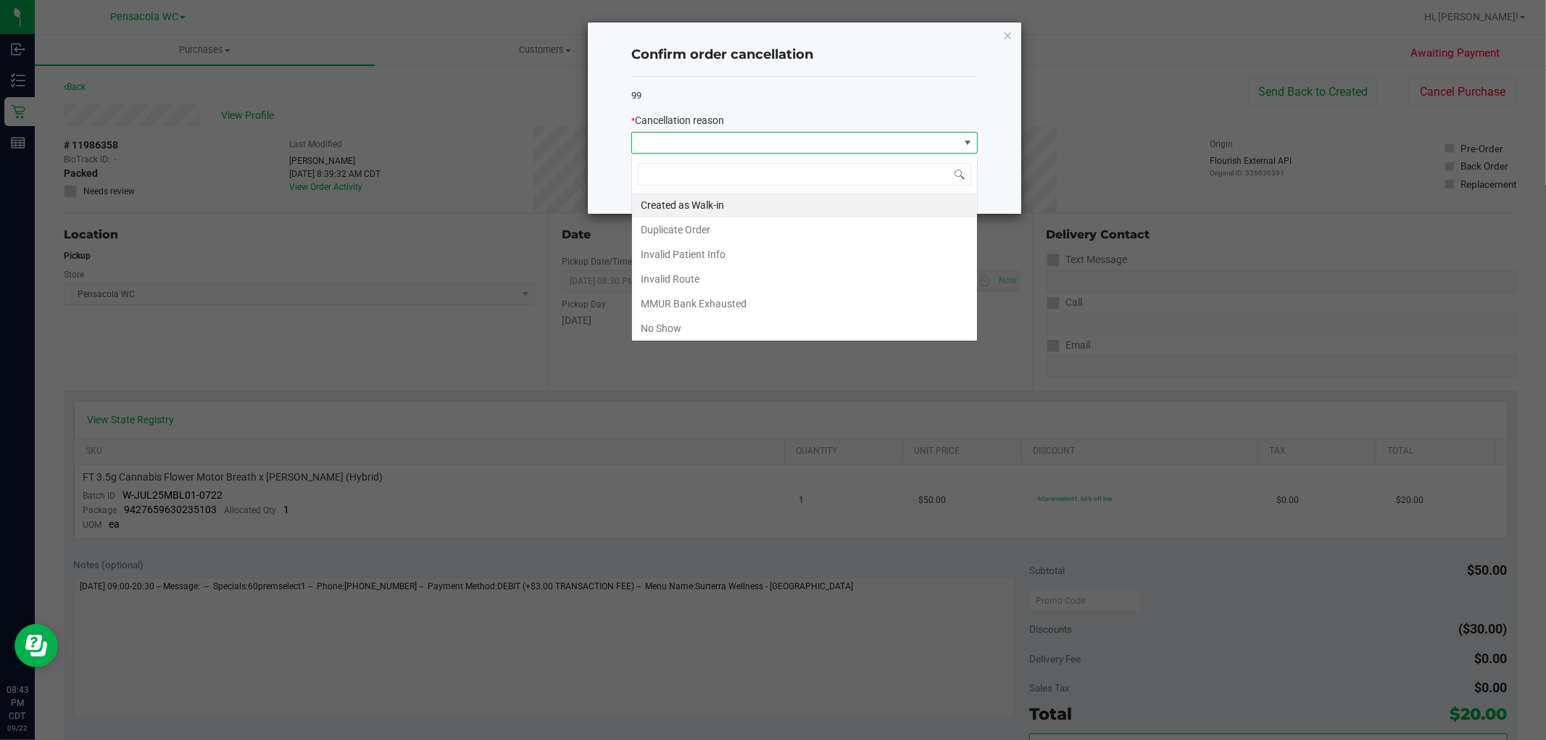
scroll to position [22, 346]
click at [748, 326] on li "No Show" at bounding box center [804, 328] width 345 height 25
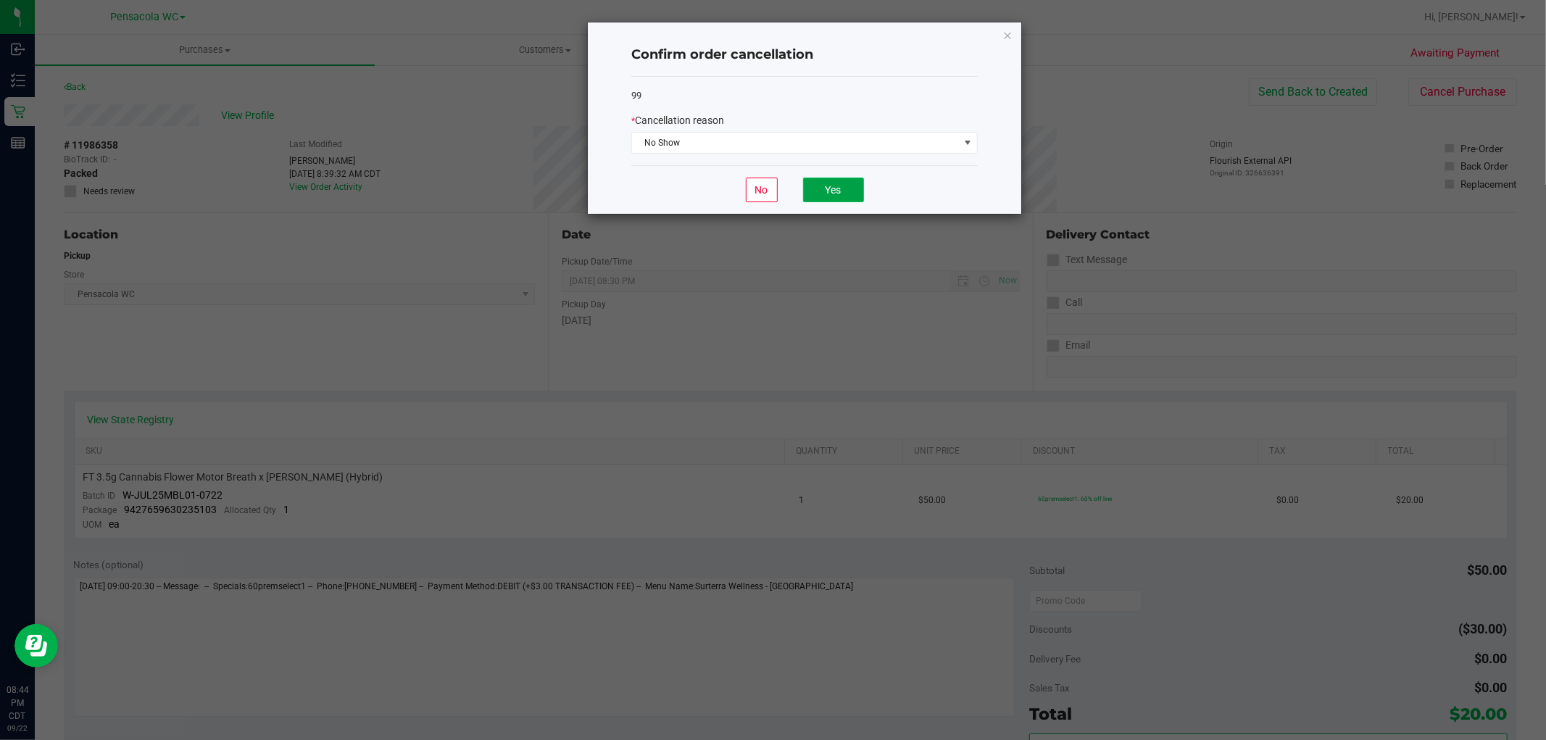
click at [826, 198] on button "Yes" at bounding box center [833, 190] width 61 height 25
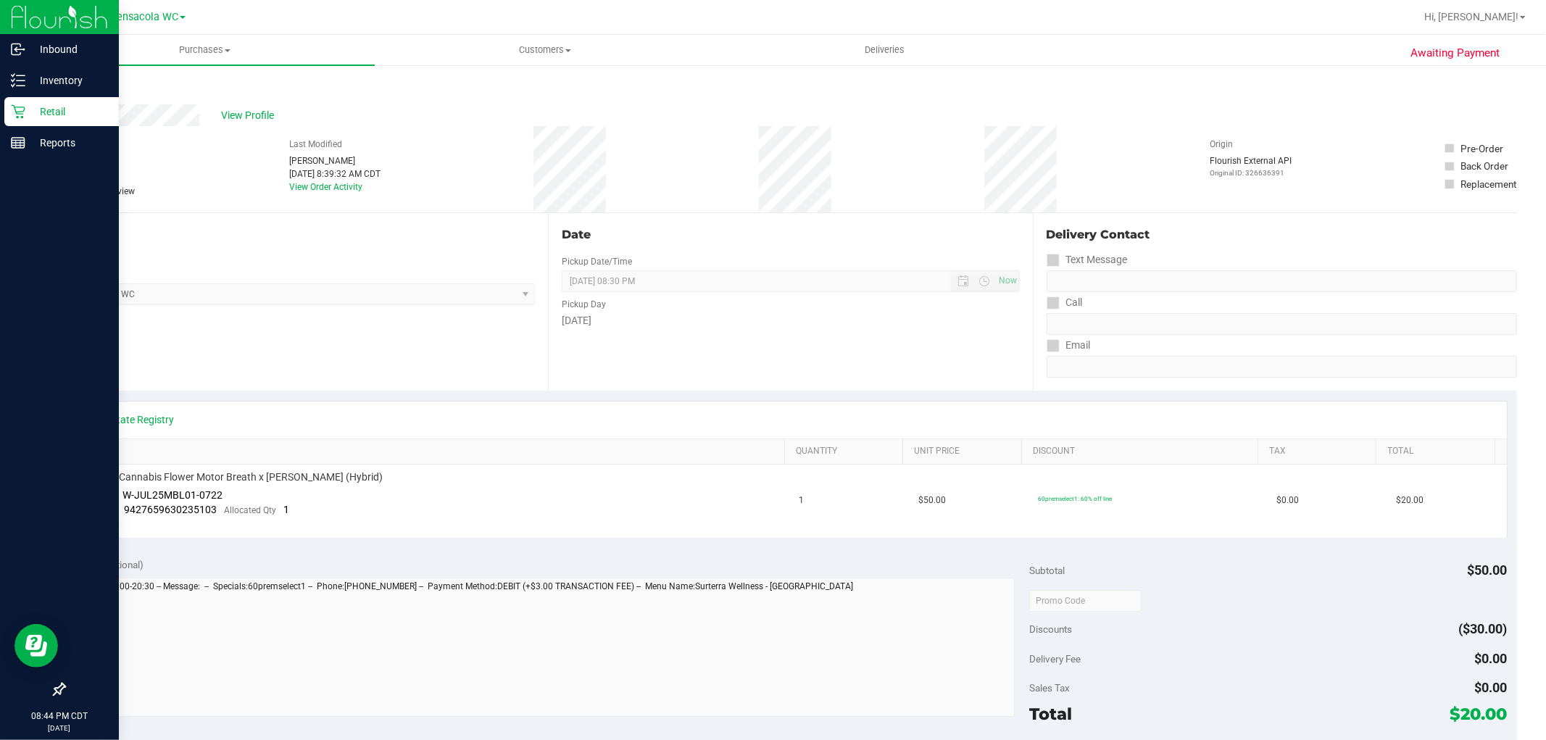
click at [78, 106] on p "Retail" at bounding box center [68, 111] width 87 height 17
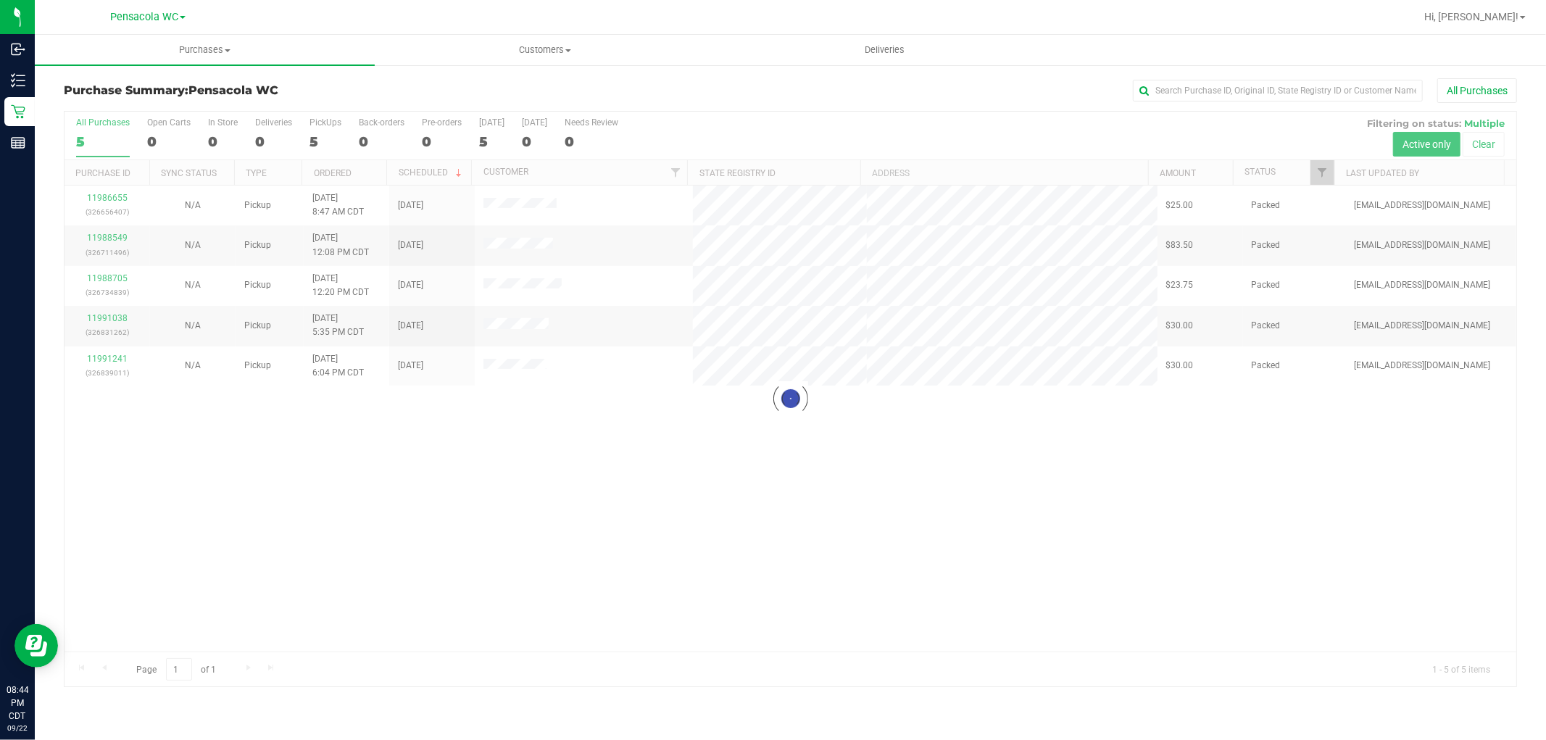
click at [107, 193] on div at bounding box center [791, 399] width 1452 height 575
click at [107, 193] on link "11986655" at bounding box center [107, 198] width 41 height 10
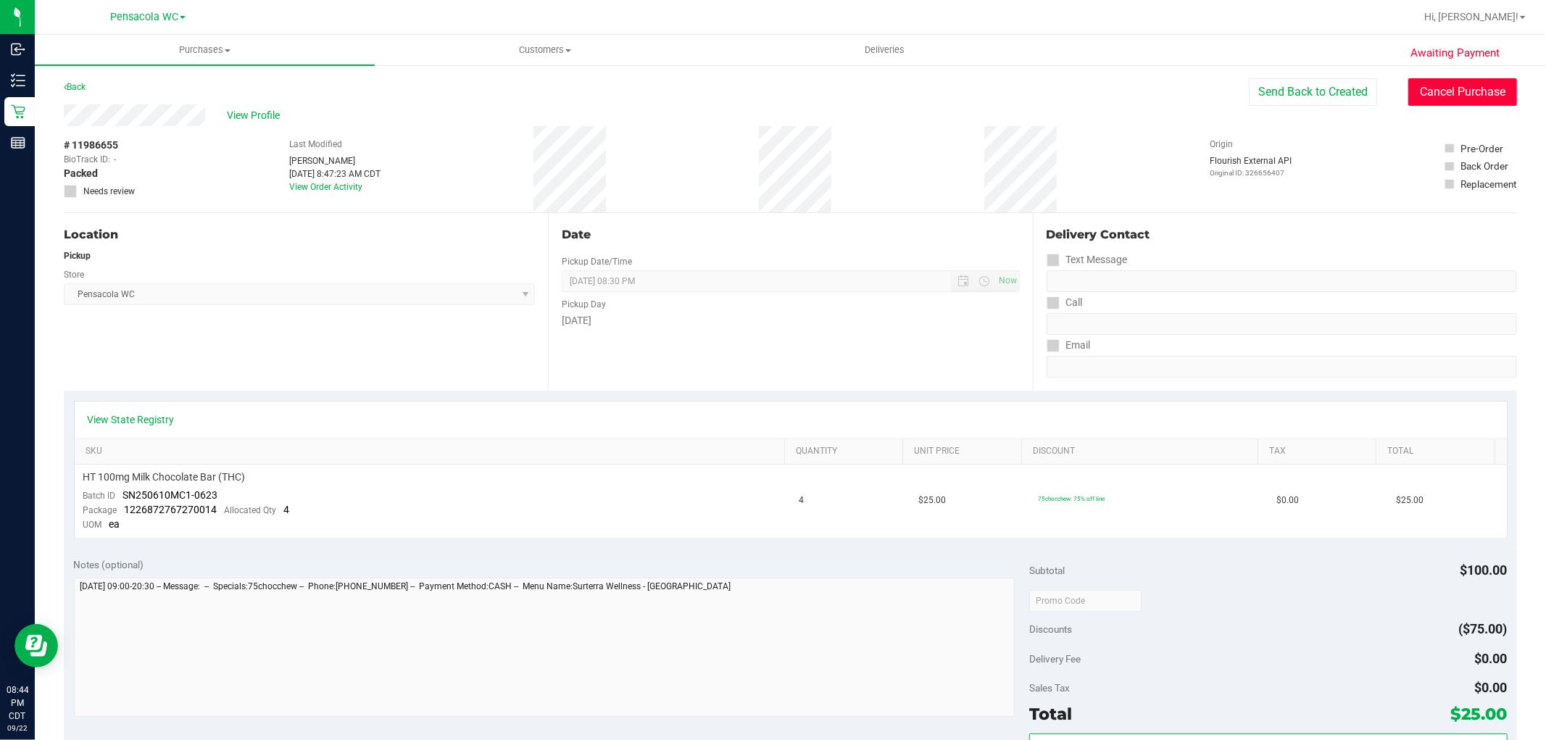
click at [1419, 105] on button "Cancel Purchase" at bounding box center [1463, 92] width 109 height 28
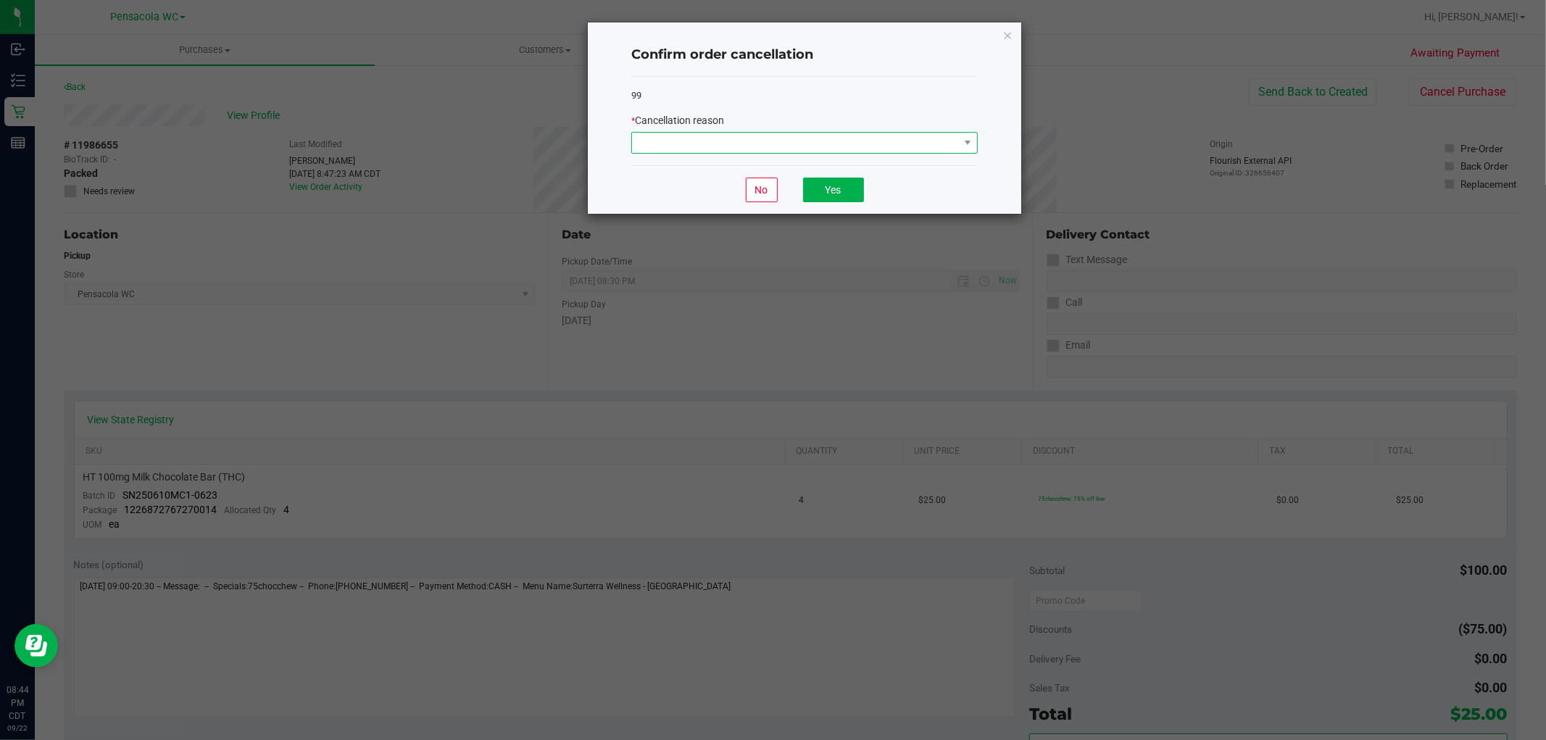
click at [848, 141] on span at bounding box center [795, 143] width 327 height 20
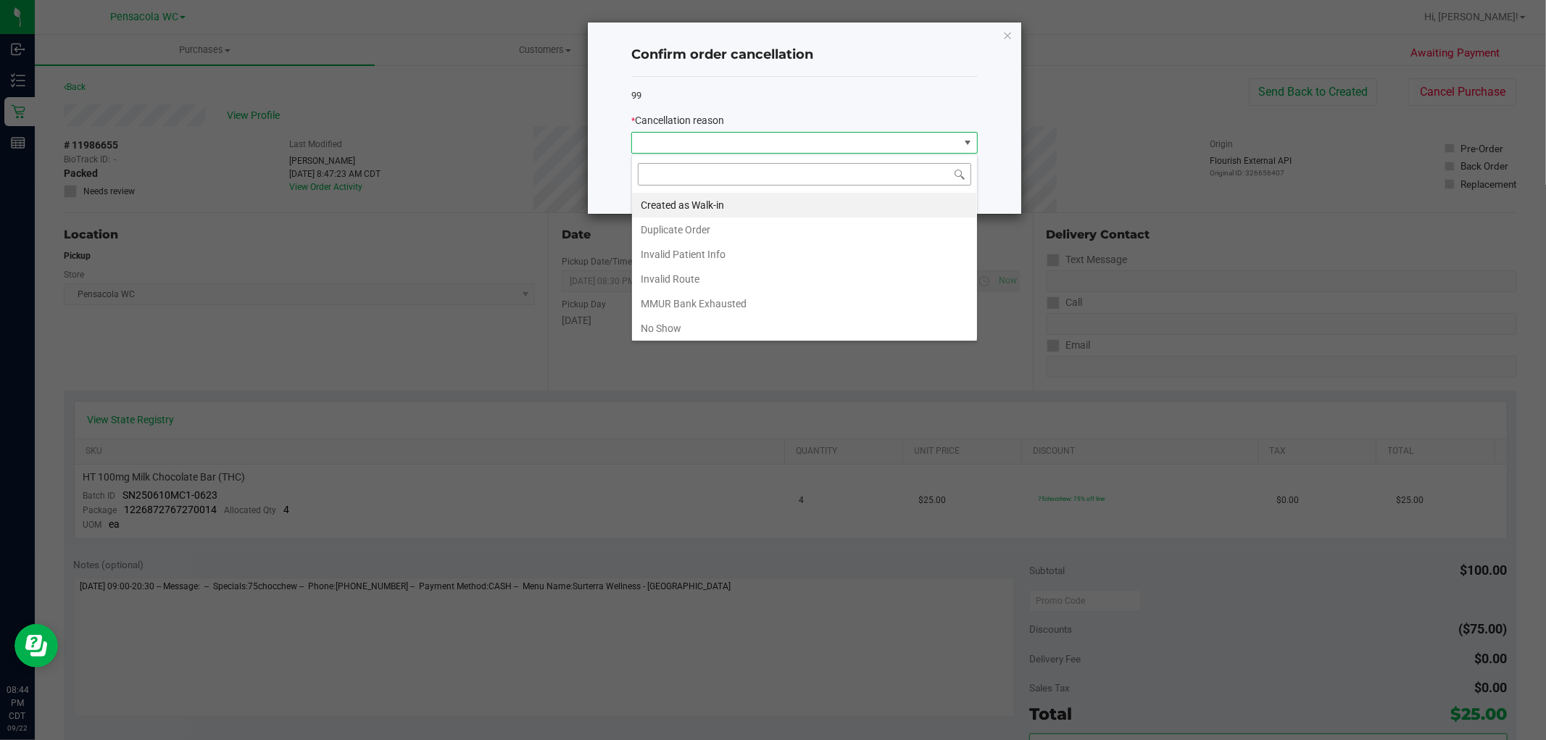
scroll to position [22, 346]
click at [657, 328] on li "No Show" at bounding box center [804, 328] width 345 height 25
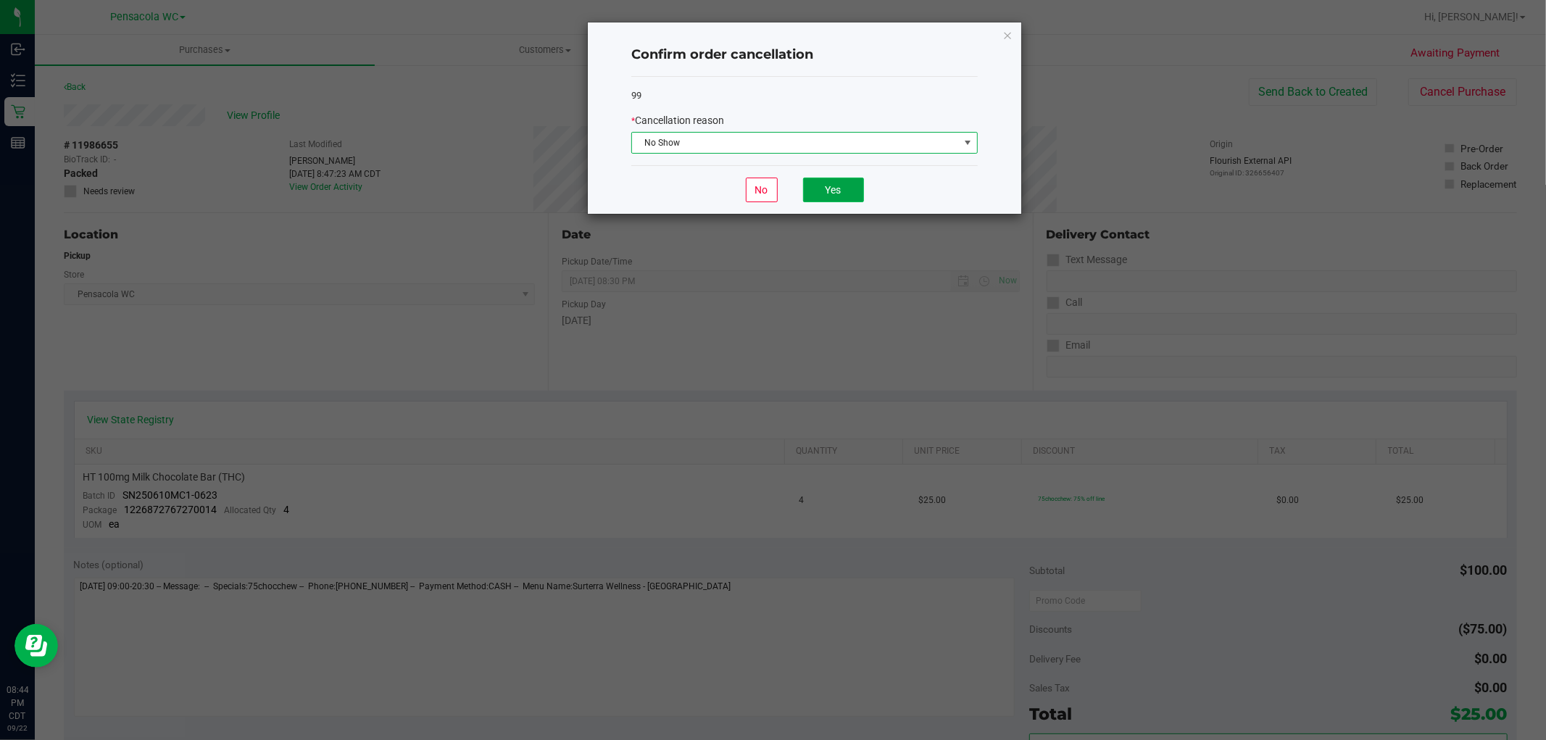
click at [832, 198] on button "Yes" at bounding box center [833, 190] width 61 height 25
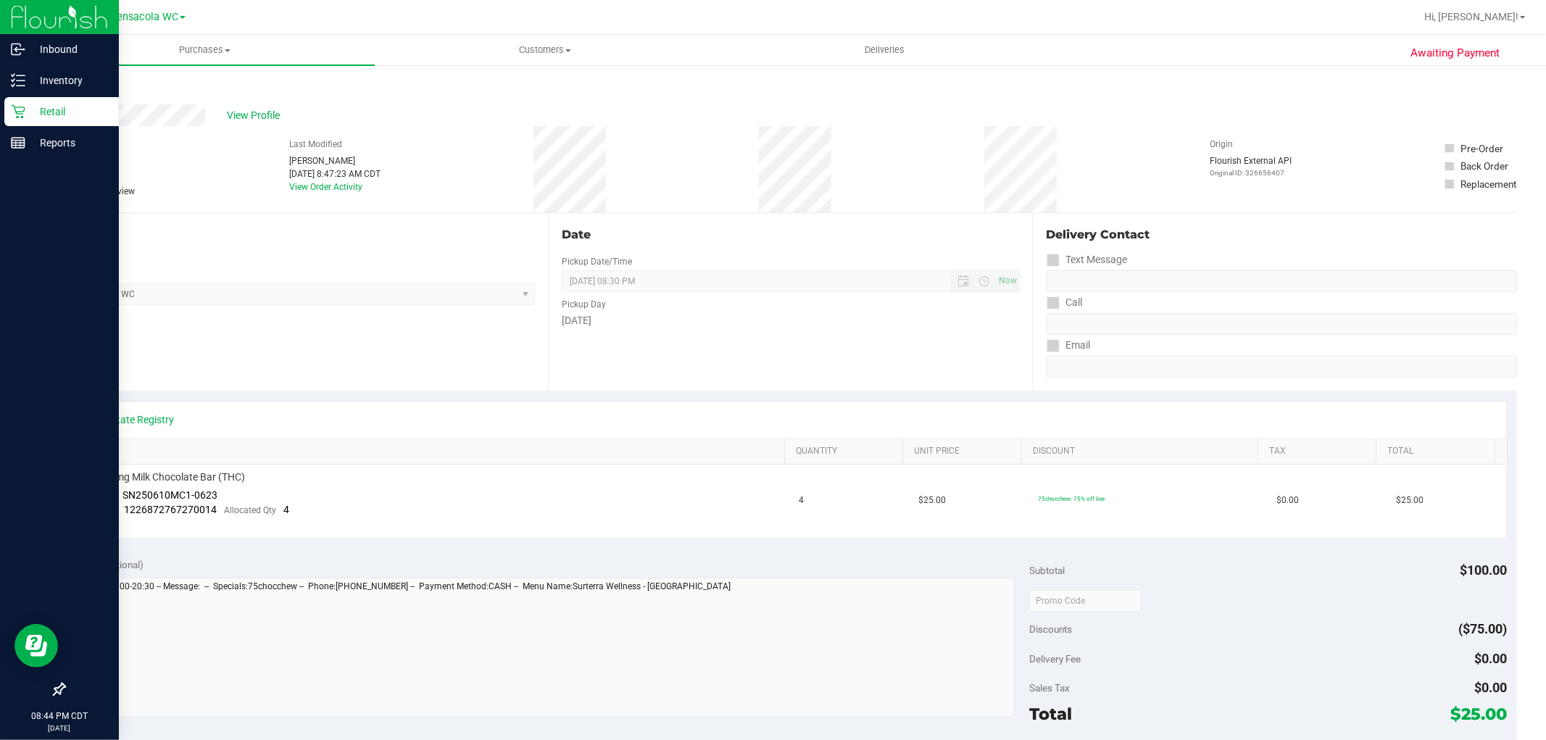
click at [26, 117] on p "Retail" at bounding box center [68, 111] width 87 height 17
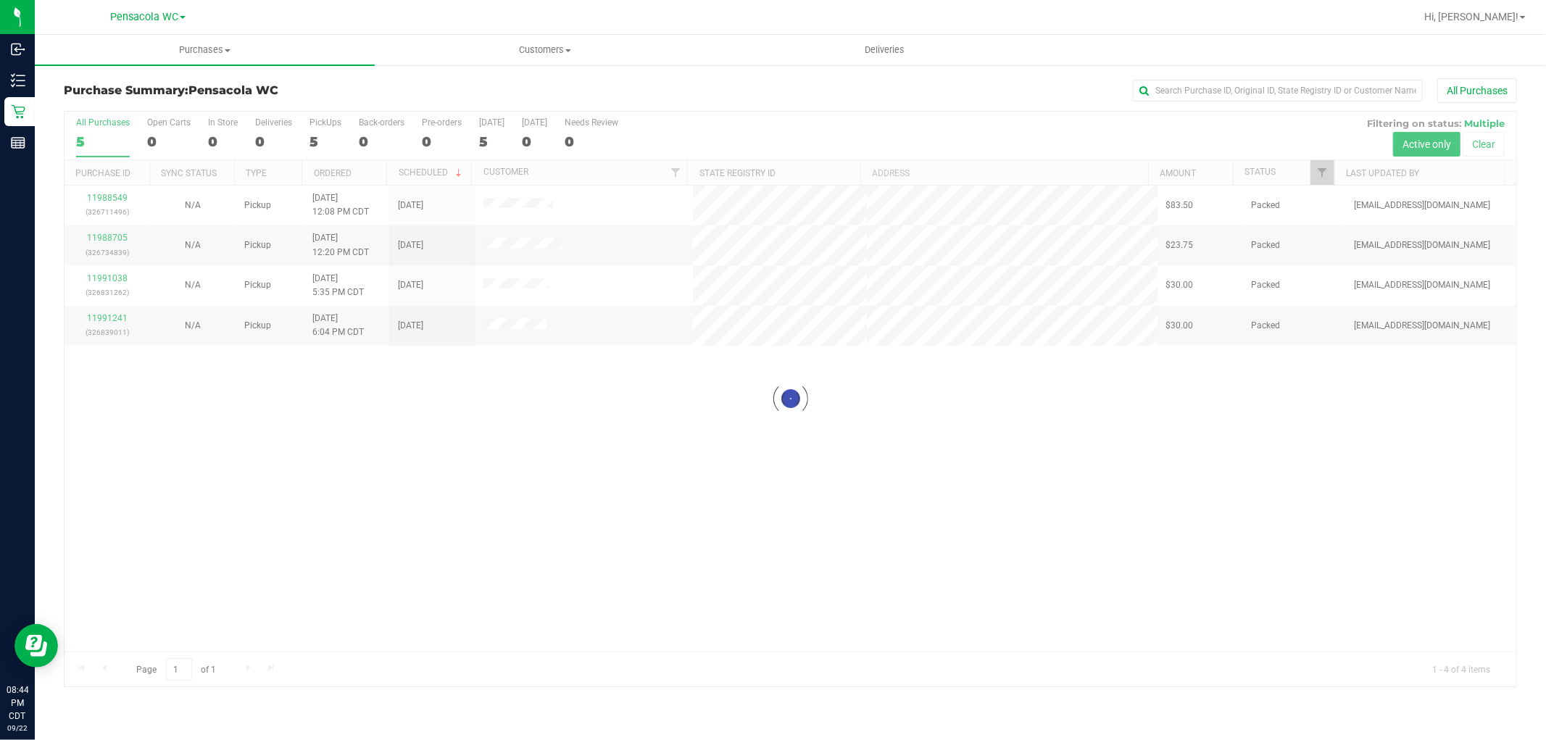
click at [103, 199] on div at bounding box center [791, 399] width 1452 height 575
click at [103, 199] on link "11988549" at bounding box center [107, 198] width 41 height 10
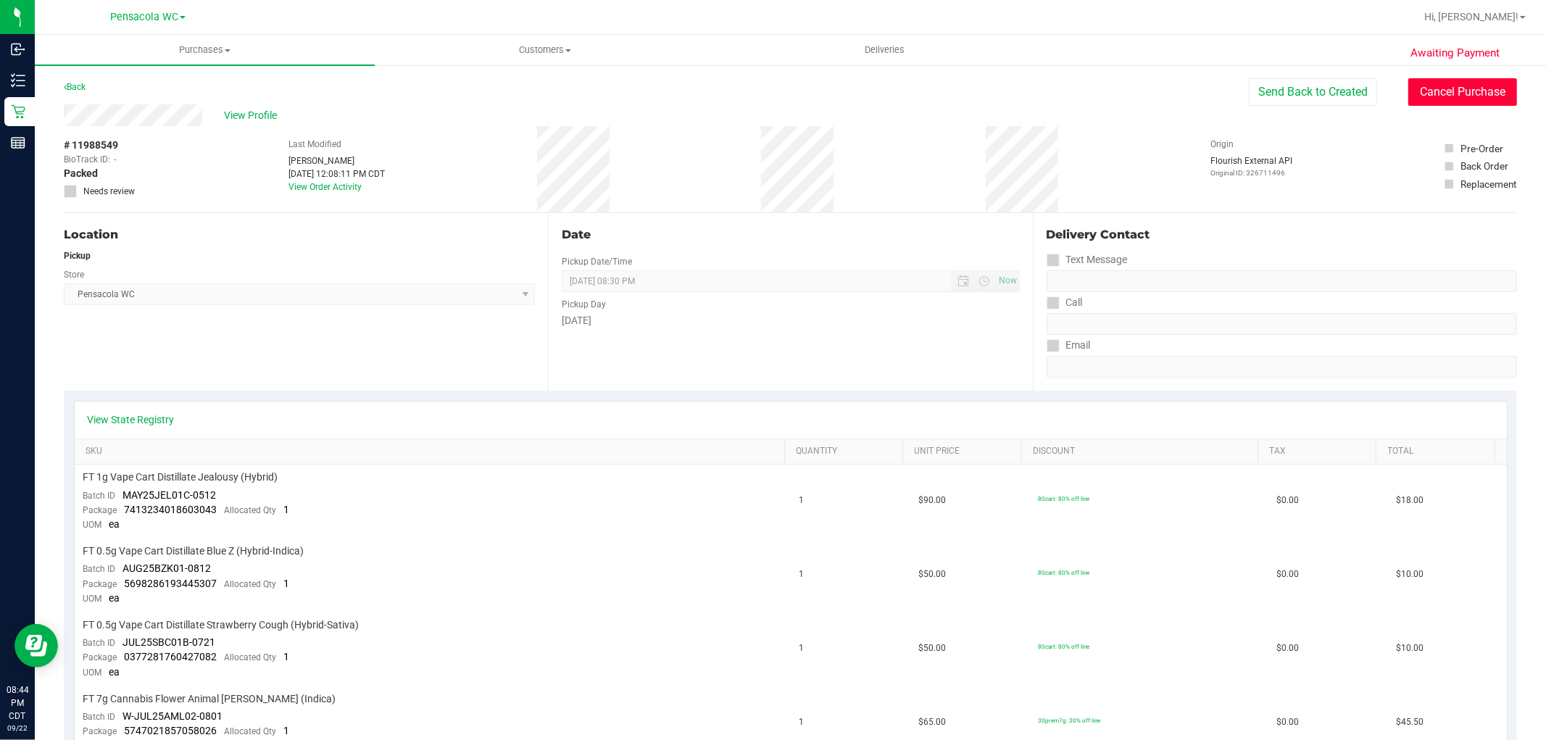
click at [1449, 99] on button "Cancel Purchase" at bounding box center [1463, 92] width 109 height 28
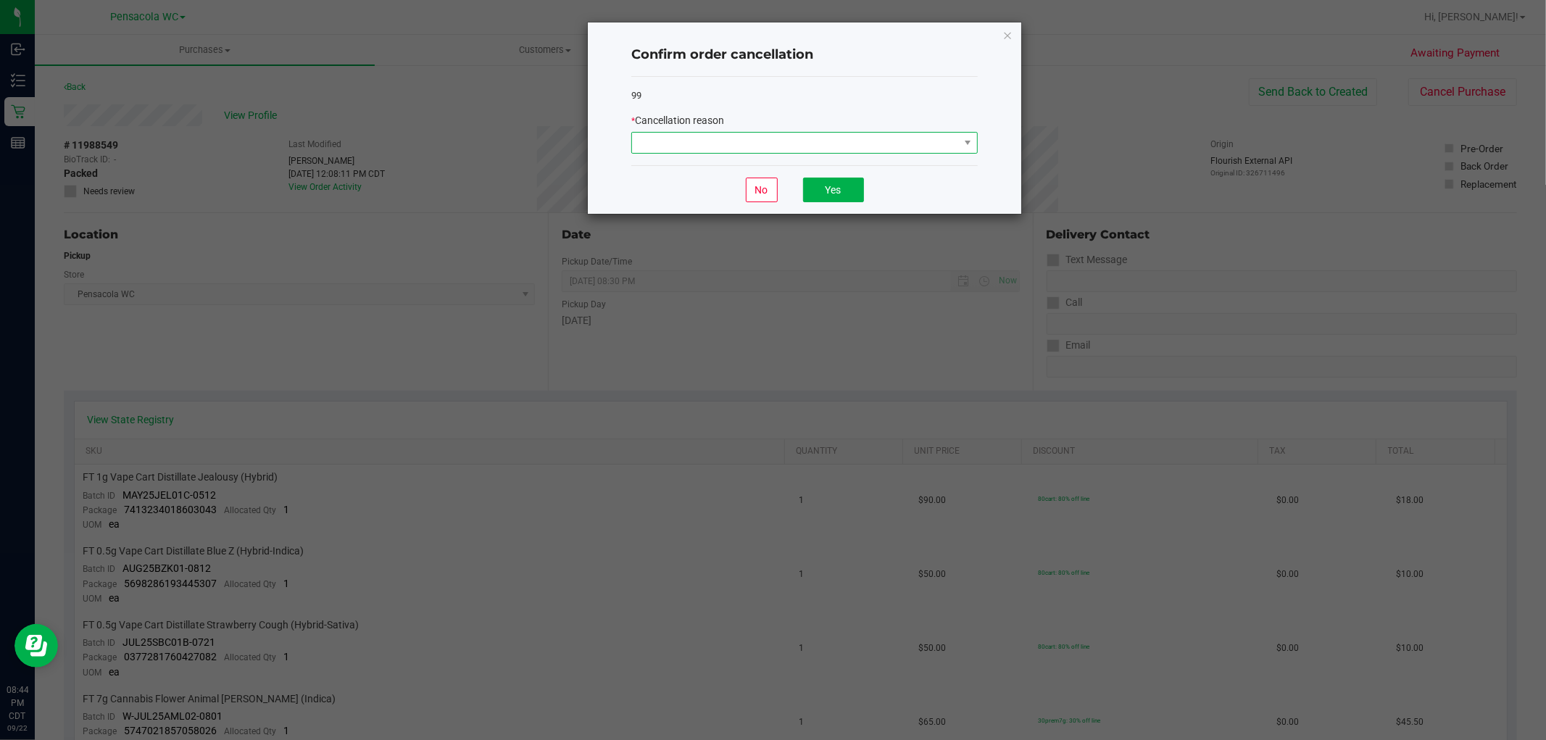
click at [850, 135] on span at bounding box center [795, 143] width 327 height 20
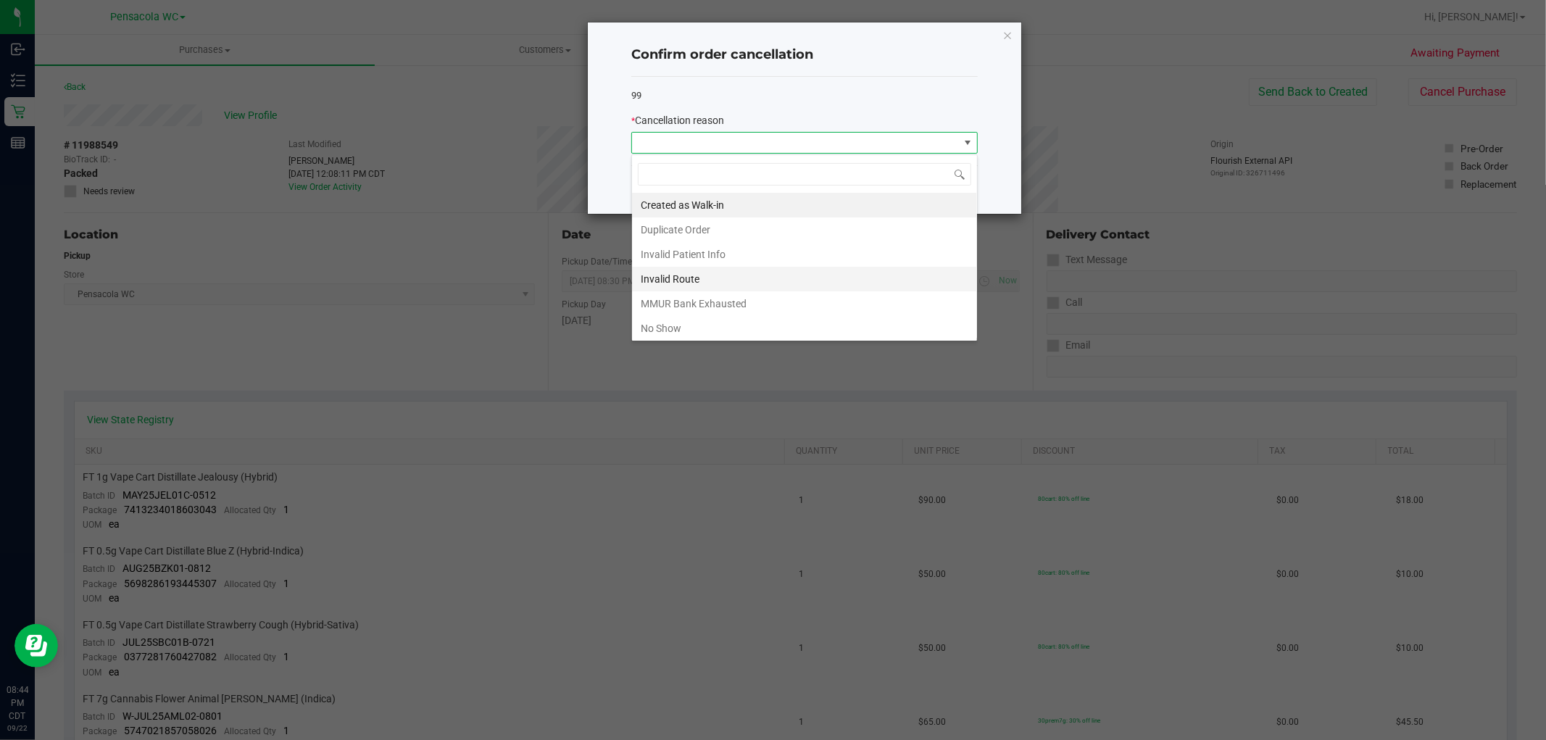
scroll to position [22, 346]
click at [675, 320] on li "No Show" at bounding box center [804, 328] width 345 height 25
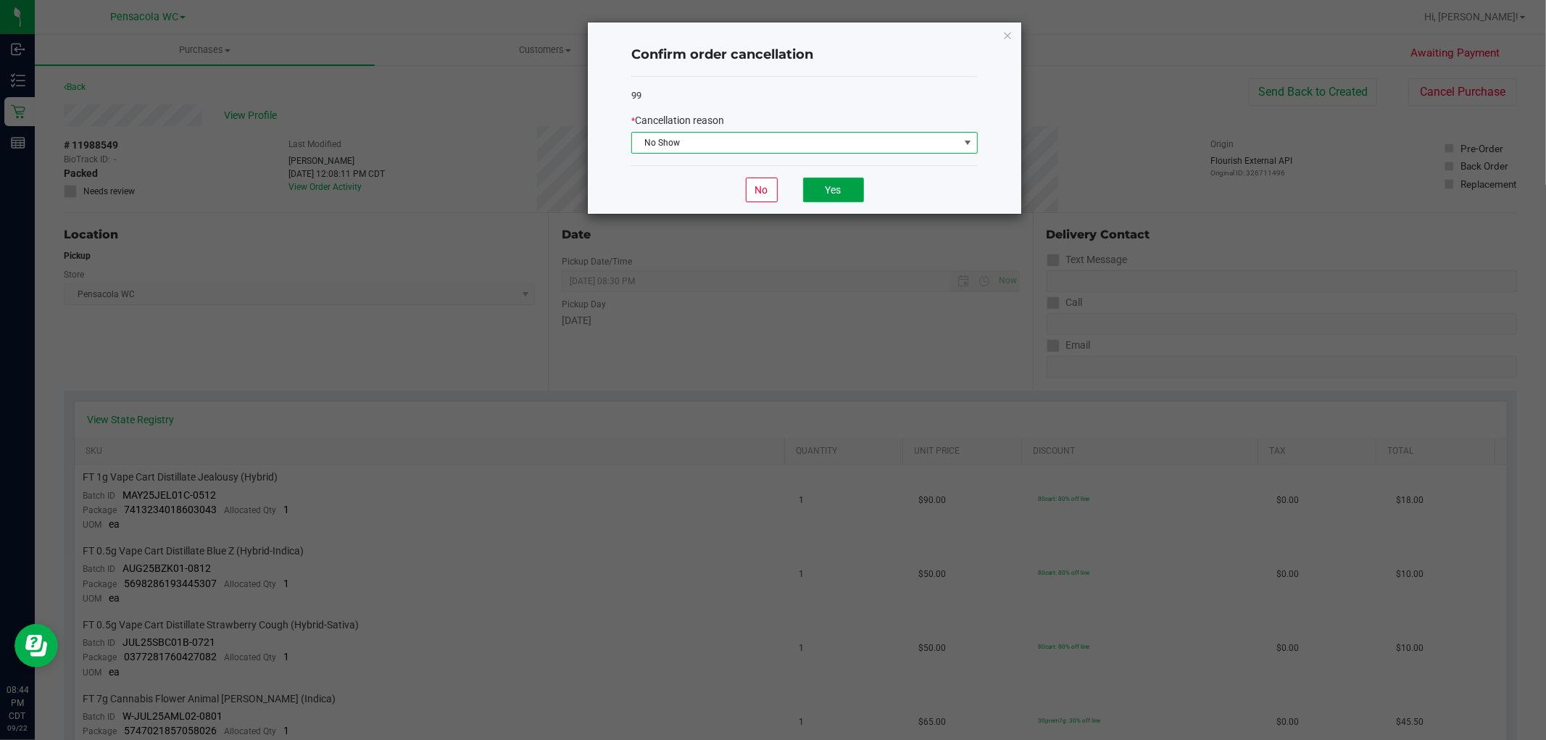
click at [853, 189] on button "Yes" at bounding box center [833, 190] width 61 height 25
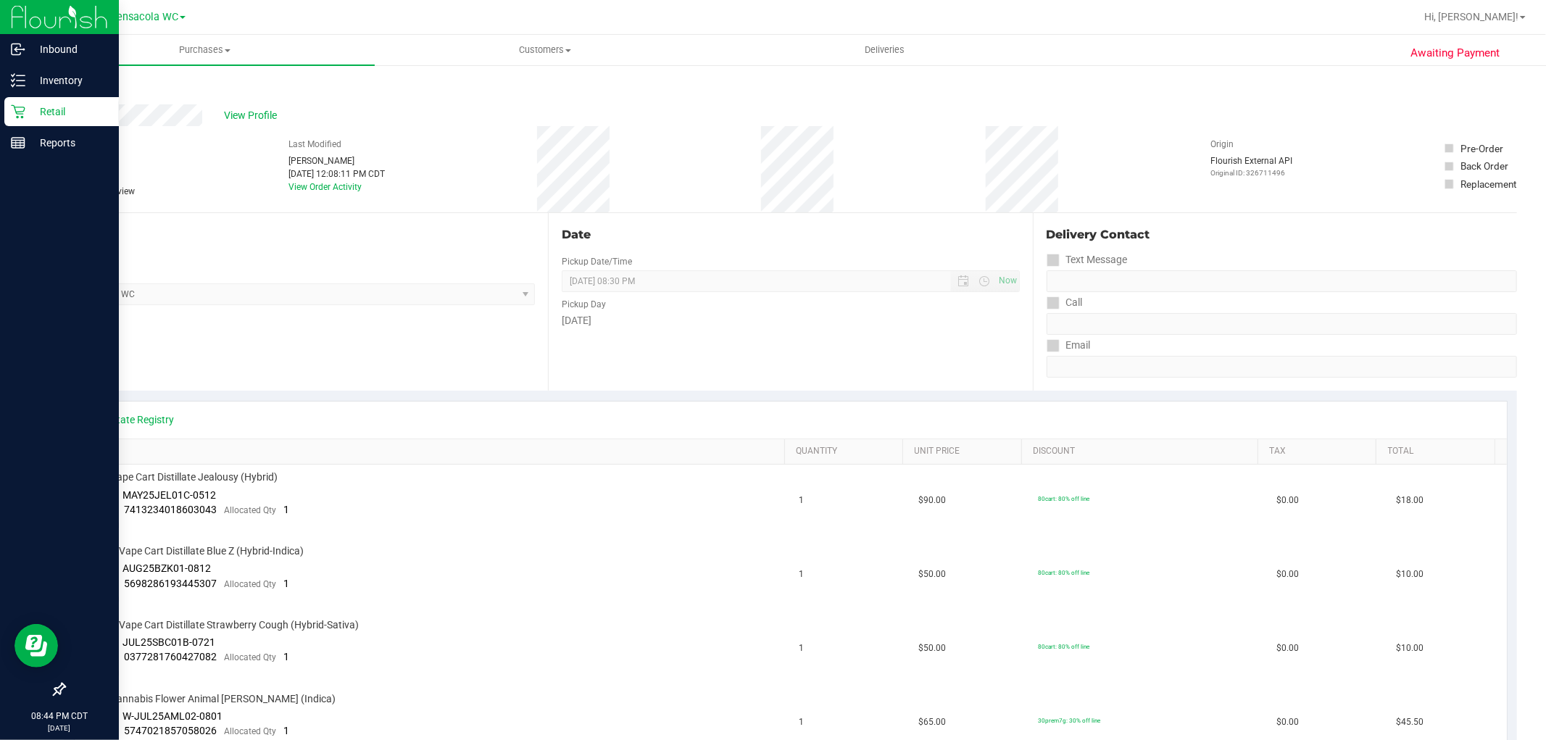
click at [29, 104] on p "Retail" at bounding box center [68, 111] width 87 height 17
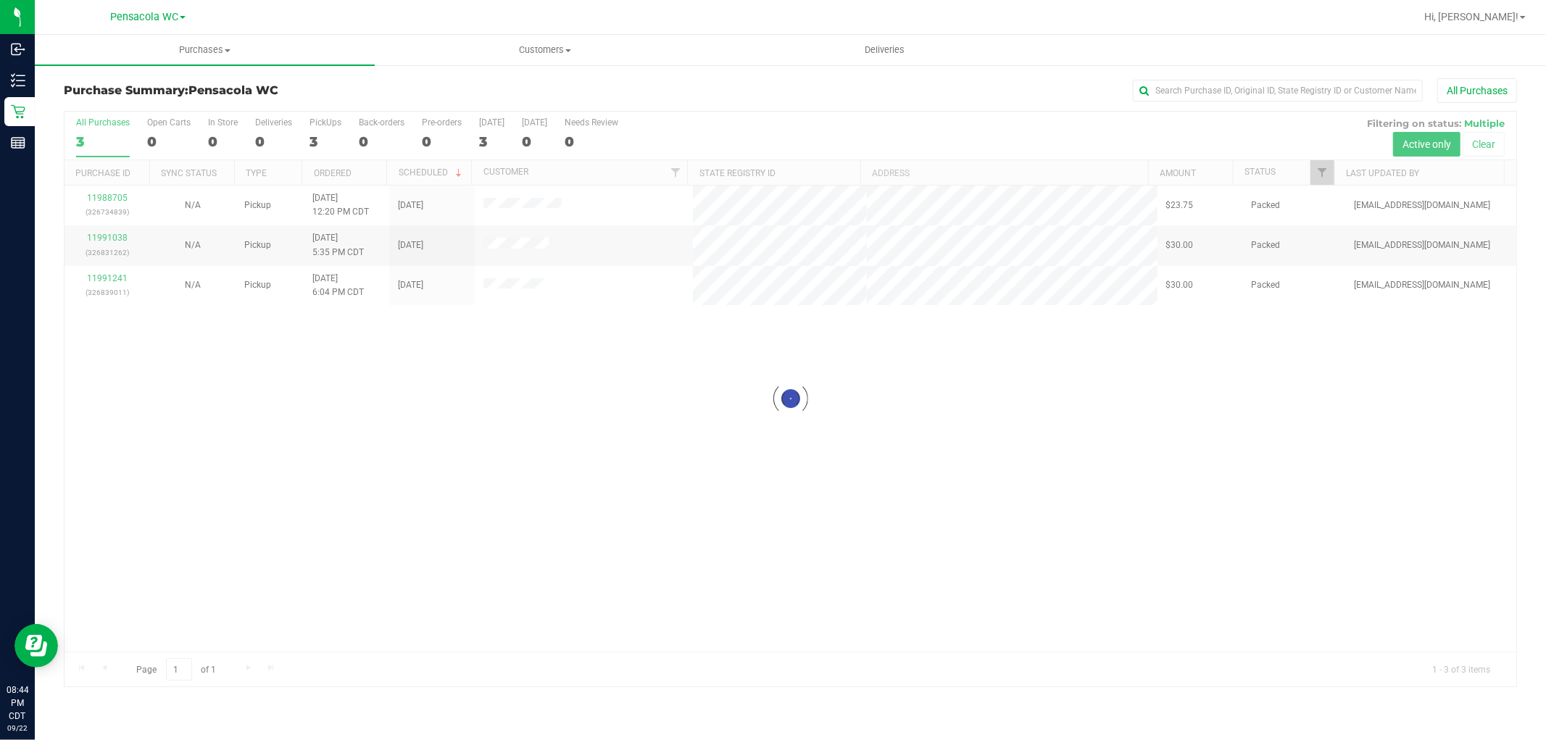
click at [107, 203] on div at bounding box center [791, 399] width 1452 height 575
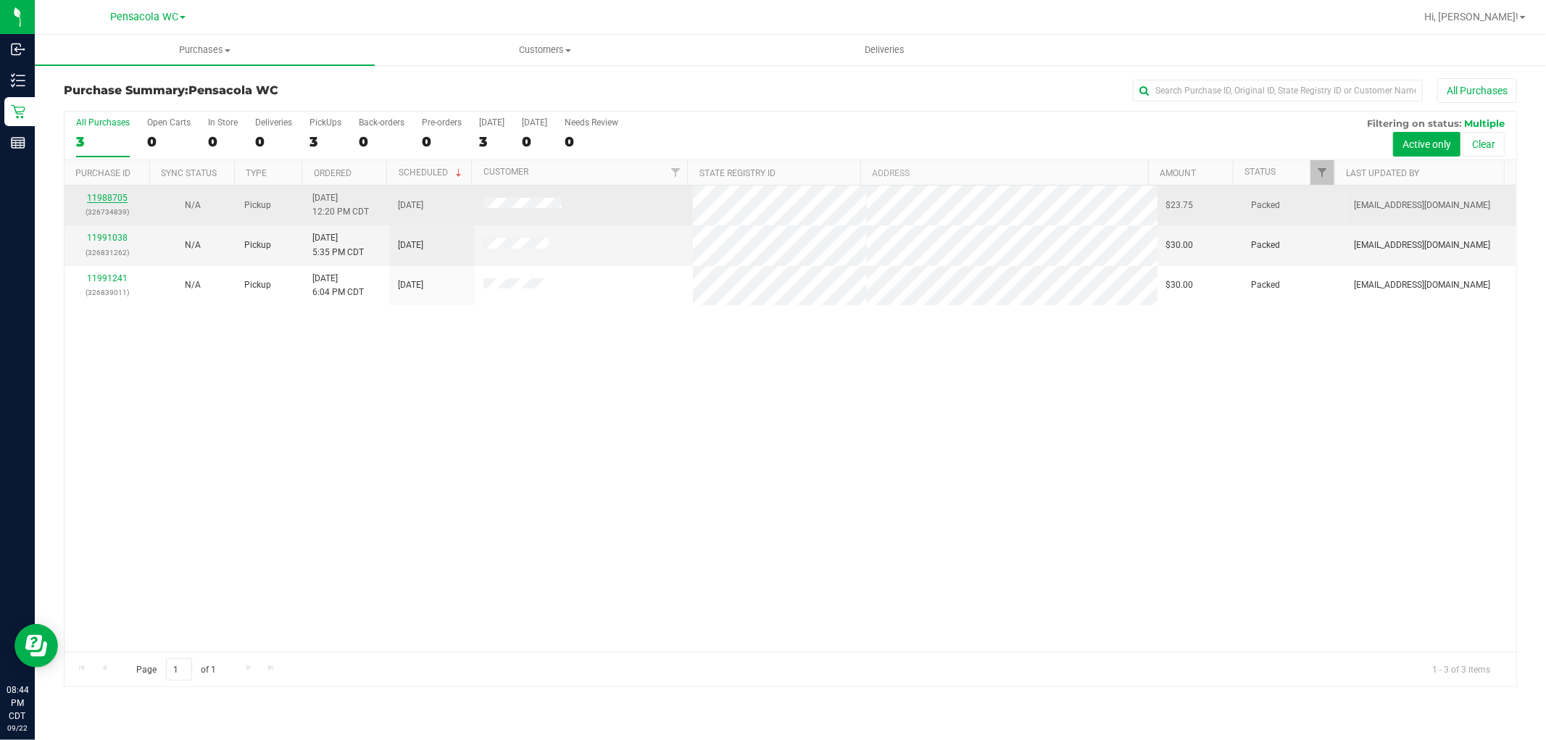
click at [114, 199] on link "11988705" at bounding box center [107, 198] width 41 height 10
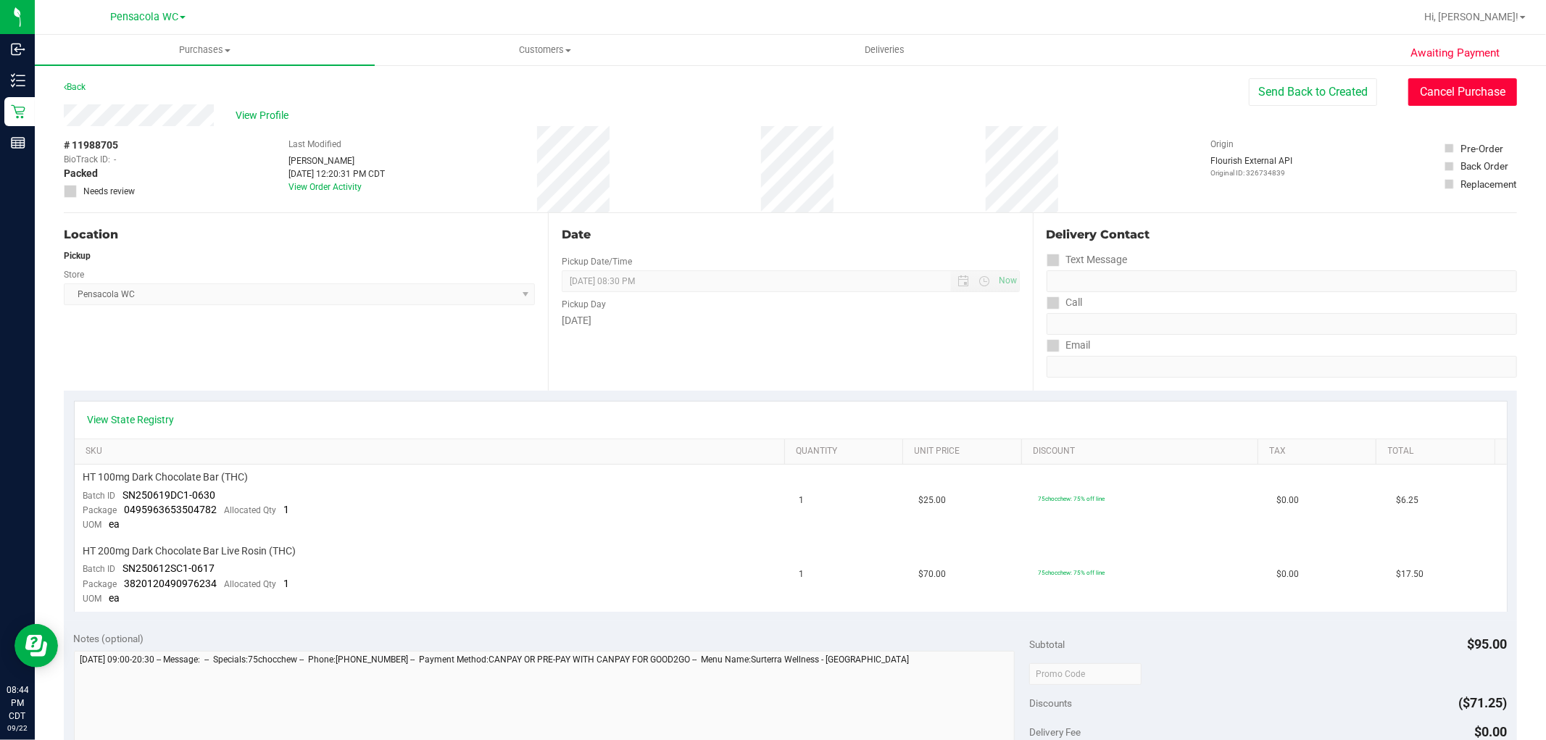
click at [1430, 101] on button "Cancel Purchase" at bounding box center [1463, 92] width 109 height 28
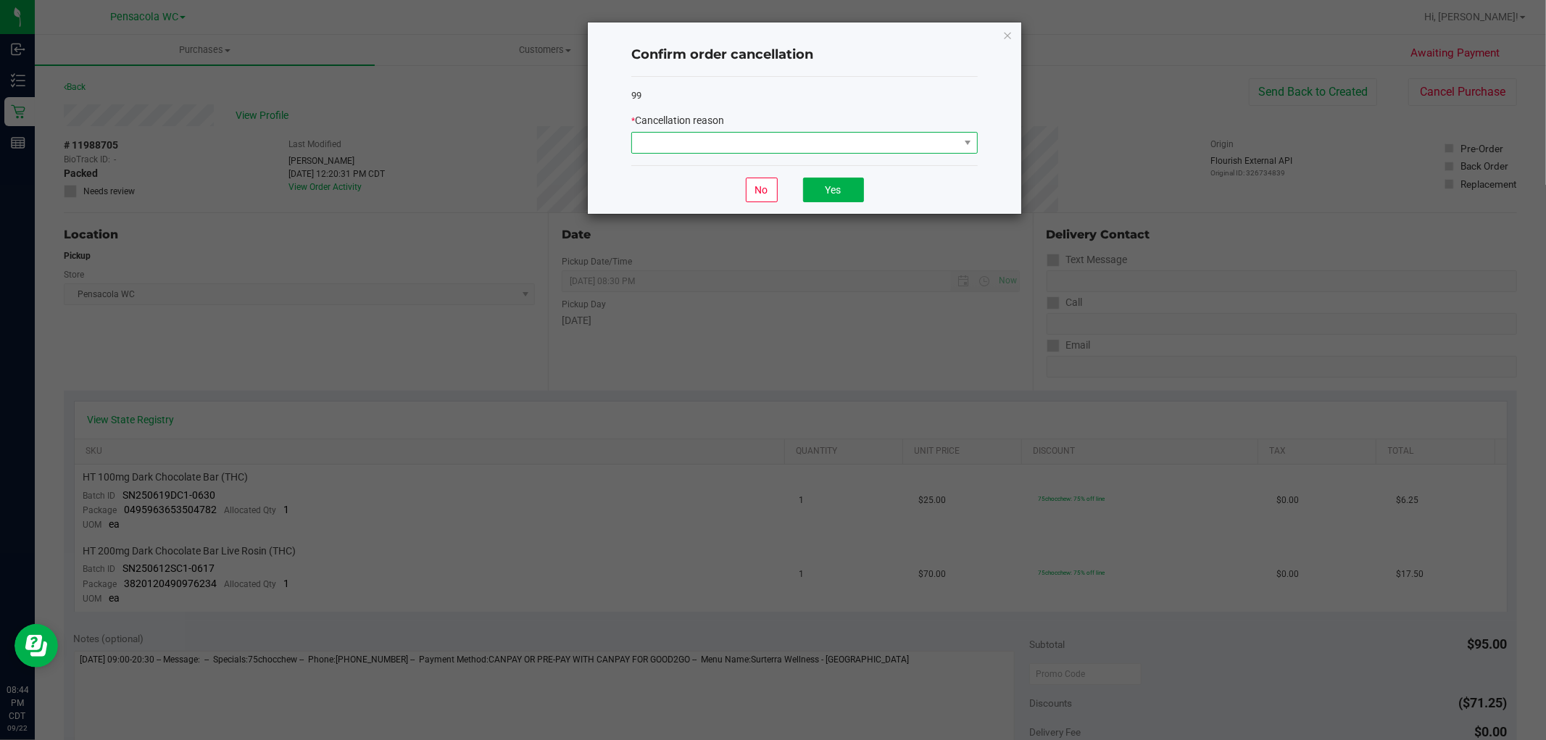
click at [807, 150] on span at bounding box center [795, 143] width 327 height 20
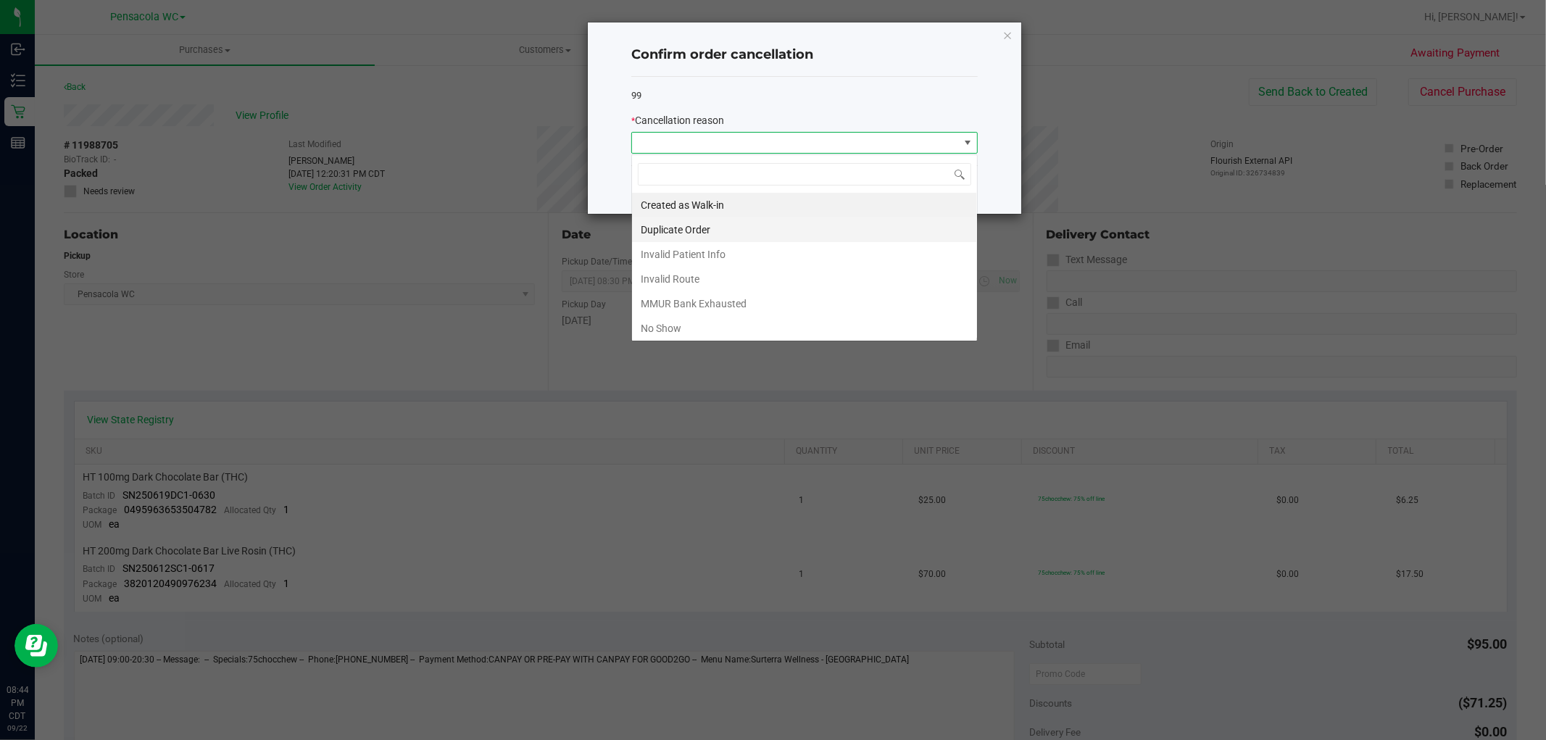
scroll to position [22, 346]
click at [683, 327] on li "No Show" at bounding box center [804, 328] width 345 height 25
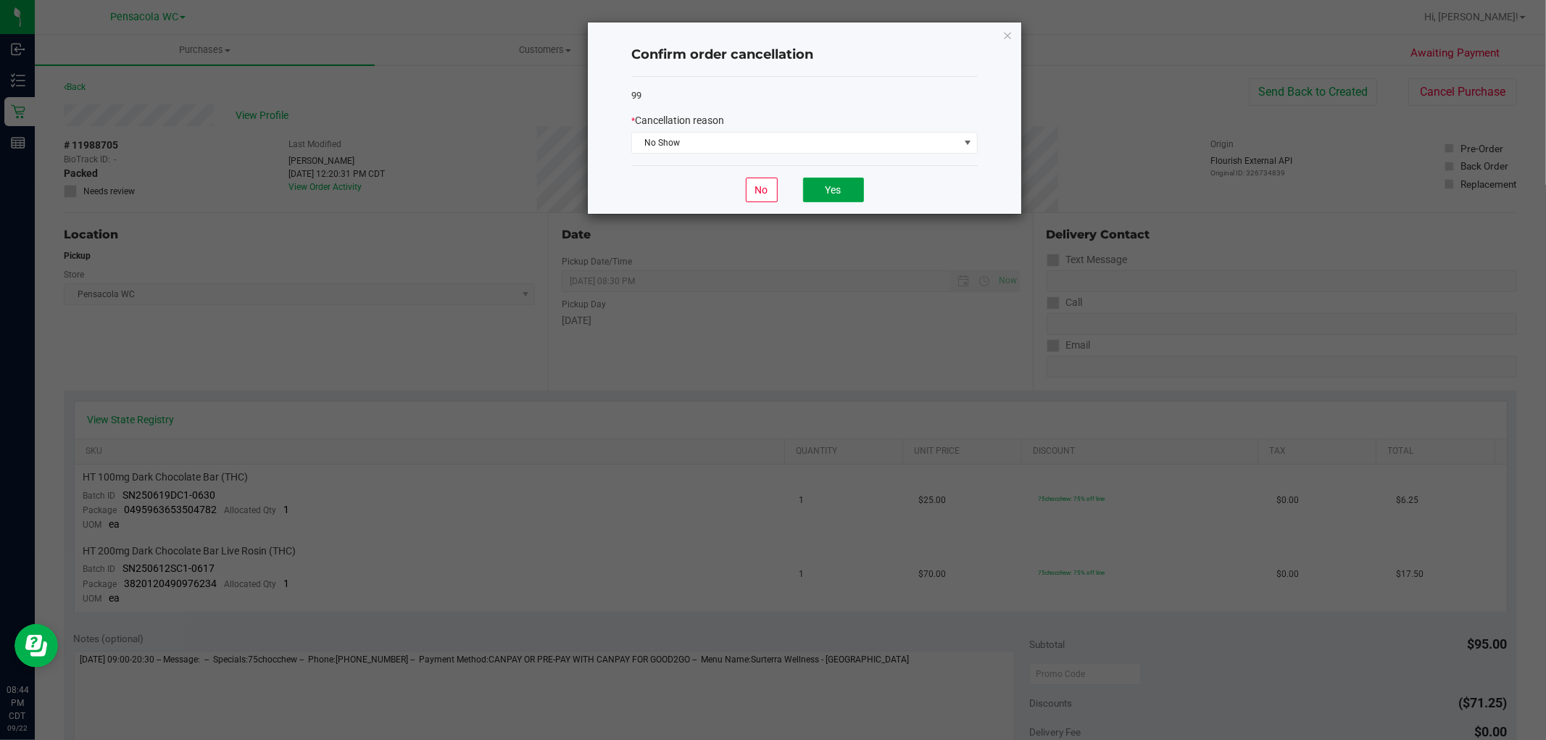
drag, startPoint x: 843, startPoint y: 193, endPoint x: 737, endPoint y: 219, distance: 109.0
click at [843, 191] on button "Yes" at bounding box center [833, 190] width 61 height 25
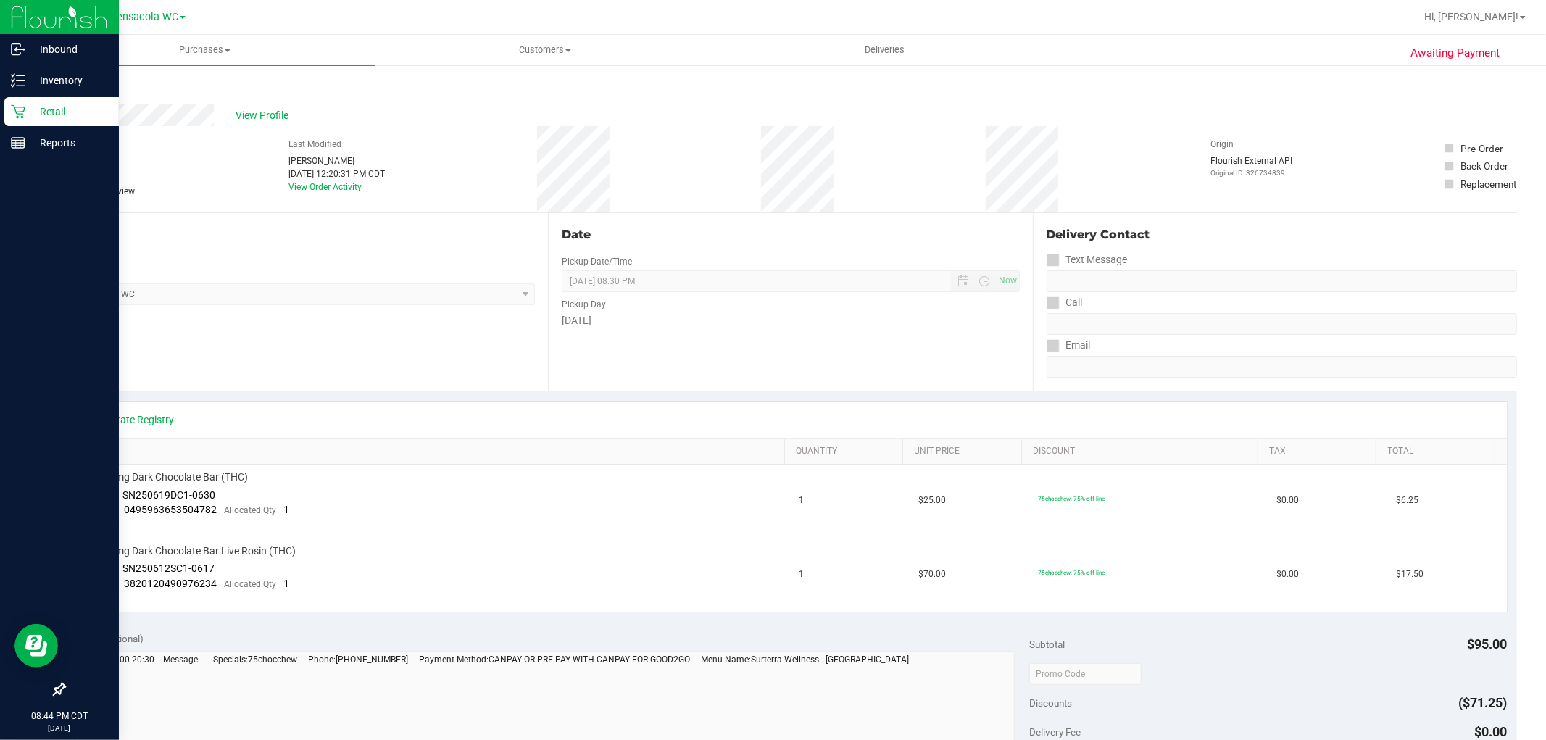
click at [69, 106] on p "Retail" at bounding box center [68, 111] width 87 height 17
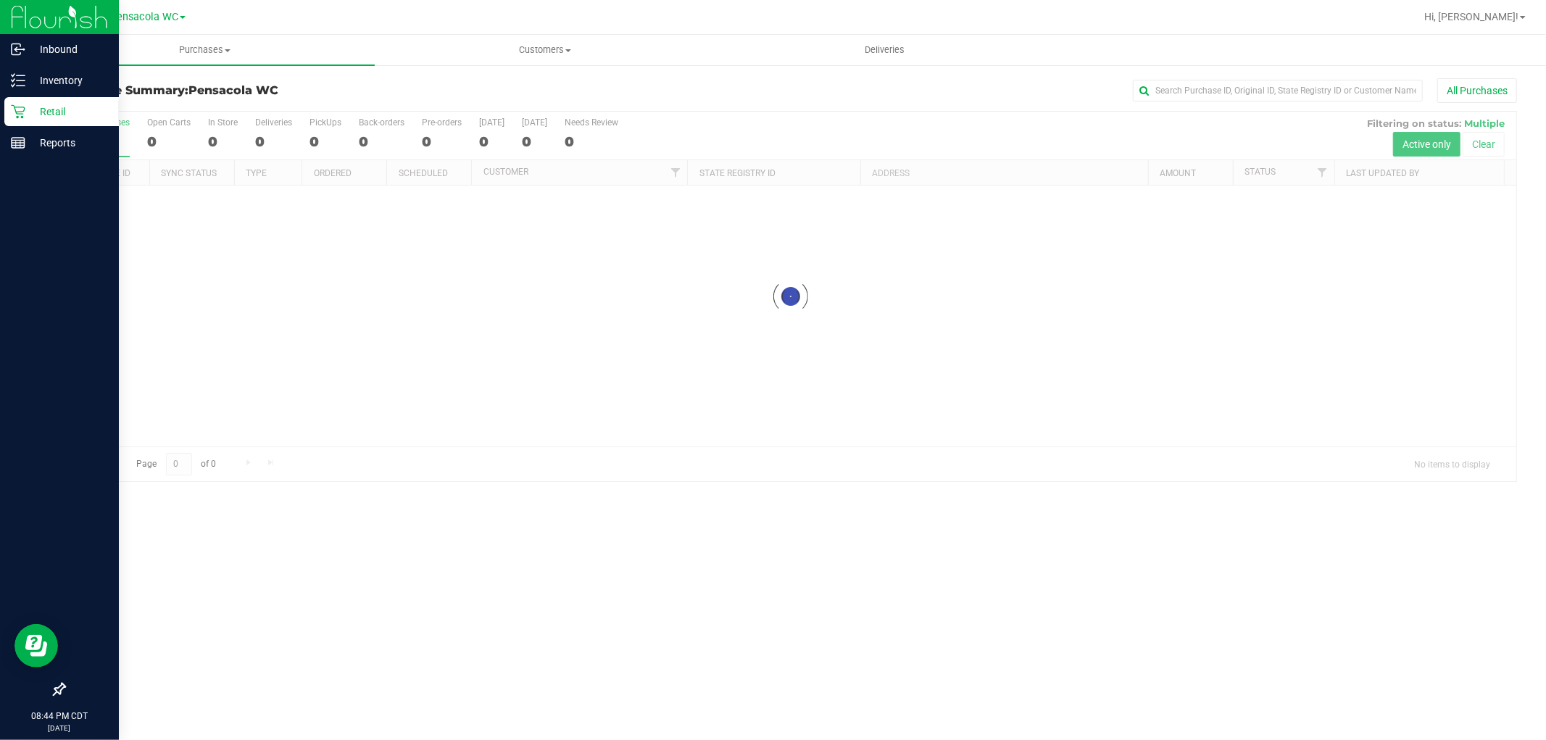
click at [73, 106] on p "Retail" at bounding box center [68, 111] width 87 height 17
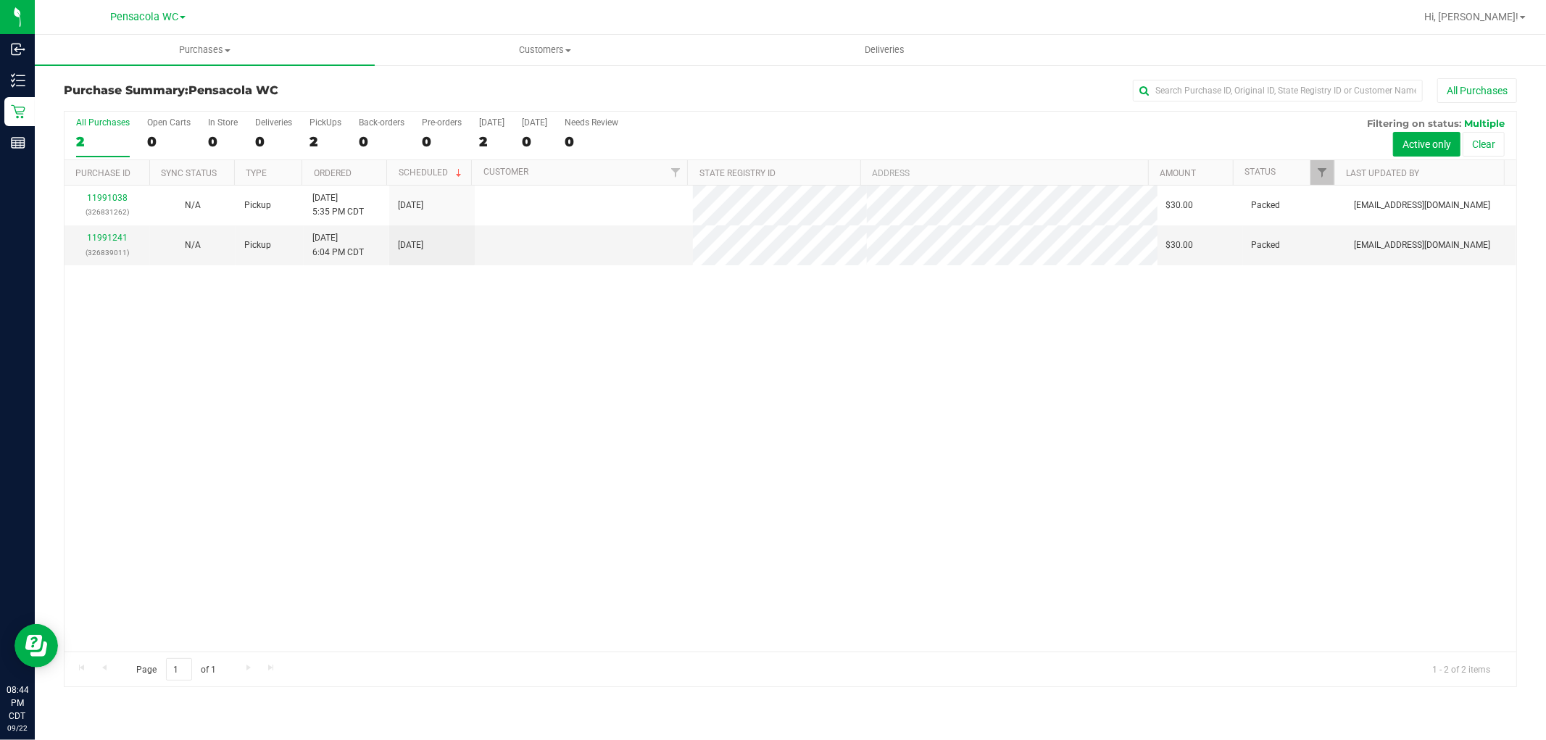
click at [104, 194] on link "11991038" at bounding box center [107, 198] width 41 height 10
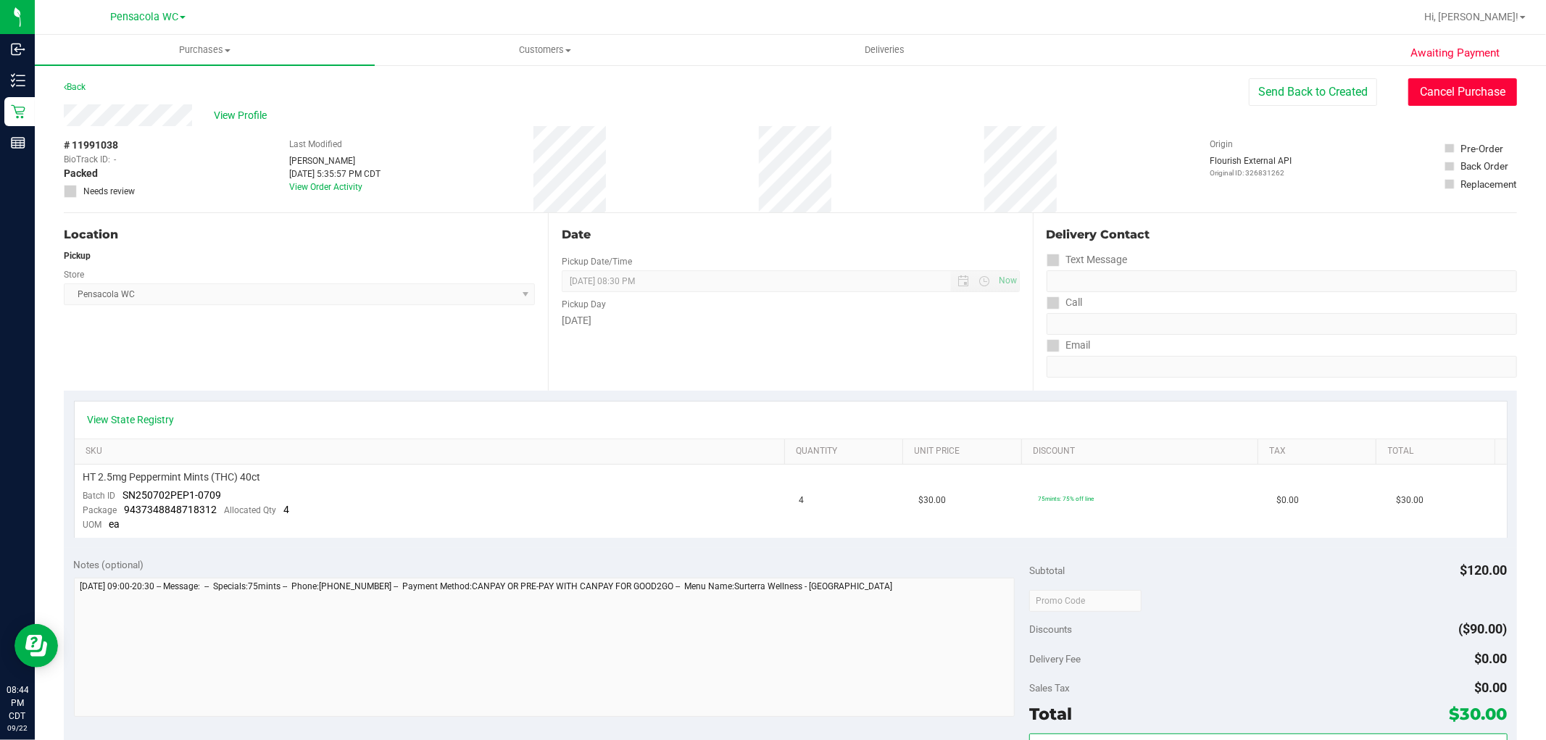
click at [1437, 97] on button "Cancel Purchase" at bounding box center [1463, 92] width 109 height 28
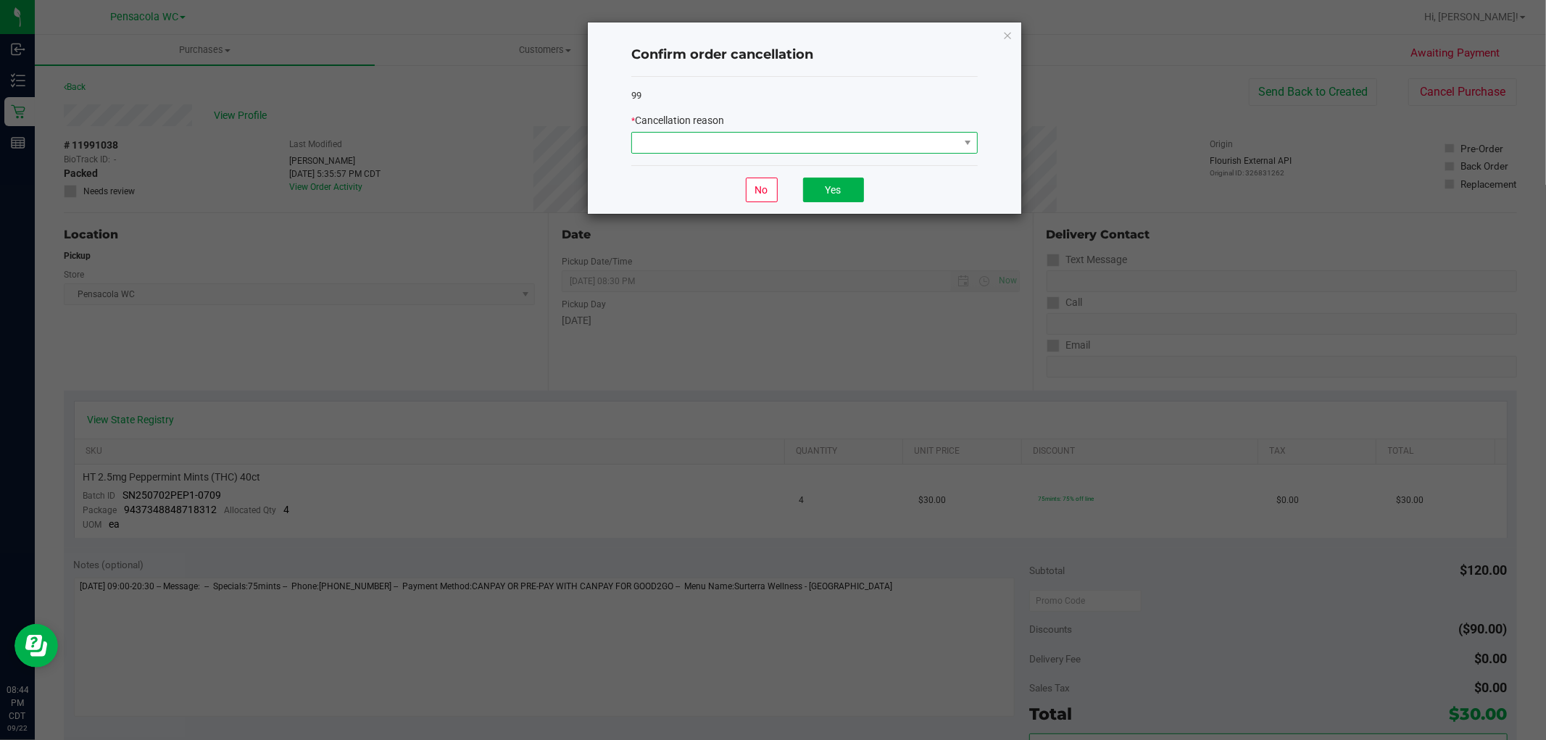
click at [797, 139] on span at bounding box center [795, 143] width 327 height 20
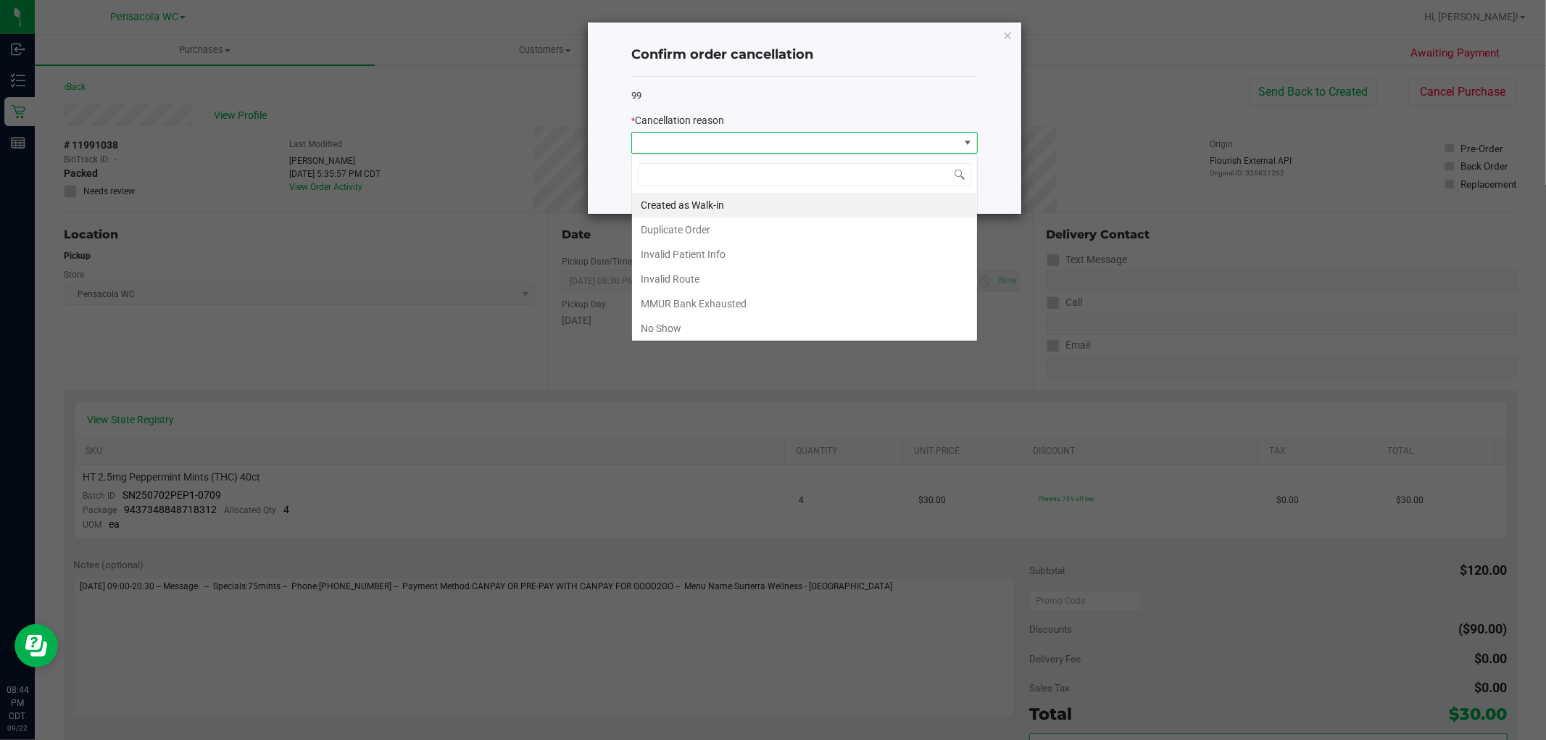
scroll to position [22, 346]
click at [658, 322] on li "No Show" at bounding box center [804, 328] width 345 height 25
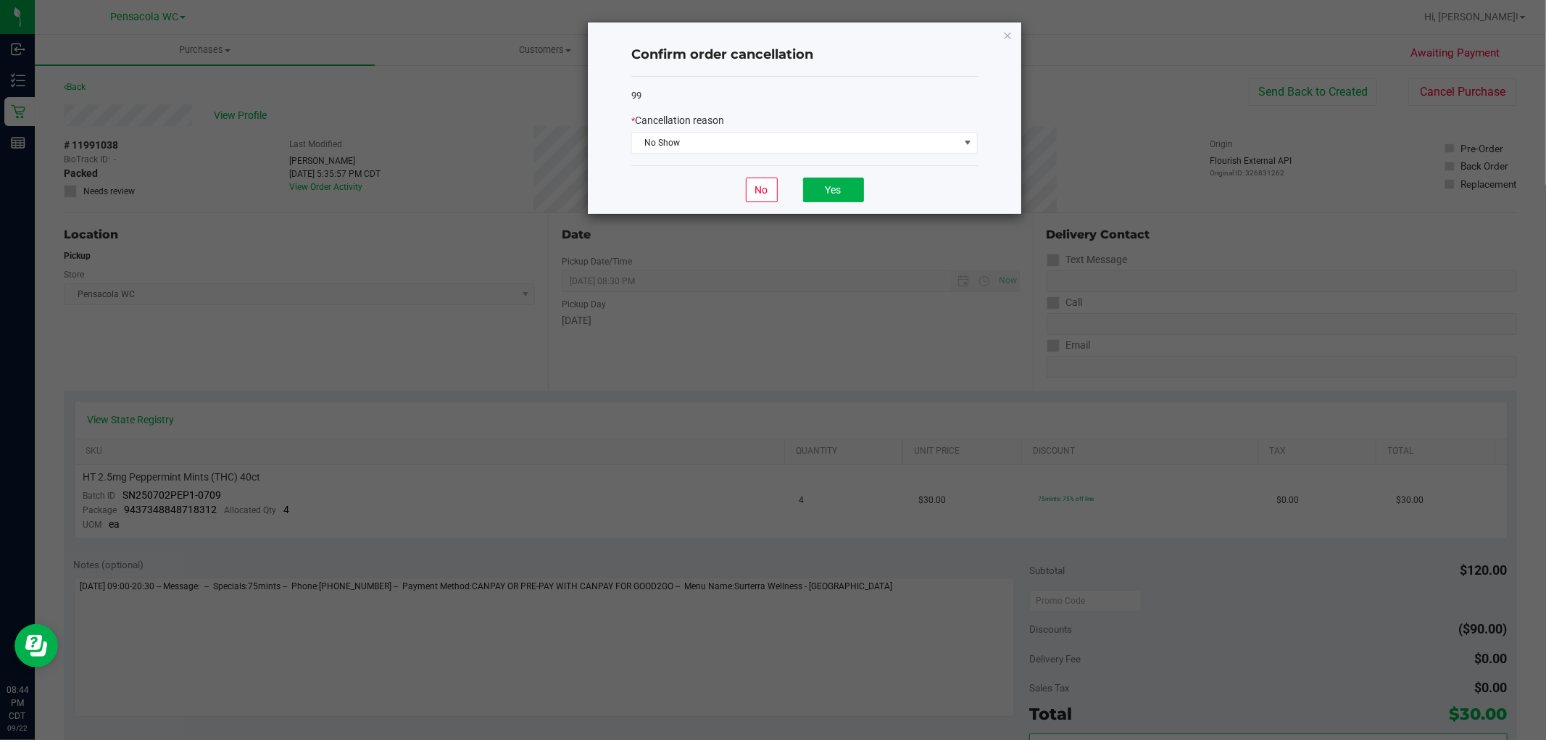
click at [837, 171] on div "No Yes" at bounding box center [804, 189] width 347 height 49
click at [831, 183] on button "Yes" at bounding box center [833, 190] width 61 height 25
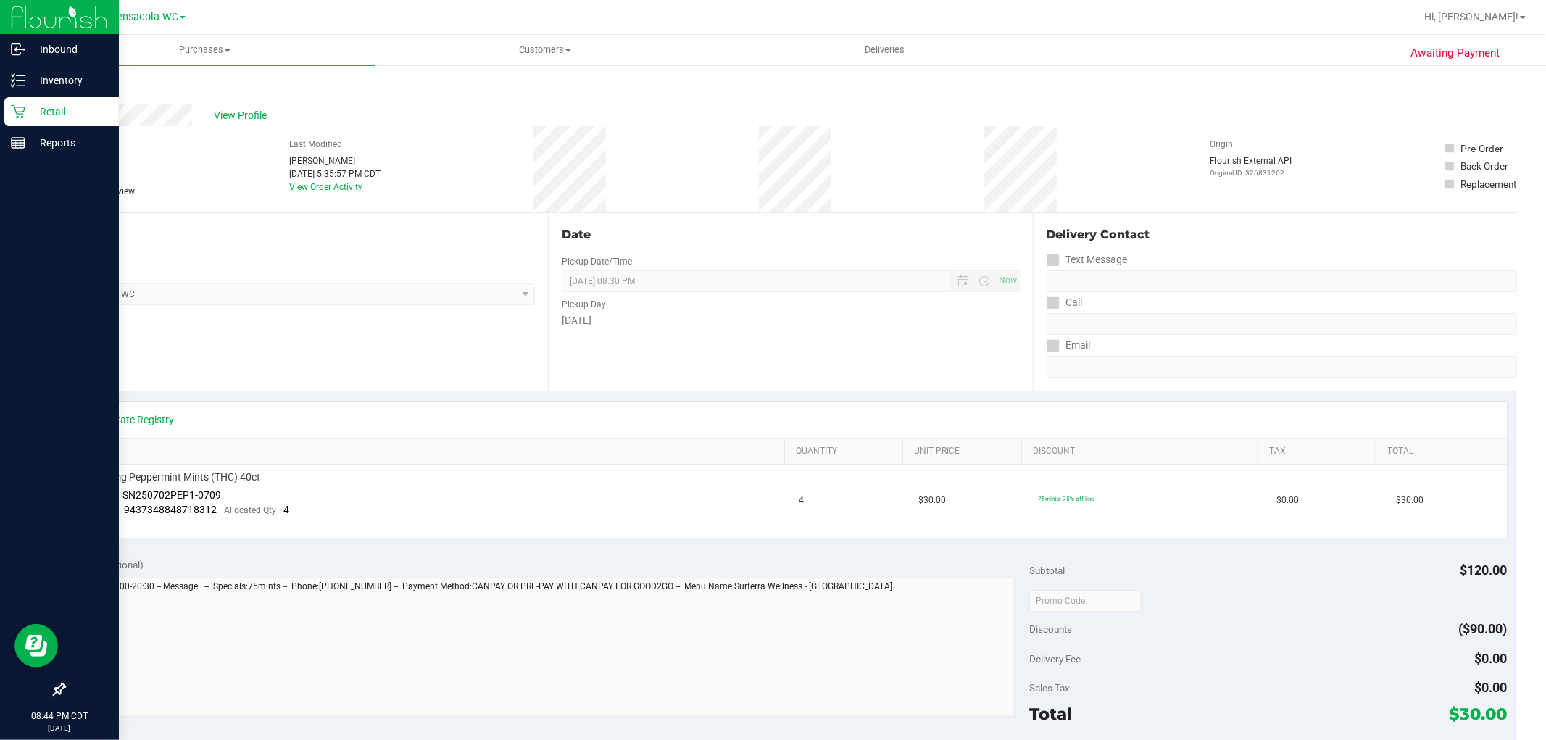
click at [39, 118] on p "Retail" at bounding box center [68, 111] width 87 height 17
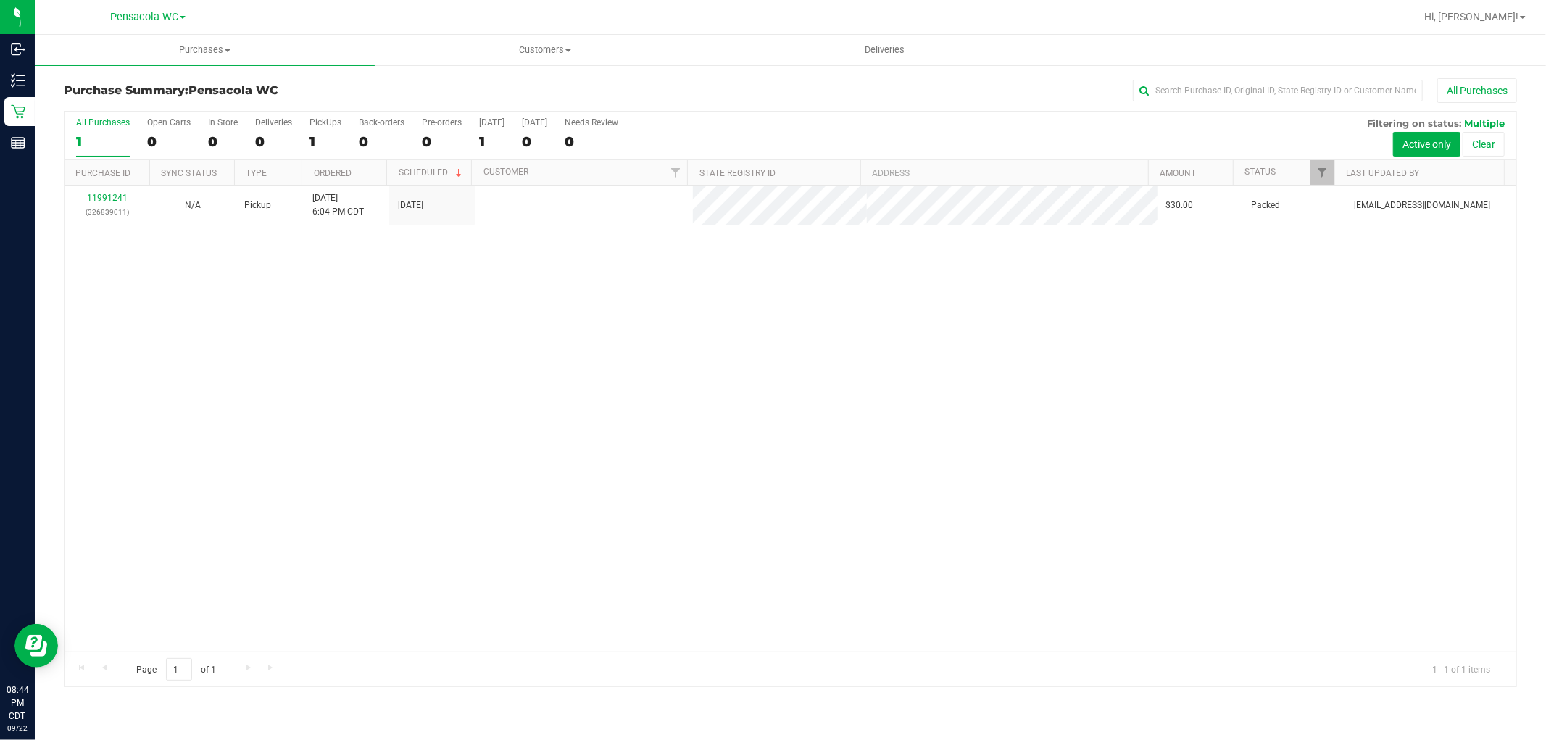
click at [117, 199] on link "11991241" at bounding box center [107, 198] width 41 height 10
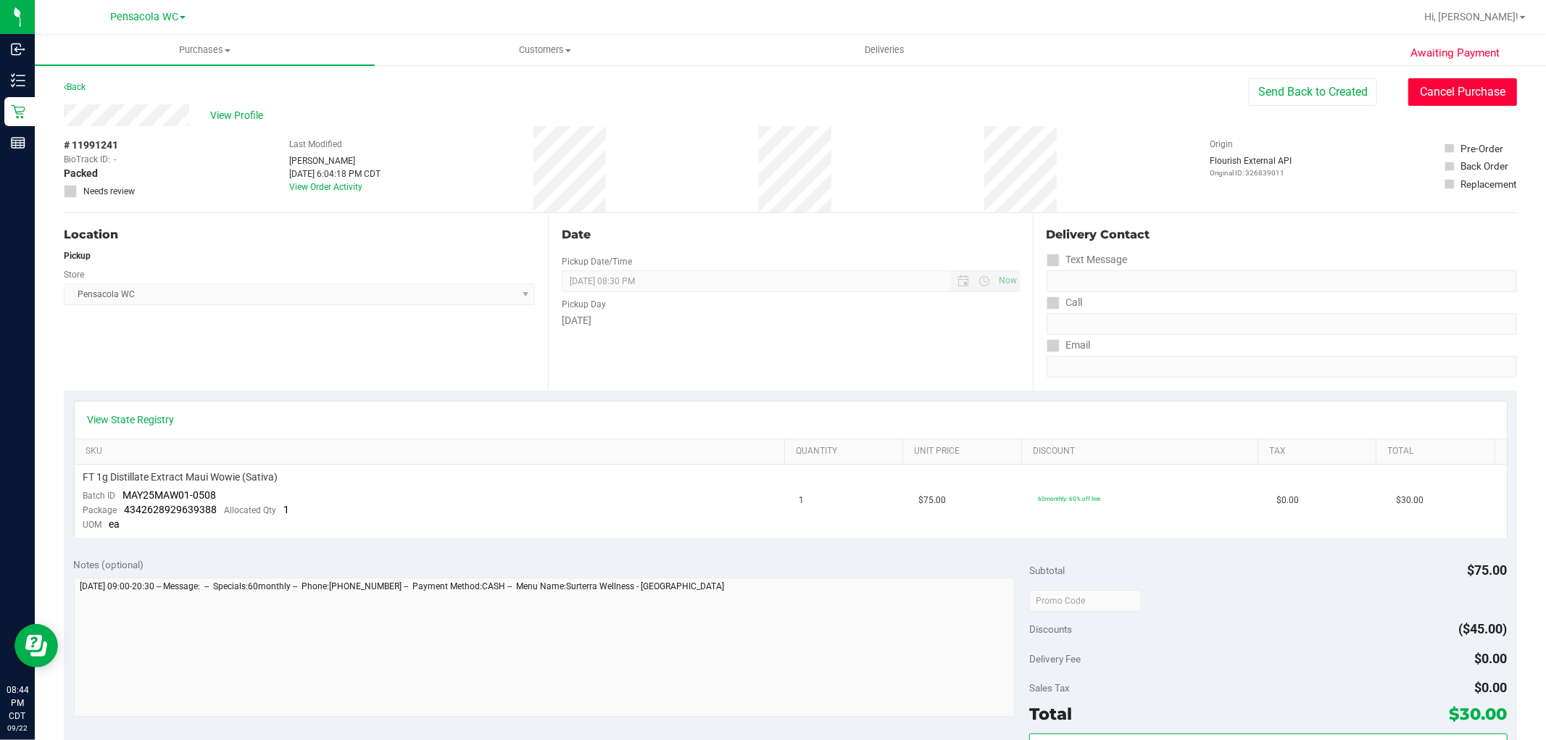
click at [1409, 93] on button "Cancel Purchase" at bounding box center [1463, 92] width 109 height 28
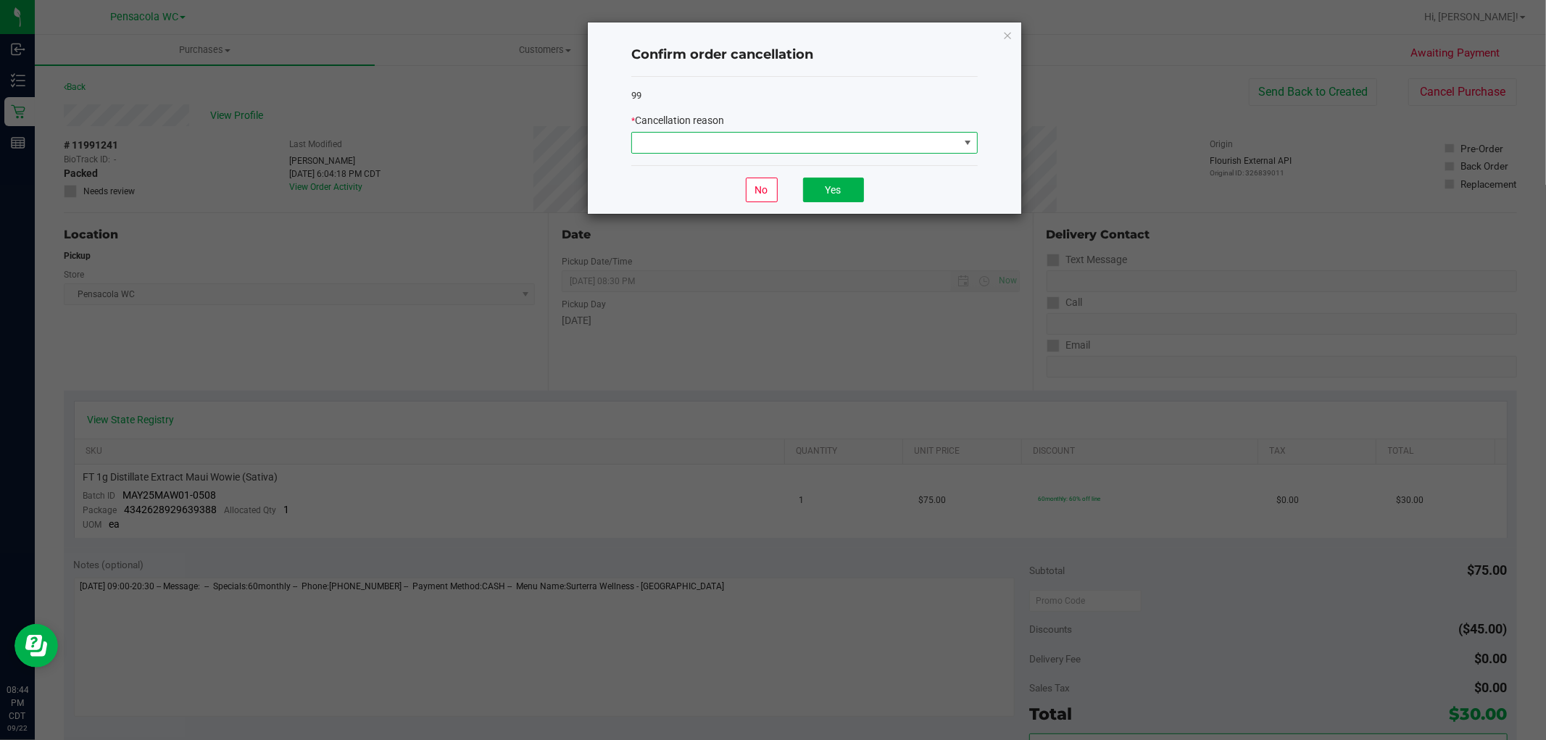
click at [918, 136] on span at bounding box center [795, 143] width 327 height 20
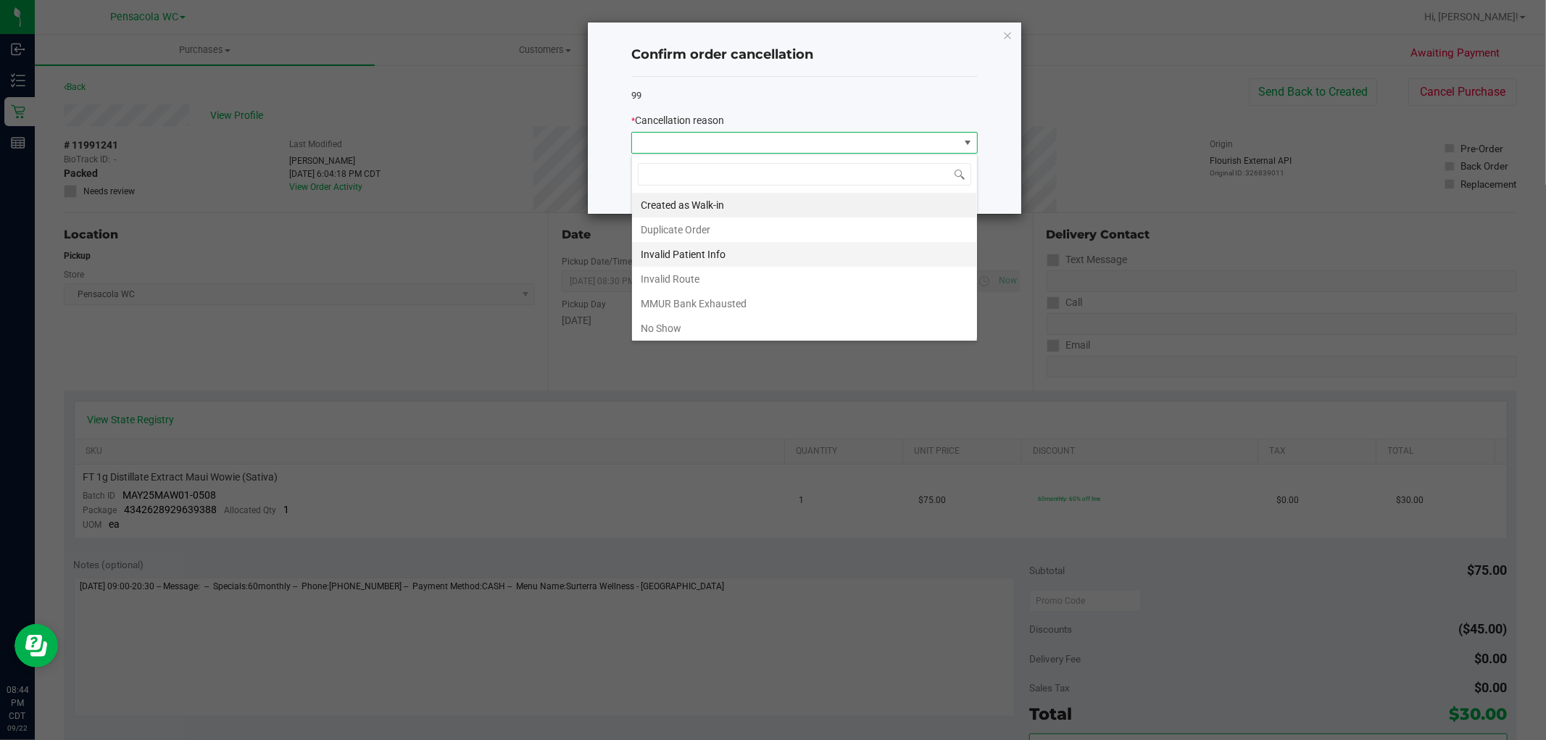
scroll to position [22, 346]
click at [682, 330] on li "No Show" at bounding box center [804, 328] width 345 height 25
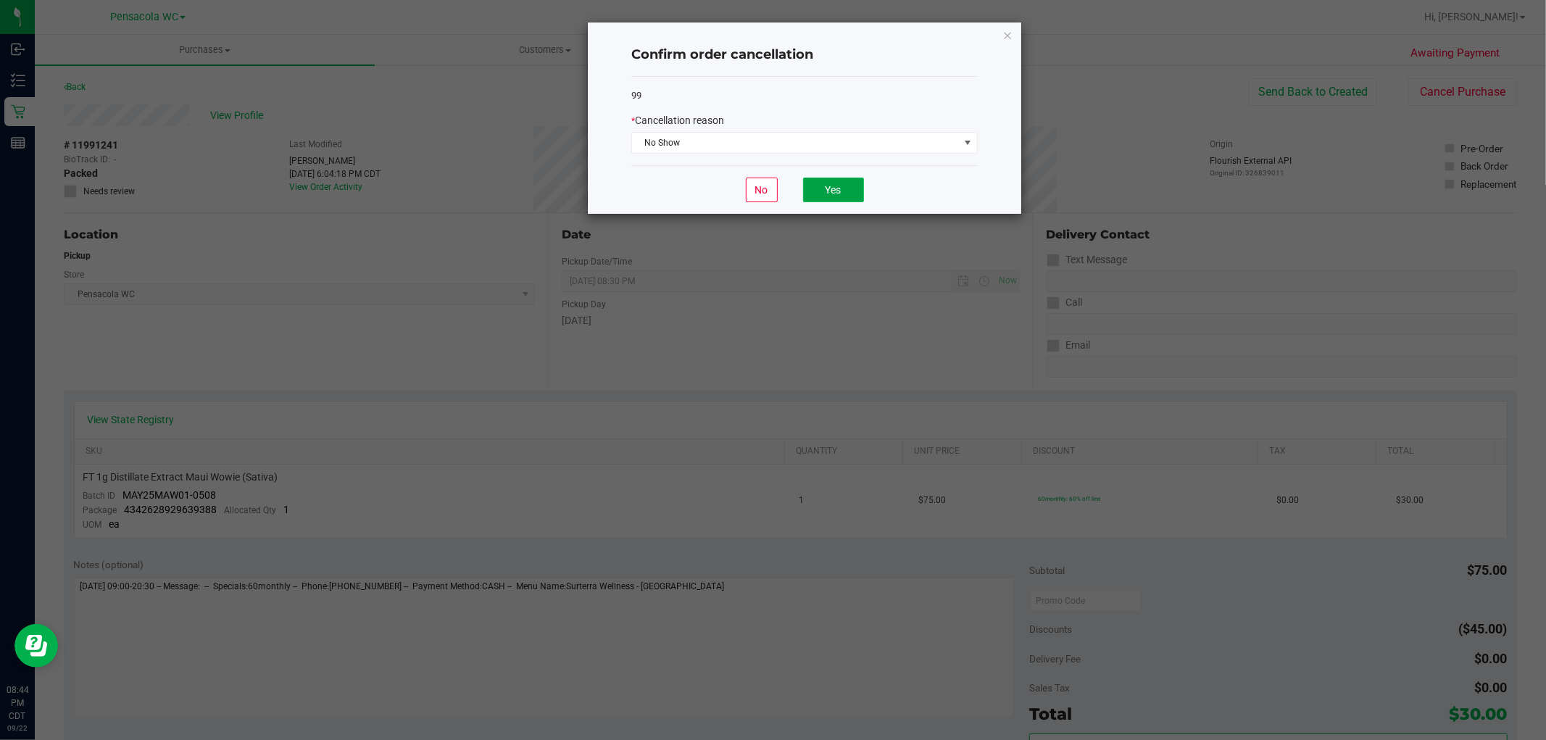
click at [826, 189] on button "Yes" at bounding box center [833, 190] width 61 height 25
